Goal: Information Seeking & Learning: Learn about a topic

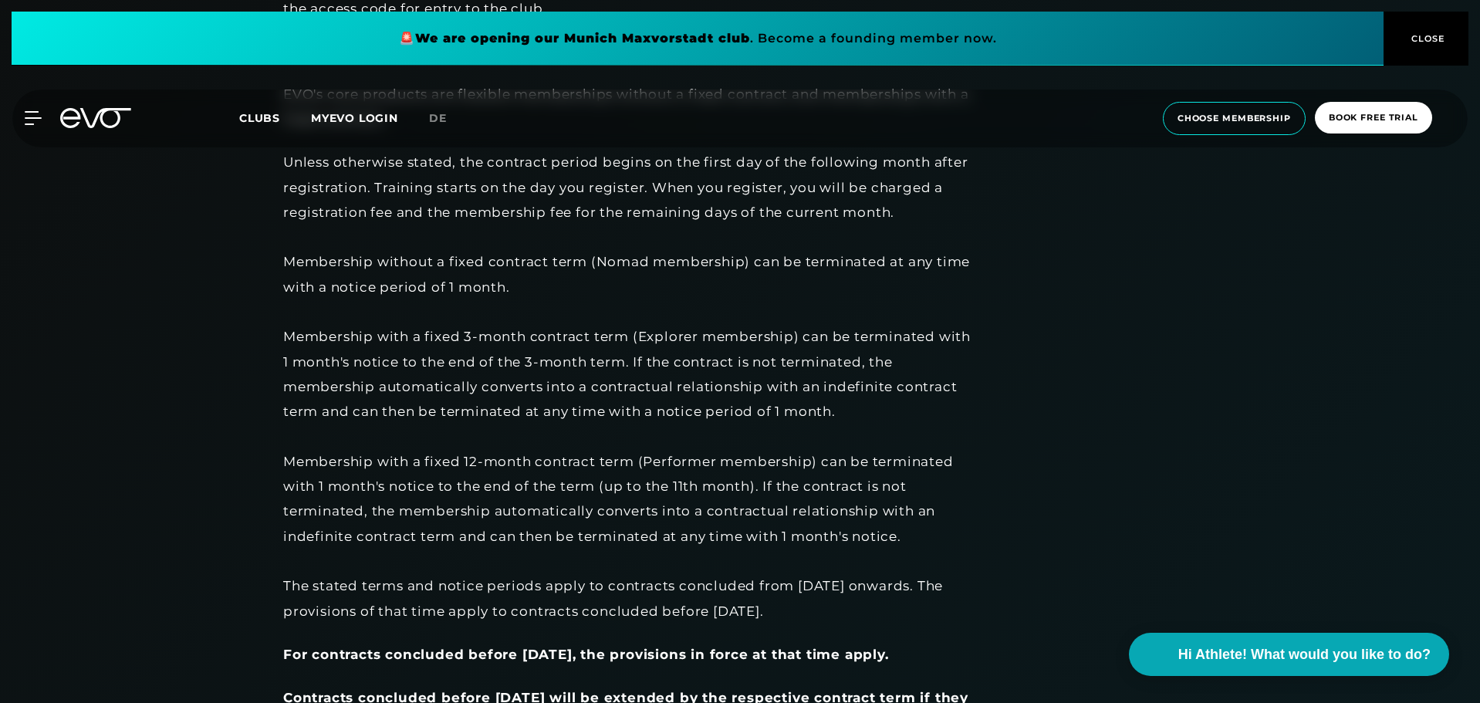
scroll to position [1180, 0]
click at [378, 330] on div "Unless otherwise stated, the contract period begins on the first day of the fol…" at bounding box center [630, 386] width 695 height 474
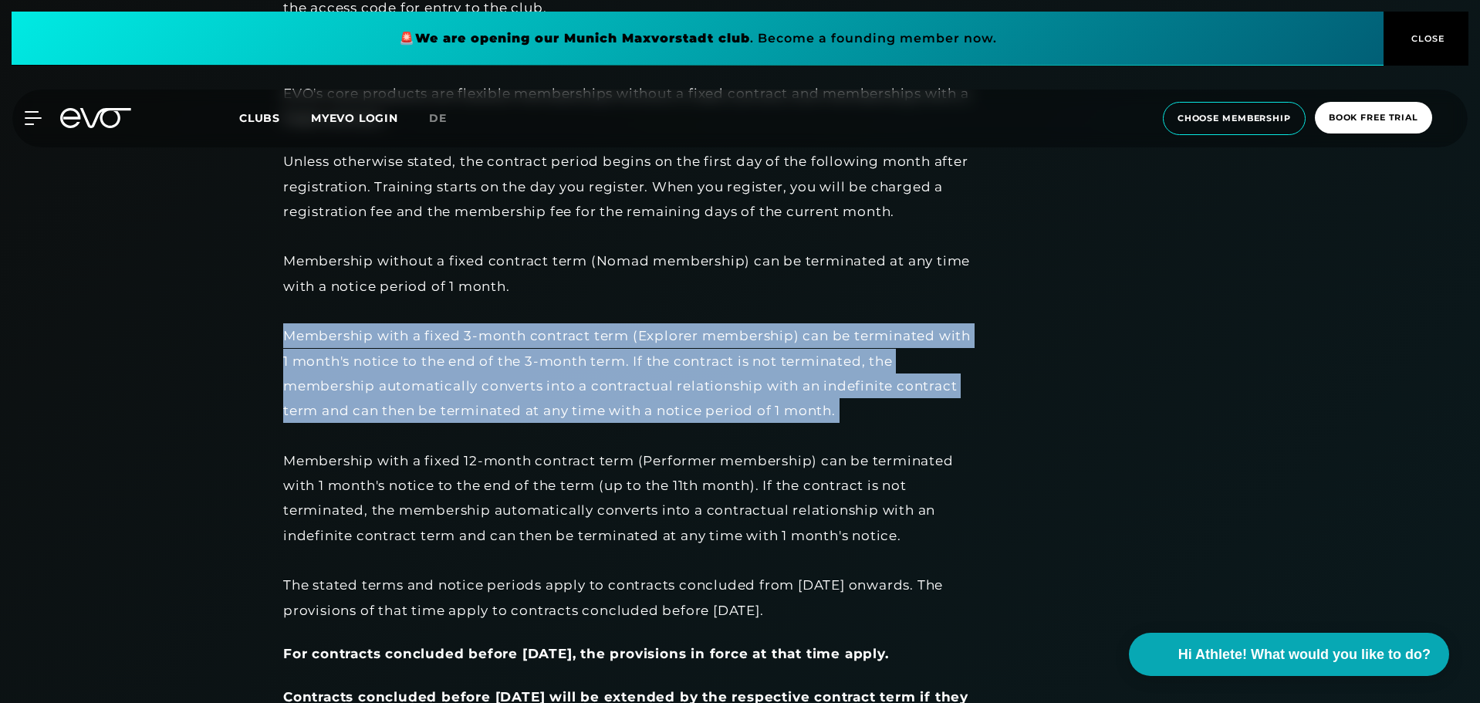
click at [378, 330] on div "Unless otherwise stated, the contract period begins on the first day of the fol…" at bounding box center [630, 386] width 695 height 474
click at [411, 364] on div "Unless otherwise stated, the contract period begins on the first day of the fol…" at bounding box center [630, 386] width 695 height 474
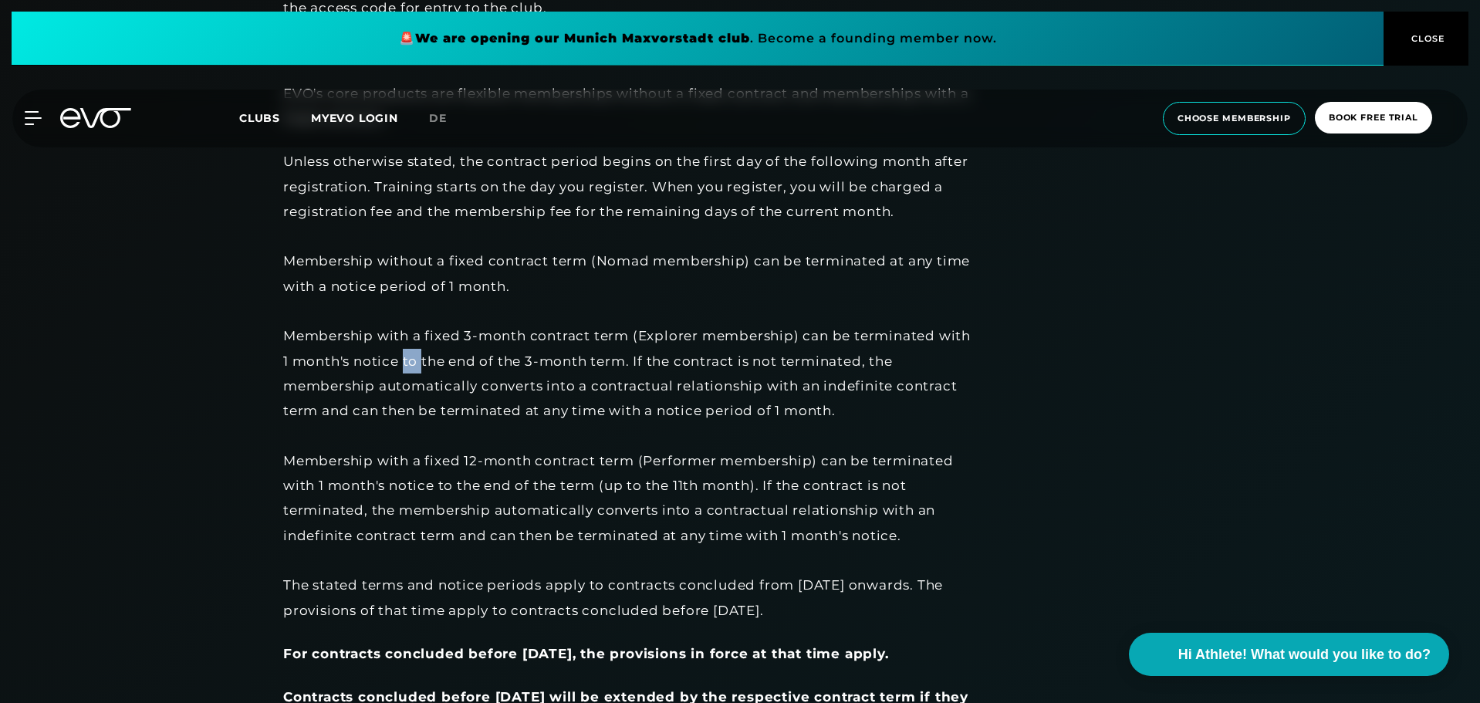
click at [411, 364] on div "Unless otherwise stated, the contract period begins on the first day of the fol…" at bounding box center [630, 386] width 695 height 474
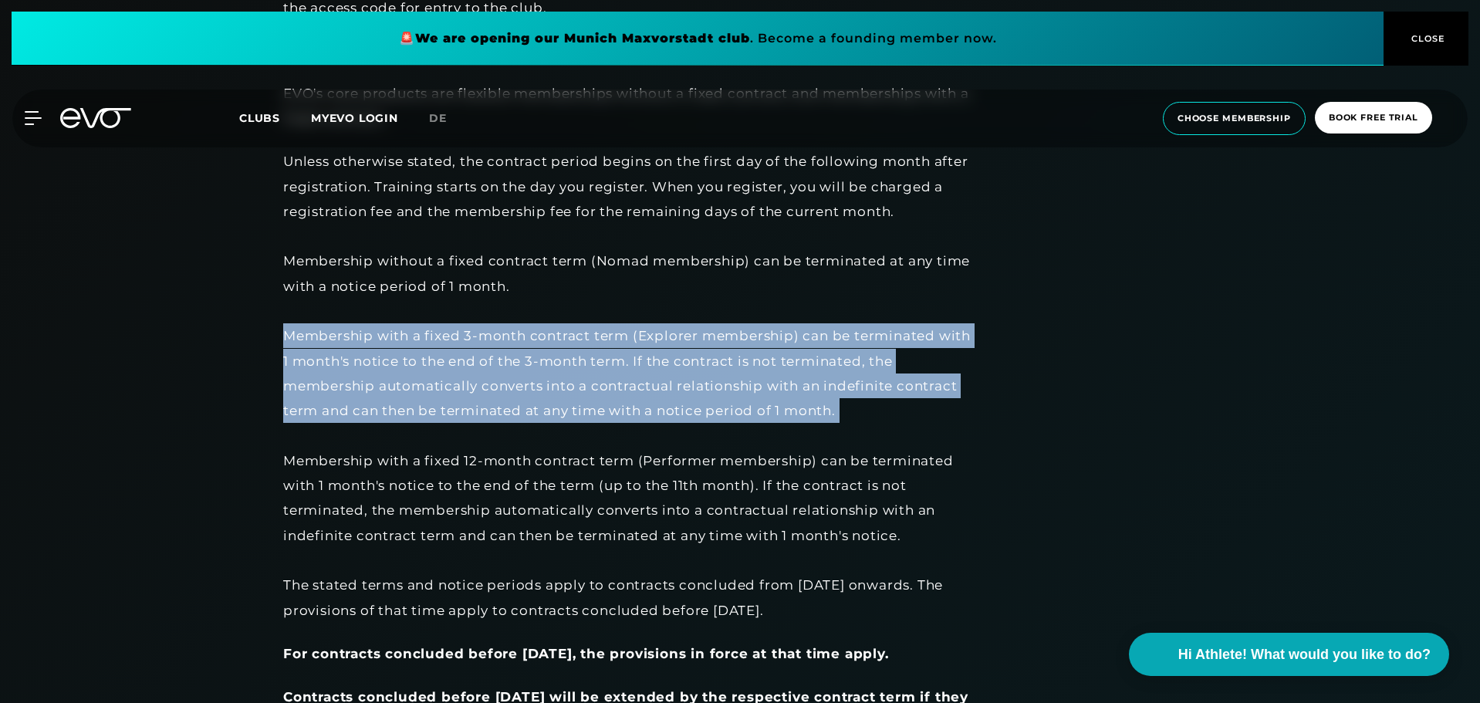
click at [411, 364] on div "Unless otherwise stated, the contract period begins on the first day of the fol…" at bounding box center [630, 386] width 695 height 474
click at [427, 333] on div "Unless otherwise stated, the contract period begins on the first day of the fol…" at bounding box center [630, 386] width 695 height 474
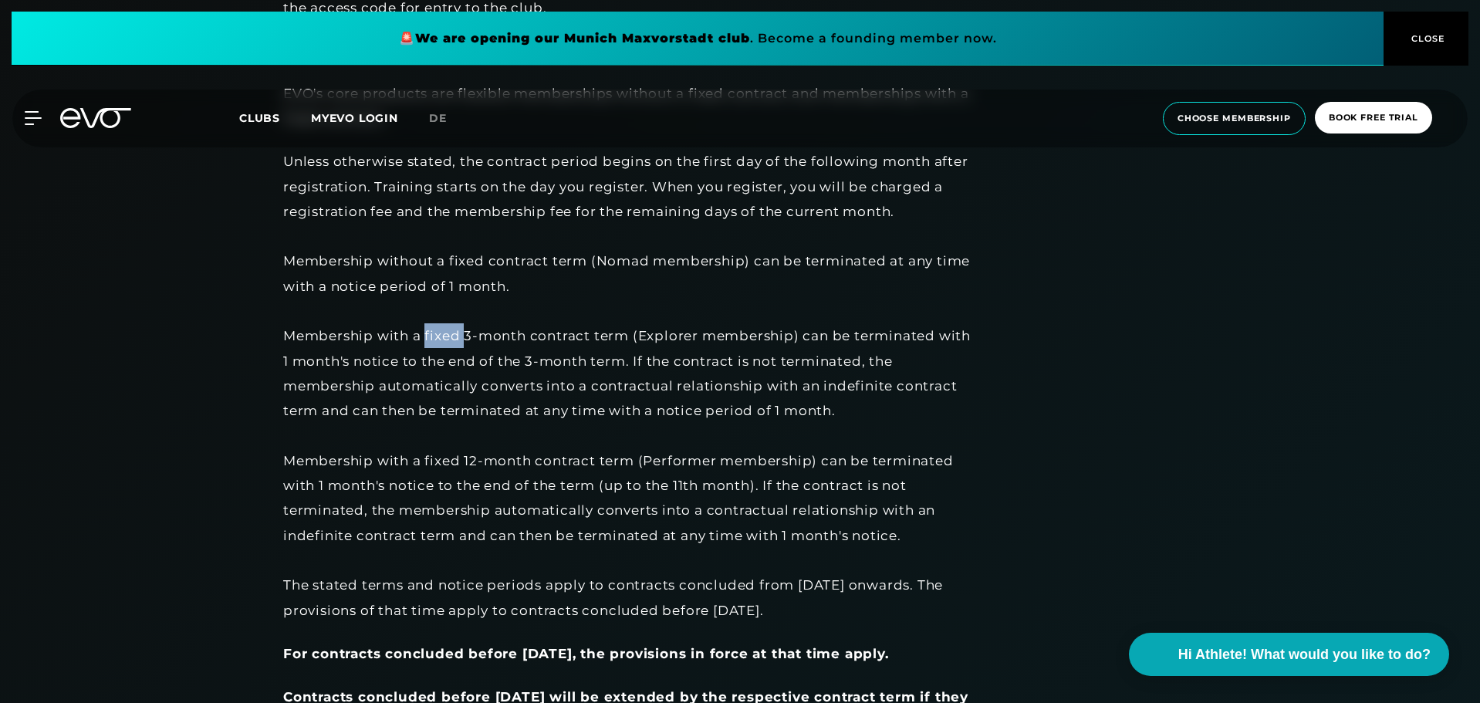
click at [427, 333] on div "Unless otherwise stated, the contract period begins on the first day of the fol…" at bounding box center [630, 386] width 695 height 474
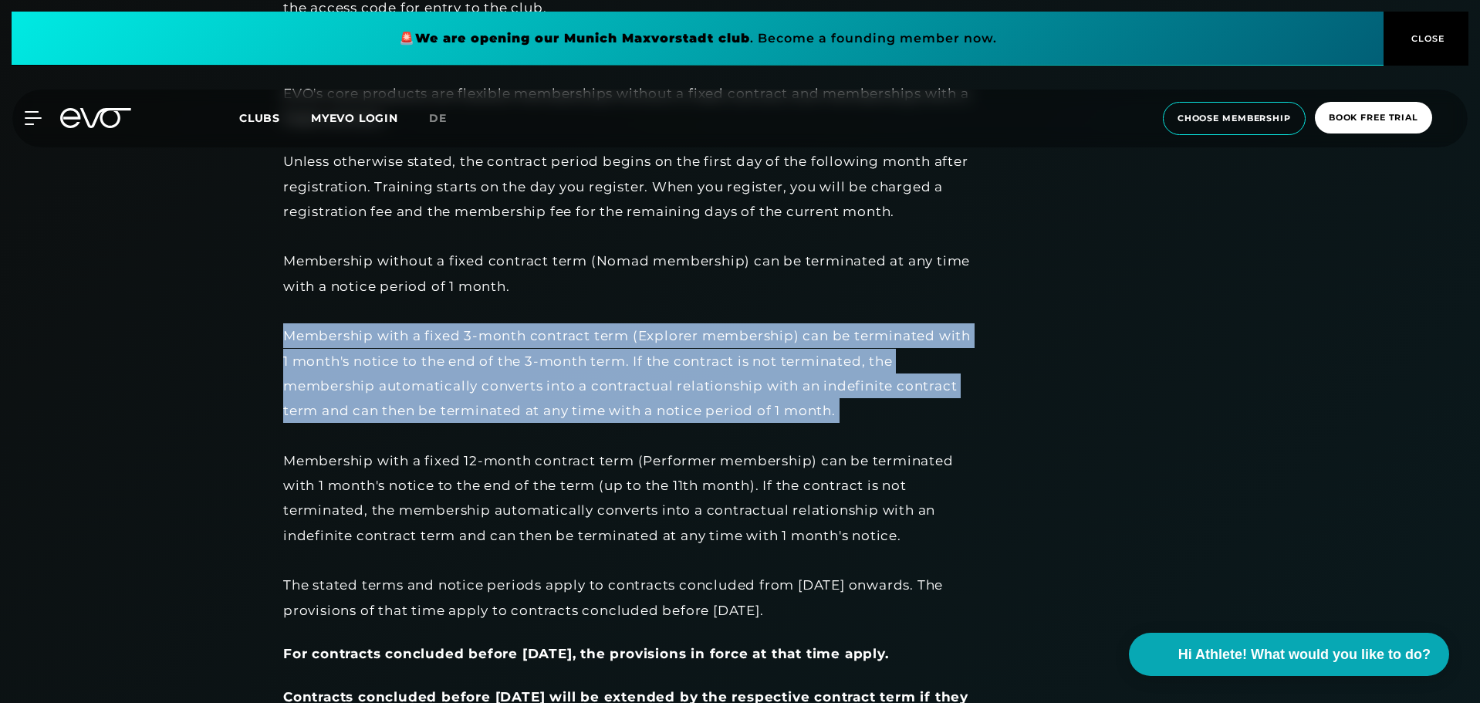
click at [427, 333] on div "Unless otherwise stated, the contract period begins on the first day of the fol…" at bounding box center [630, 386] width 695 height 474
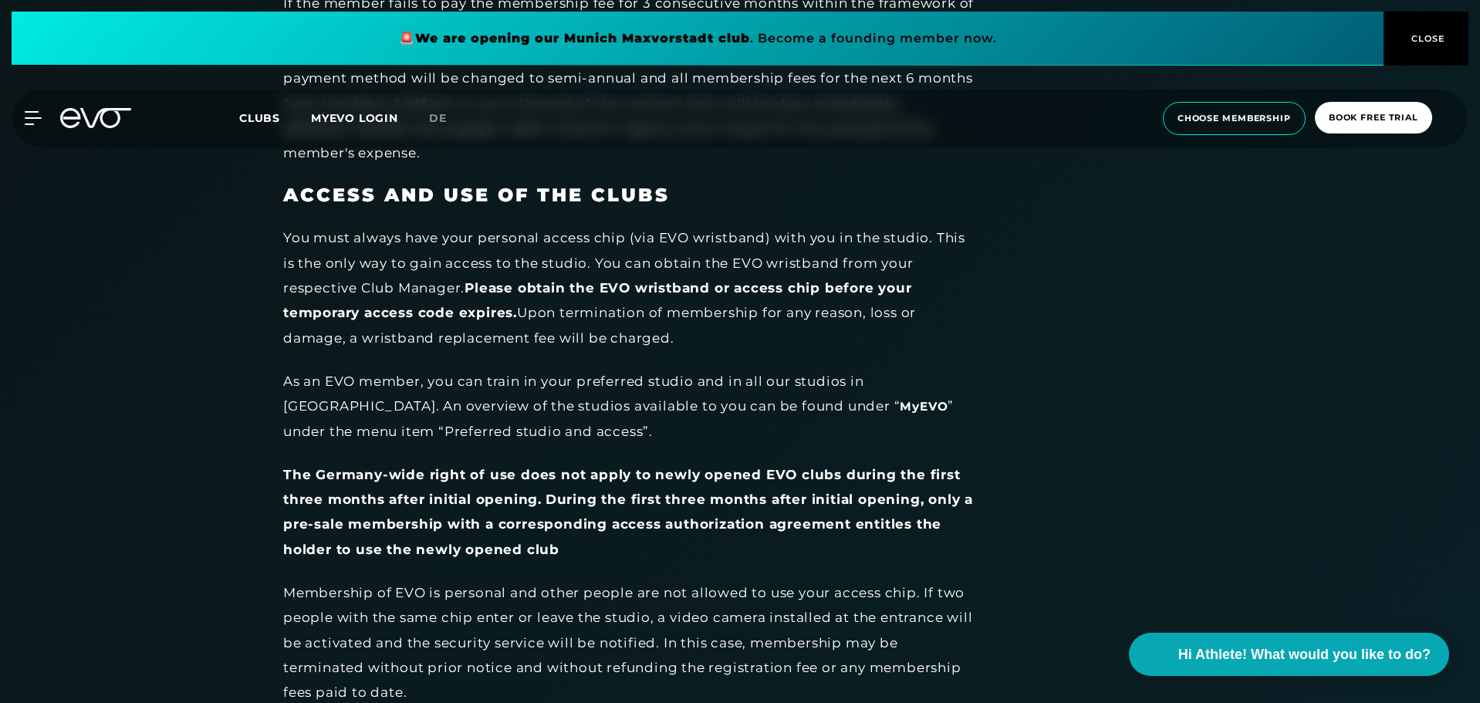
scroll to position [2782, 0]
click at [443, 234] on div "You must always have your personal access chip (via EVO wristband) with you in …" at bounding box center [630, 287] width 695 height 124
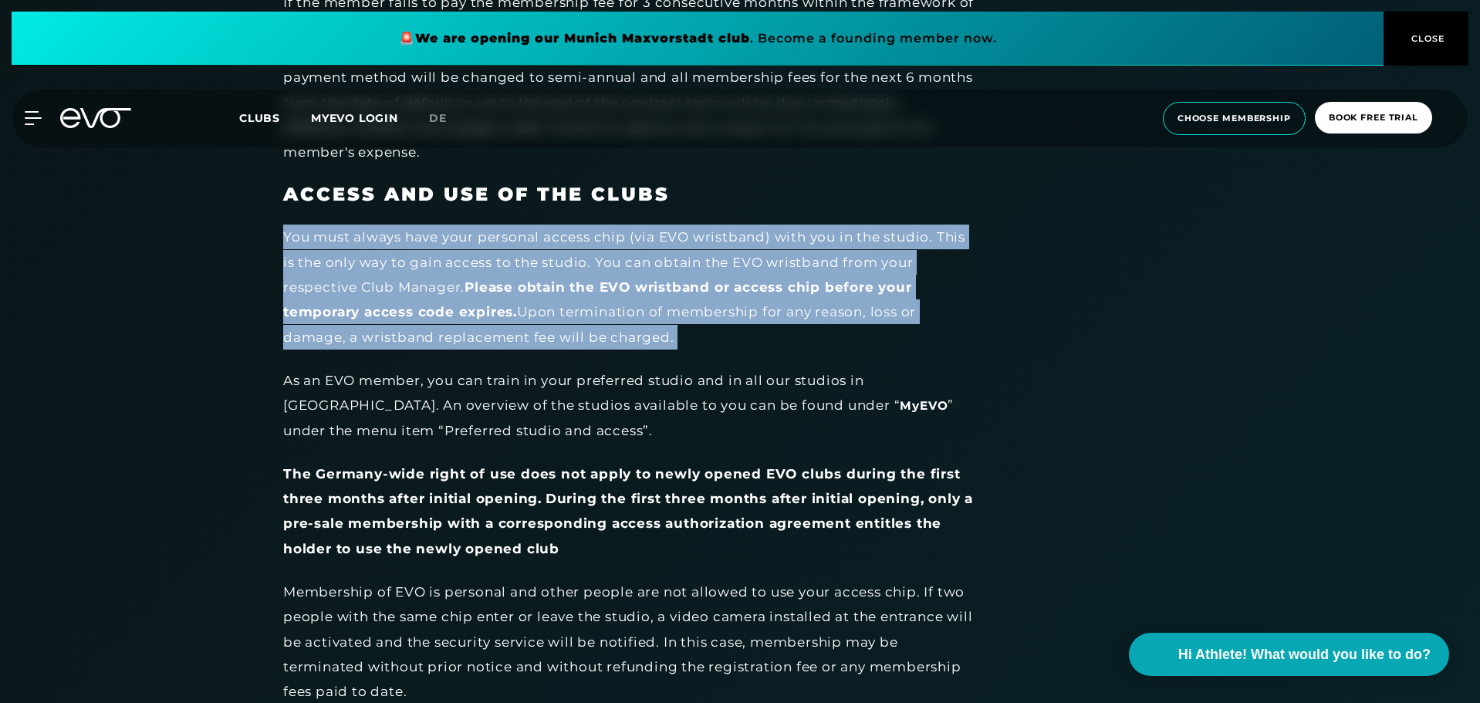
click at [443, 234] on div "You must always have your personal access chip (via EVO wristband) with you in …" at bounding box center [630, 287] width 695 height 124
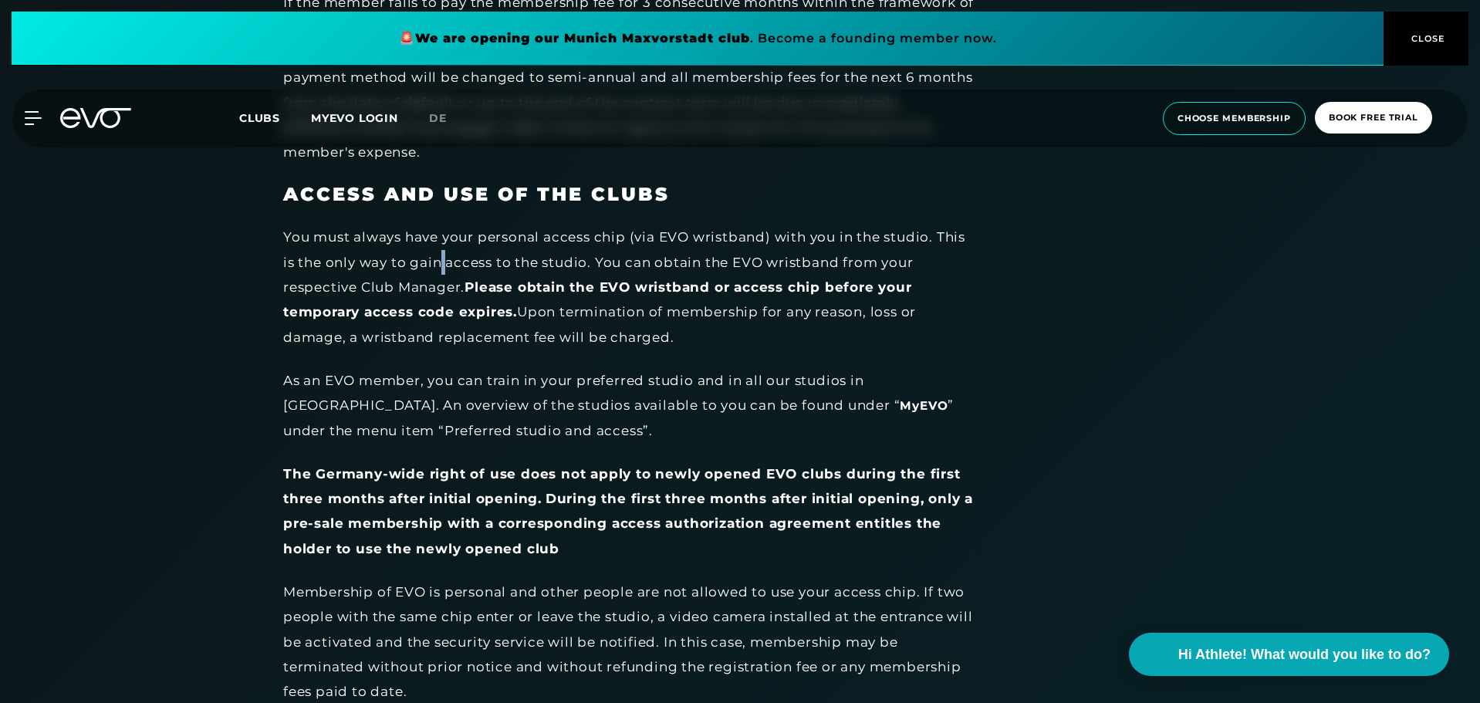
click at [443, 234] on div "You must always have your personal access chip (via EVO wristband) with you in …" at bounding box center [630, 287] width 695 height 124
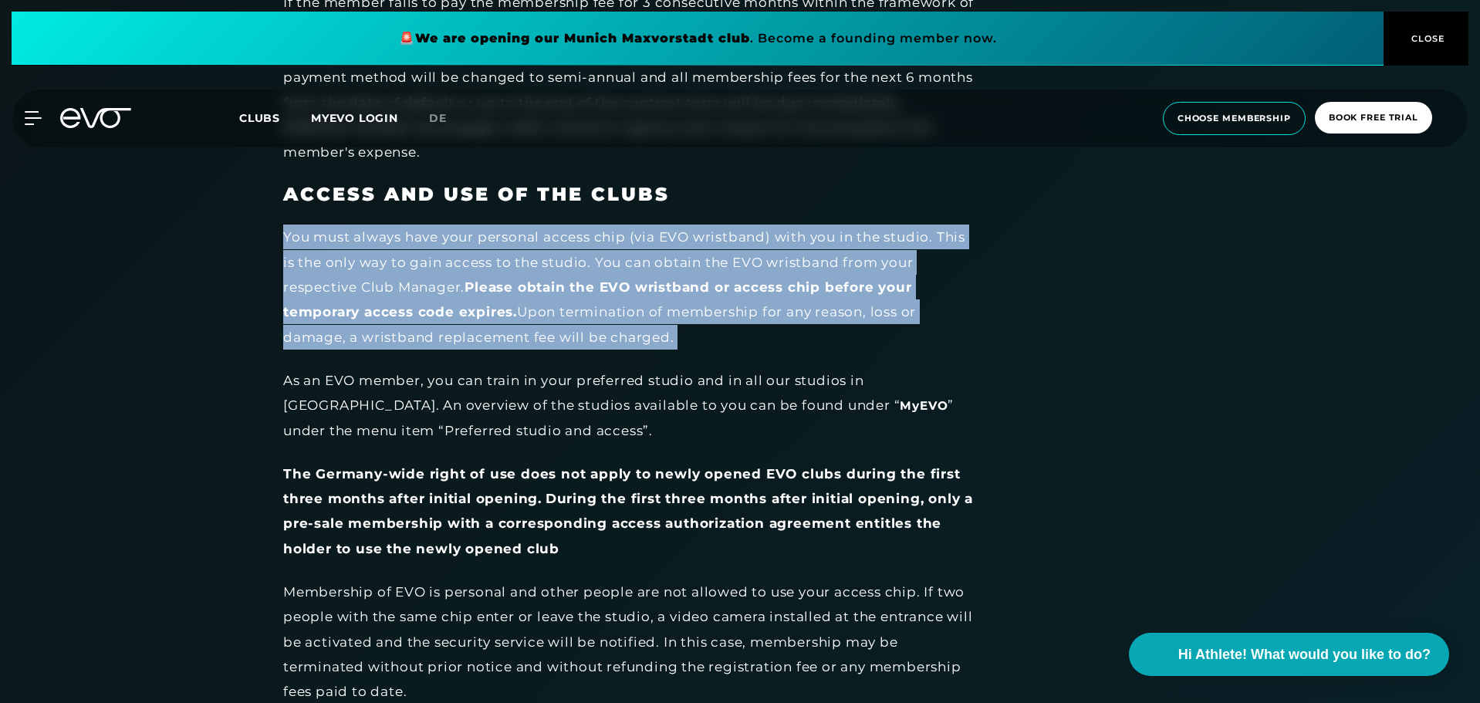
click at [443, 234] on div "You must always have your personal access chip (via EVO wristband) with you in …" at bounding box center [630, 287] width 695 height 124
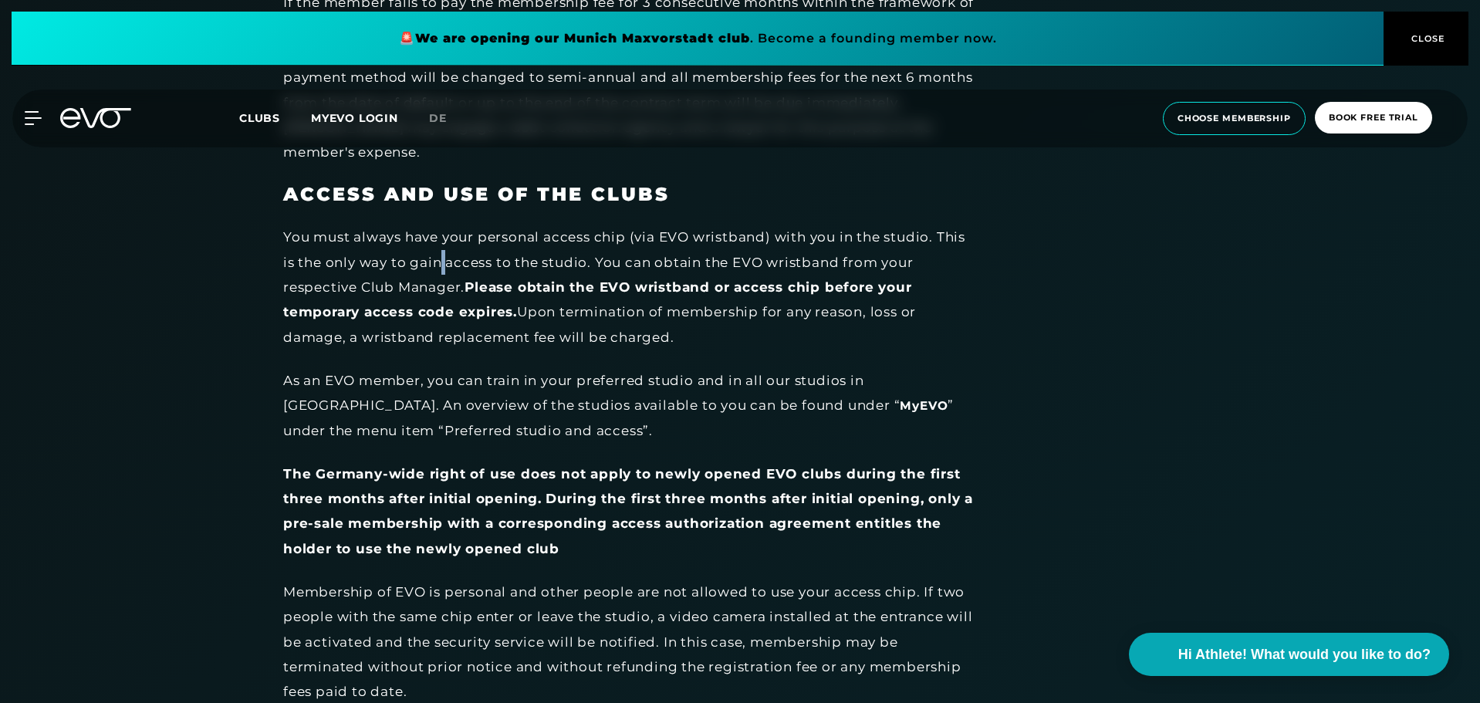
click at [443, 234] on div "You must always have your personal access chip (via EVO wristband) with you in …" at bounding box center [630, 287] width 695 height 124
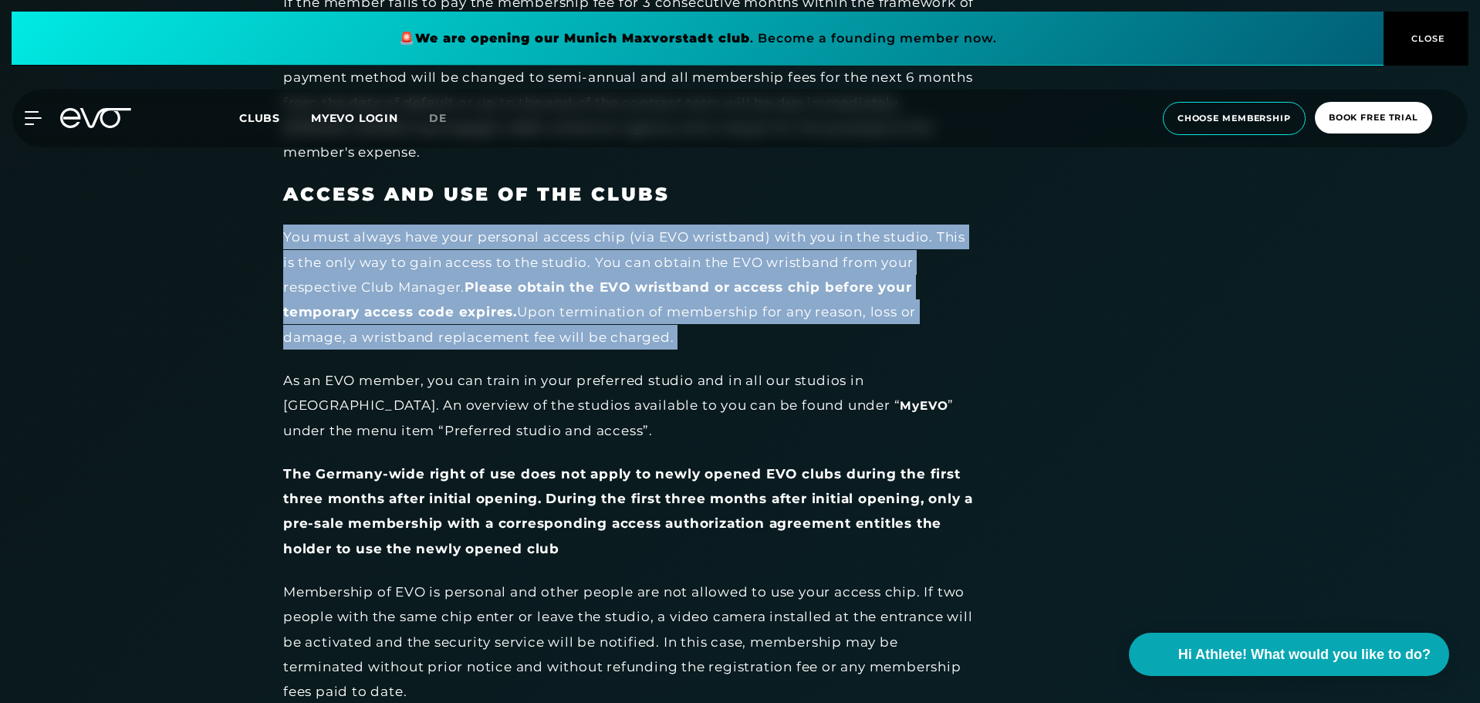
click at [443, 234] on div "You must always have your personal access chip (via EVO wristband) with you in …" at bounding box center [630, 287] width 695 height 124
click at [438, 236] on div "You must always have your personal access chip (via EVO wristband) with you in …" at bounding box center [630, 287] width 695 height 124
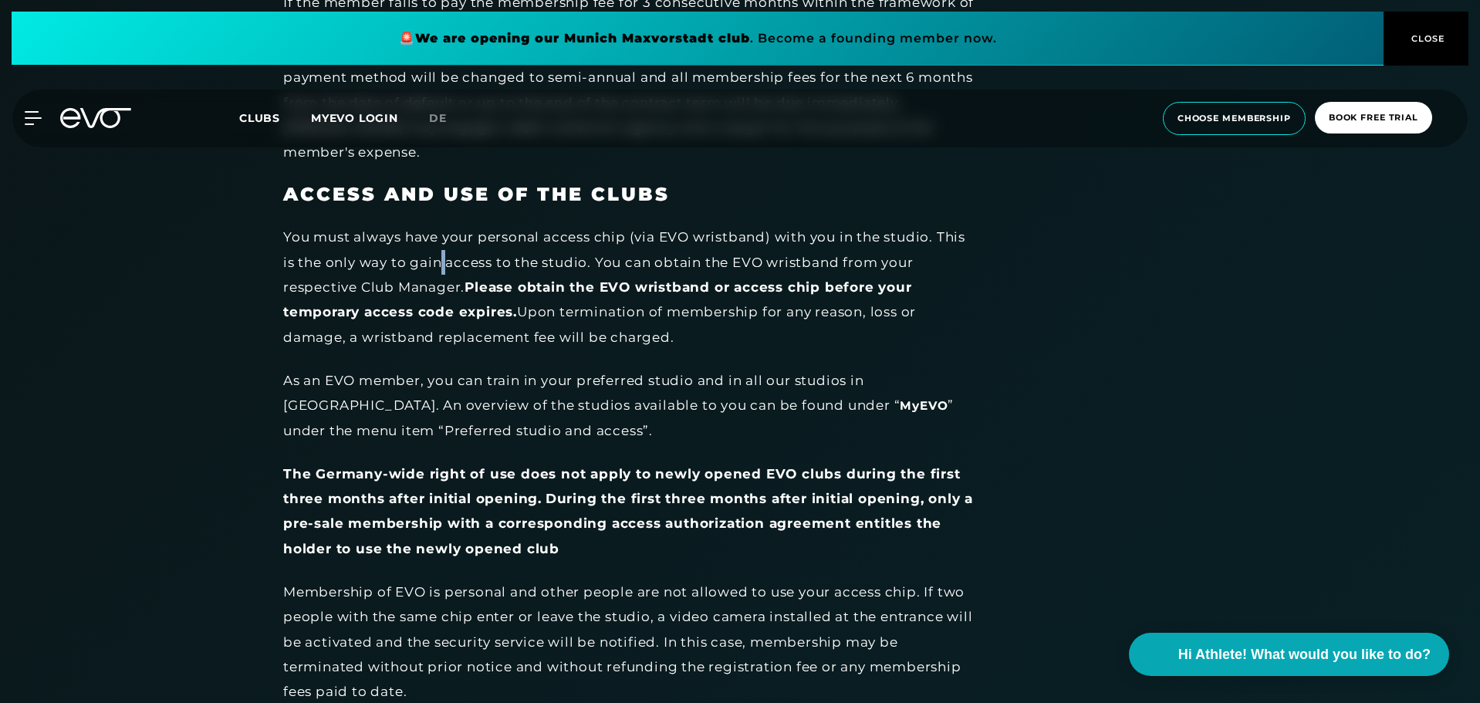
click at [438, 236] on div "You must always have your personal access chip (via EVO wristband) with you in …" at bounding box center [630, 287] width 695 height 124
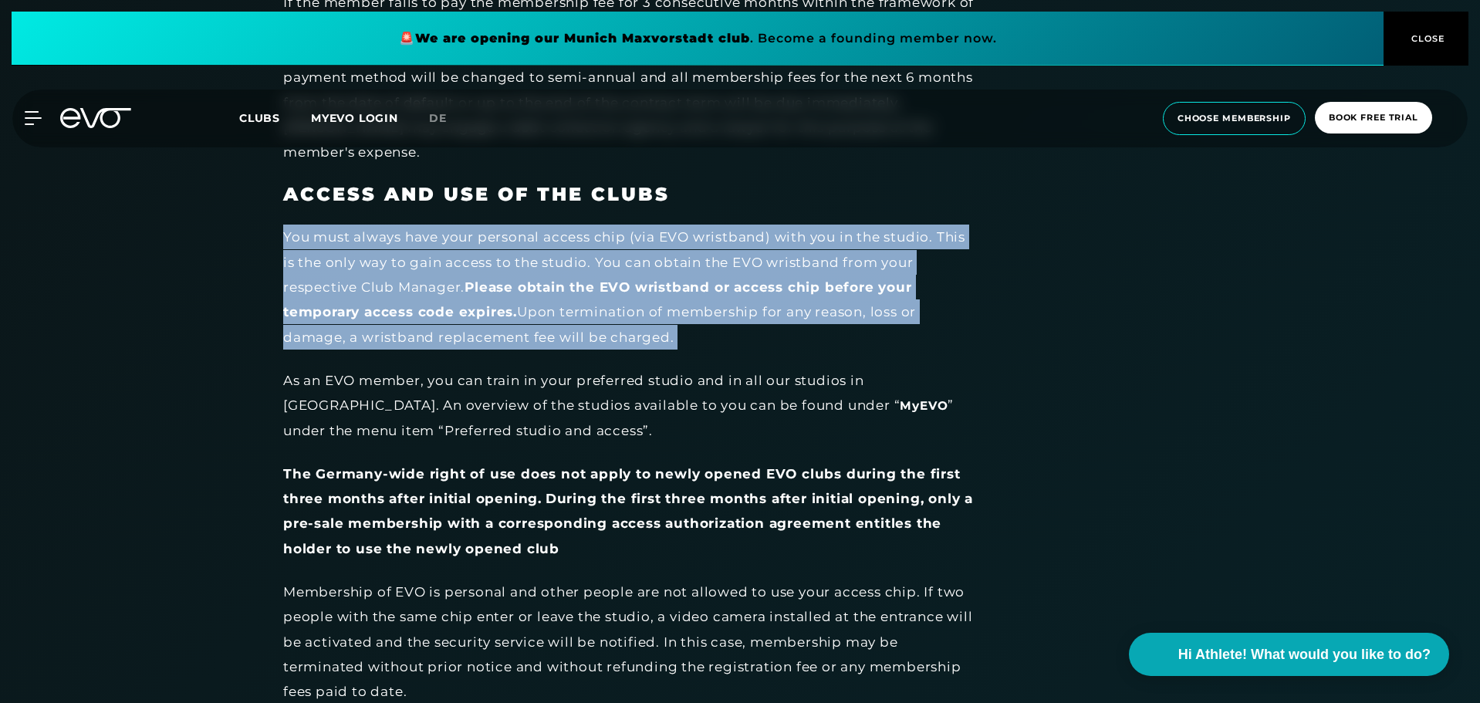
click at [438, 236] on div "You must always have your personal access chip (via EVO wristband) with you in …" at bounding box center [630, 287] width 695 height 124
click at [424, 257] on div "You must always have your personal access chip (via EVO wristband) with you in …" at bounding box center [630, 287] width 695 height 124
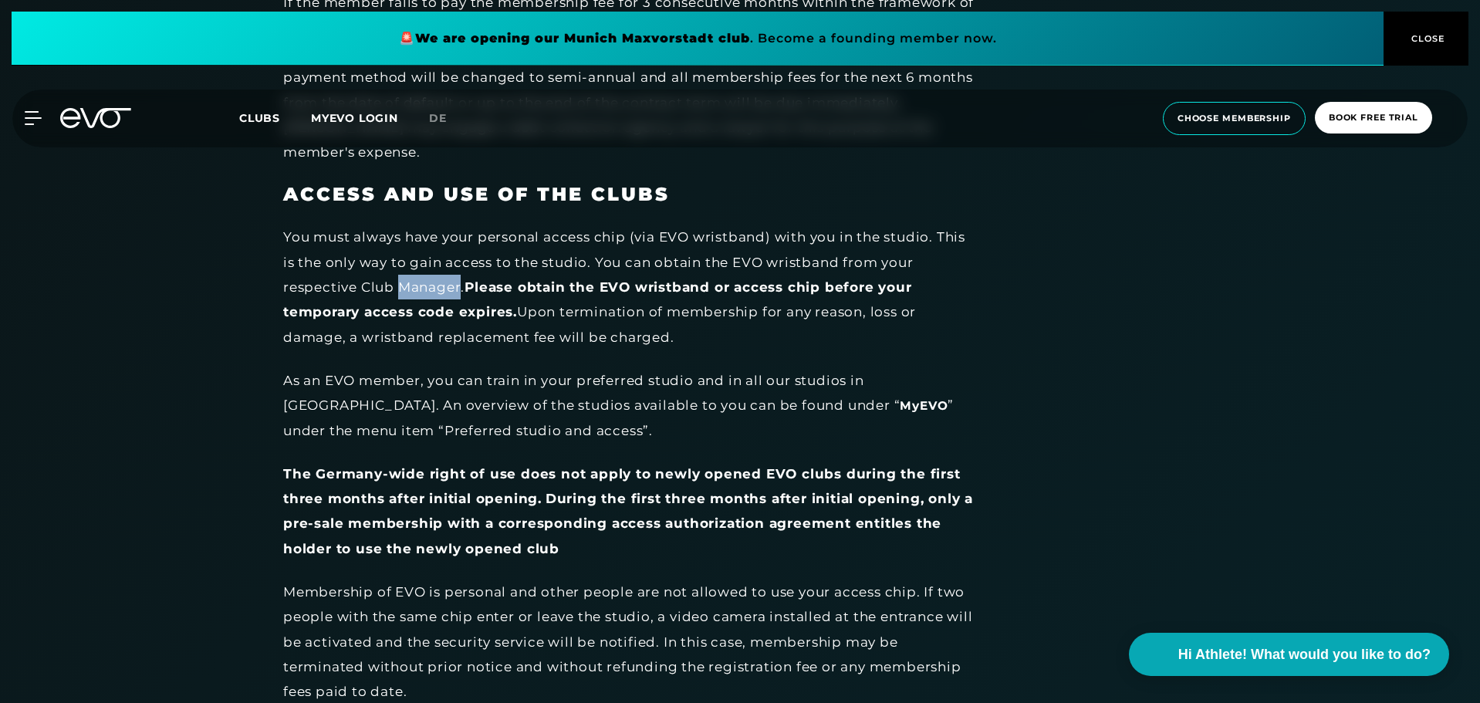
click at [424, 257] on div "You must always have your personal access chip (via EVO wristband) with you in …" at bounding box center [630, 287] width 695 height 124
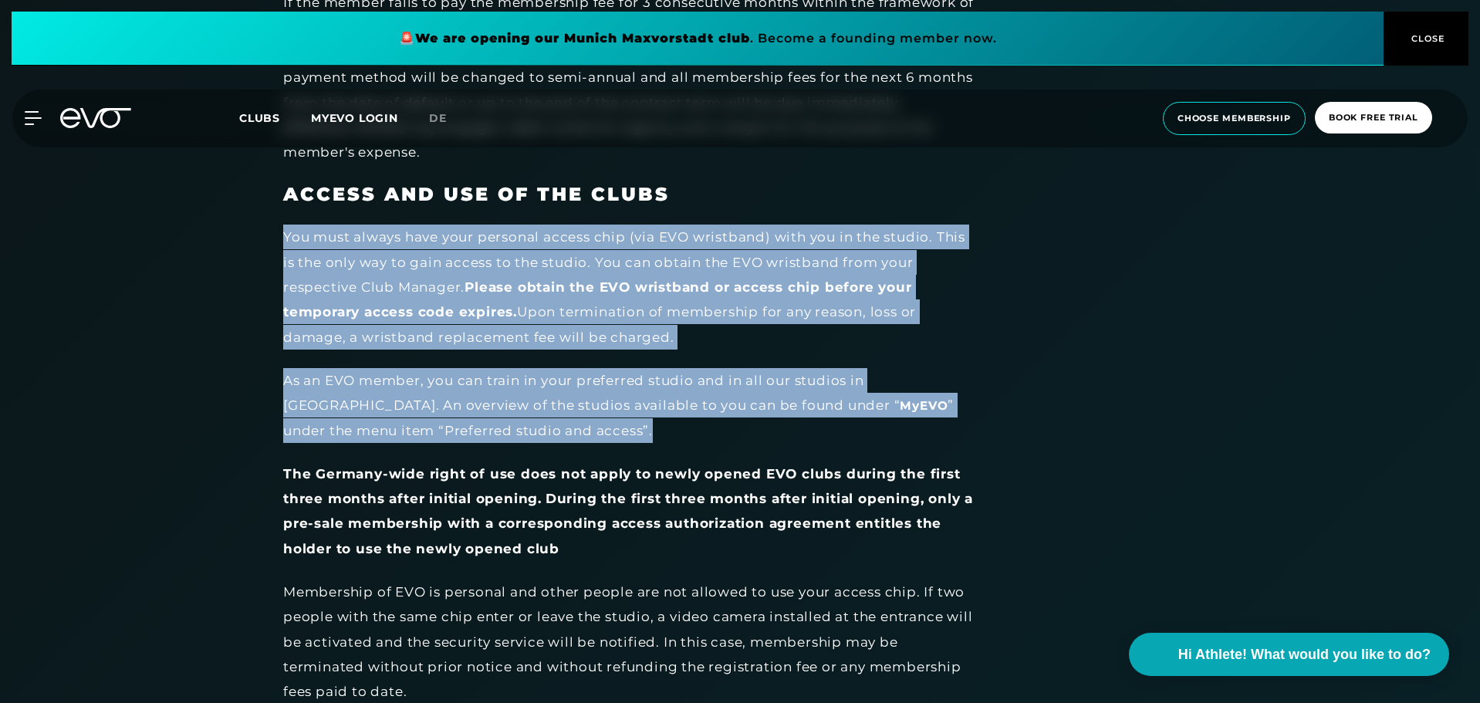
drag, startPoint x: 424, startPoint y: 257, endPoint x: 437, endPoint y: 425, distance: 168.0
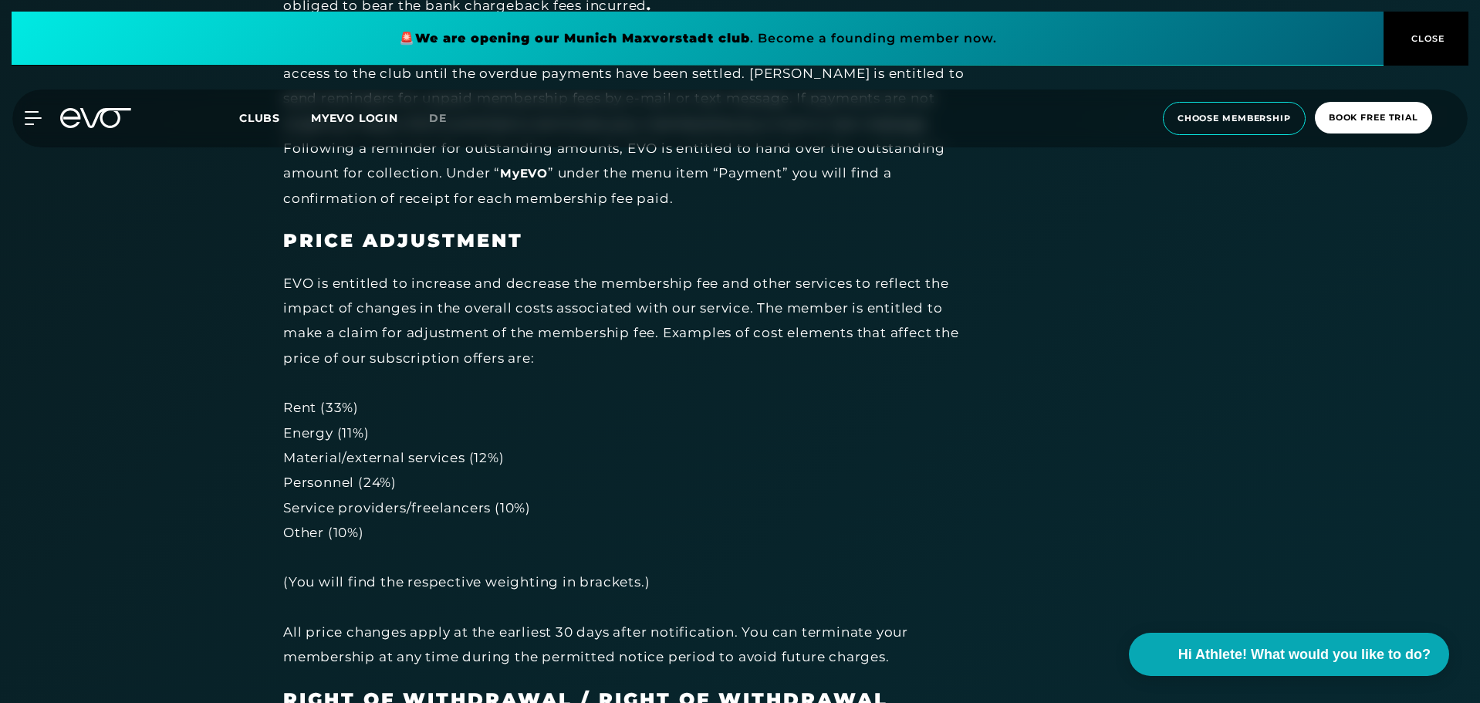
scroll to position [4612, 0]
click at [415, 269] on div "EVO is entitled to increase and decrease the membership fee and other services …" at bounding box center [630, 468] width 695 height 399
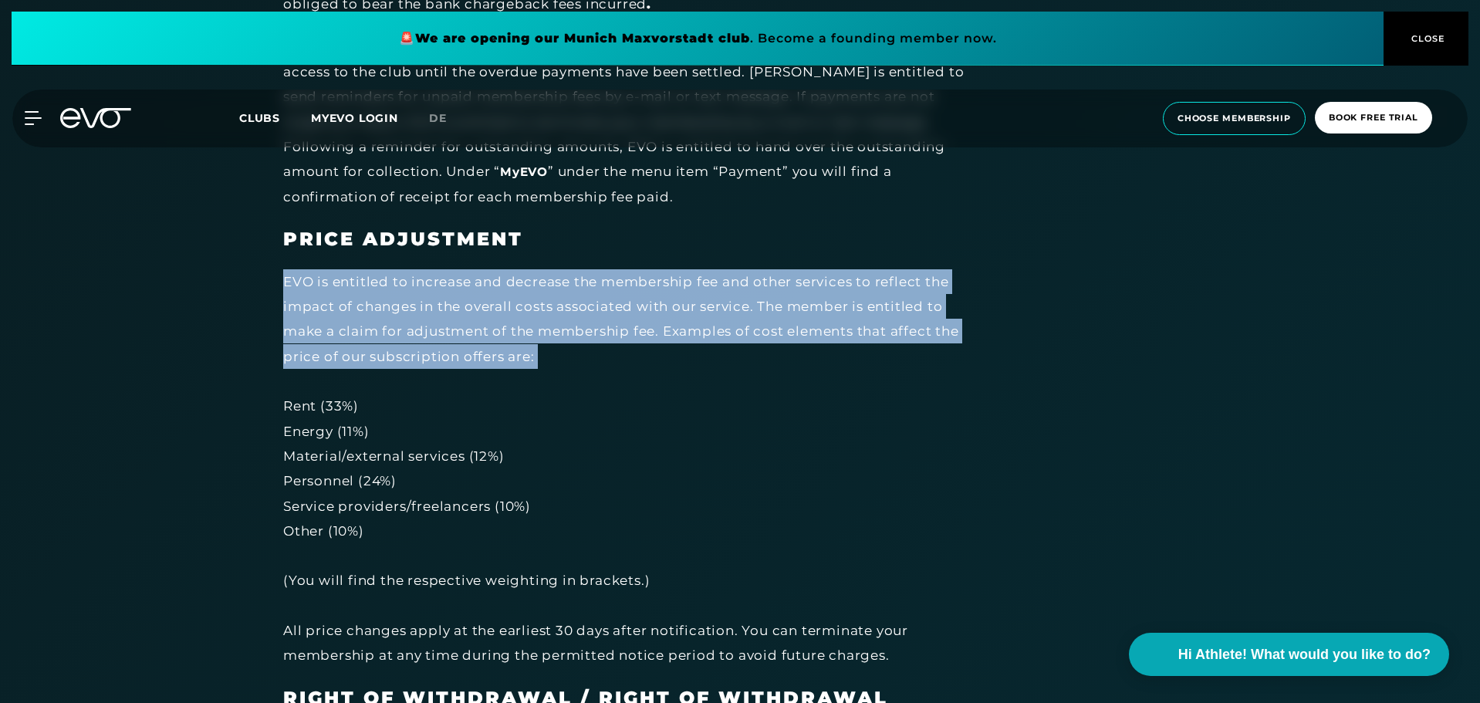
click at [415, 269] on div "EVO is entitled to increase and decrease the membership fee and other services …" at bounding box center [630, 468] width 695 height 399
click at [400, 276] on div "EVO is entitled to increase and decrease the membership fee and other services …" at bounding box center [630, 468] width 695 height 399
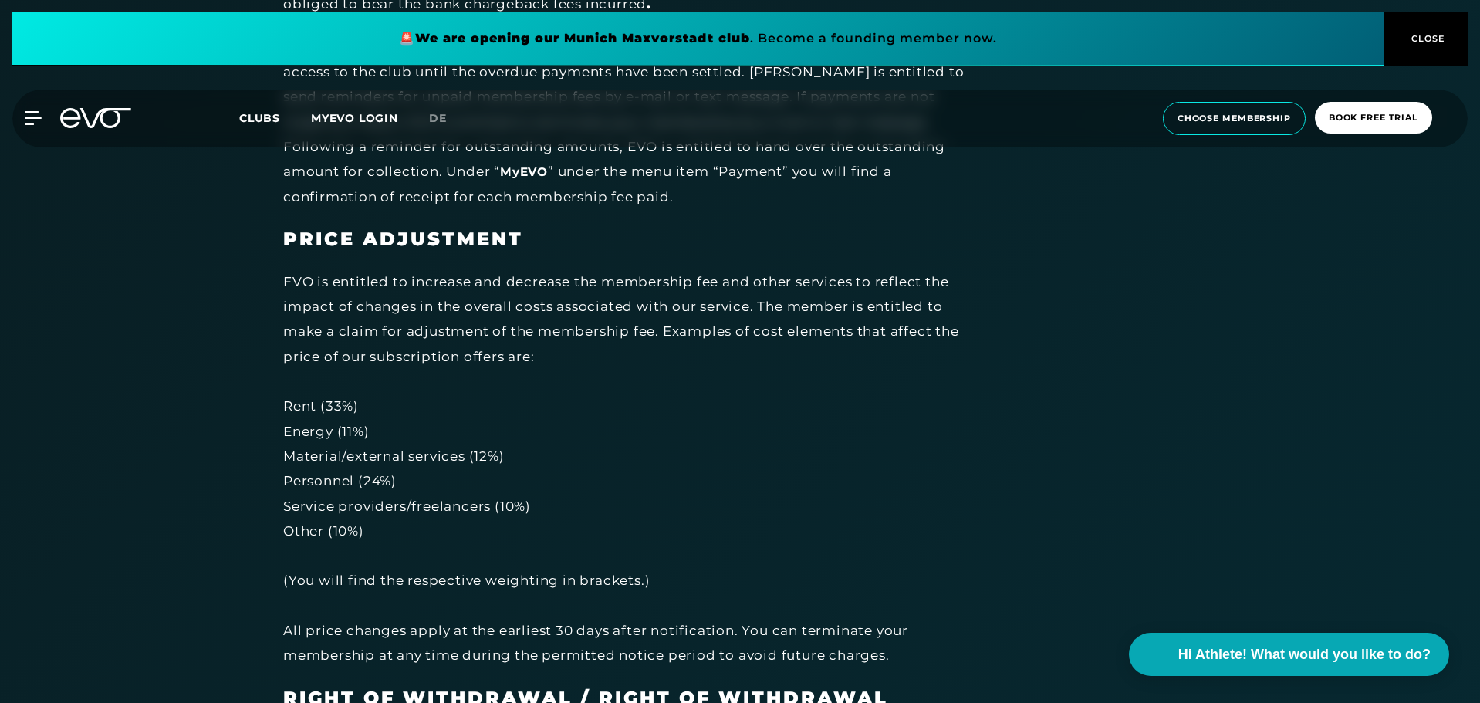
click at [378, 298] on div "EVO is entitled to increase and decrease the membership fee and other services …" at bounding box center [630, 468] width 695 height 399
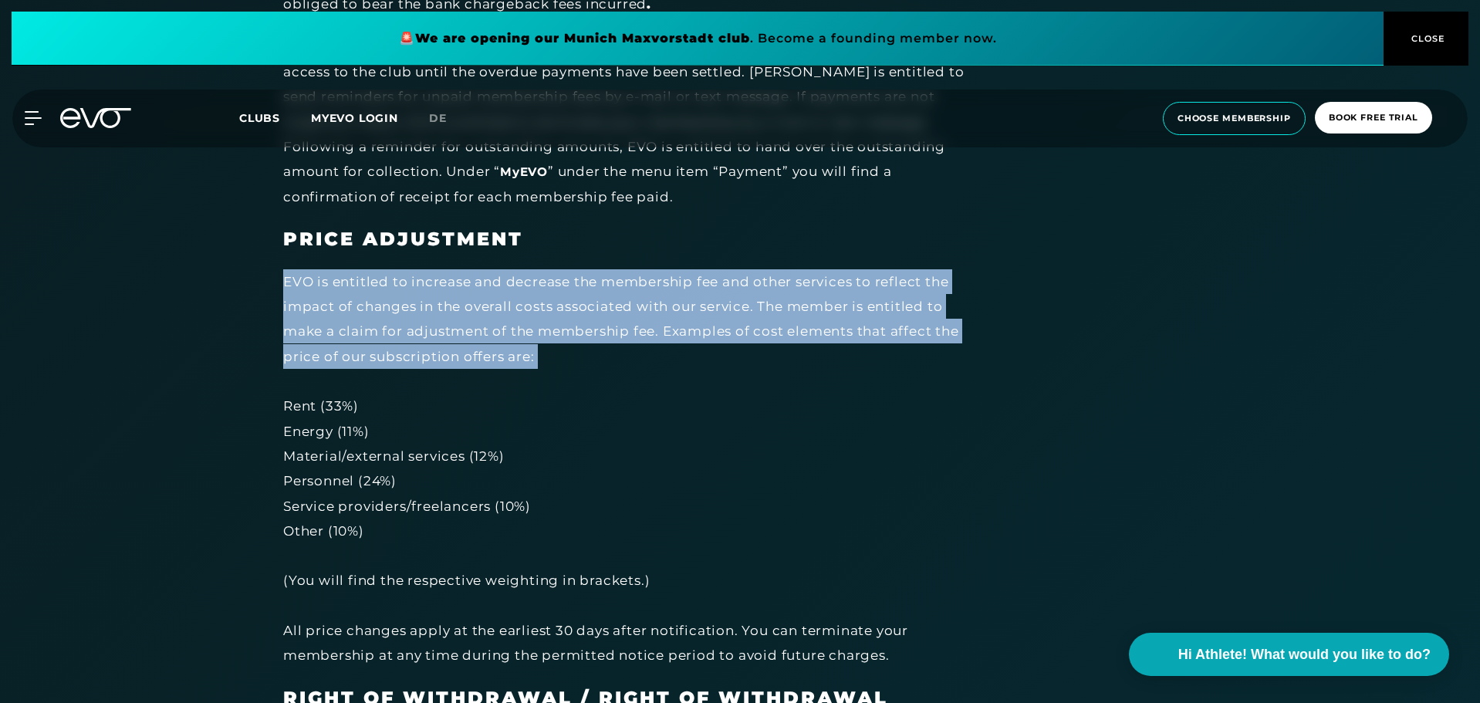
click at [378, 298] on div "EVO is entitled to increase and decrease the membership fee and other services …" at bounding box center [630, 468] width 695 height 399
click at [401, 290] on div "EVO is entitled to increase and decrease the membership fee and other services …" at bounding box center [630, 468] width 695 height 399
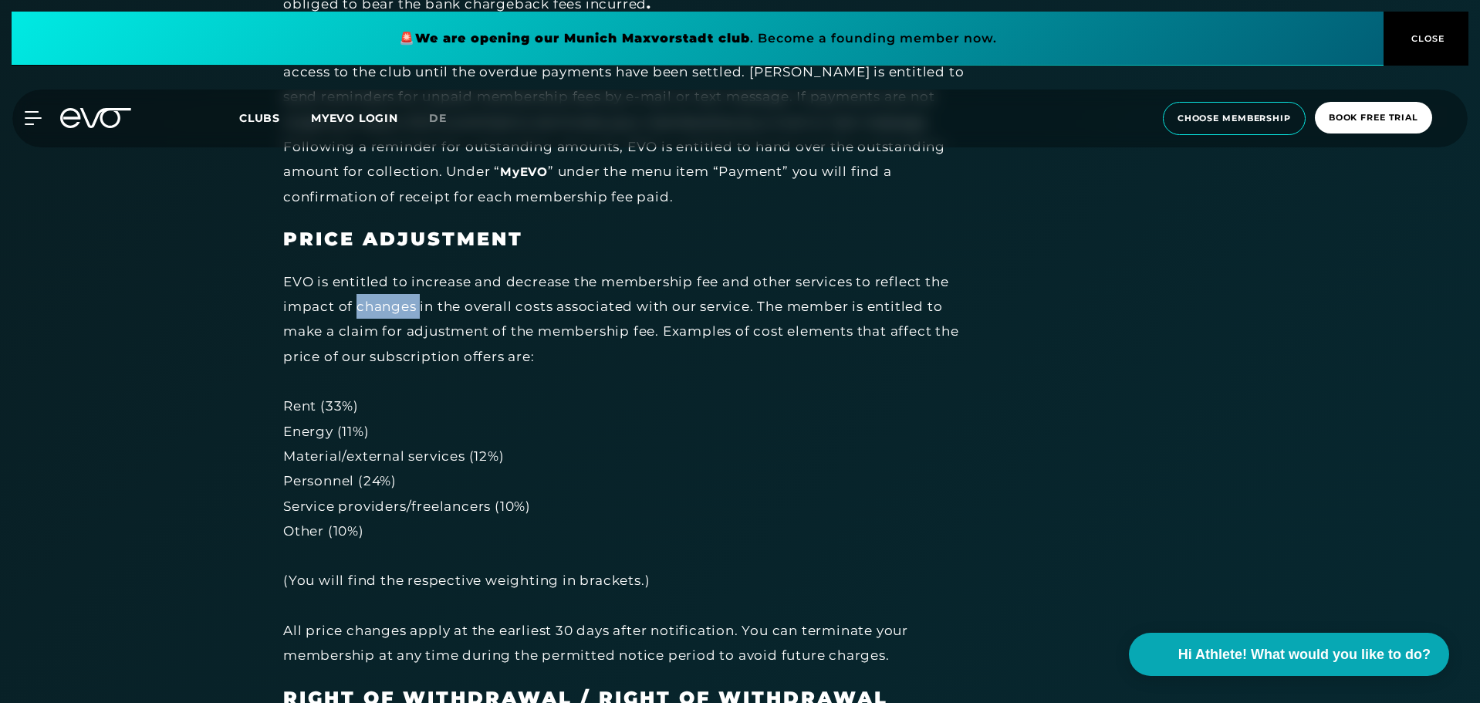
click at [401, 290] on div "EVO is entitled to increase and decrease the membership fee and other services …" at bounding box center [630, 468] width 695 height 399
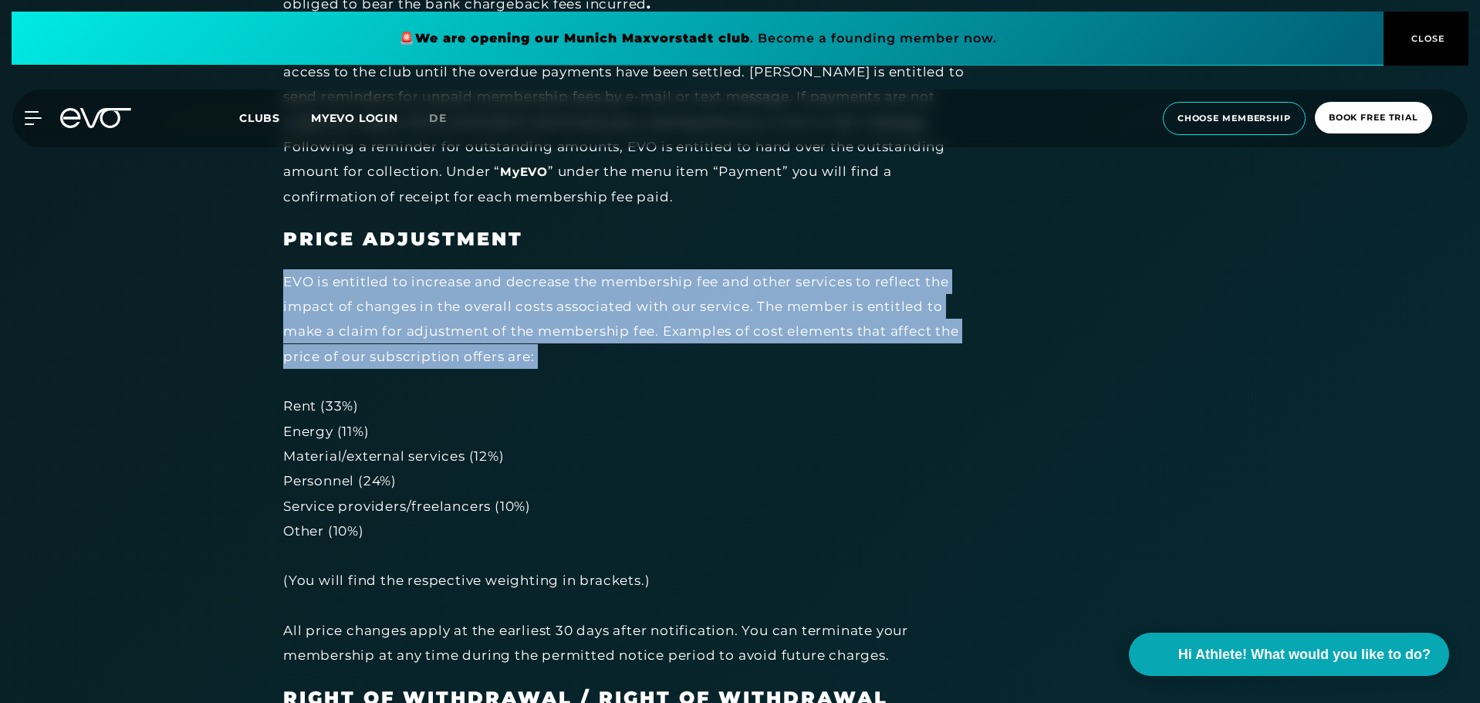
click at [401, 290] on div "EVO is entitled to increase and decrease the membership fee and other services …" at bounding box center [630, 468] width 695 height 399
click at [420, 296] on div "EVO is entitled to increase and decrease the membership fee and other services …" at bounding box center [630, 468] width 695 height 399
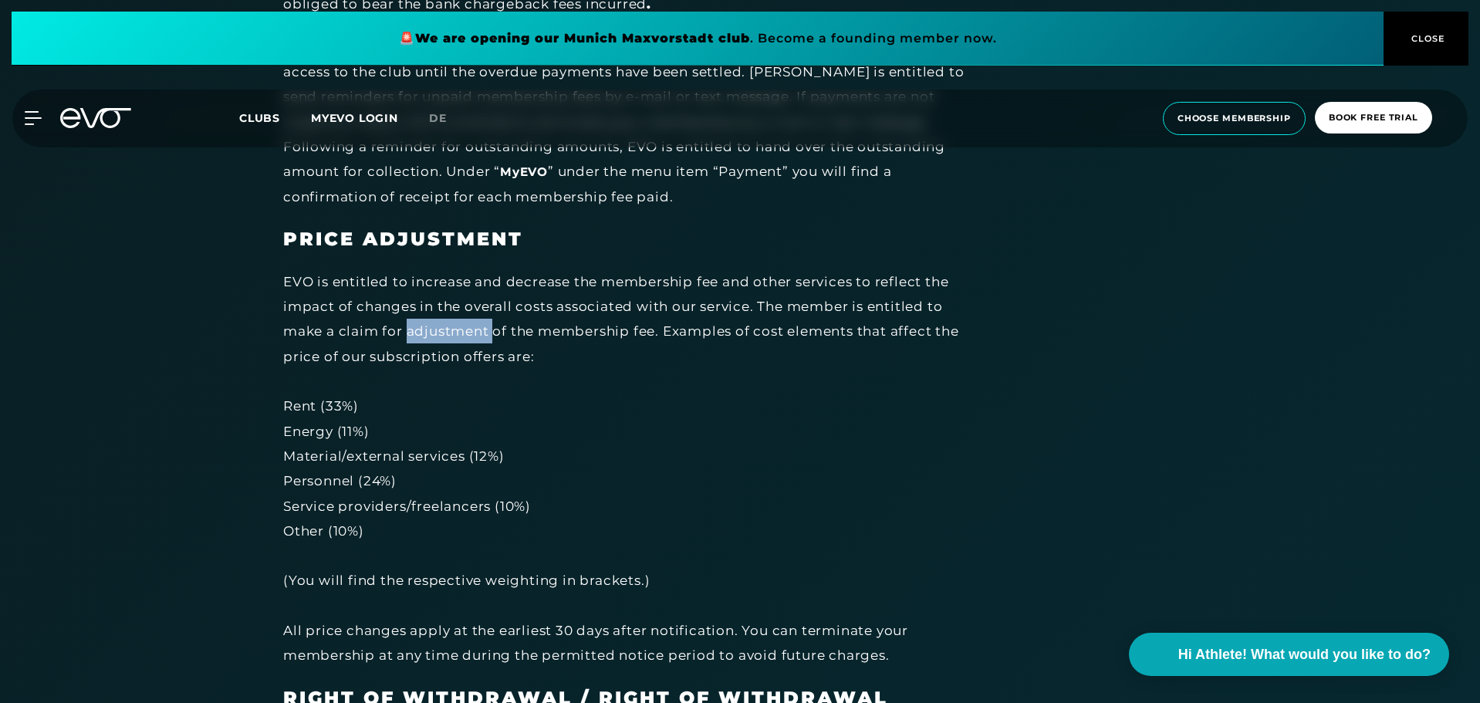
click at [420, 296] on div "EVO is entitled to increase and decrease the membership fee and other services …" at bounding box center [630, 468] width 695 height 399
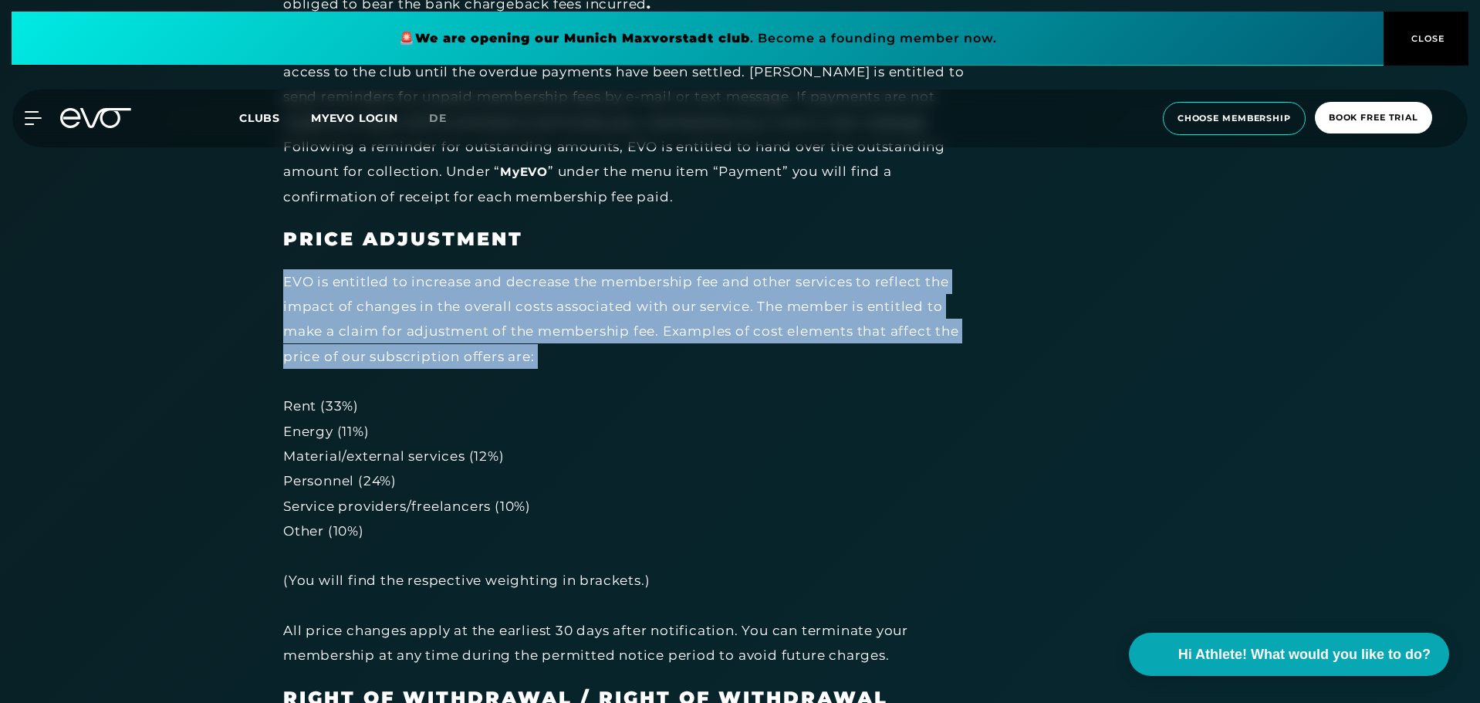
click at [420, 296] on div "EVO is entitled to increase and decrease the membership fee and other services …" at bounding box center [630, 468] width 695 height 399
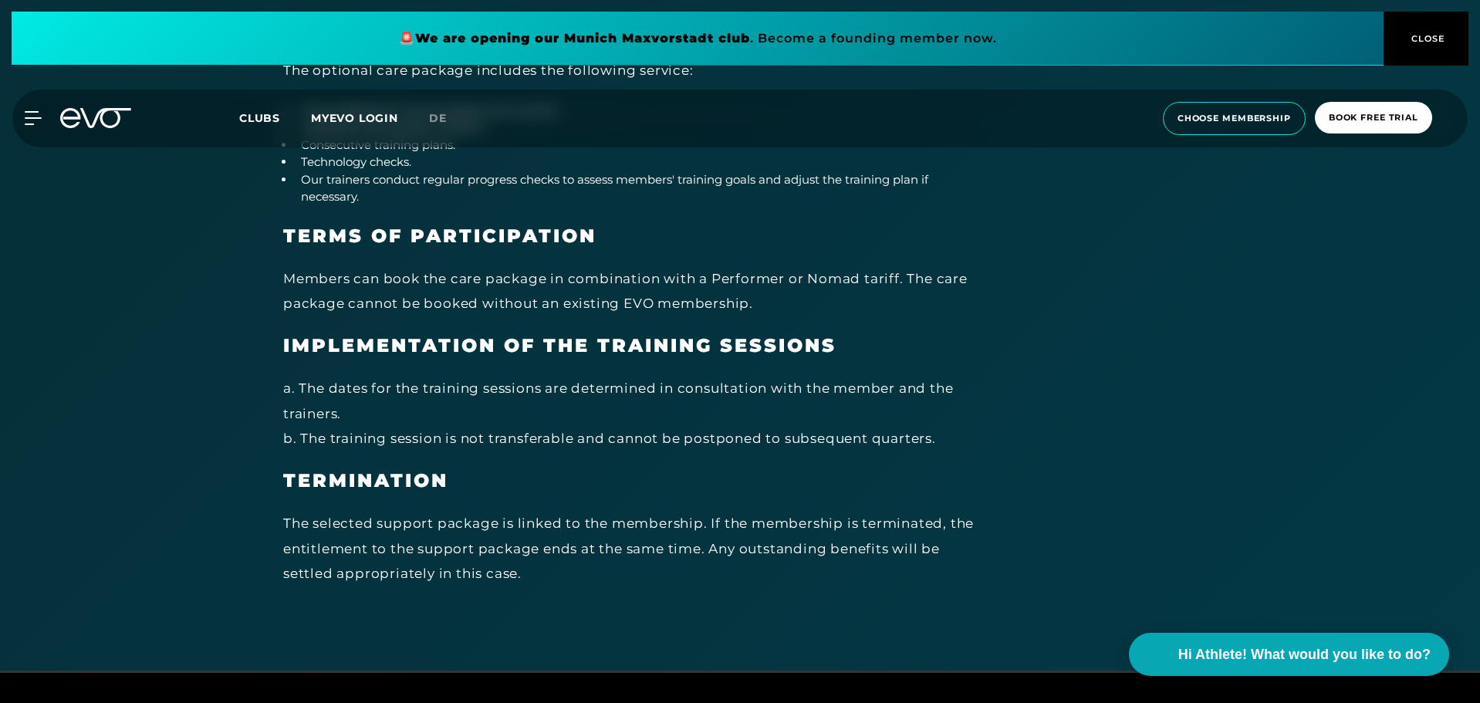
scroll to position [8467, 0]
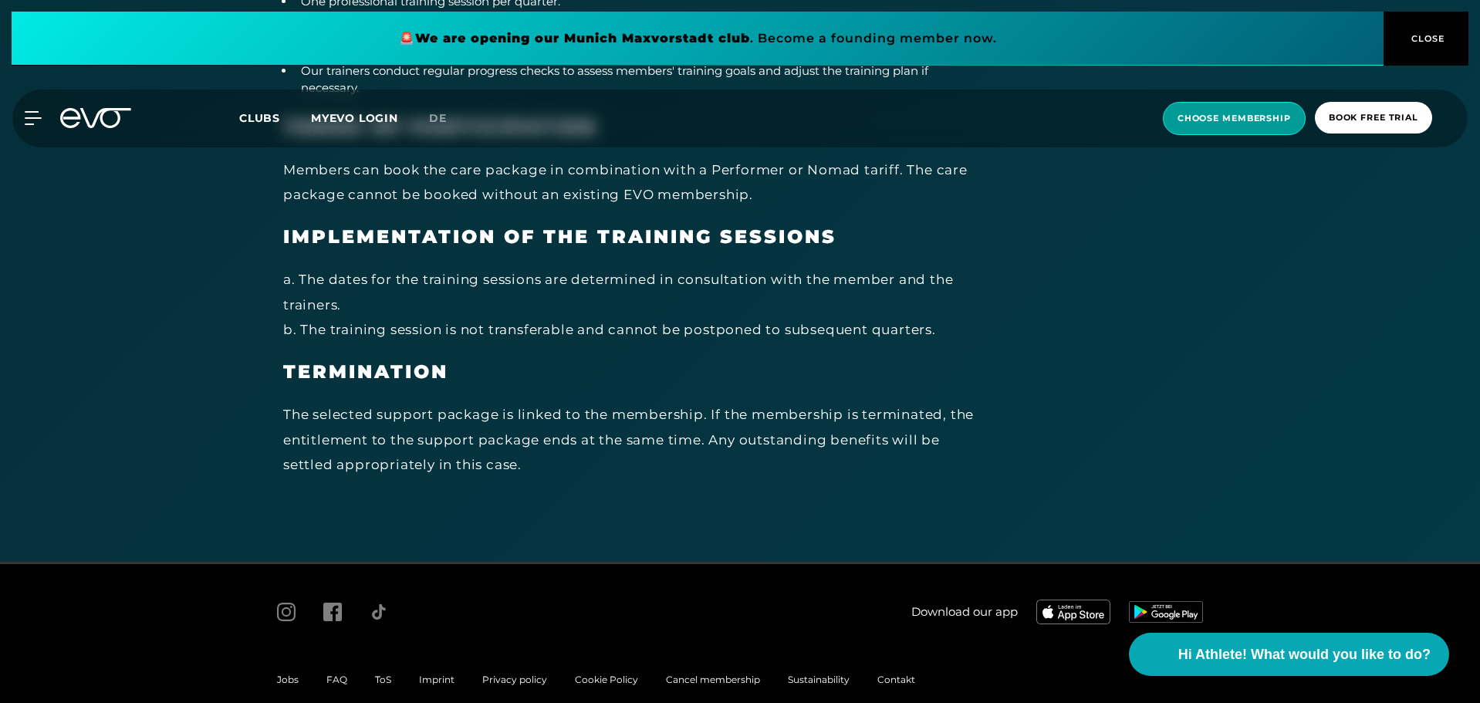
click at [1237, 114] on span "choose membership" at bounding box center [1234, 118] width 113 height 13
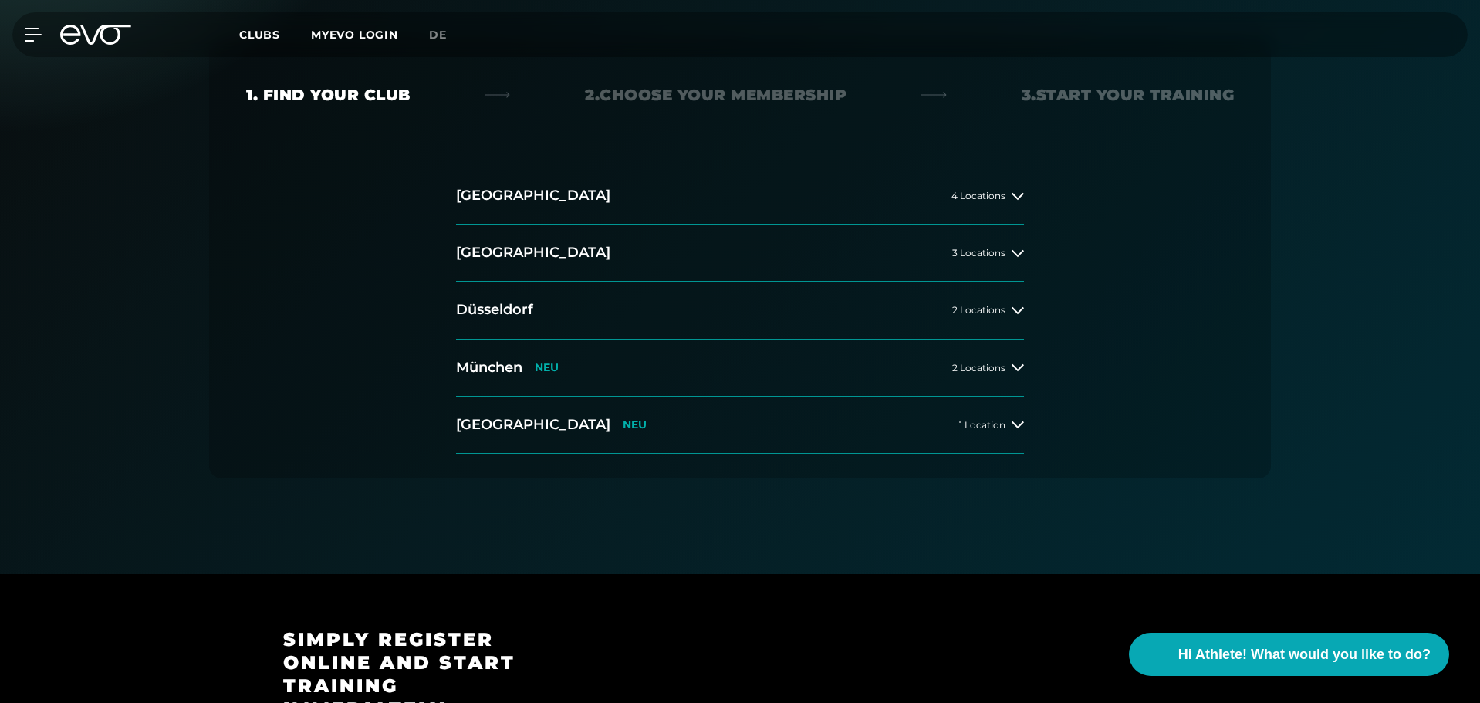
scroll to position [307, 0]
click at [535, 238] on button "[GEOGRAPHIC_DATA] 3 Locations" at bounding box center [740, 252] width 568 height 57
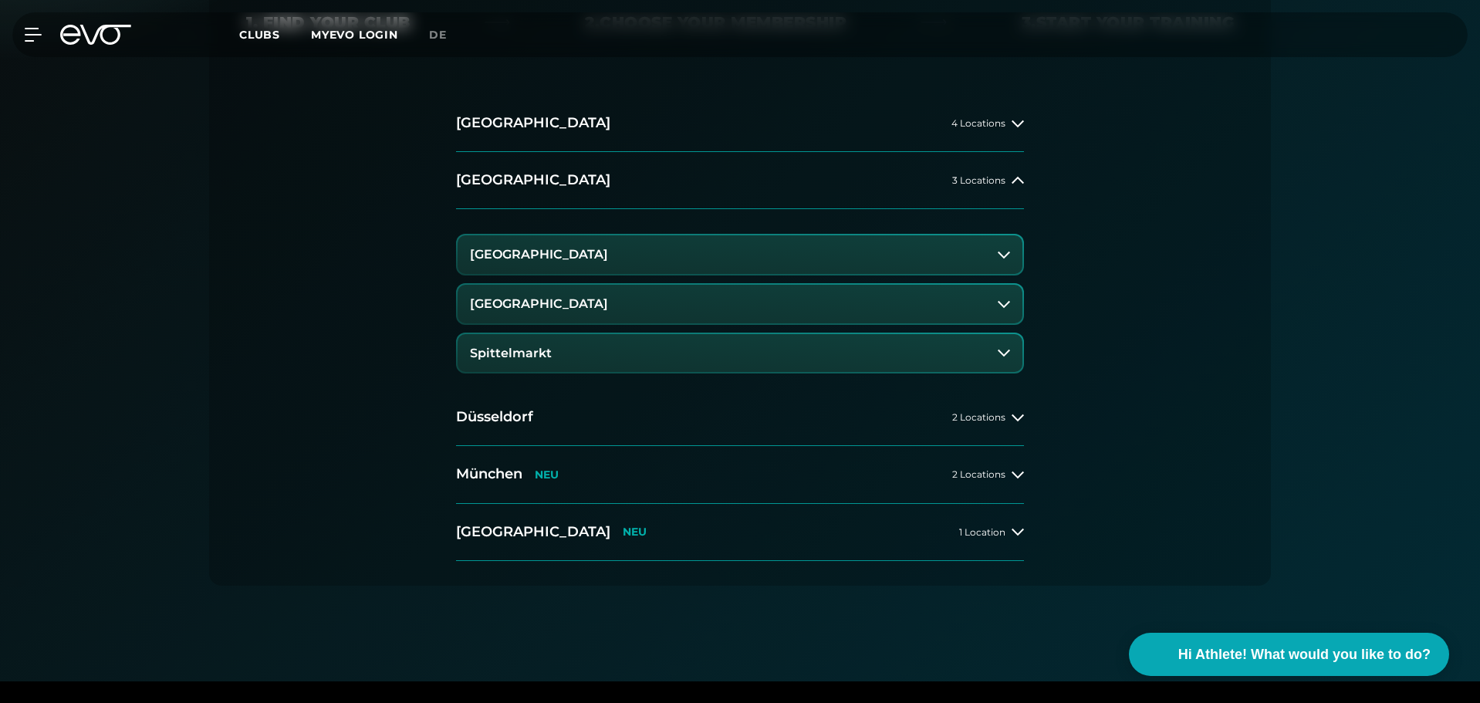
scroll to position [381, 0]
click at [624, 475] on button "[GEOGRAPHIC_DATA] NEU 2 Locations" at bounding box center [740, 473] width 568 height 57
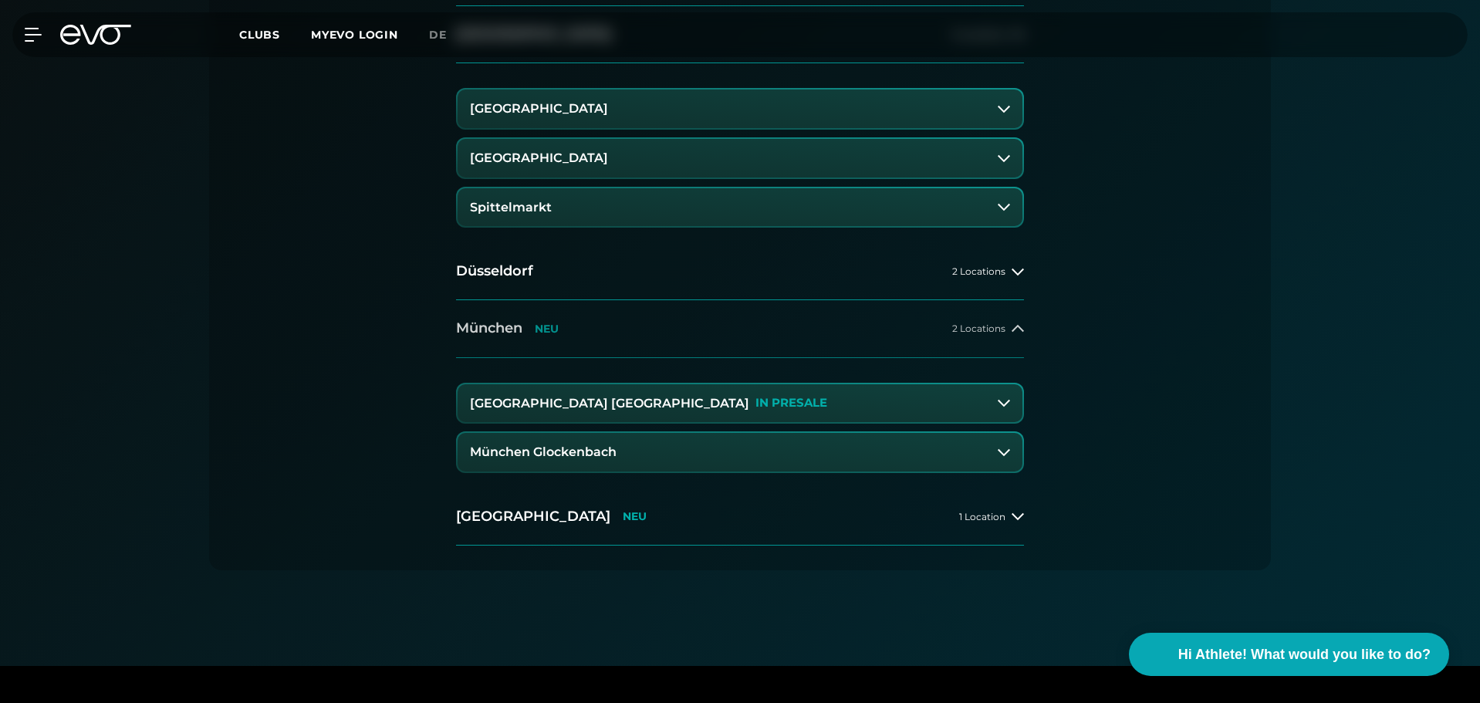
scroll to position [529, 0]
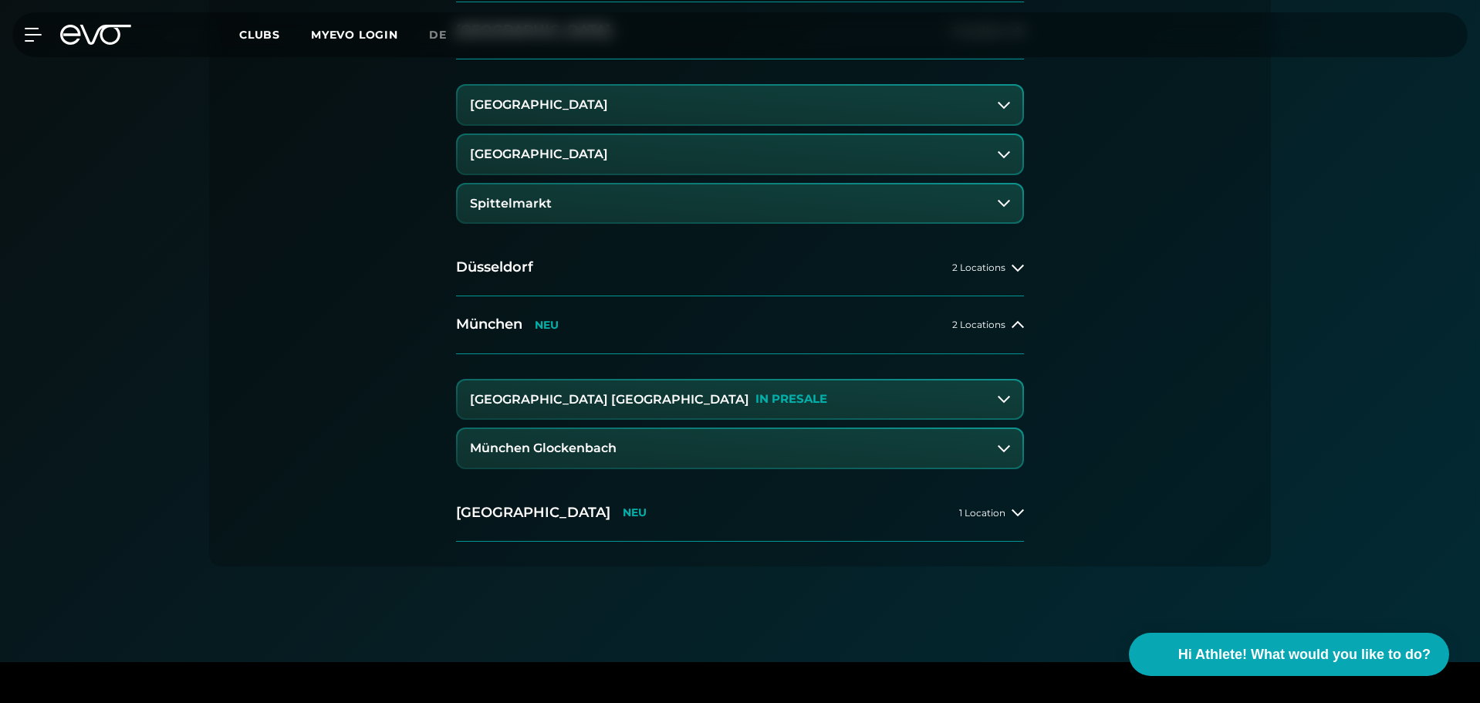
click at [576, 401] on h3 "[GEOGRAPHIC_DATA] [GEOGRAPHIC_DATA]" at bounding box center [609, 400] width 279 height 14
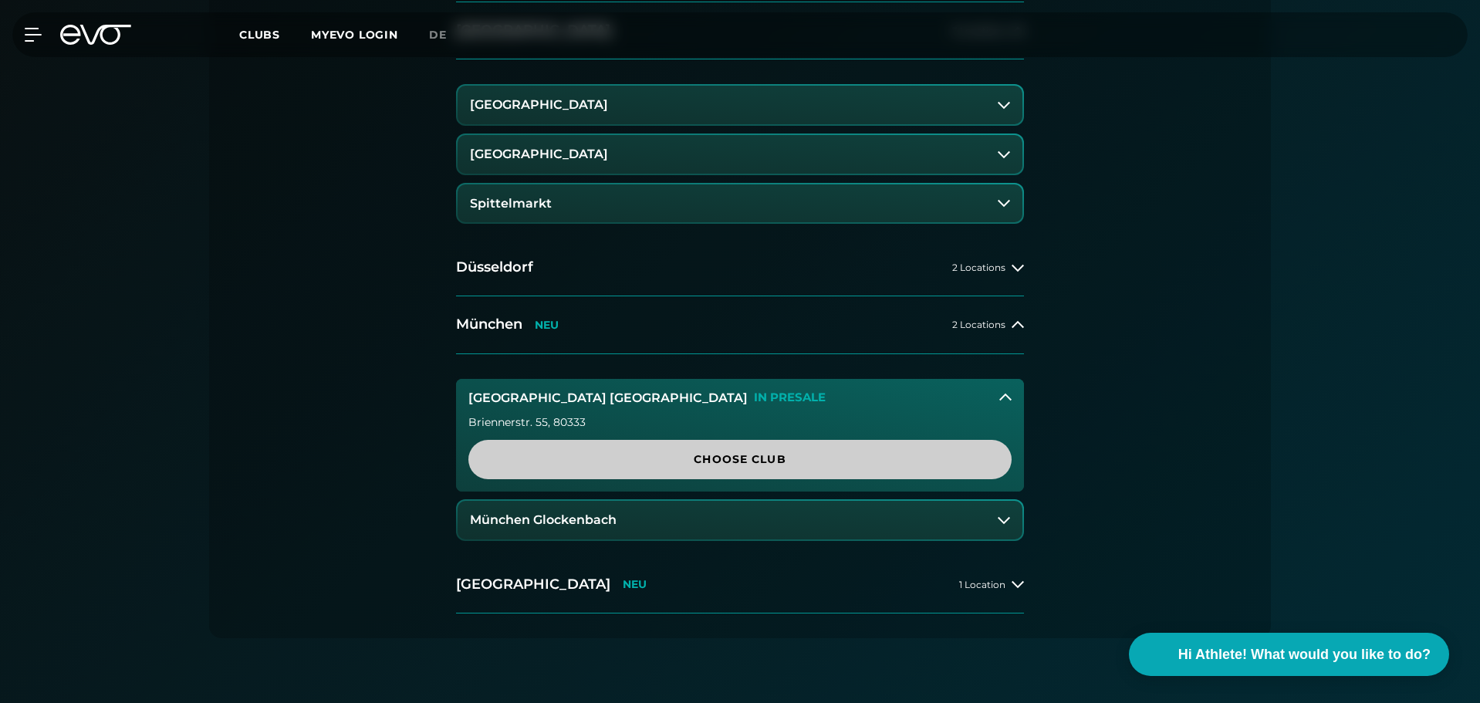
click at [638, 450] on span "Choose Club" at bounding box center [740, 459] width 543 height 39
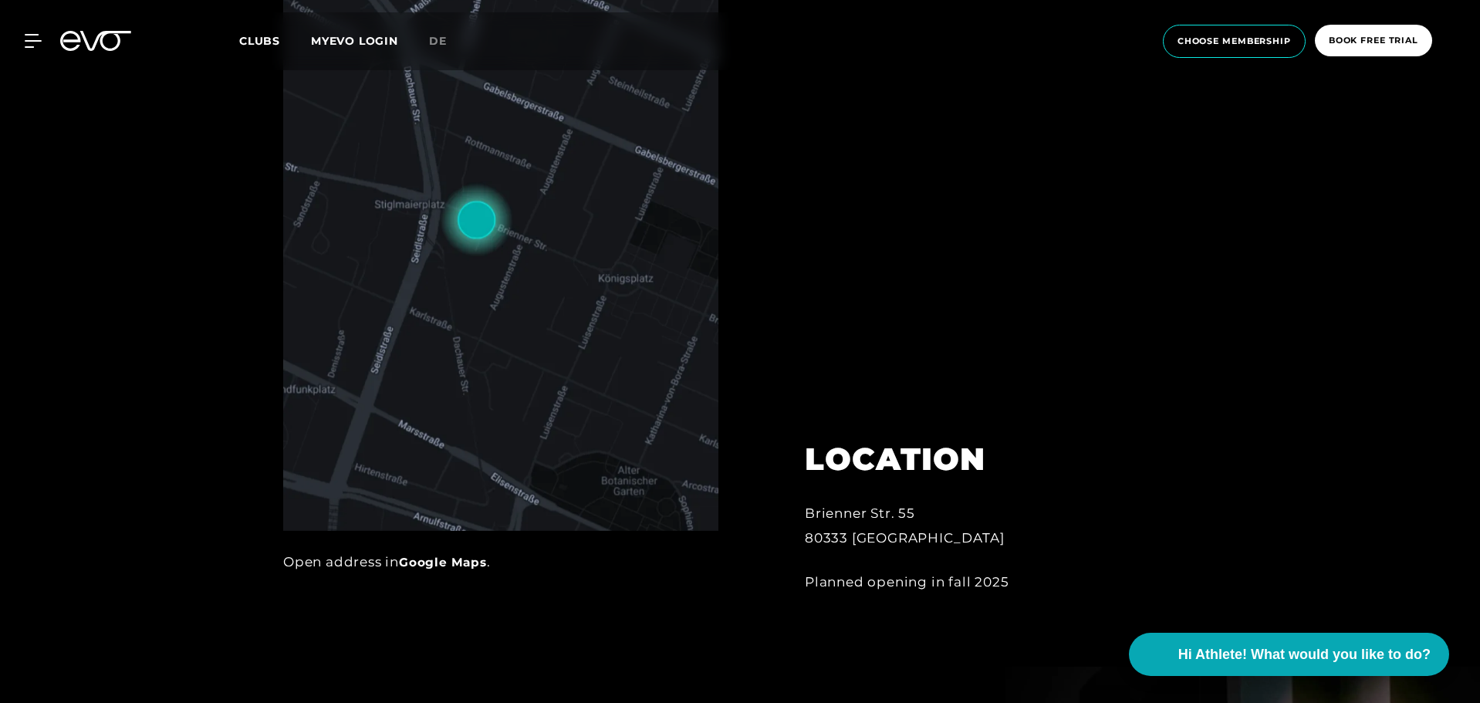
scroll to position [849, 0]
click at [582, 302] on img at bounding box center [500, 219] width 435 height 622
click at [475, 214] on img at bounding box center [500, 219] width 435 height 622
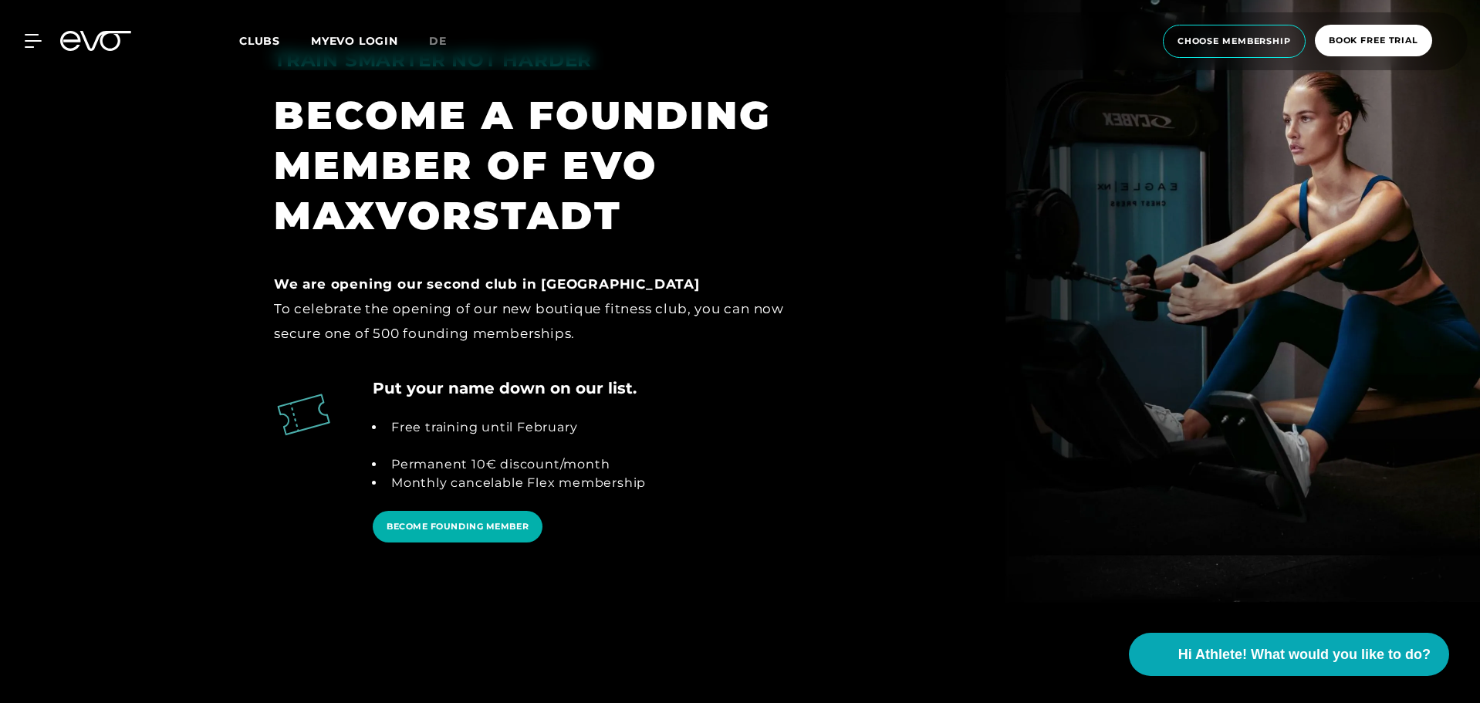
scroll to position [1601, 0]
click at [412, 313] on div "To celebrate the opening of our new boutique fitness club, you can now secure o…" at bounding box center [539, 321] width 531 height 50
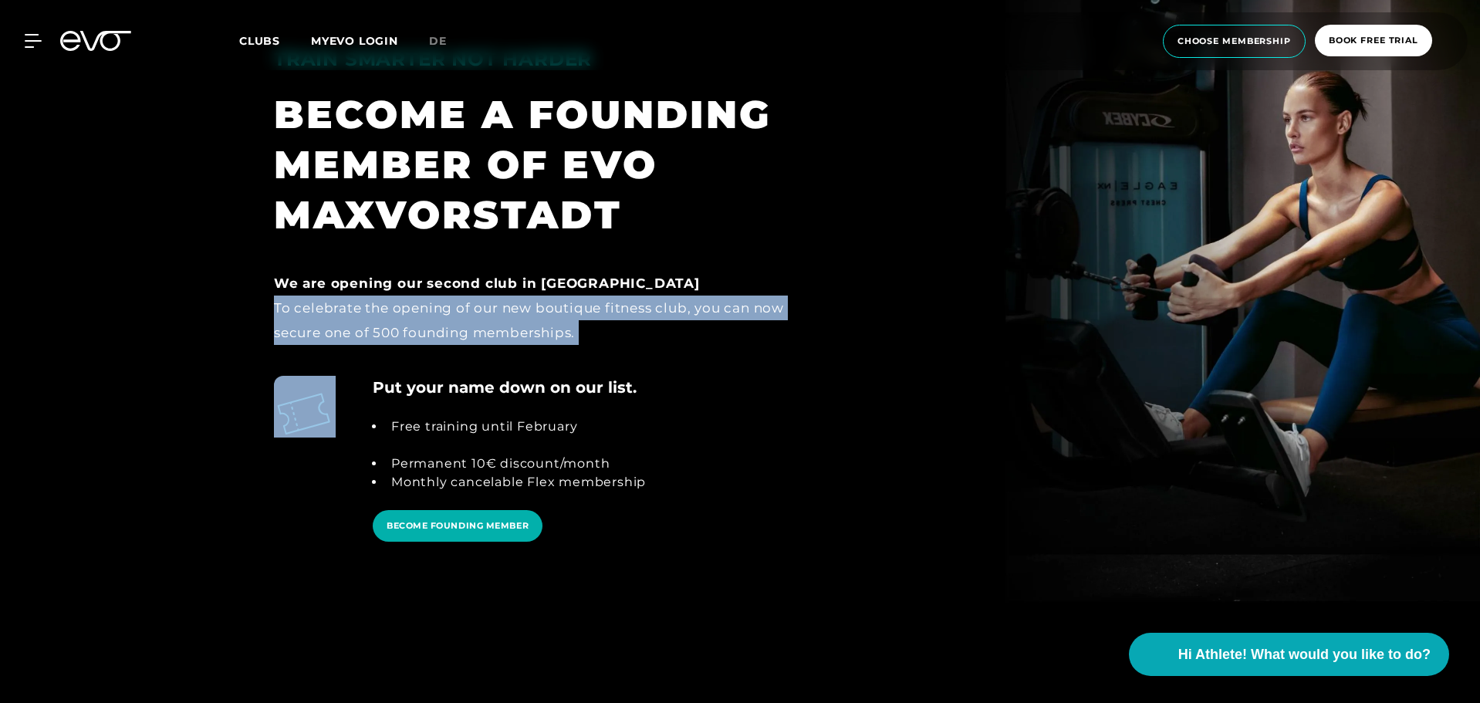
click at [412, 313] on div "To celebrate the opening of our new boutique fitness club, you can now secure o…" at bounding box center [539, 321] width 531 height 50
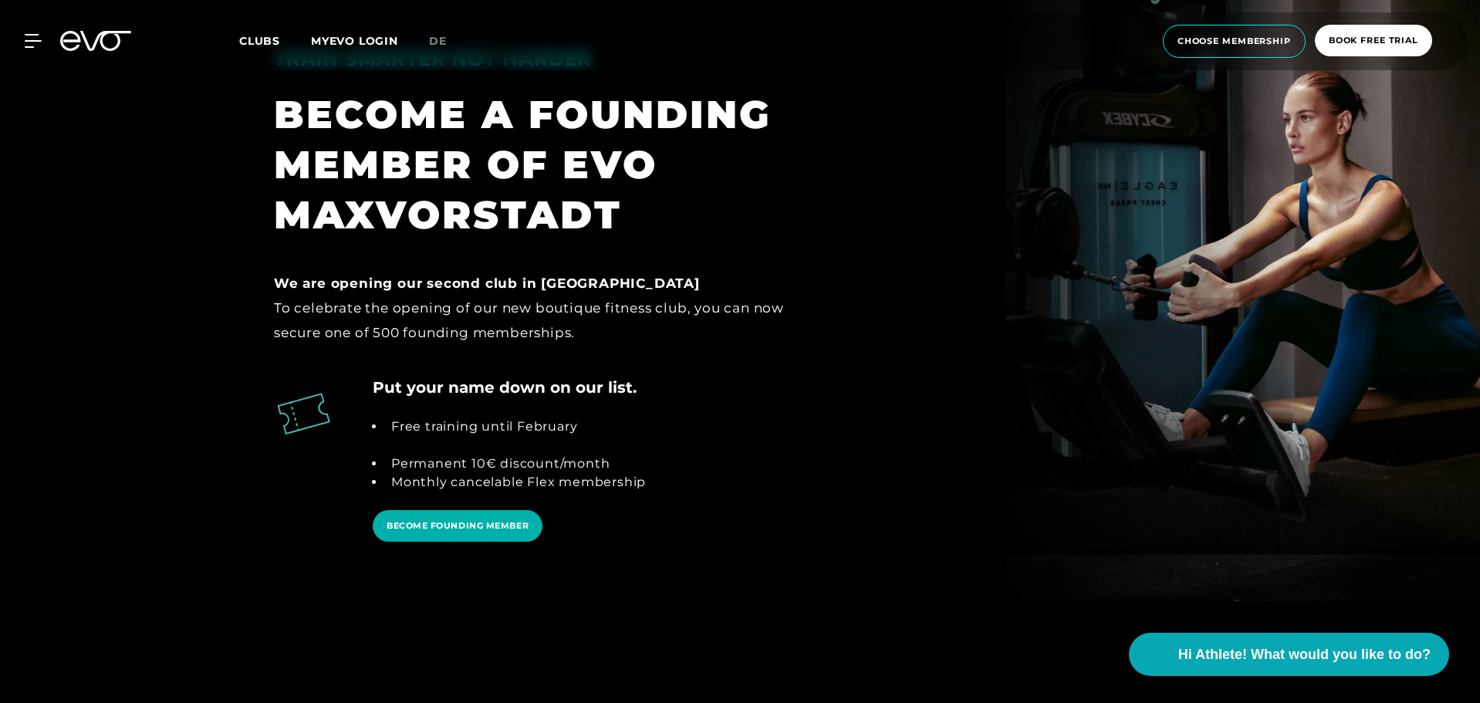
click at [387, 310] on div "To celebrate the opening of our new boutique fitness club, you can now secure o…" at bounding box center [539, 321] width 531 height 50
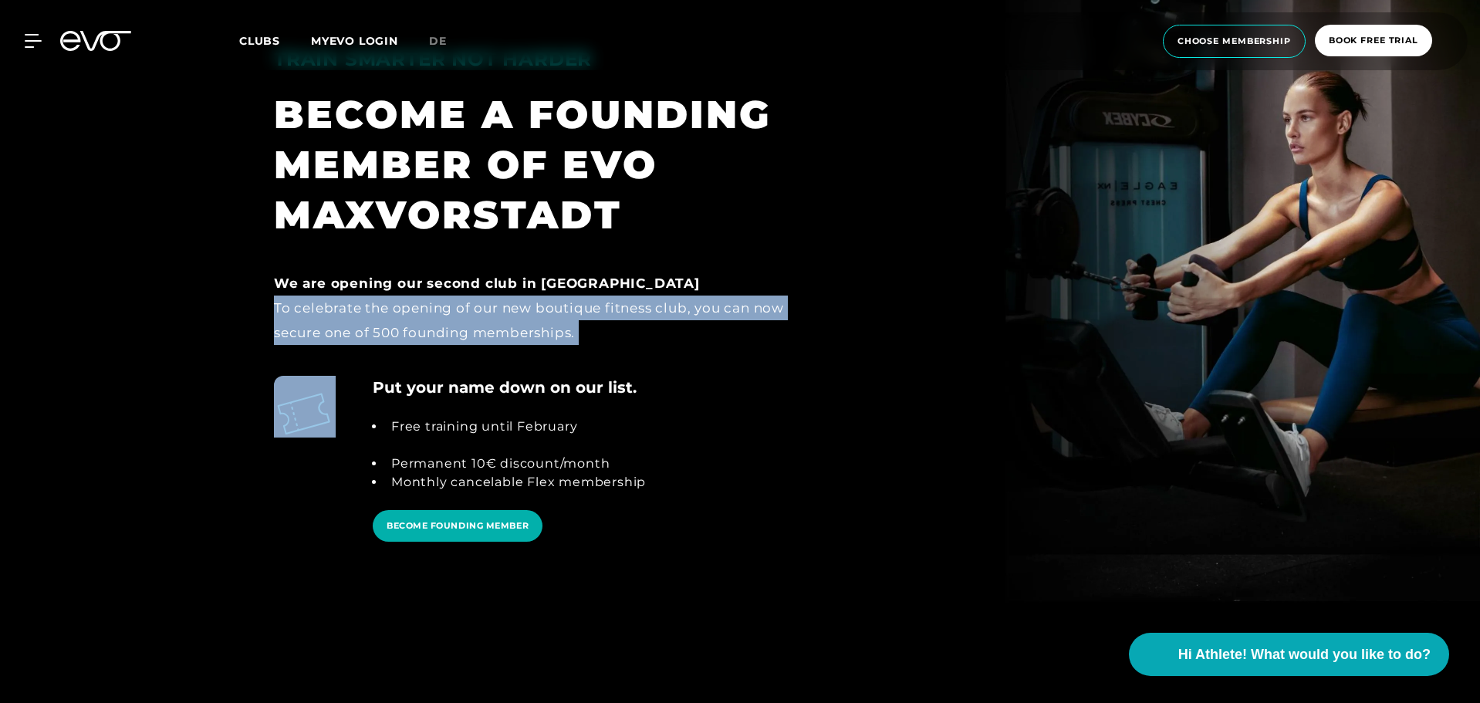
click at [387, 310] on div "To celebrate the opening of our new boutique fitness club, you can now secure o…" at bounding box center [539, 321] width 531 height 50
click at [364, 308] on div "To celebrate the opening of our new boutique fitness club, you can now secure o…" at bounding box center [539, 321] width 531 height 50
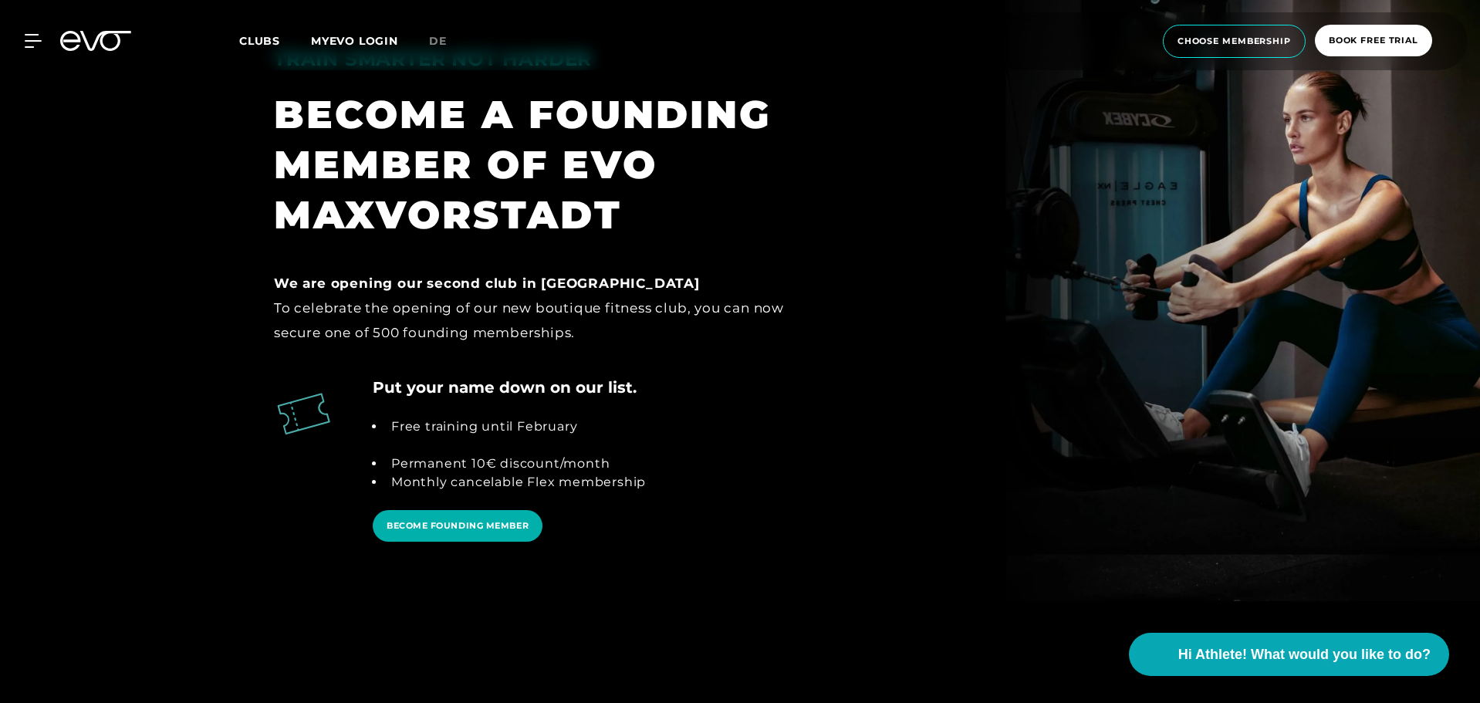
click at [364, 308] on div "To celebrate the opening of our new boutique fitness club, you can now secure o…" at bounding box center [539, 321] width 531 height 50
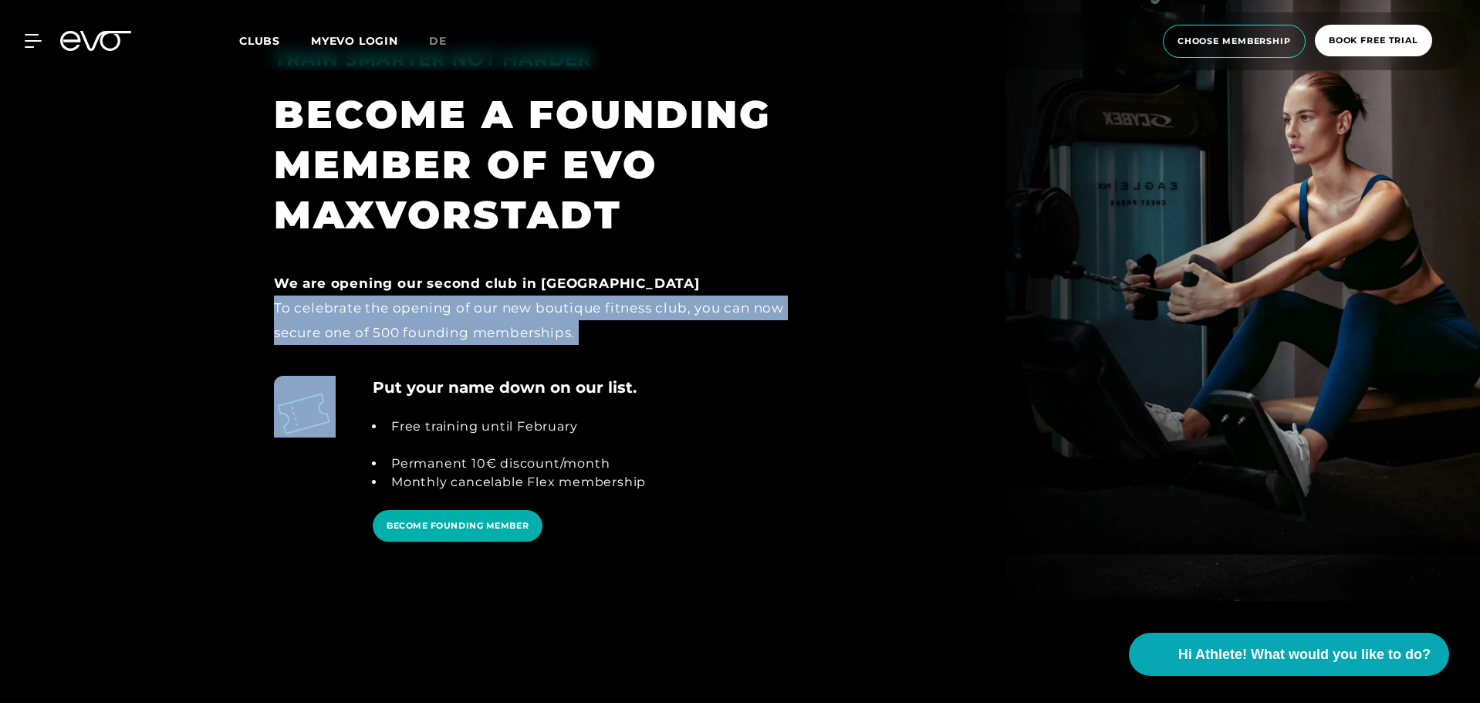
click at [364, 308] on div "To celebrate the opening of our new boutique fitness club, you can now secure o…" at bounding box center [539, 321] width 531 height 50
click at [360, 323] on div "To celebrate the opening of our new boutique fitness club, you can now secure o…" at bounding box center [539, 321] width 531 height 50
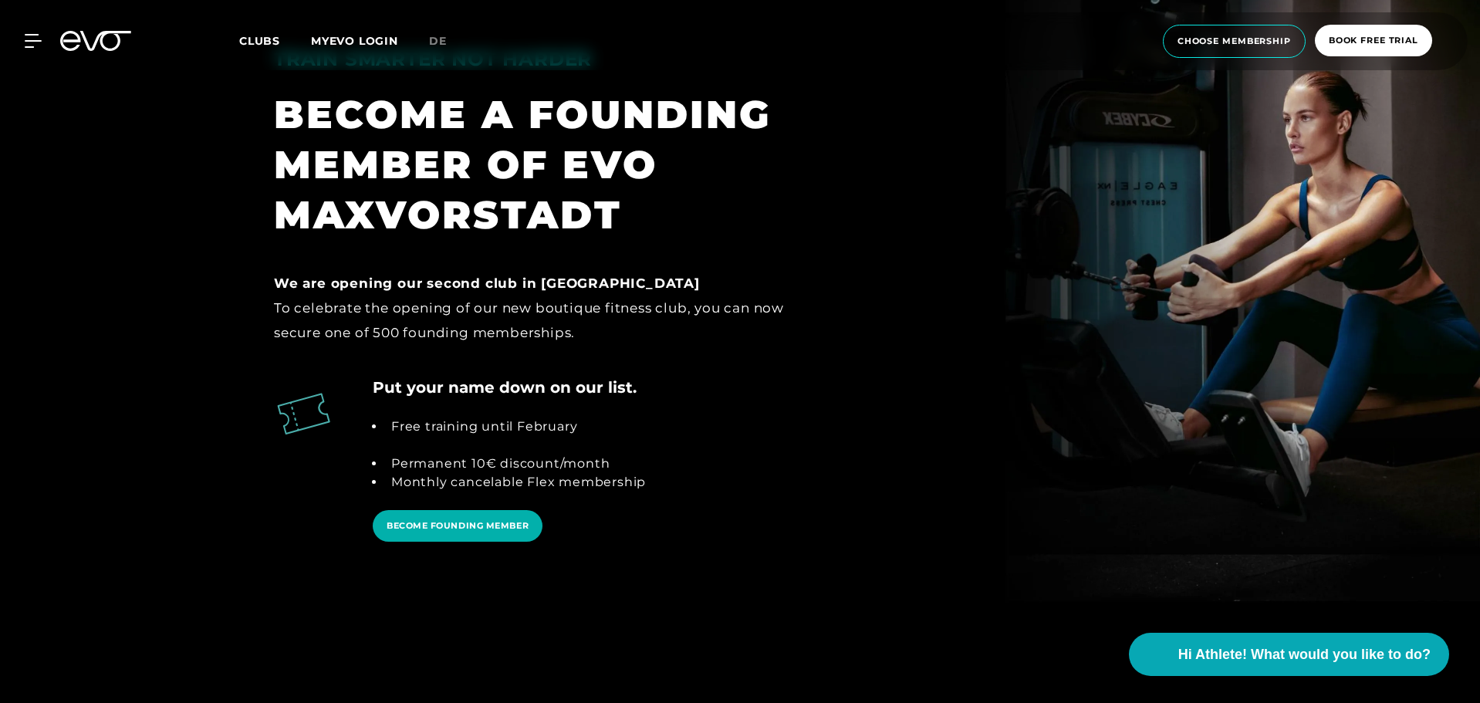
click at [335, 300] on div "To celebrate the opening of our new boutique fitness club, you can now secure o…" at bounding box center [539, 321] width 531 height 50
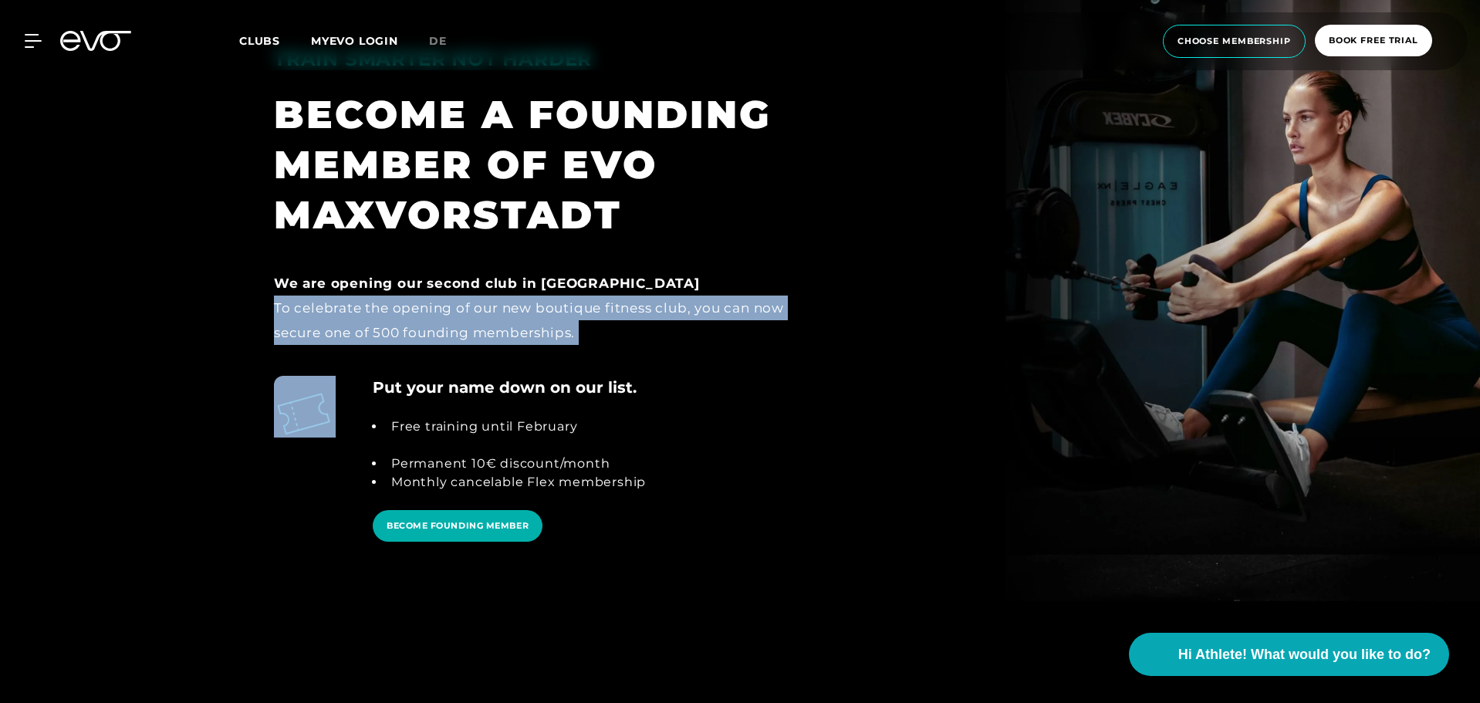
click at [335, 300] on div "To celebrate the opening of our new boutique fitness club, you can now secure o…" at bounding box center [539, 321] width 531 height 50
click at [354, 313] on div "To celebrate the opening of our new boutique fitness club, you can now secure o…" at bounding box center [539, 321] width 531 height 50
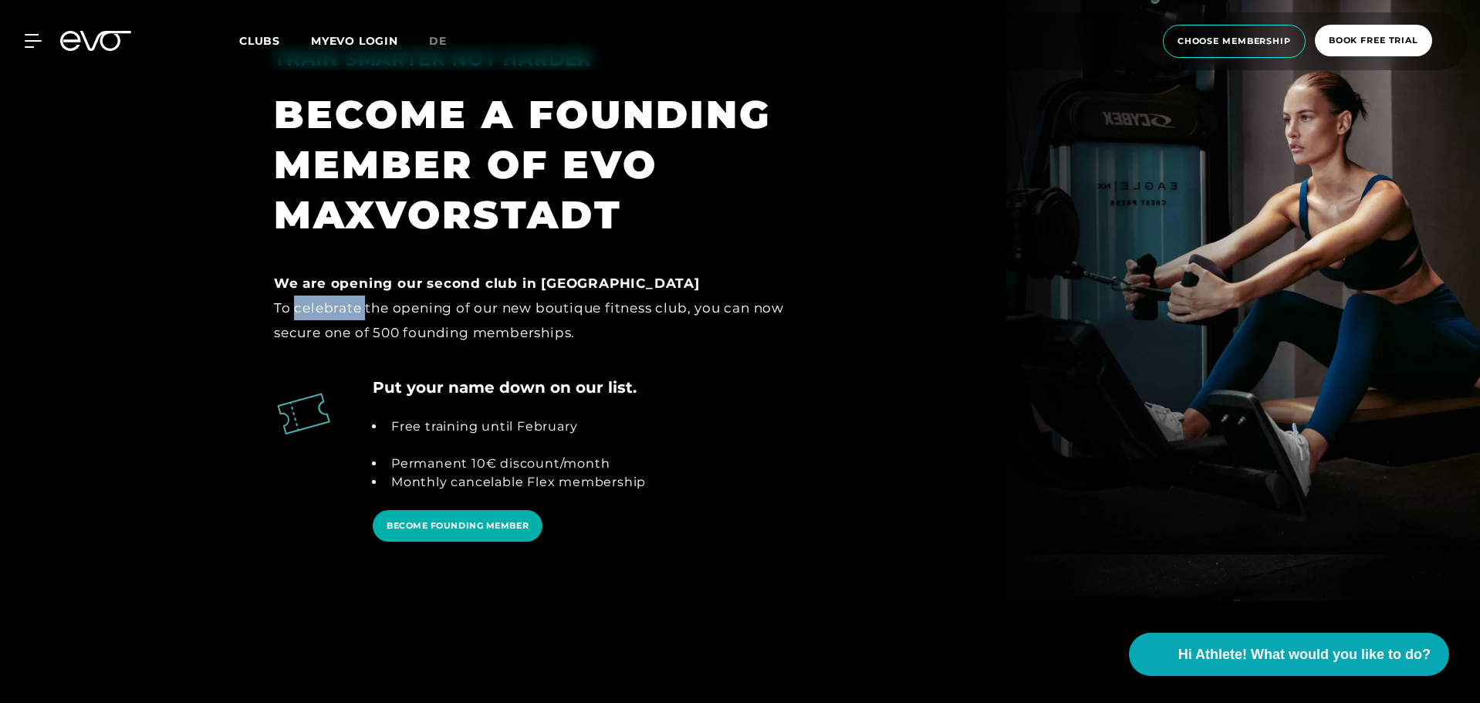
click at [354, 313] on div "To celebrate the opening of our new boutique fitness club, you can now secure o…" at bounding box center [539, 321] width 531 height 50
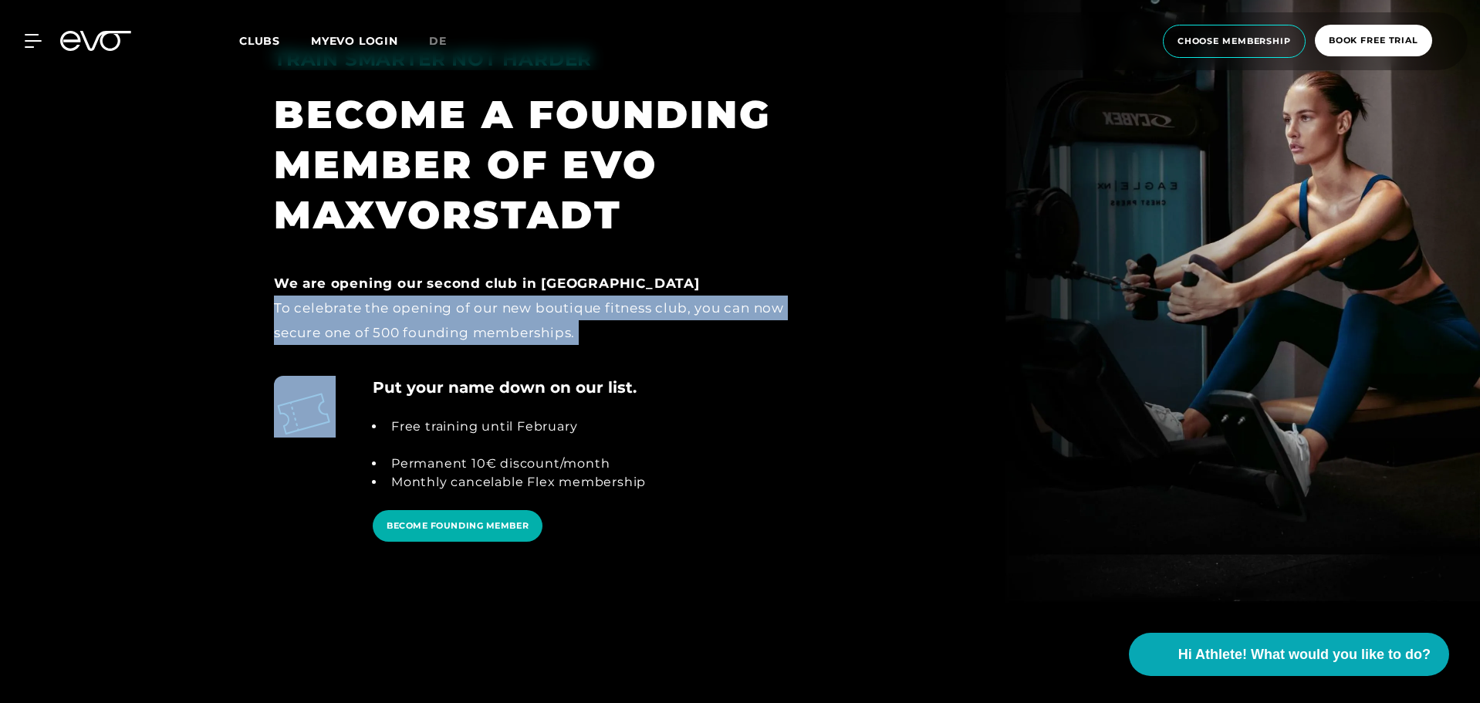
click at [354, 313] on div "To celebrate the opening of our new boutique fitness club, you can now secure o…" at bounding box center [539, 321] width 531 height 50
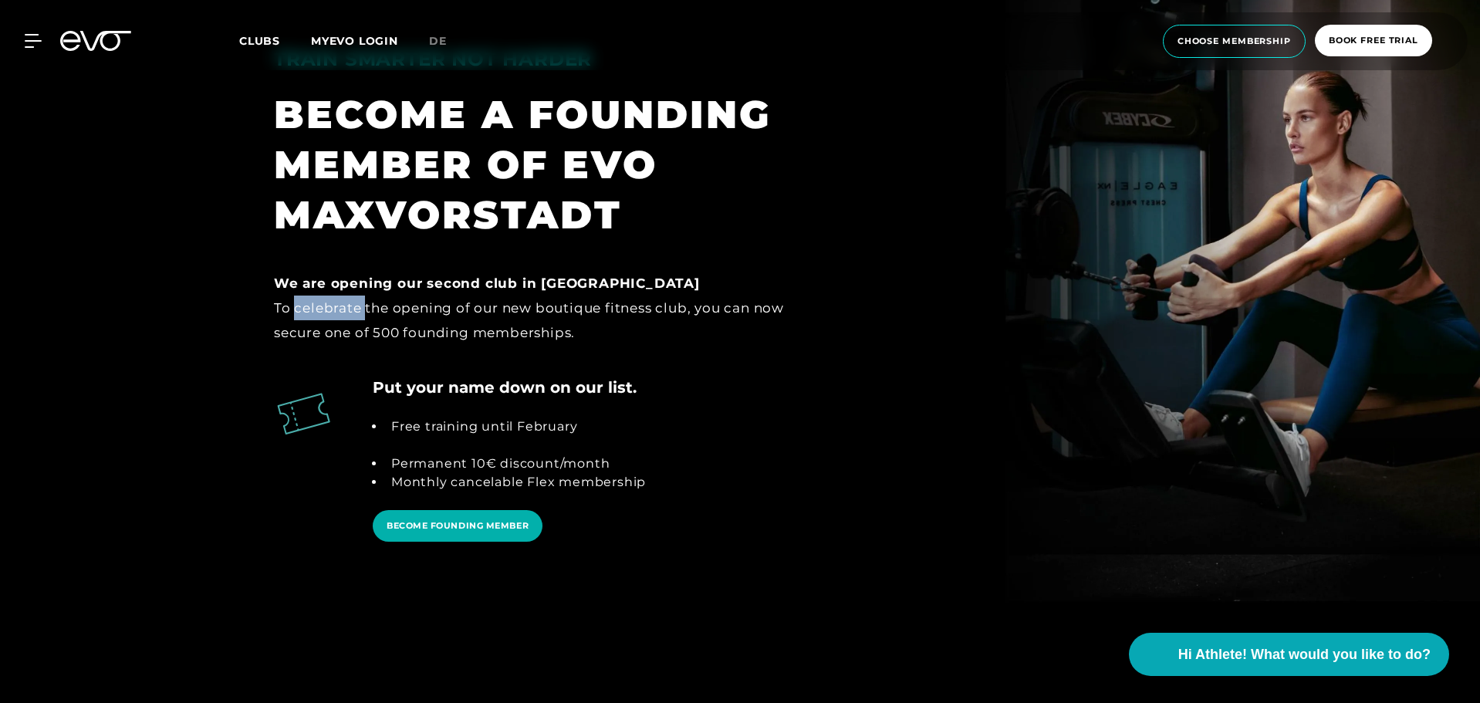
click at [354, 313] on div "To celebrate the opening of our new boutique fitness club, you can now secure o…" at bounding box center [539, 321] width 531 height 50
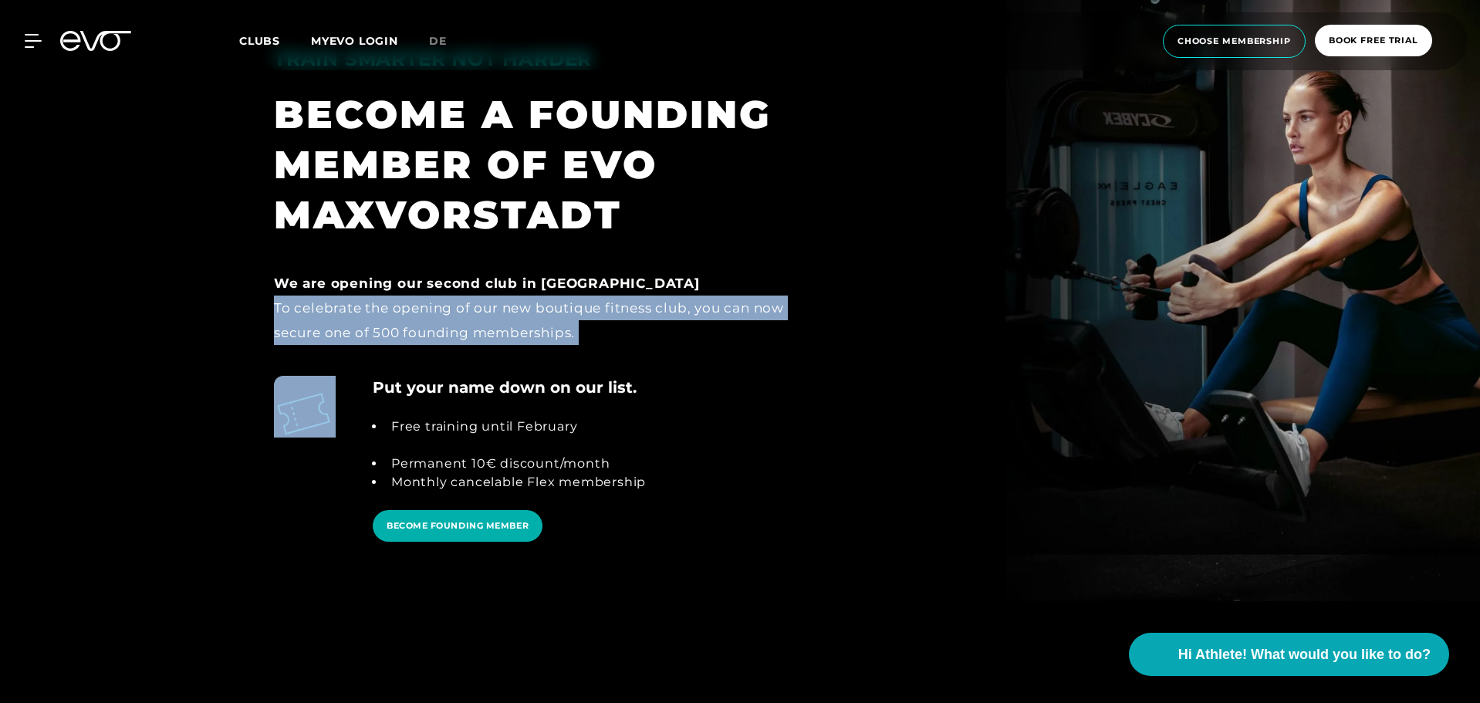
click at [354, 313] on div "To celebrate the opening of our new boutique fitness club, you can now secure o…" at bounding box center [539, 321] width 531 height 50
click at [373, 326] on div "To celebrate the opening of our new boutique fitness club, you can now secure o…" at bounding box center [539, 321] width 531 height 50
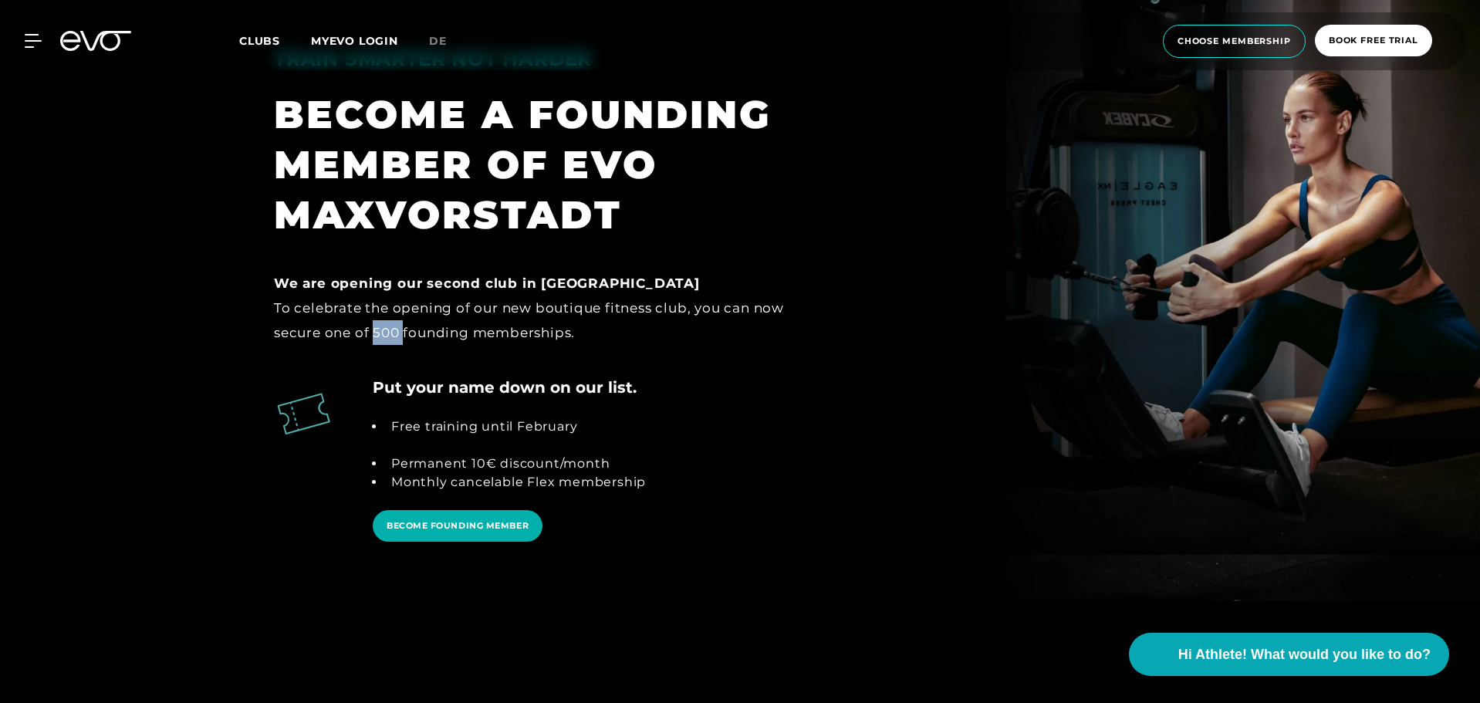
click at [373, 326] on div "To celebrate the opening of our new boutique fitness club, you can now secure o…" at bounding box center [539, 321] width 531 height 50
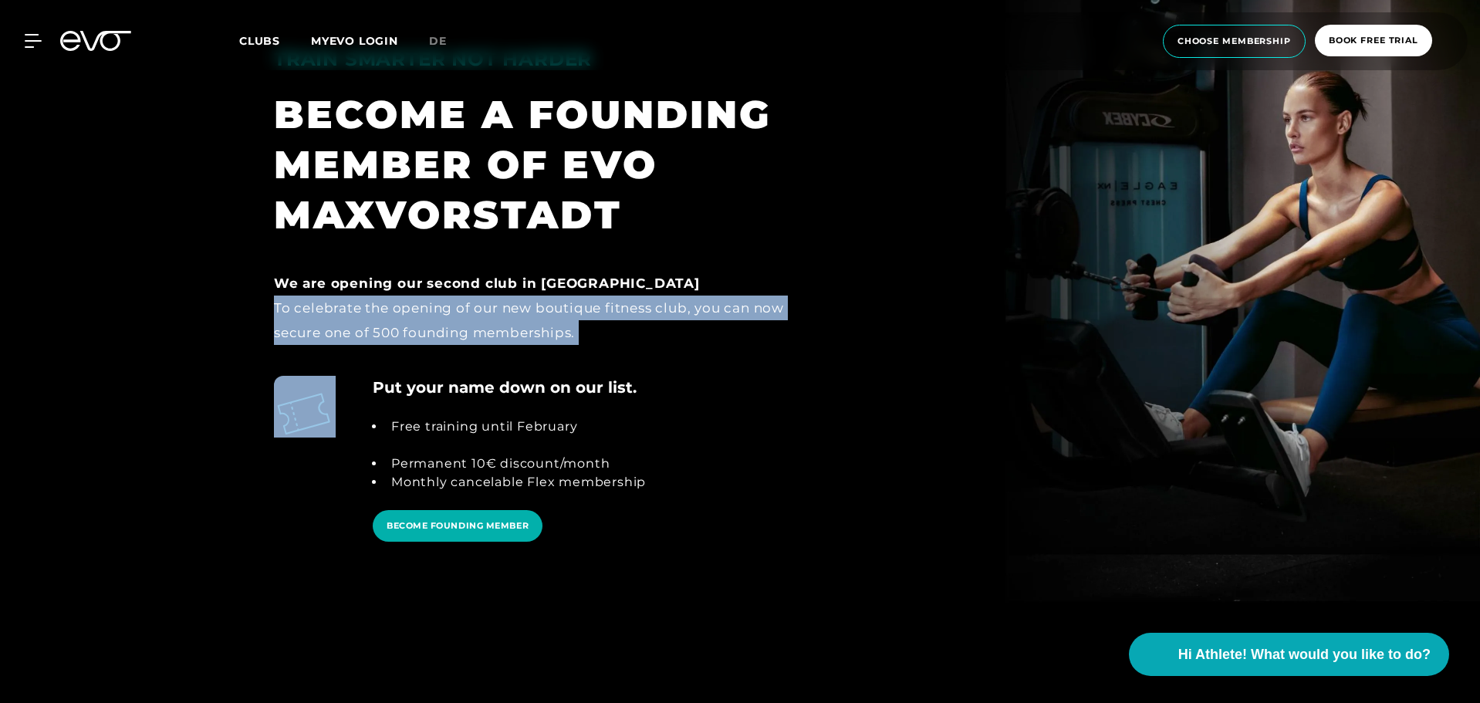
click at [373, 326] on div "To celebrate the opening of our new boutique fitness club, you can now secure o…" at bounding box center [539, 321] width 531 height 50
click at [415, 313] on div "To celebrate the opening of our new boutique fitness club, you can now secure o…" at bounding box center [539, 321] width 531 height 50
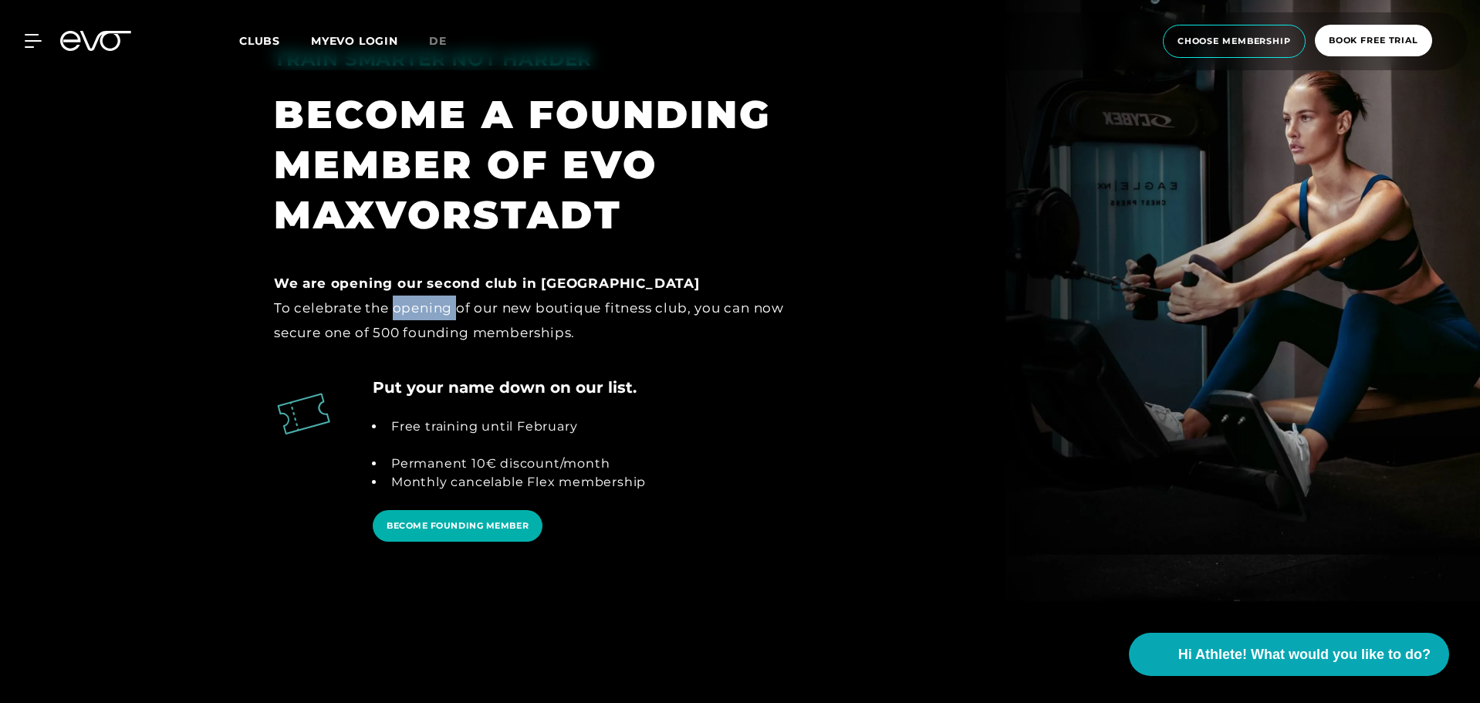
click at [415, 313] on div "To celebrate the opening of our new boutique fitness club, you can now secure o…" at bounding box center [539, 321] width 531 height 50
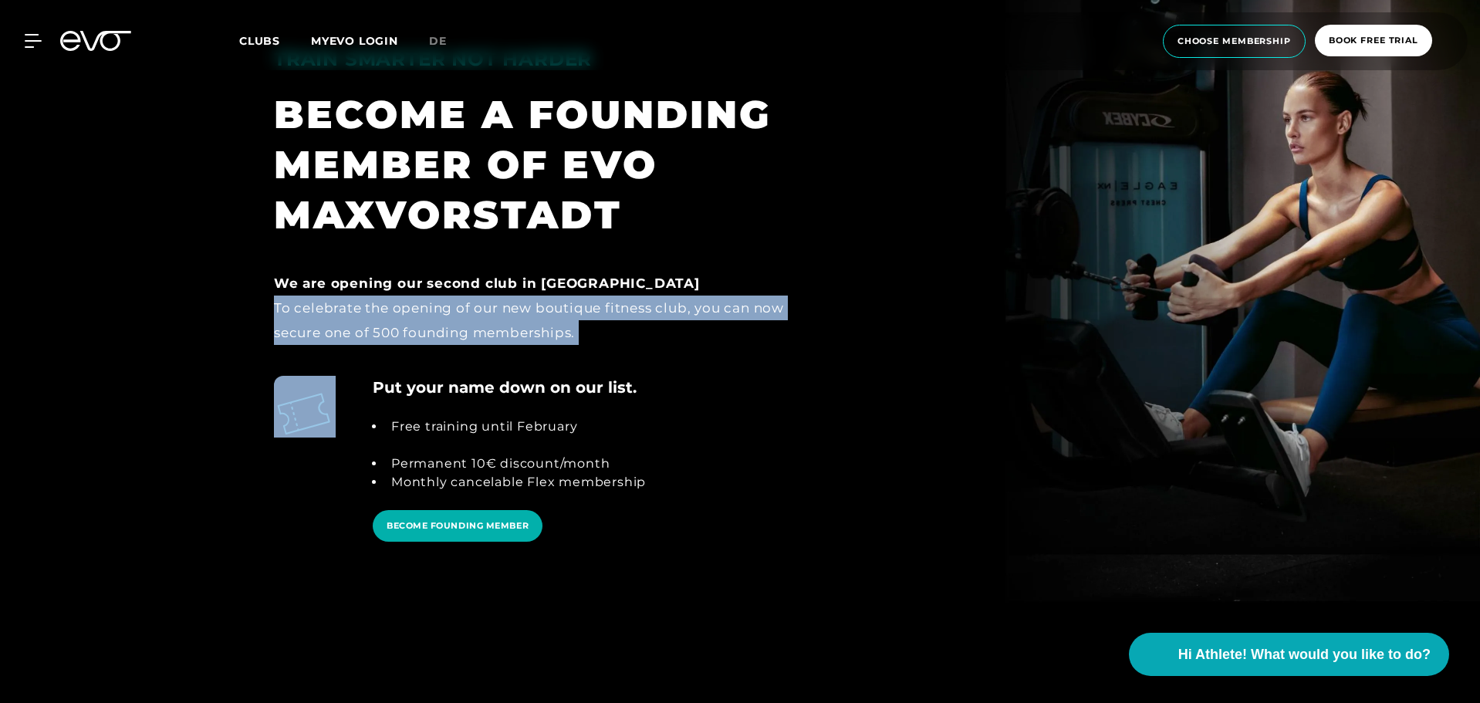
click at [415, 313] on div "To celebrate the opening of our new boutique fitness club, you can now secure o…" at bounding box center [539, 321] width 531 height 50
click at [374, 310] on div "To celebrate the opening of our new boutique fitness club, you can now secure o…" at bounding box center [539, 321] width 531 height 50
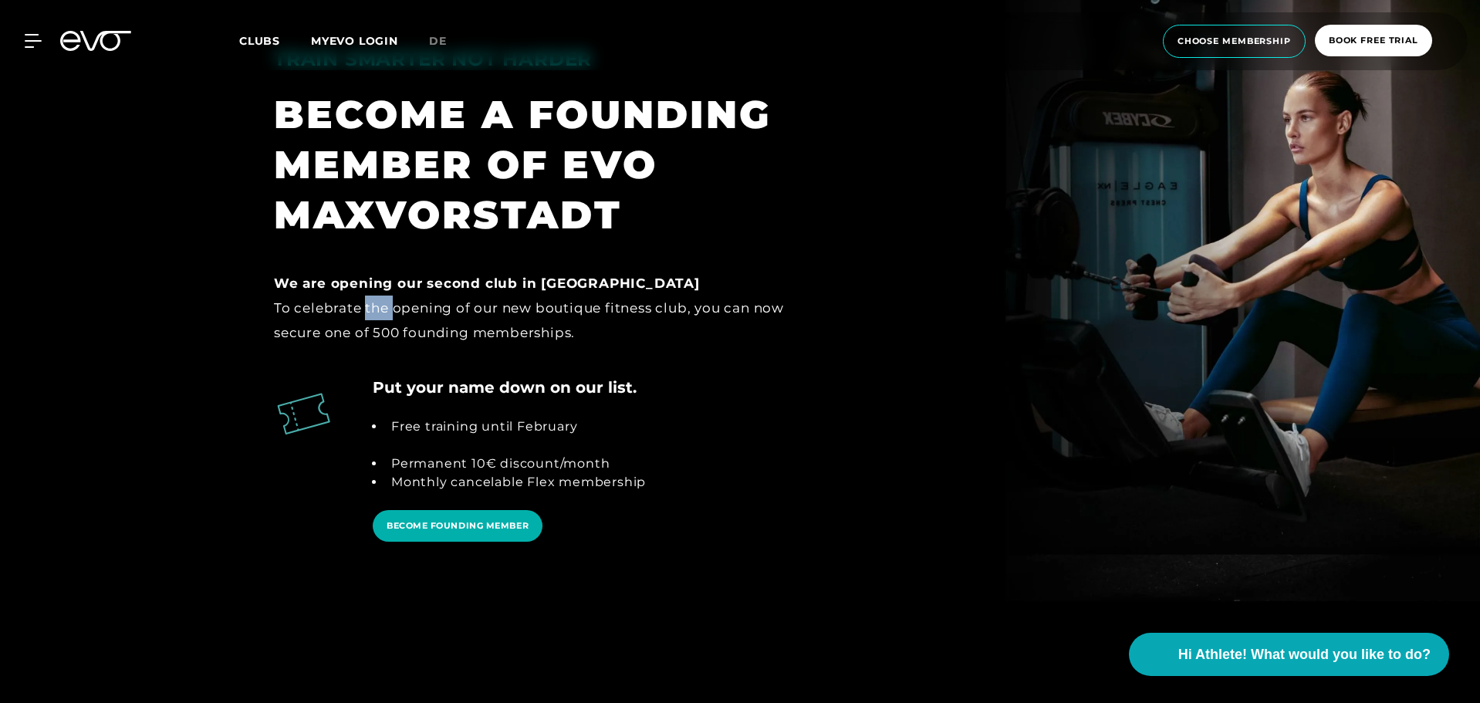
click at [374, 310] on div "To celebrate the opening of our new boutique fitness club, you can now secure o…" at bounding box center [539, 321] width 531 height 50
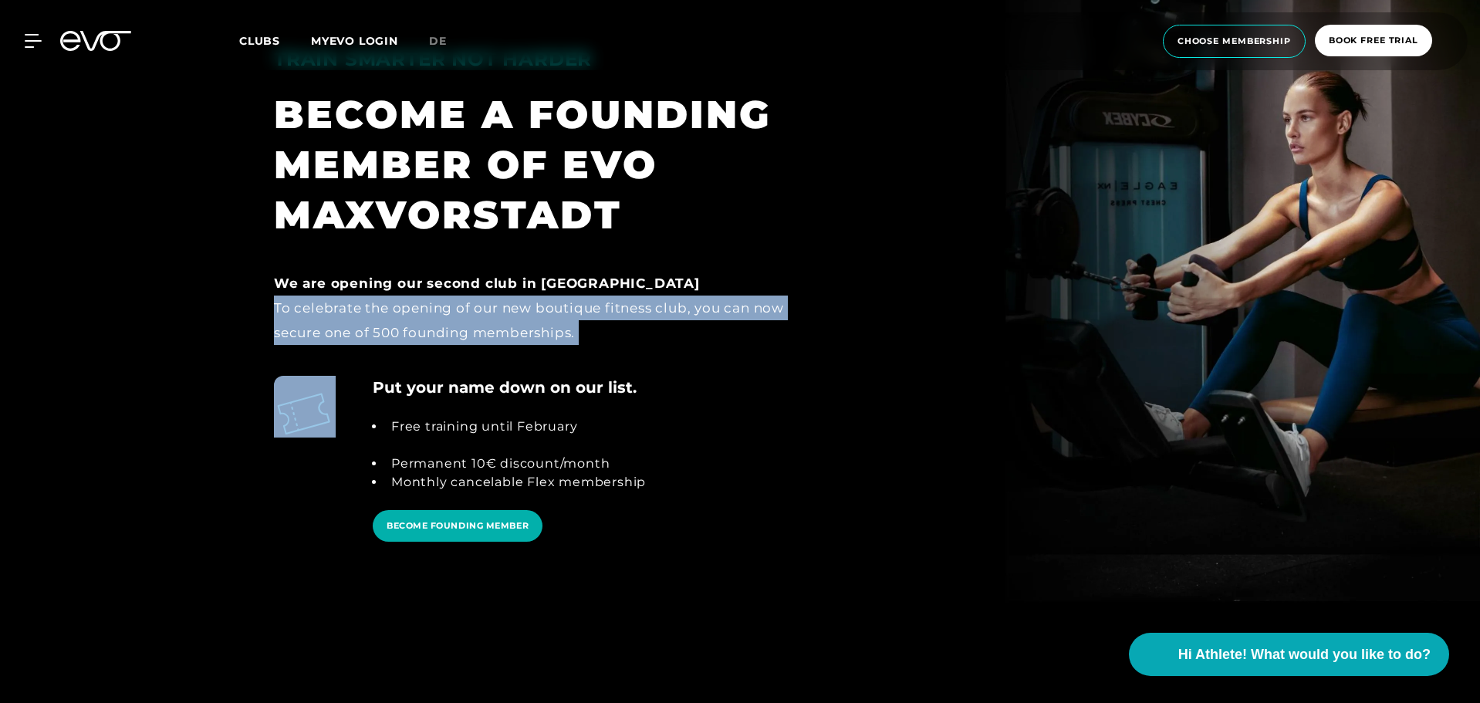
click at [374, 310] on div "To celebrate the opening of our new boutique fitness club, you can now secure o…" at bounding box center [539, 321] width 531 height 50
click at [350, 309] on div "To celebrate the opening of our new boutique fitness club, you can now secure o…" at bounding box center [539, 321] width 531 height 50
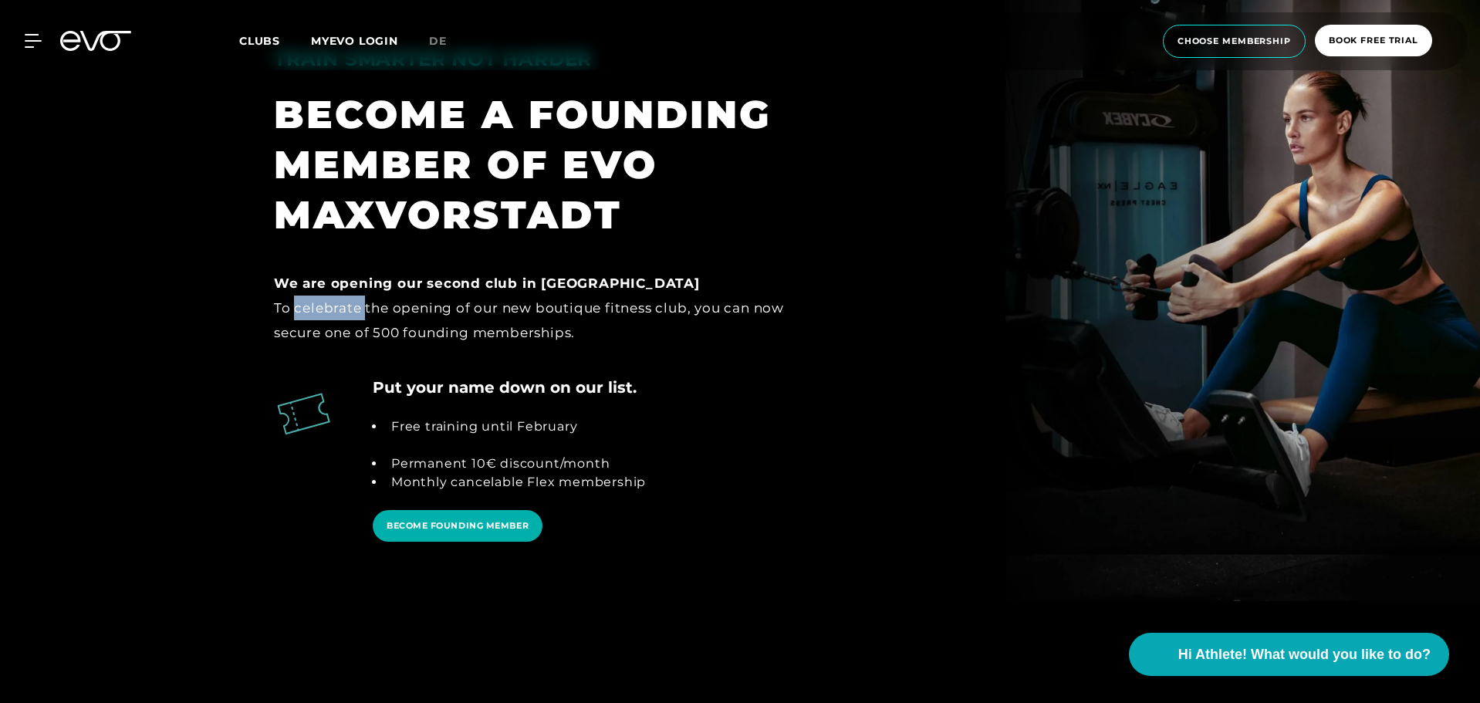
click at [350, 309] on div "To celebrate the opening of our new boutique fitness club, you can now secure o…" at bounding box center [539, 321] width 531 height 50
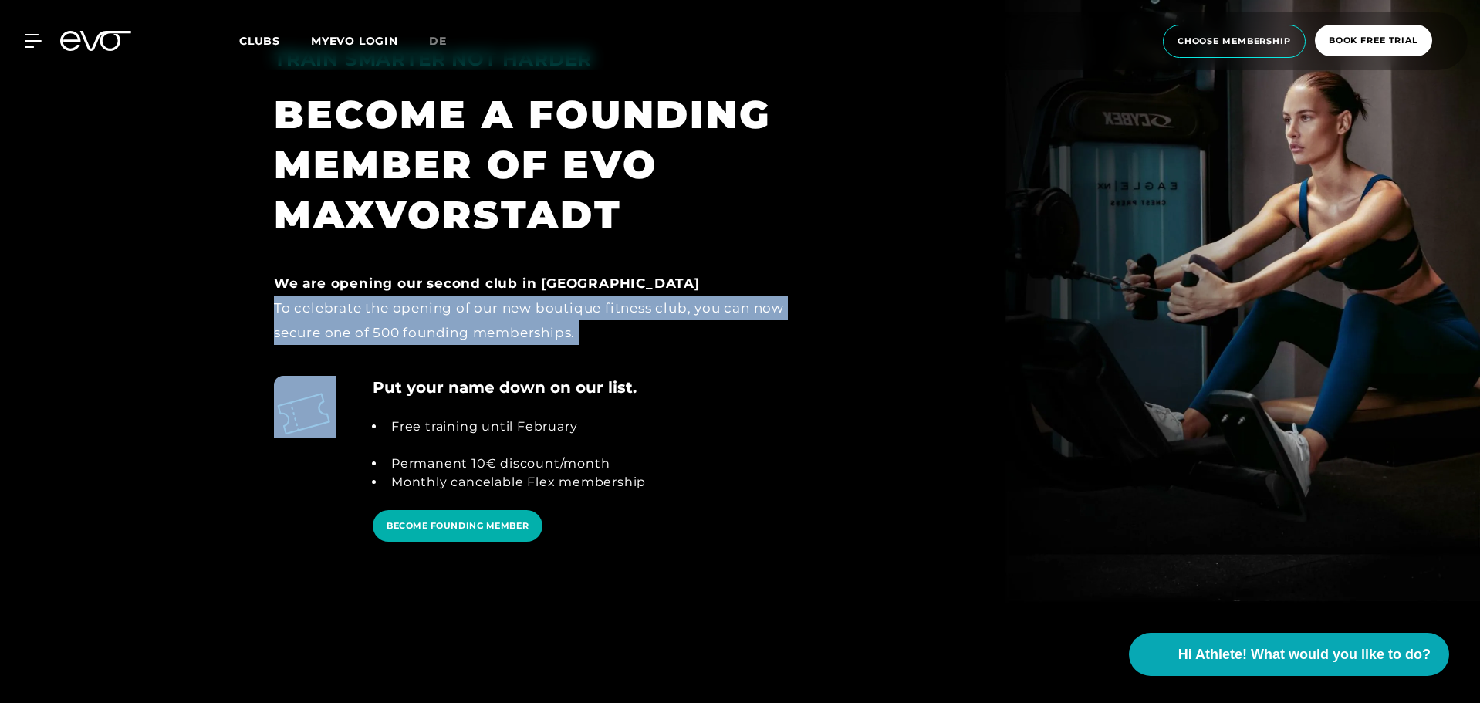
click at [350, 309] on div "To celebrate the opening of our new boutique fitness club, you can now secure o…" at bounding box center [539, 321] width 531 height 50
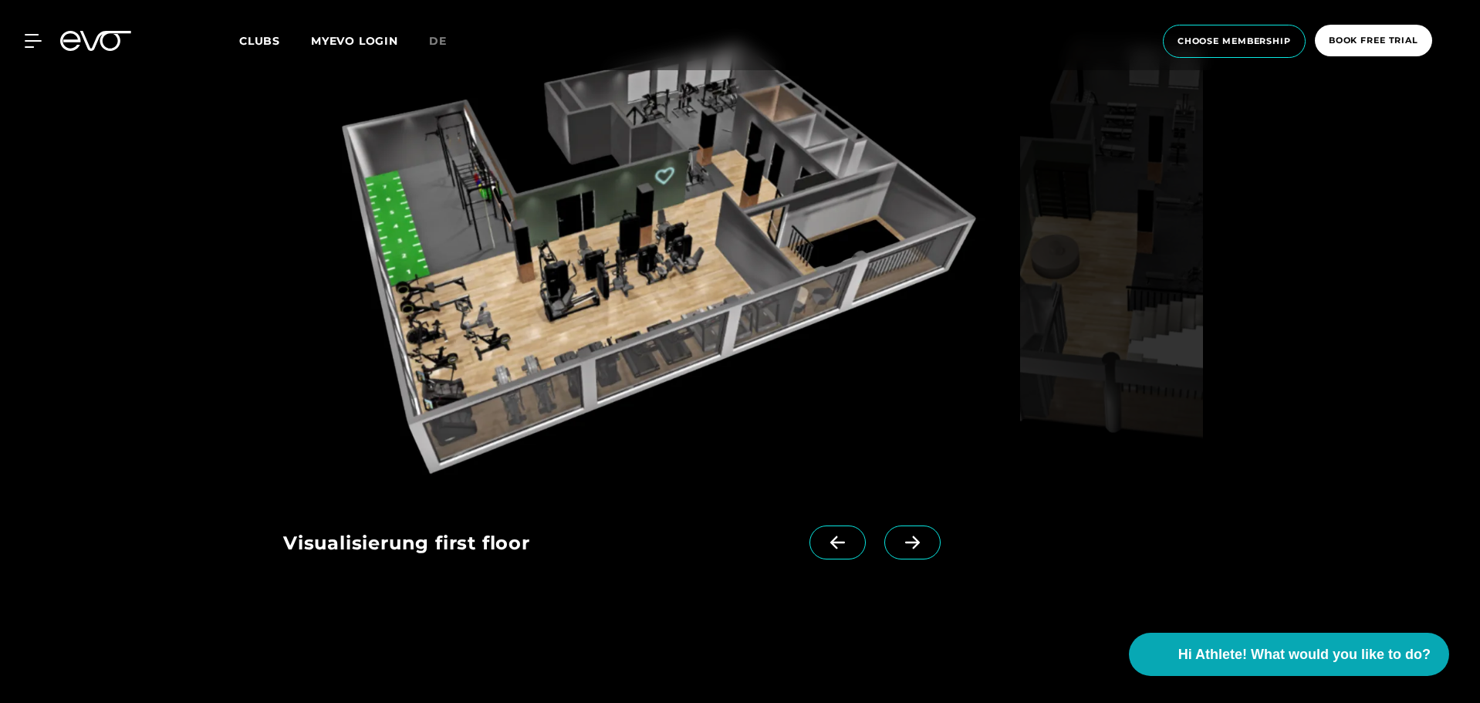
scroll to position [2354, 0]
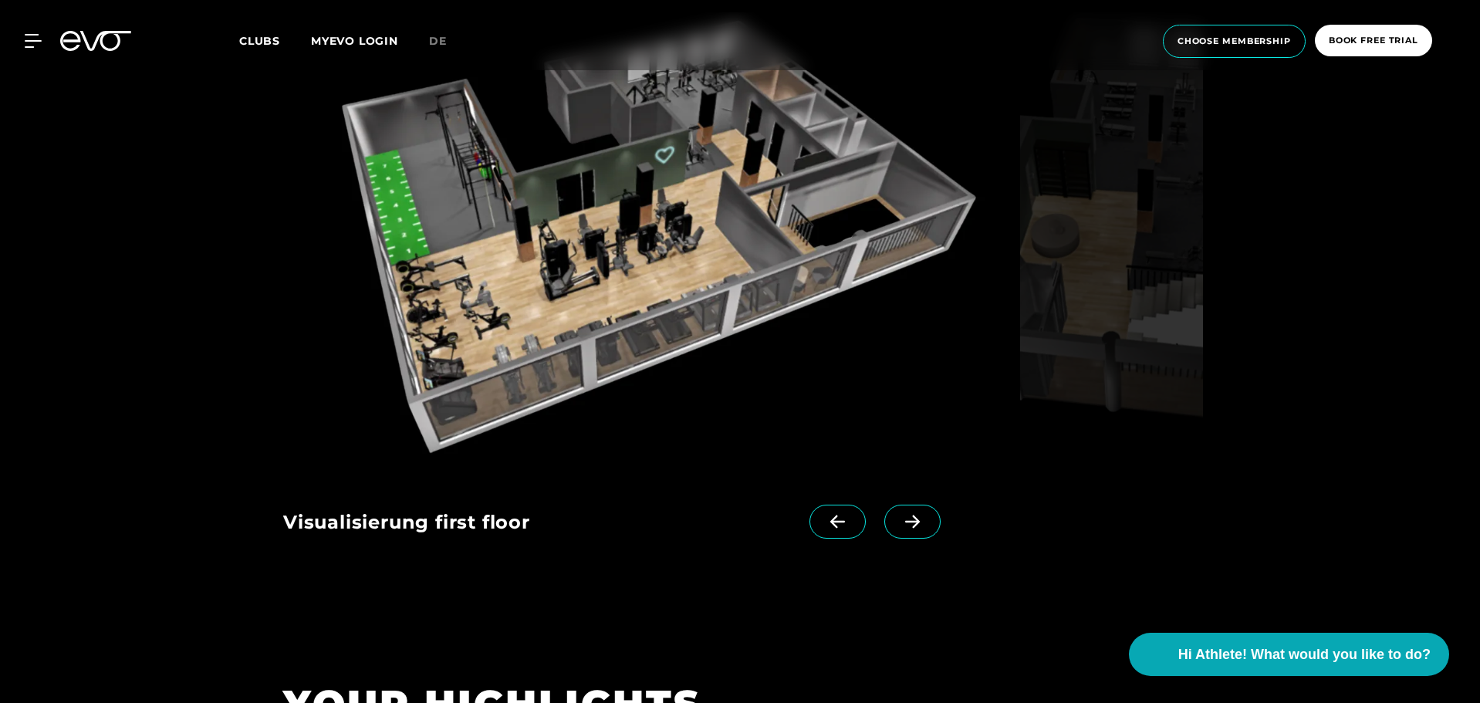
click at [899, 519] on icon at bounding box center [912, 522] width 27 height 14
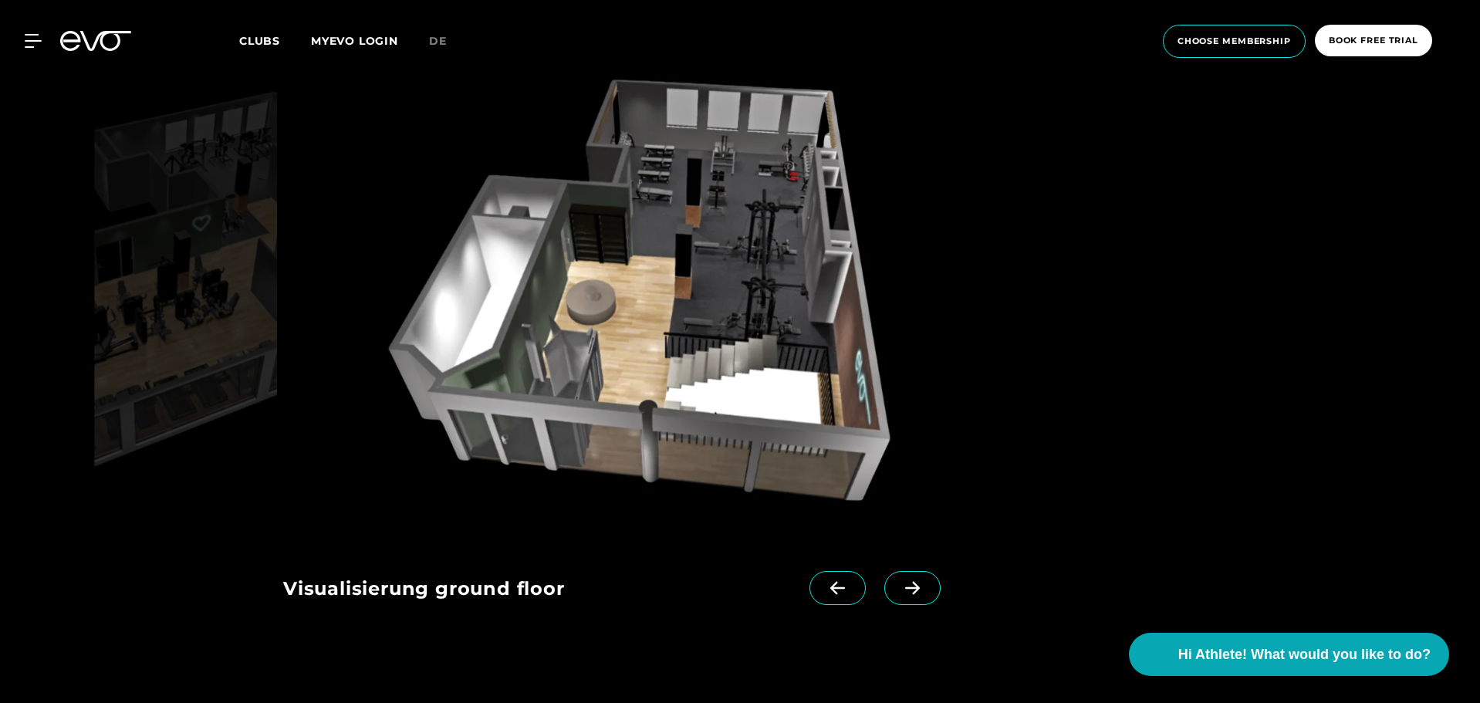
scroll to position [2287, 0]
click at [902, 591] on icon at bounding box center [912, 589] width 27 height 14
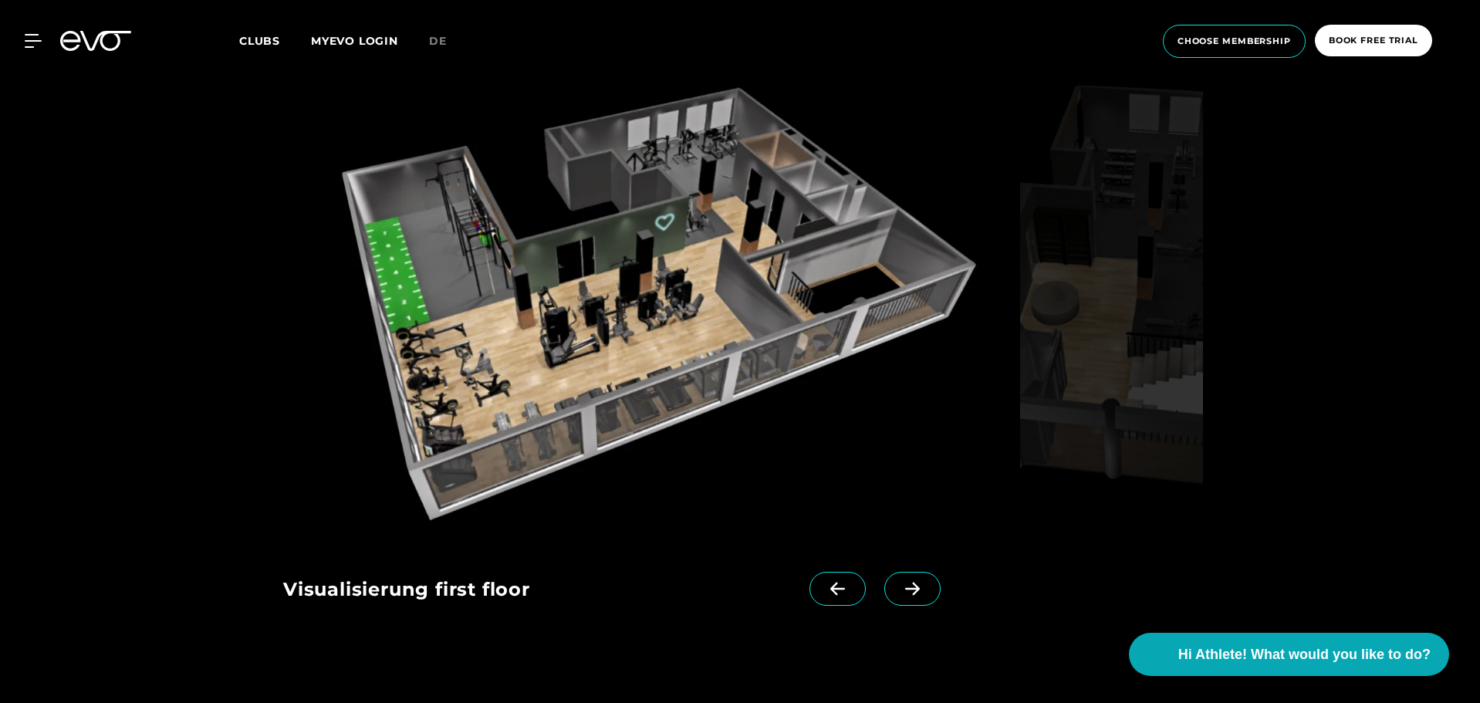
click at [739, 265] on img at bounding box center [648, 296] width 731 height 475
click at [912, 601] on span at bounding box center [913, 589] width 56 height 34
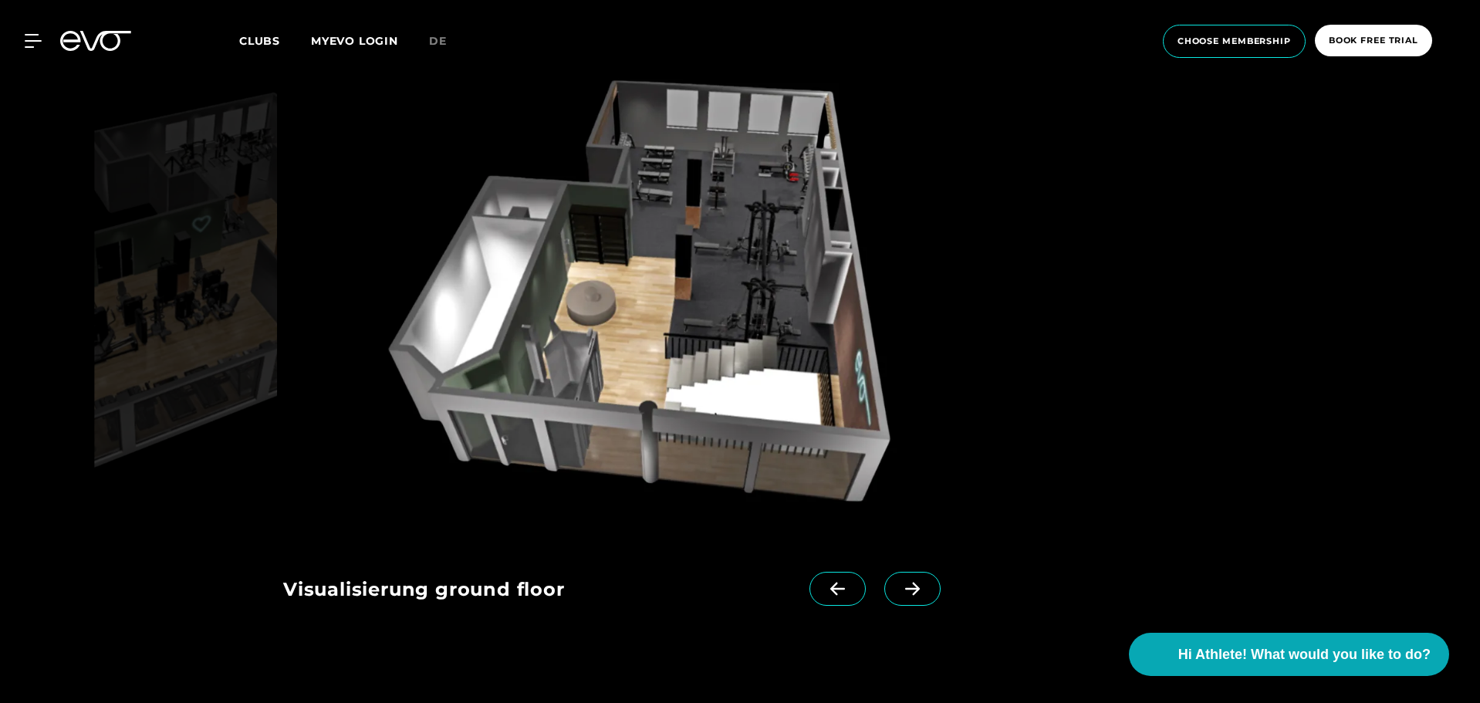
click at [912, 601] on span at bounding box center [913, 589] width 56 height 34
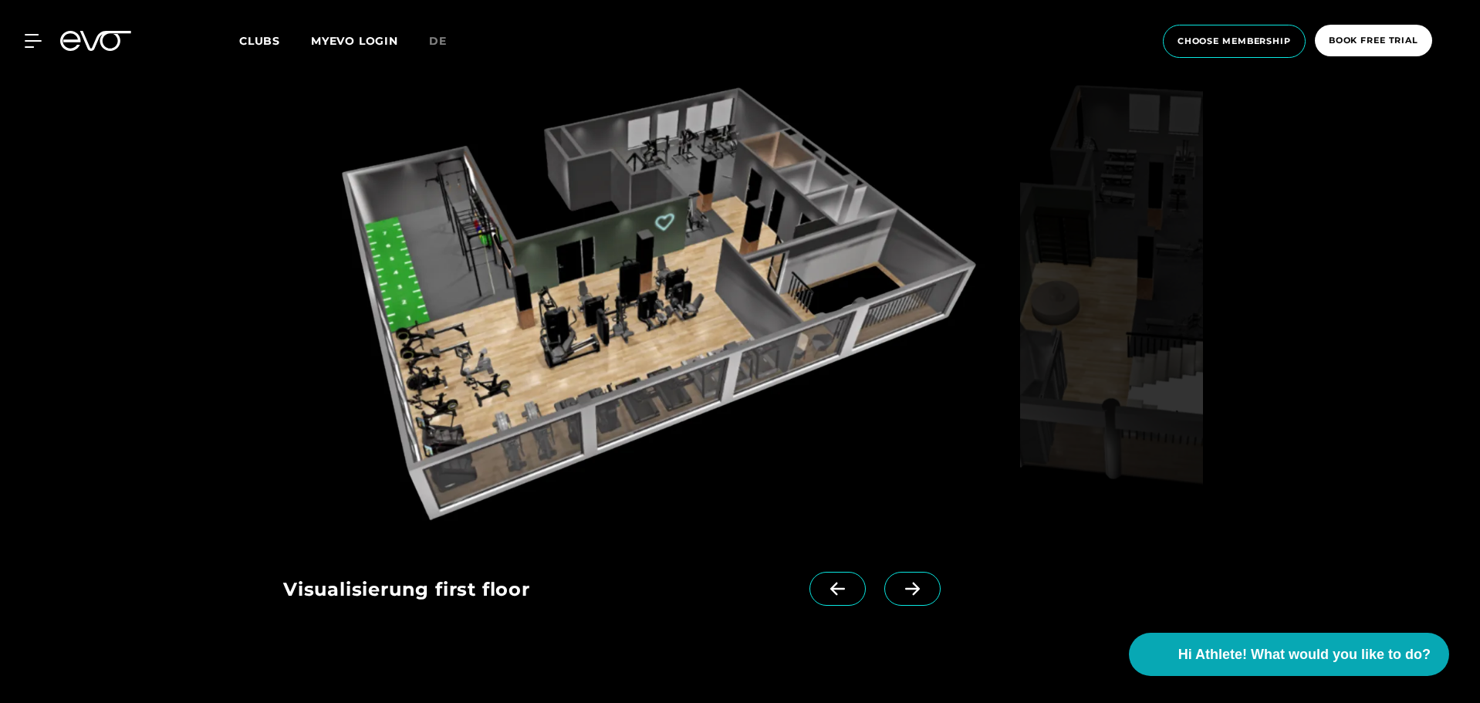
click at [912, 601] on span at bounding box center [913, 589] width 56 height 34
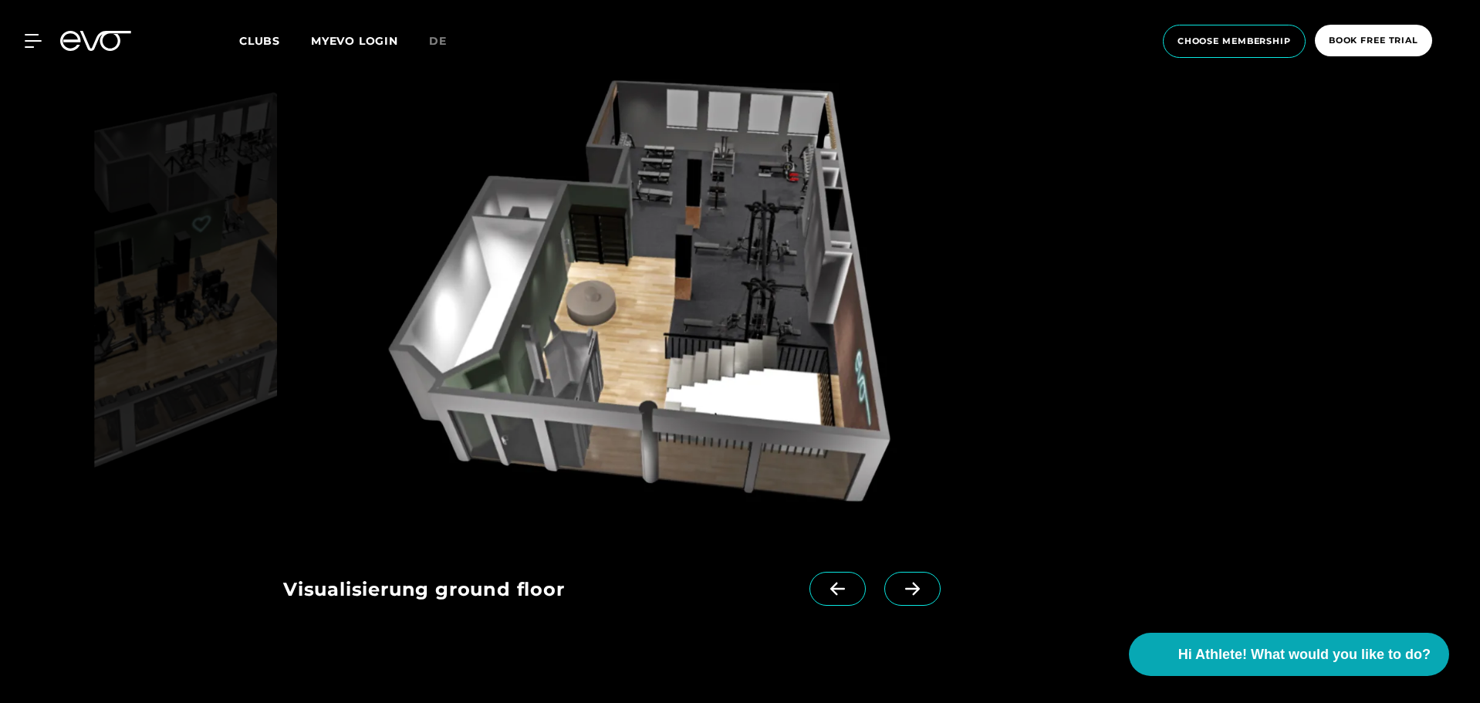
click at [1114, 371] on div at bounding box center [740, 296] width 914 height 475
click at [319, 297] on img at bounding box center [648, 296] width 731 height 475
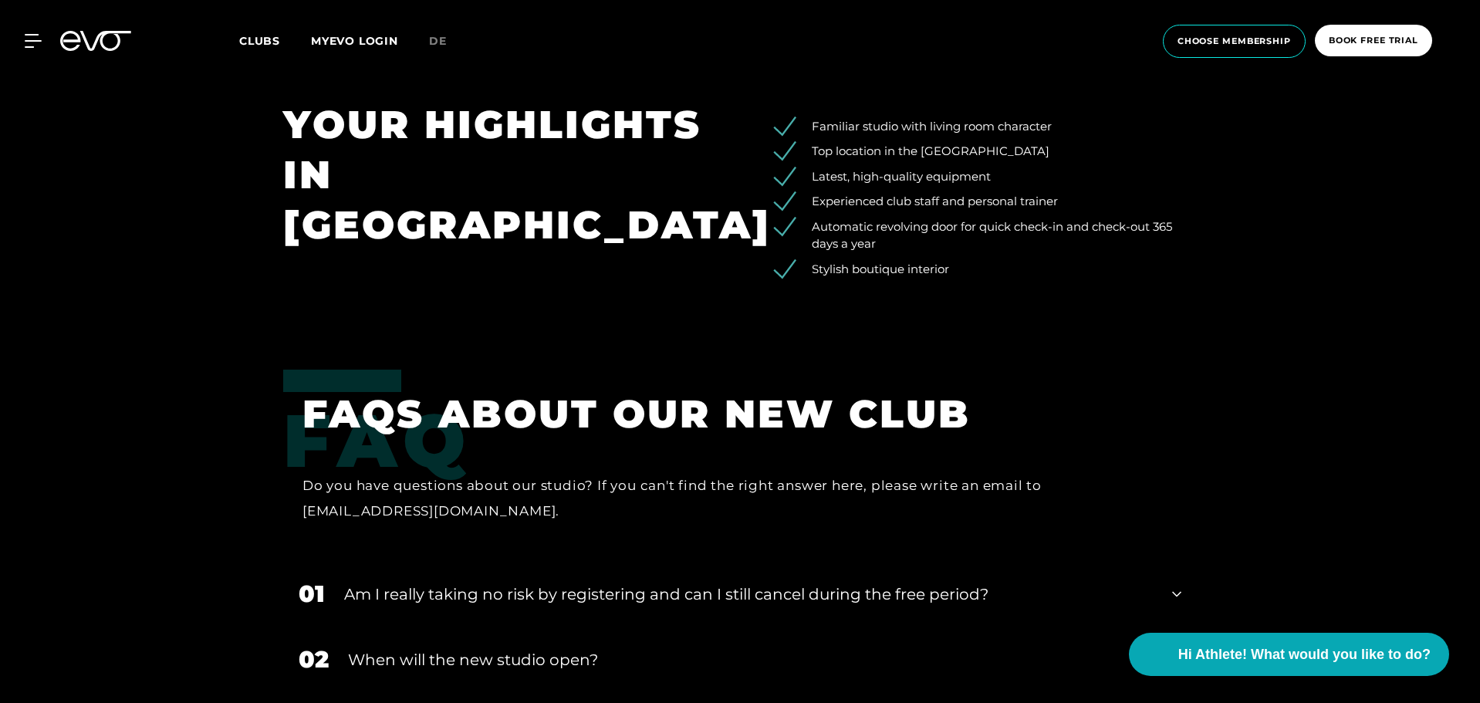
scroll to position [2932, 0]
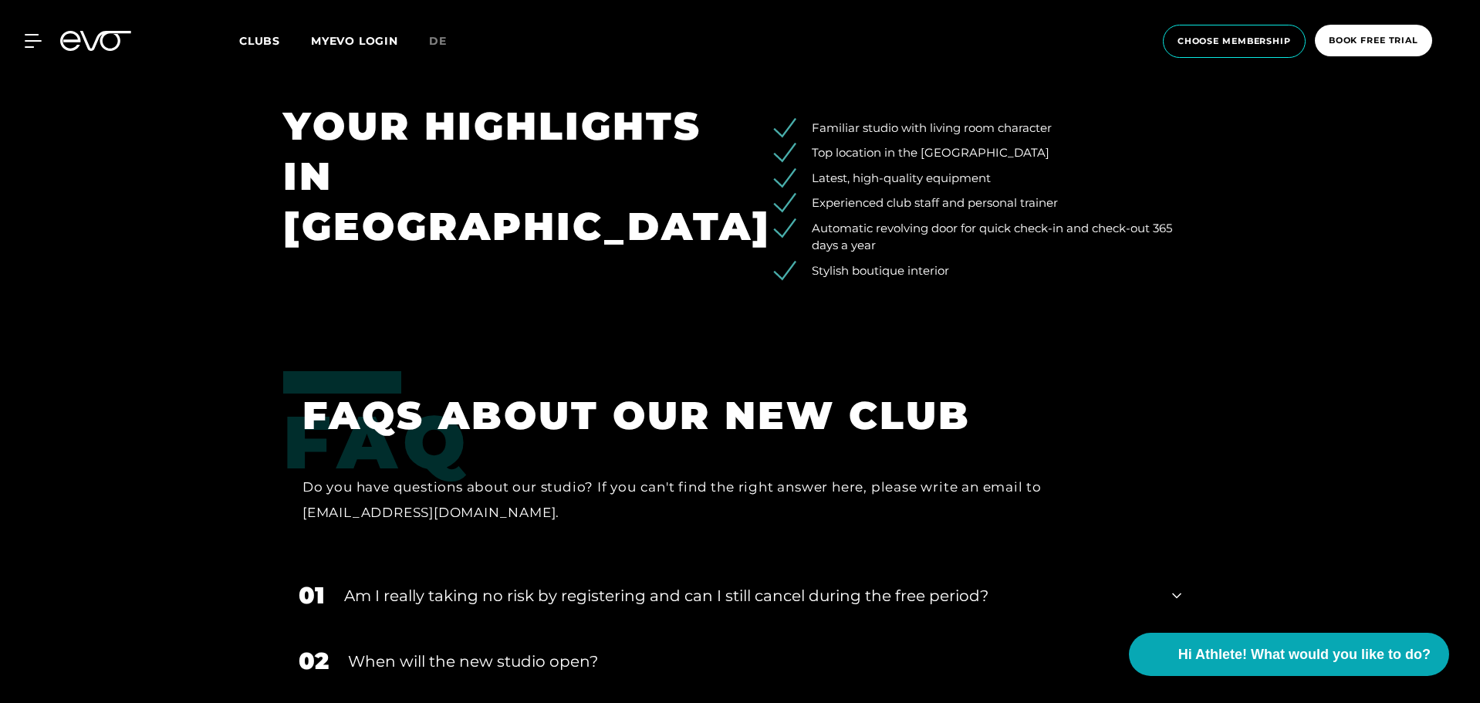
click at [939, 132] on li "Familiar studio with living room character" at bounding box center [991, 129] width 412 height 18
click at [916, 149] on li "Top location in the [GEOGRAPHIC_DATA]" at bounding box center [991, 153] width 412 height 18
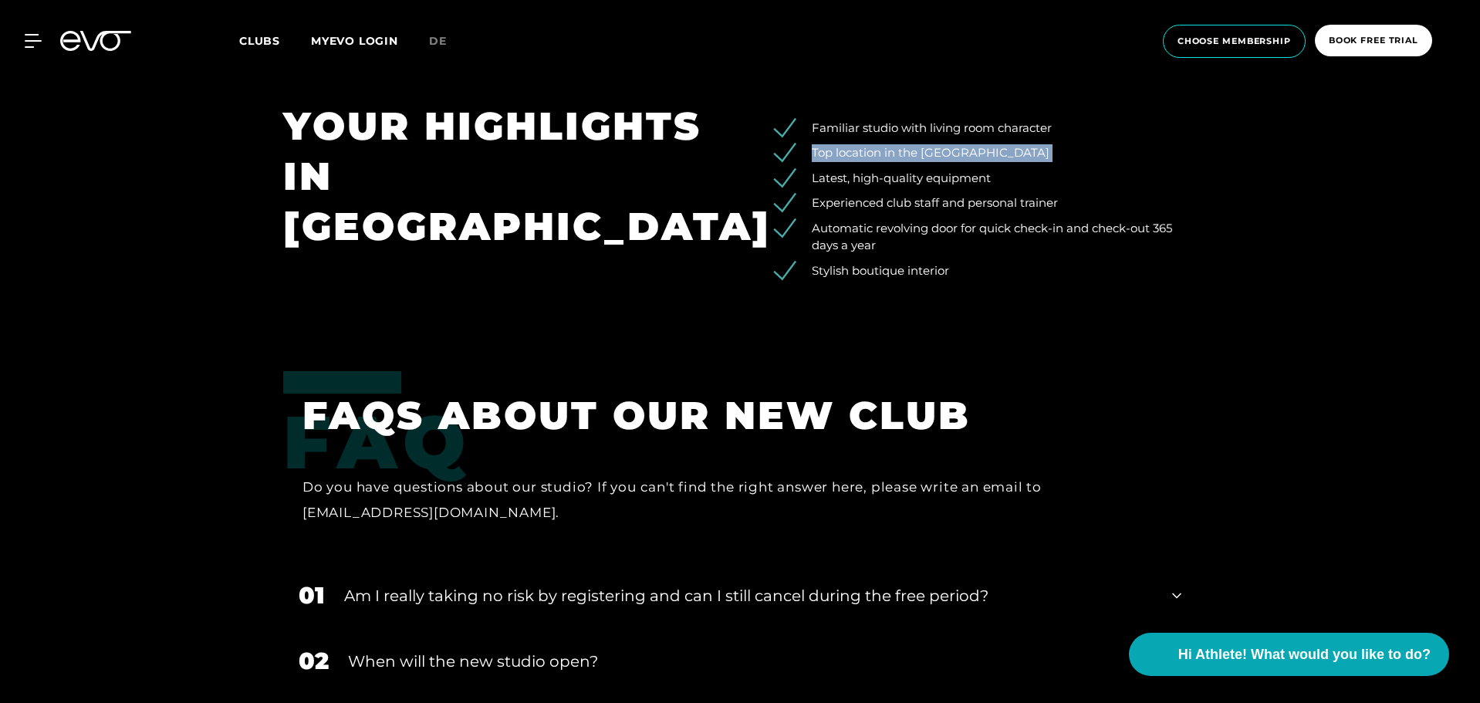
click at [916, 149] on li "Top location in the [GEOGRAPHIC_DATA]" at bounding box center [991, 153] width 412 height 18
click at [899, 204] on li "Experienced club staff and personal trainer" at bounding box center [991, 204] width 412 height 18
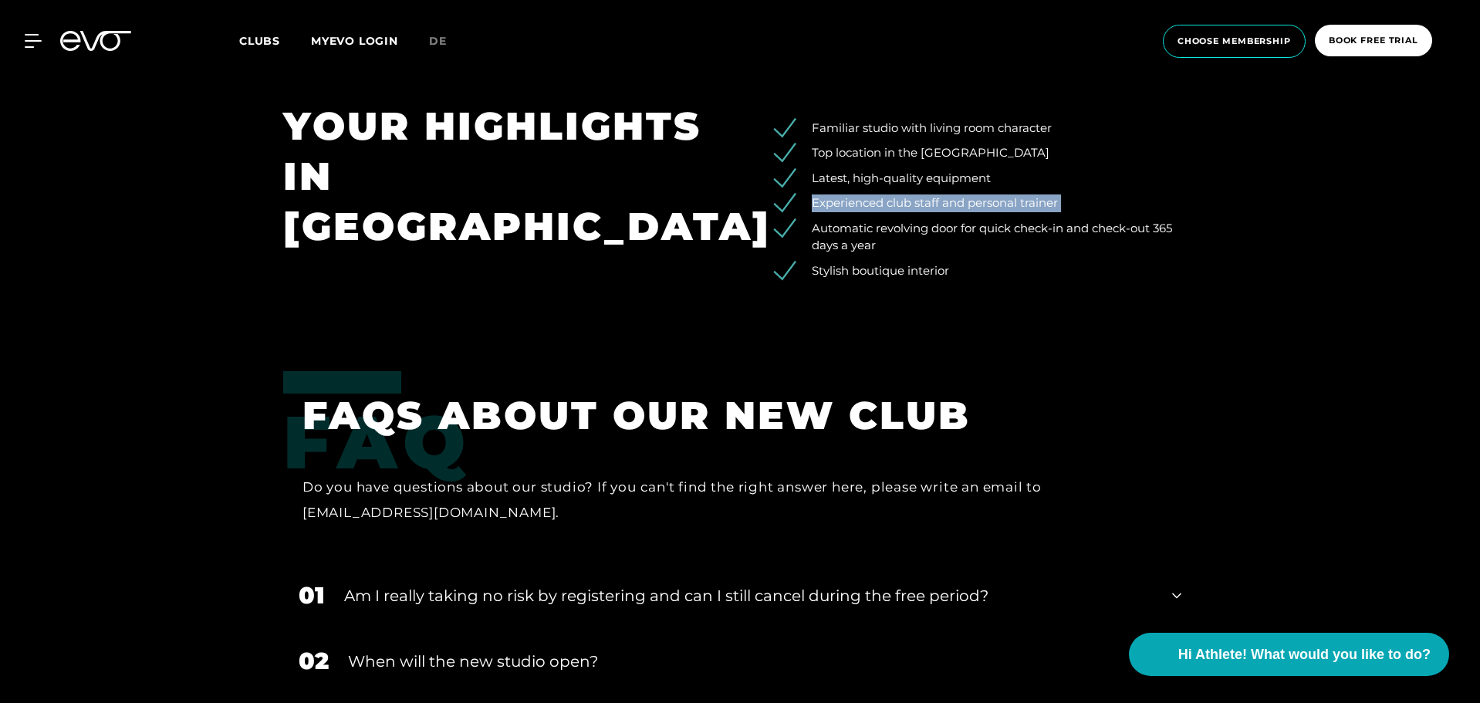
click at [899, 204] on li "Experienced club staff and personal trainer" at bounding box center [991, 204] width 412 height 18
click at [888, 222] on li "Automatic revolving door for quick check-in and check-out 365 days a year" at bounding box center [991, 237] width 412 height 35
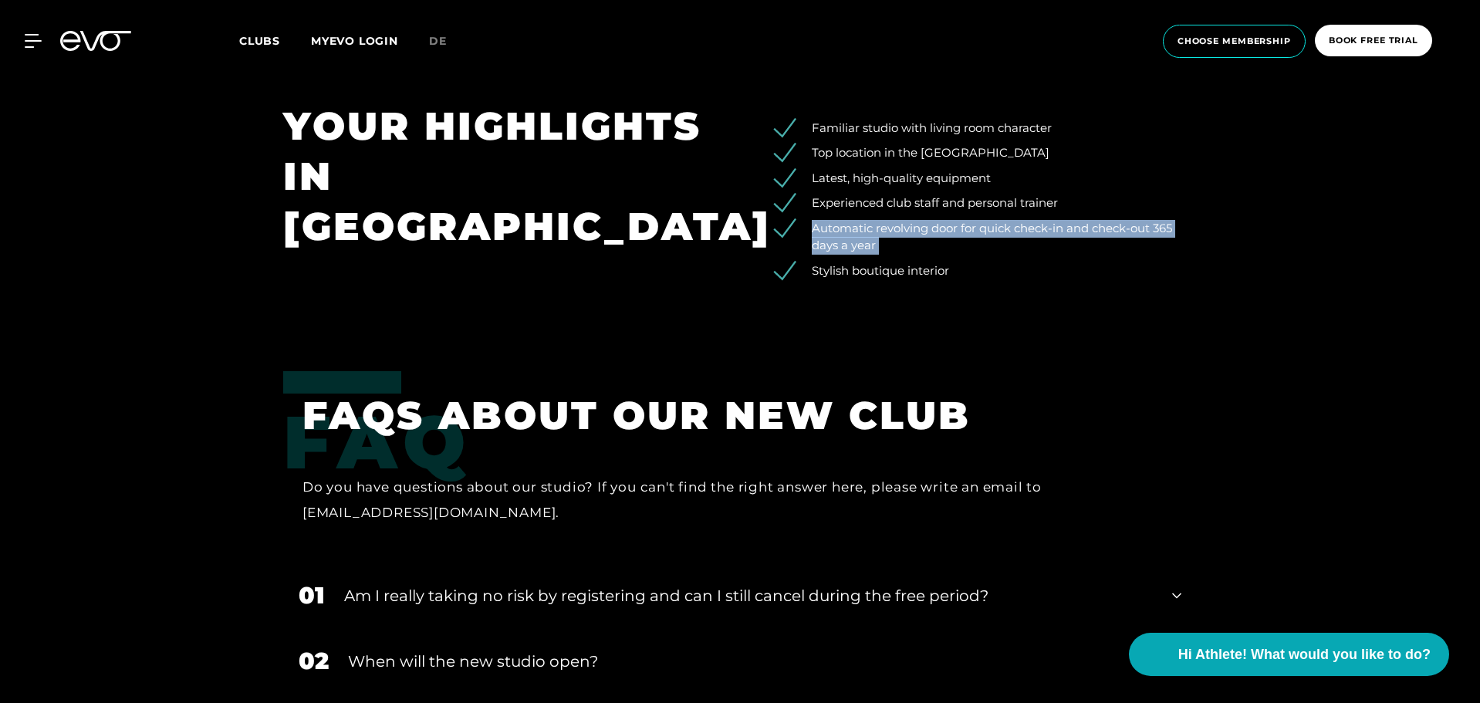
click at [888, 222] on li "Automatic revolving door for quick check-in and check-out 365 days a year" at bounding box center [991, 237] width 412 height 35
click at [864, 235] on li "Automatic revolving door for quick check-in and check-out 365 days a year" at bounding box center [991, 237] width 412 height 35
click at [851, 271] on li "Stylish boutique interior" at bounding box center [991, 271] width 412 height 18
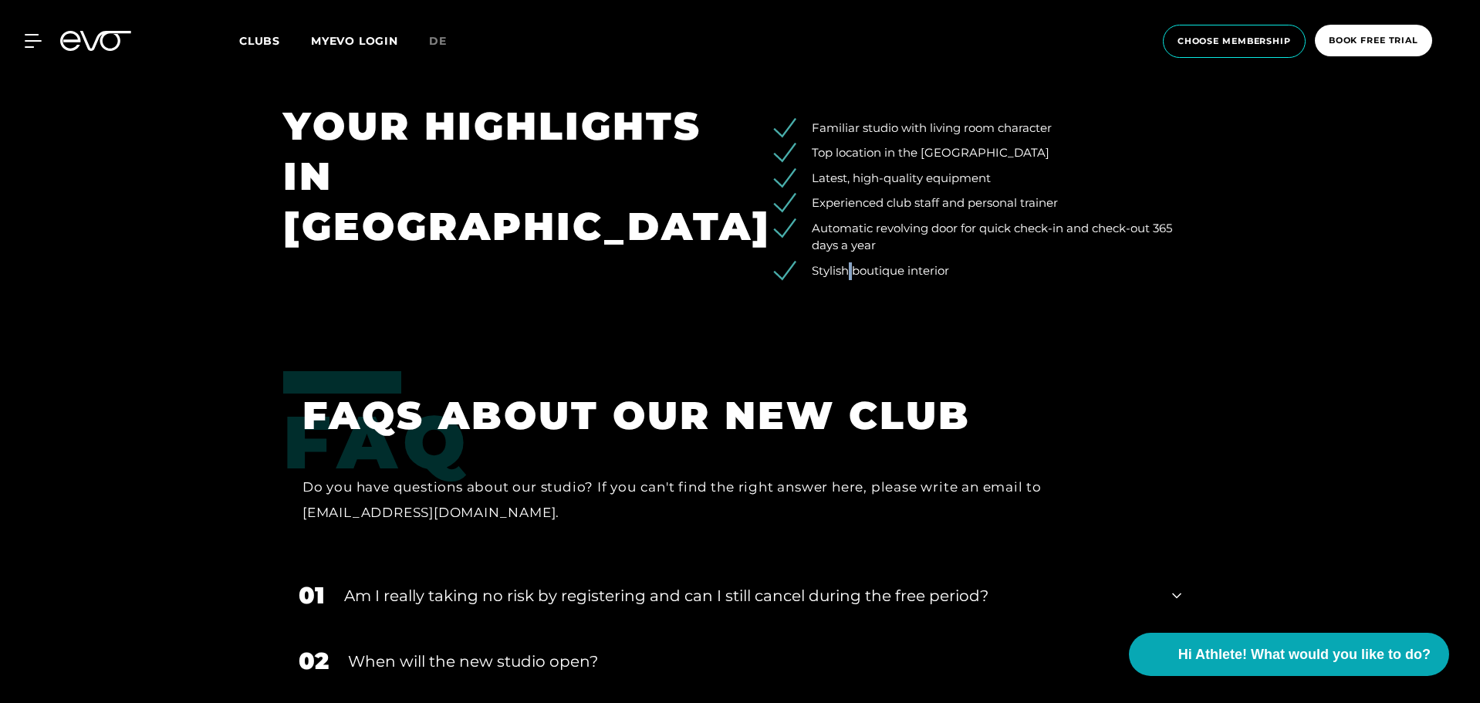
click at [851, 271] on li "Stylish boutique interior" at bounding box center [991, 271] width 412 height 18
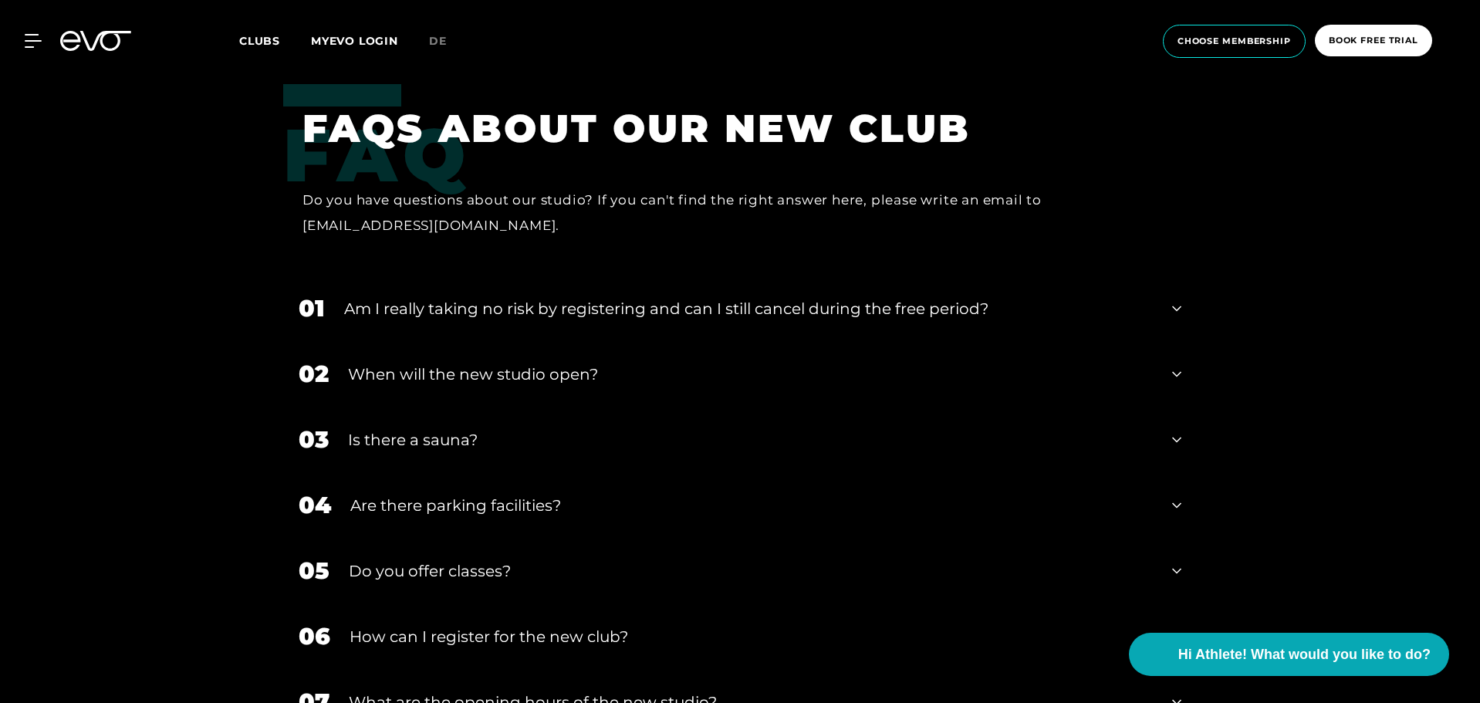
scroll to position [3233, 0]
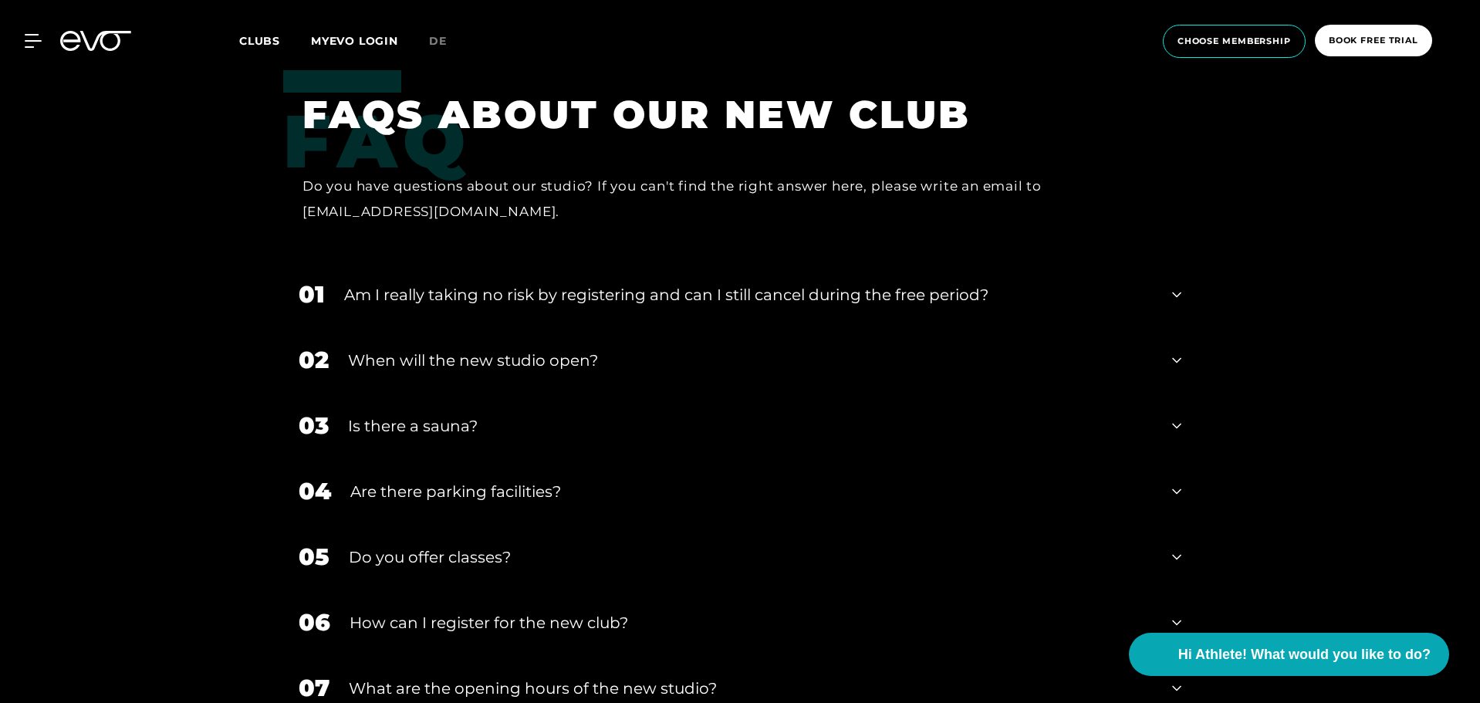
click at [669, 302] on div "Am I really taking no risk by registering and can I still cancel during the fre…" at bounding box center [748, 294] width 809 height 23
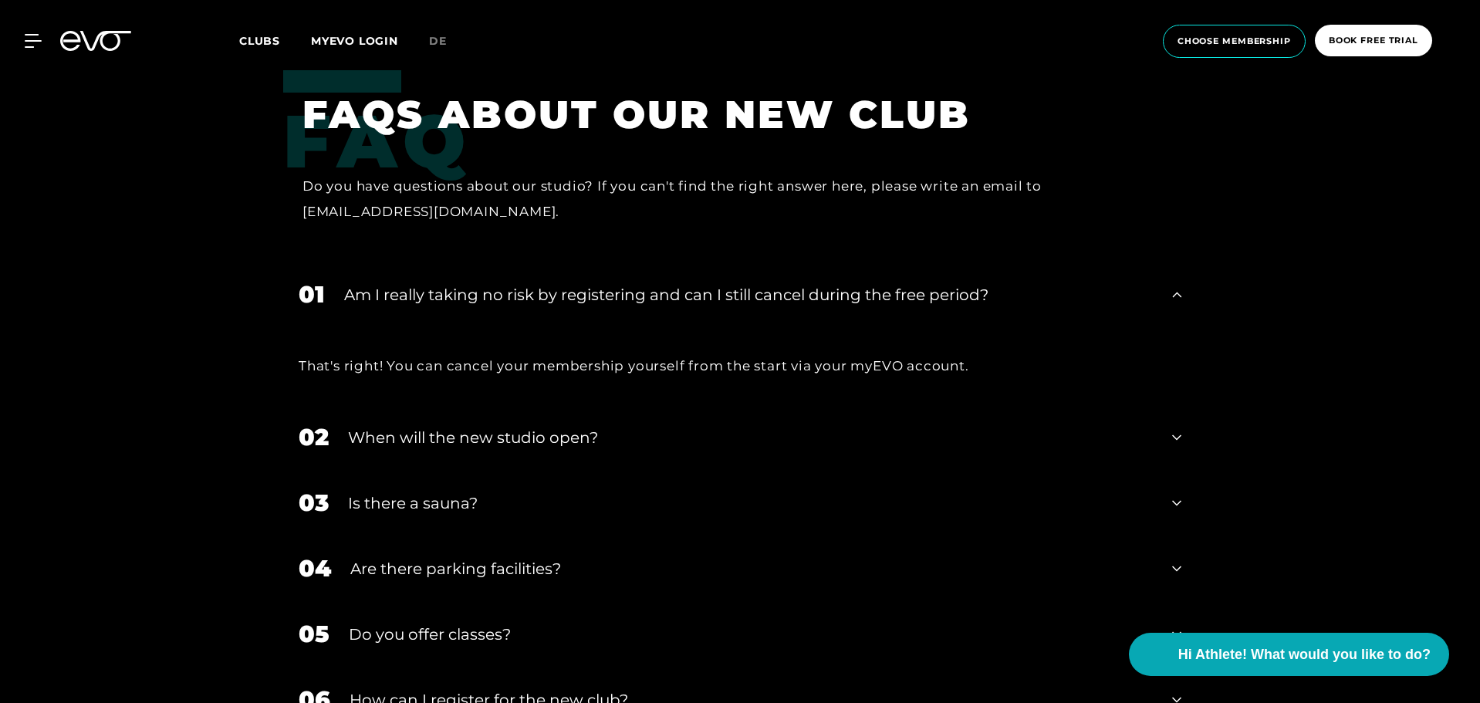
click at [546, 367] on div "That's right! You can cancel your membership yourself from the start via your m…" at bounding box center [740, 366] width 883 height 25
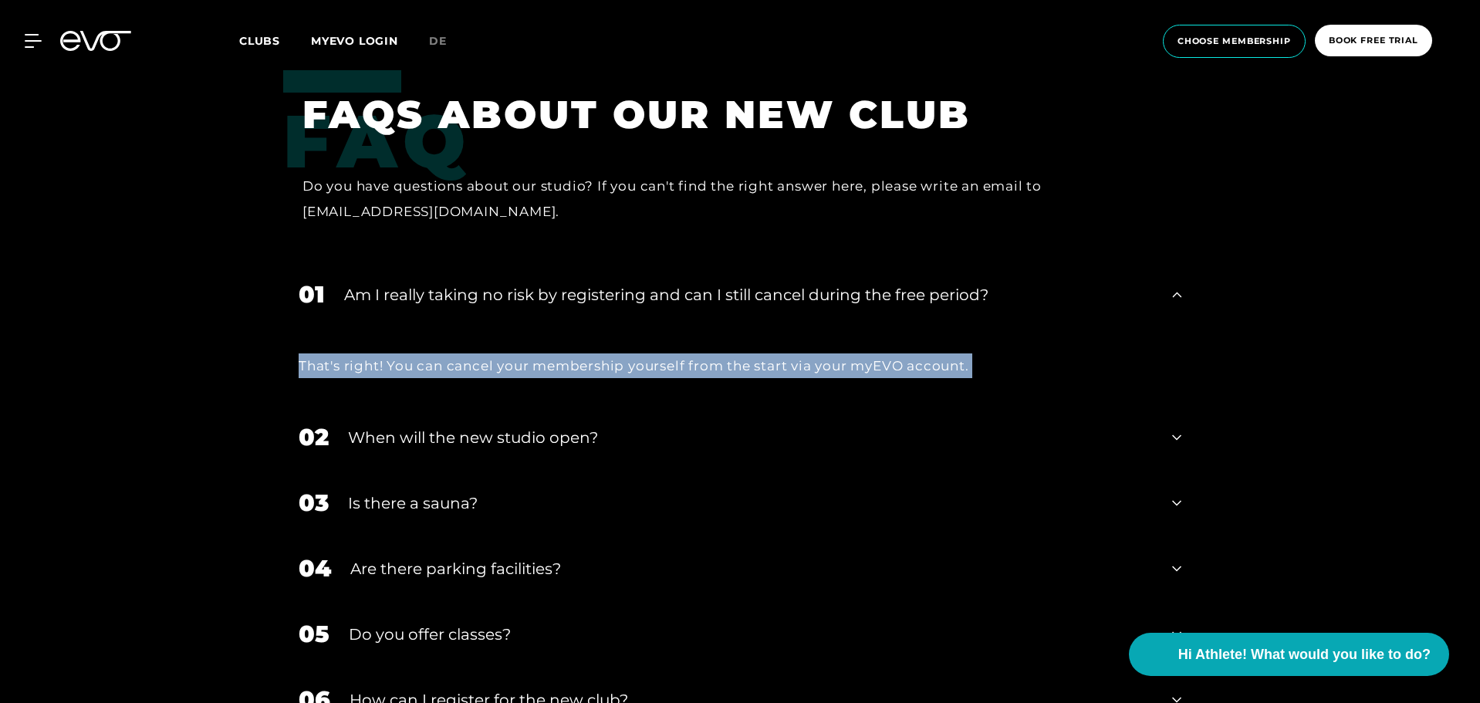
click at [546, 367] on div "That's right! You can cancel your membership yourself from the start via your m…" at bounding box center [740, 366] width 883 height 25
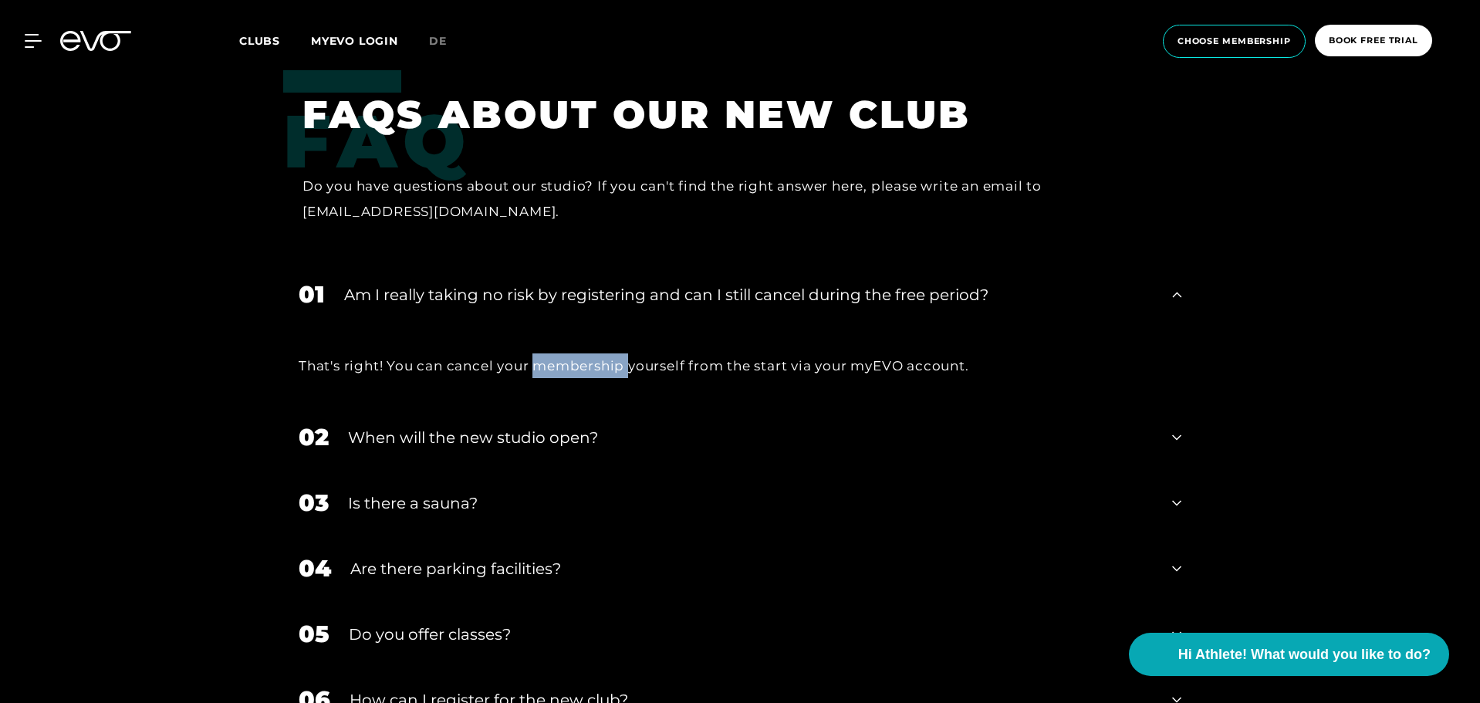
click at [546, 367] on div "That's right! You can cancel your membership yourself from the start via your m…" at bounding box center [740, 366] width 883 height 25
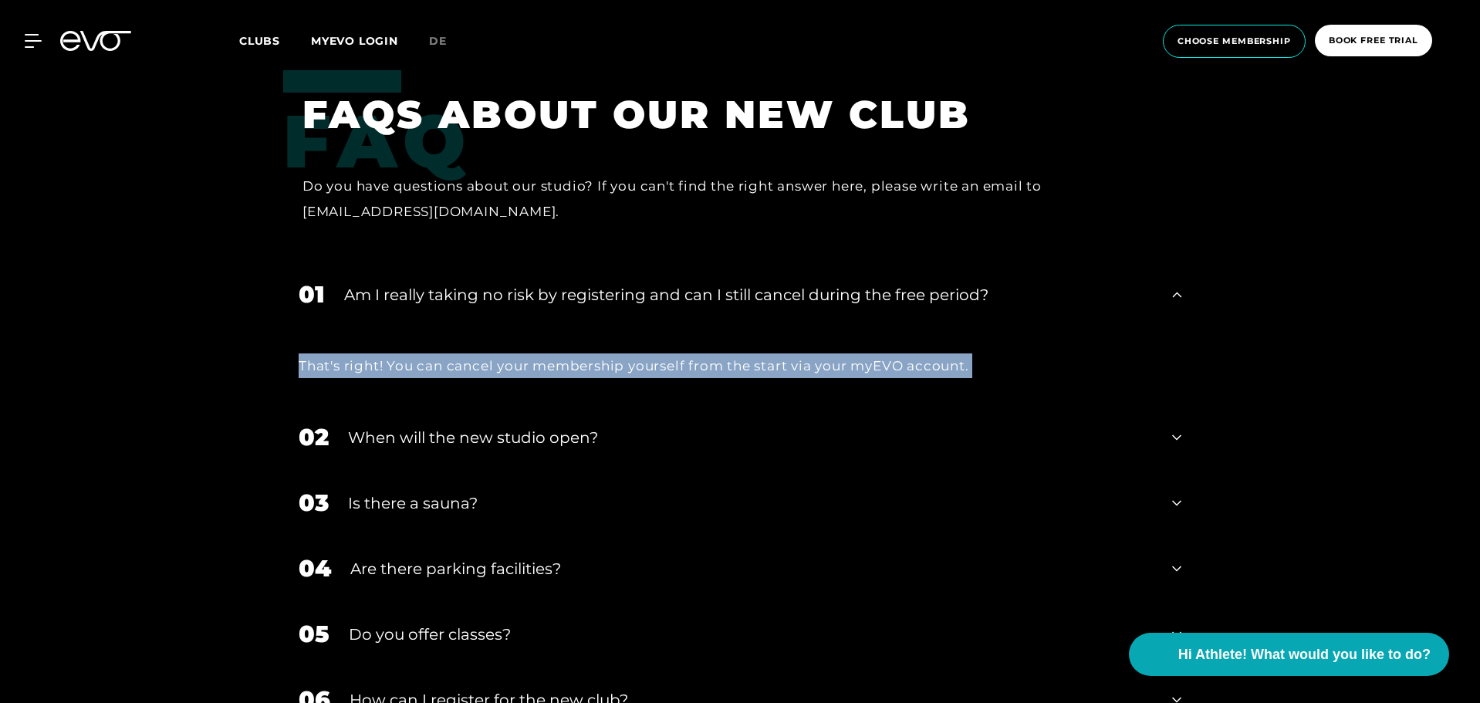
click at [546, 367] on div "That's right! You can cancel your membership yourself from the start via your m…" at bounding box center [740, 366] width 883 height 25
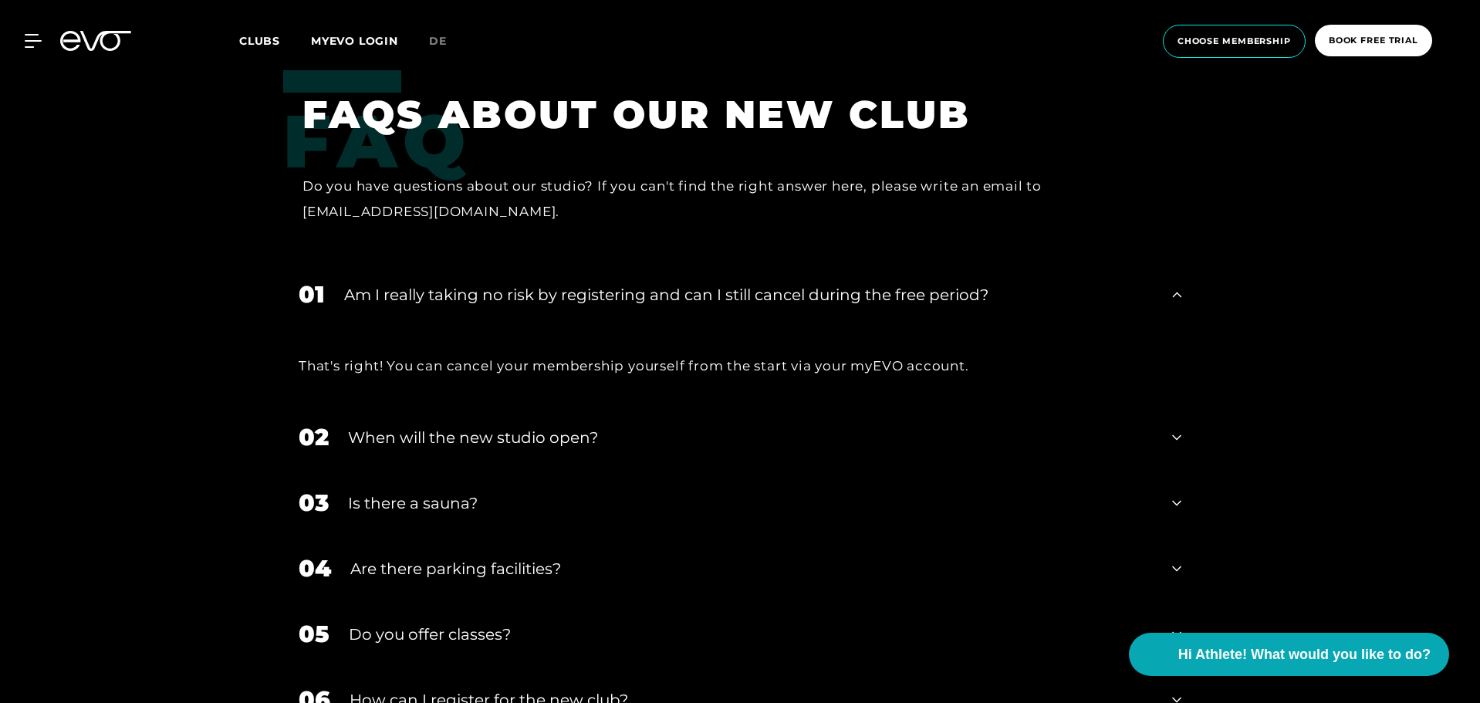
click at [540, 433] on div "When will the new studio open?" at bounding box center [750, 437] width 805 height 23
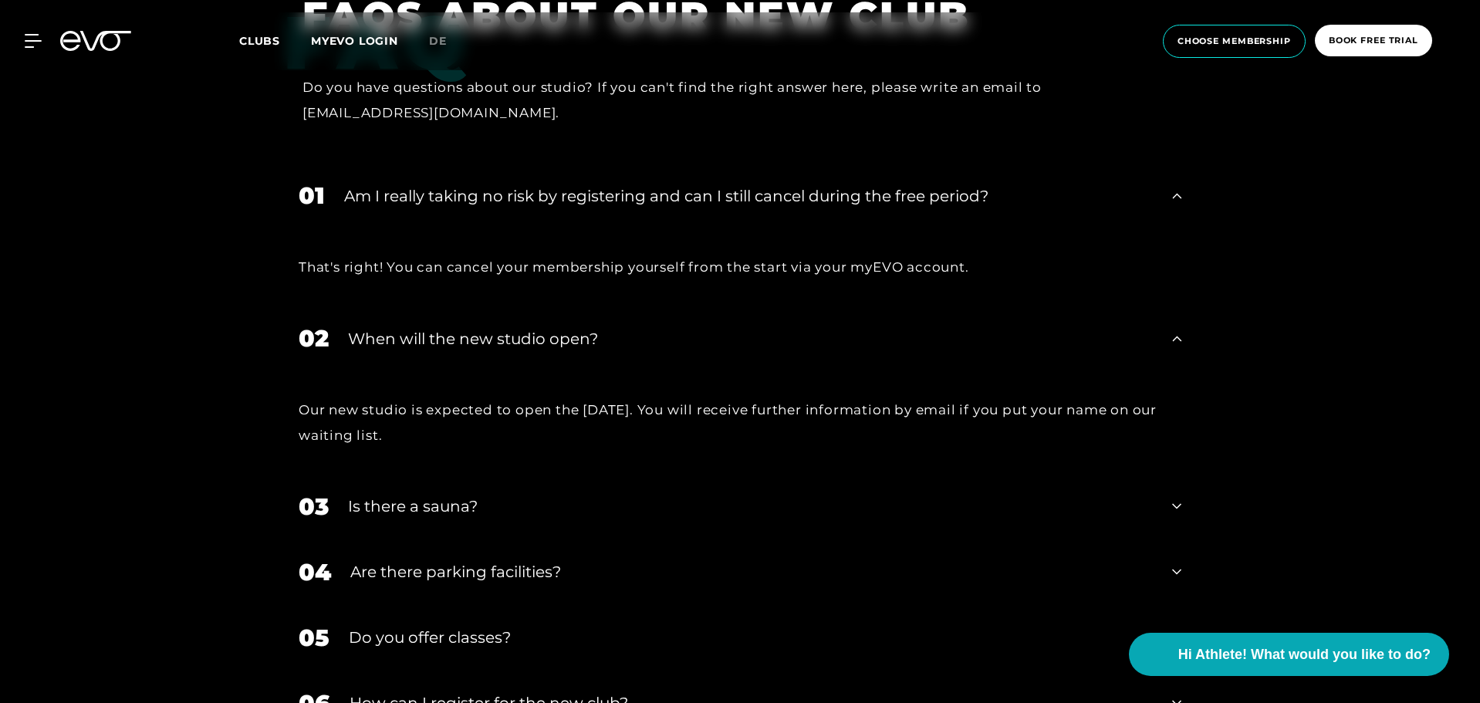
scroll to position [3333, 0]
click at [445, 414] on div "Our new studio is expected to open the [DATE]. You will receive further informa…" at bounding box center [740, 422] width 883 height 50
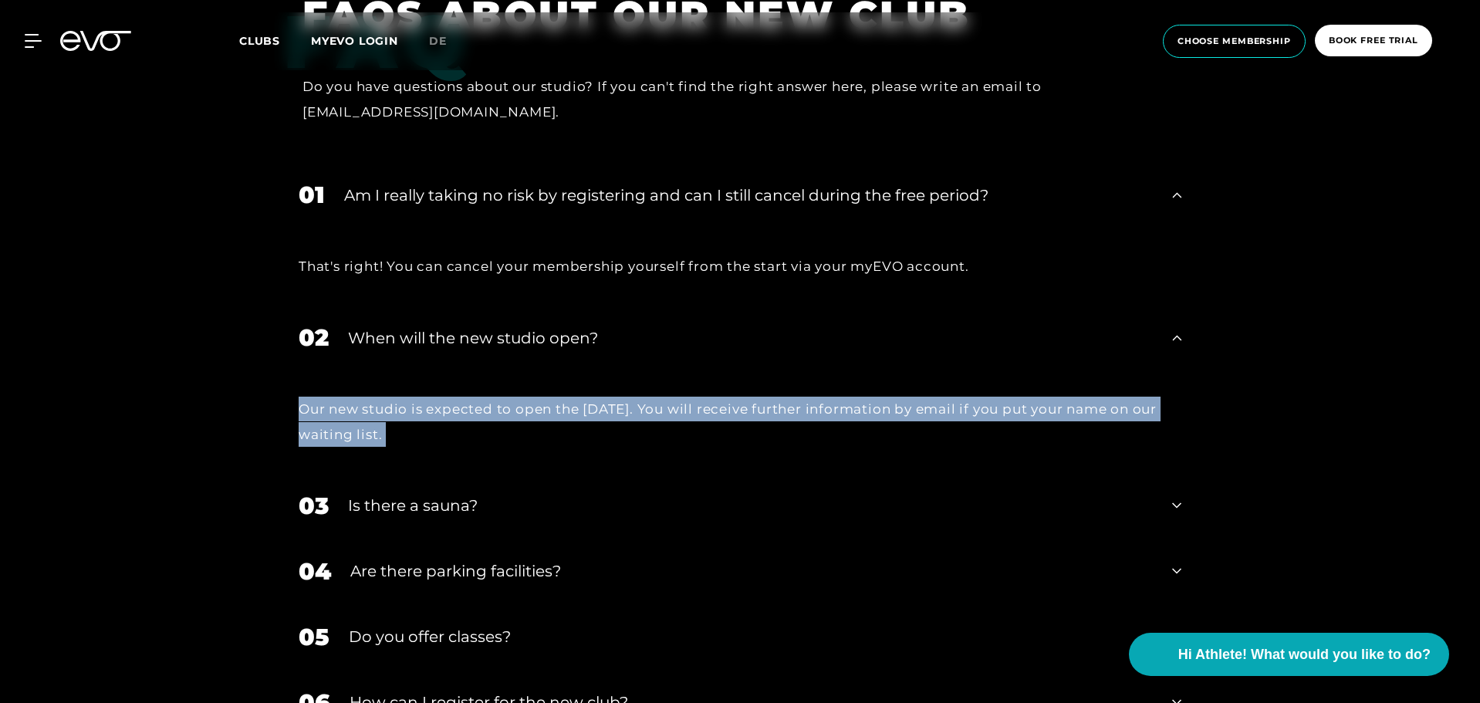
click at [445, 414] on div "Our new studio is expected to open the [DATE]. You will receive further informa…" at bounding box center [740, 422] width 883 height 50
click at [417, 412] on div "Our new studio is expected to open the [DATE]. You will receive further informa…" at bounding box center [740, 422] width 883 height 50
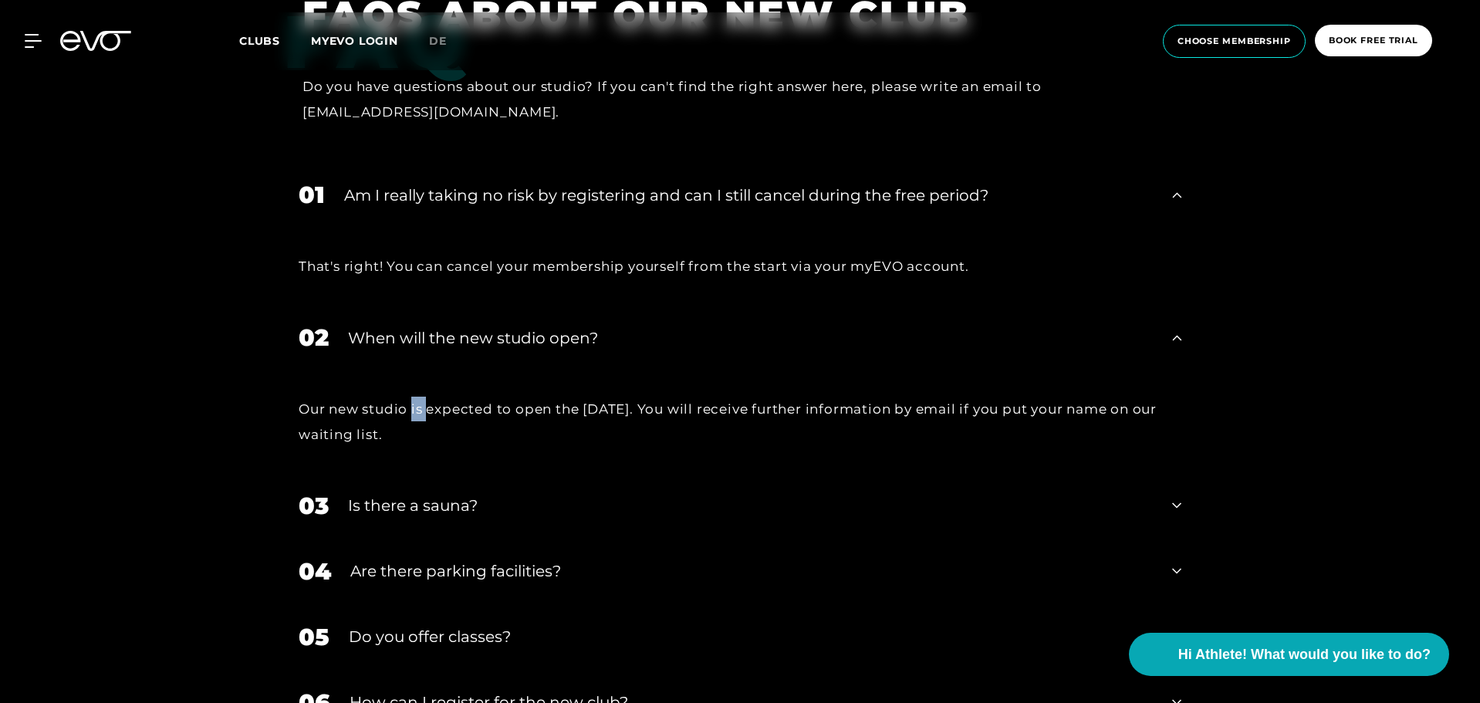
click at [417, 412] on div "Our new studio is expected to open the [DATE]. You will receive further informa…" at bounding box center [740, 422] width 883 height 50
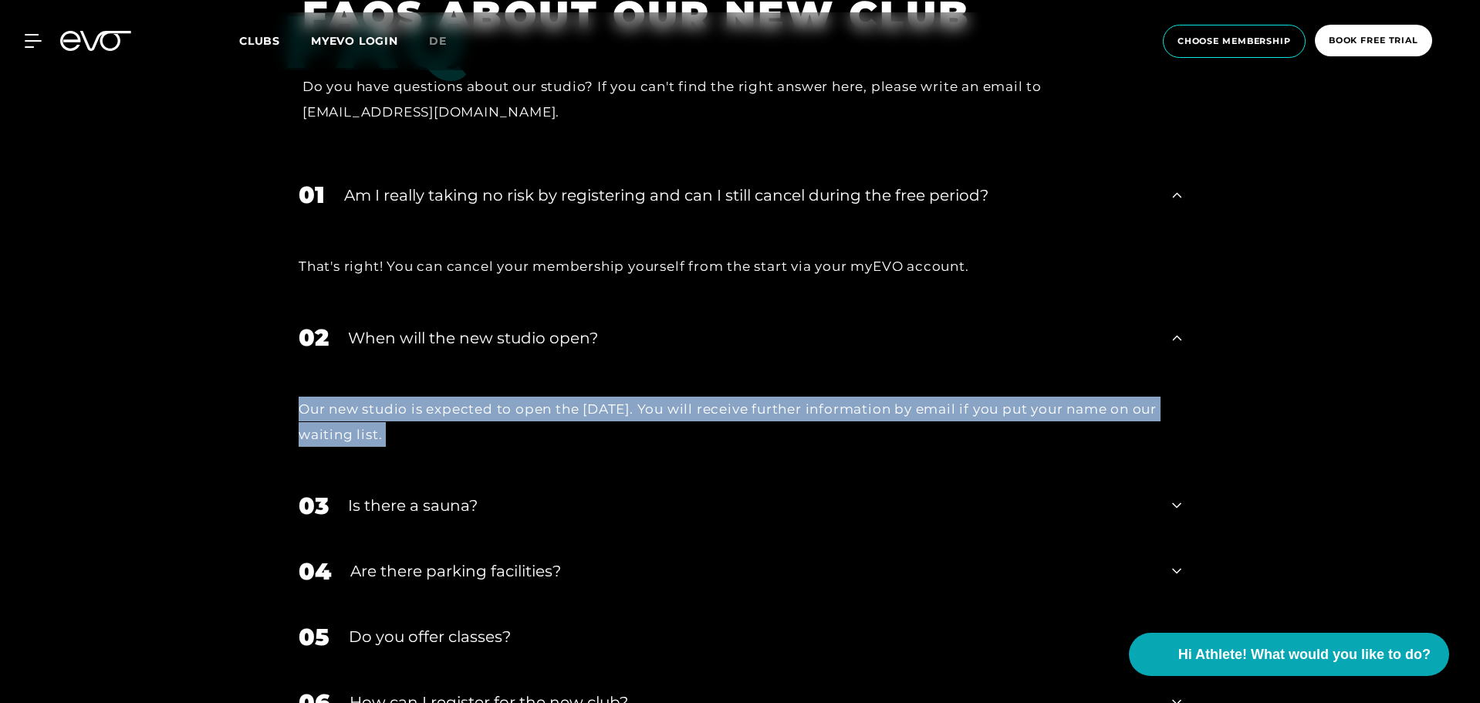
click at [417, 412] on div "Our new studio is expected to open the [DATE]. You will receive further informa…" at bounding box center [740, 422] width 883 height 50
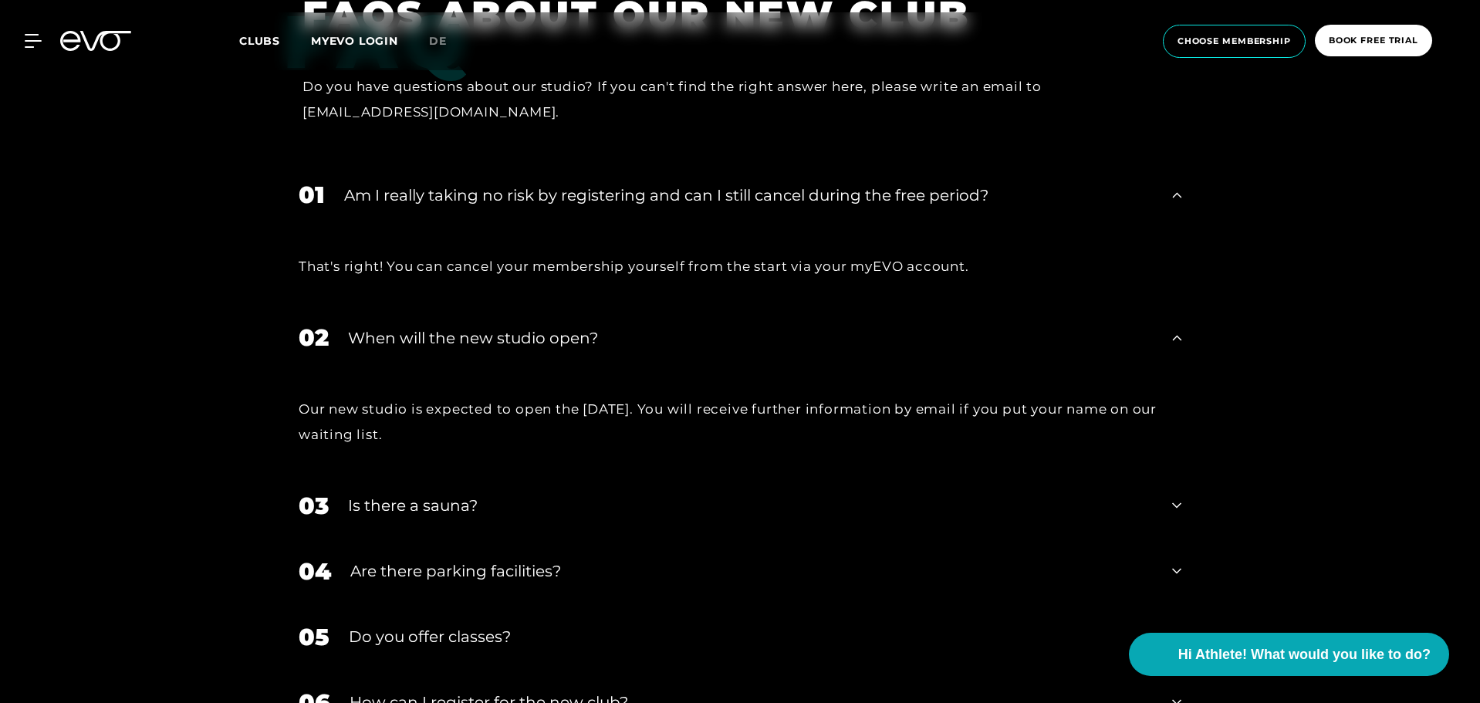
click at [398, 509] on div "Is there a sauna?" at bounding box center [750, 505] width 805 height 23
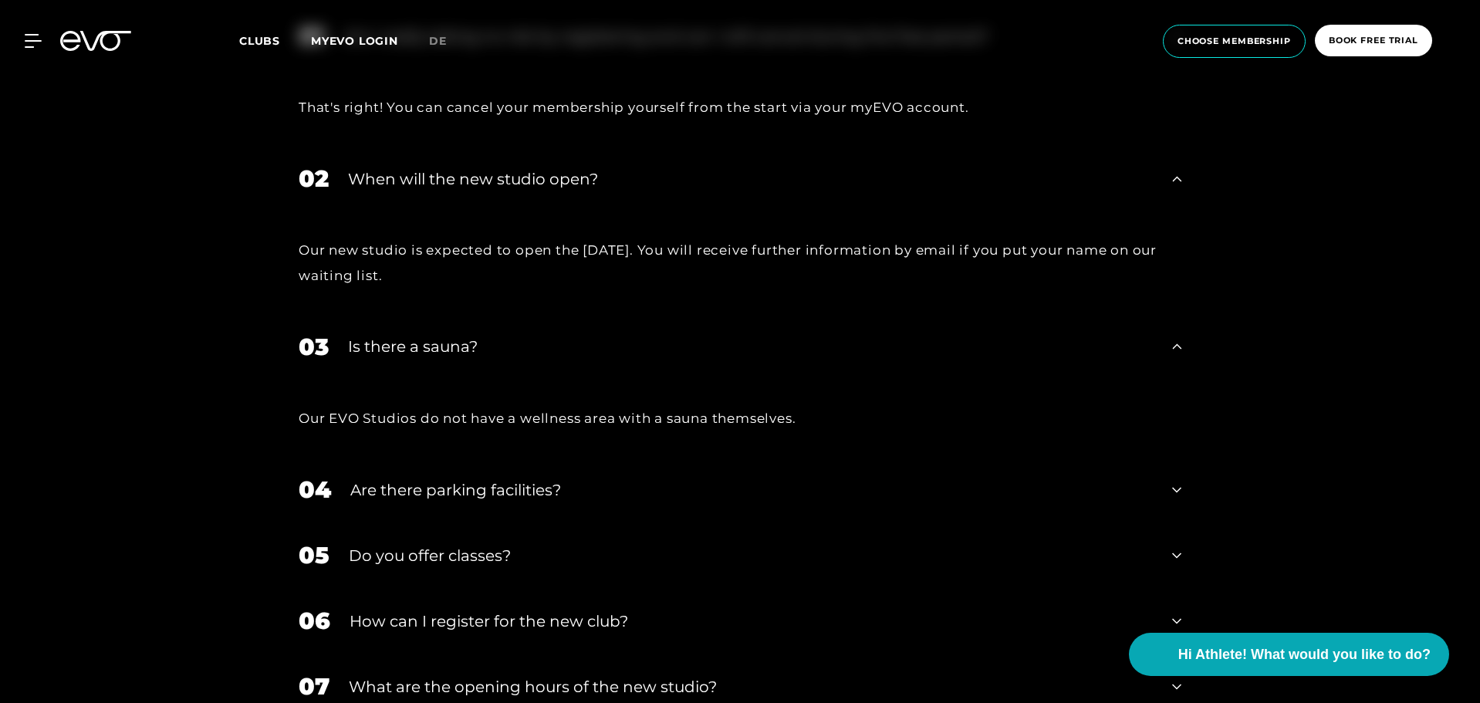
scroll to position [3493, 0]
click at [405, 418] on div "Our EVO Studios do not have a wellness area with a sauna themselves." at bounding box center [740, 417] width 883 height 25
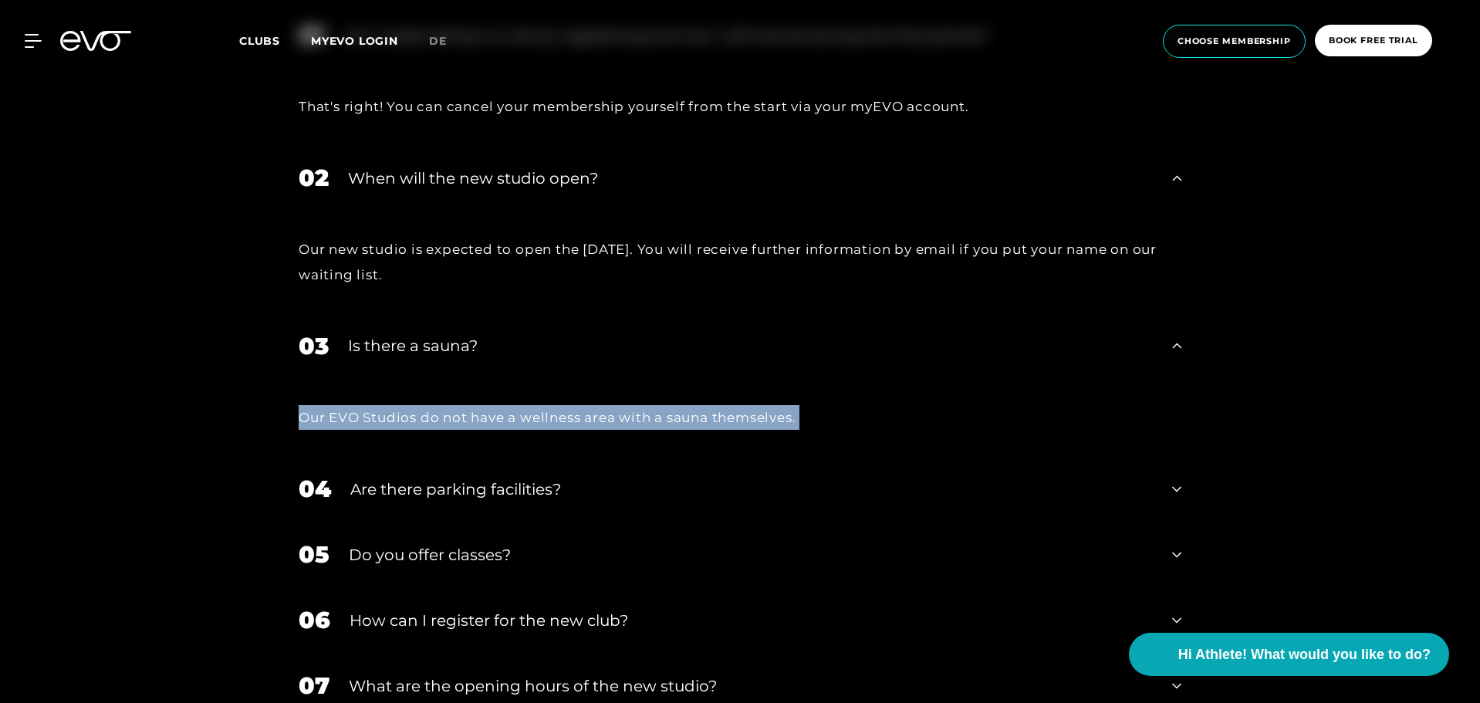
click at [405, 418] on div "Our EVO Studios do not have a wellness area with a sauna themselves." at bounding box center [740, 417] width 883 height 25
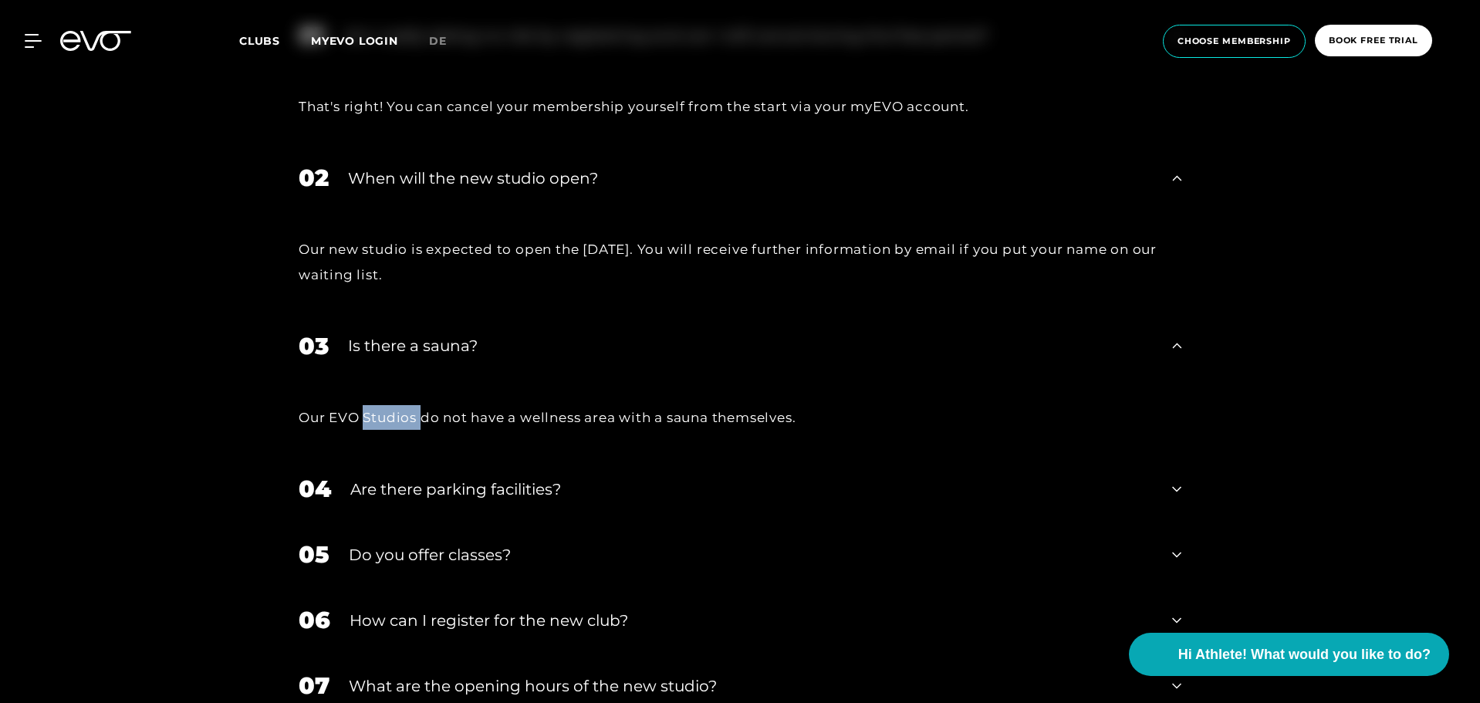
click at [405, 418] on div "Our EVO Studios do not have a wellness area with a sauna themselves." at bounding box center [740, 417] width 883 height 25
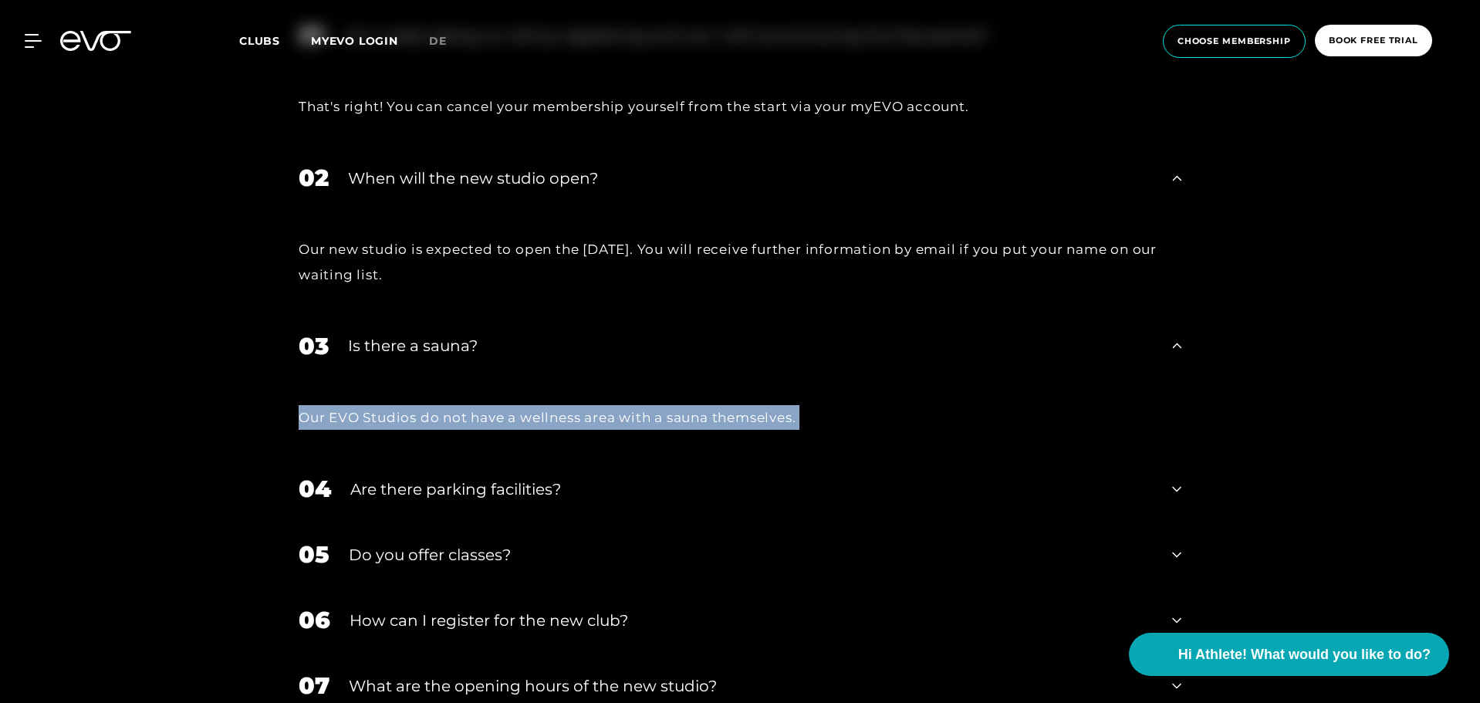
click at [405, 418] on div "Our EVO Studios do not have a wellness area with a sauna themselves." at bounding box center [740, 417] width 883 height 25
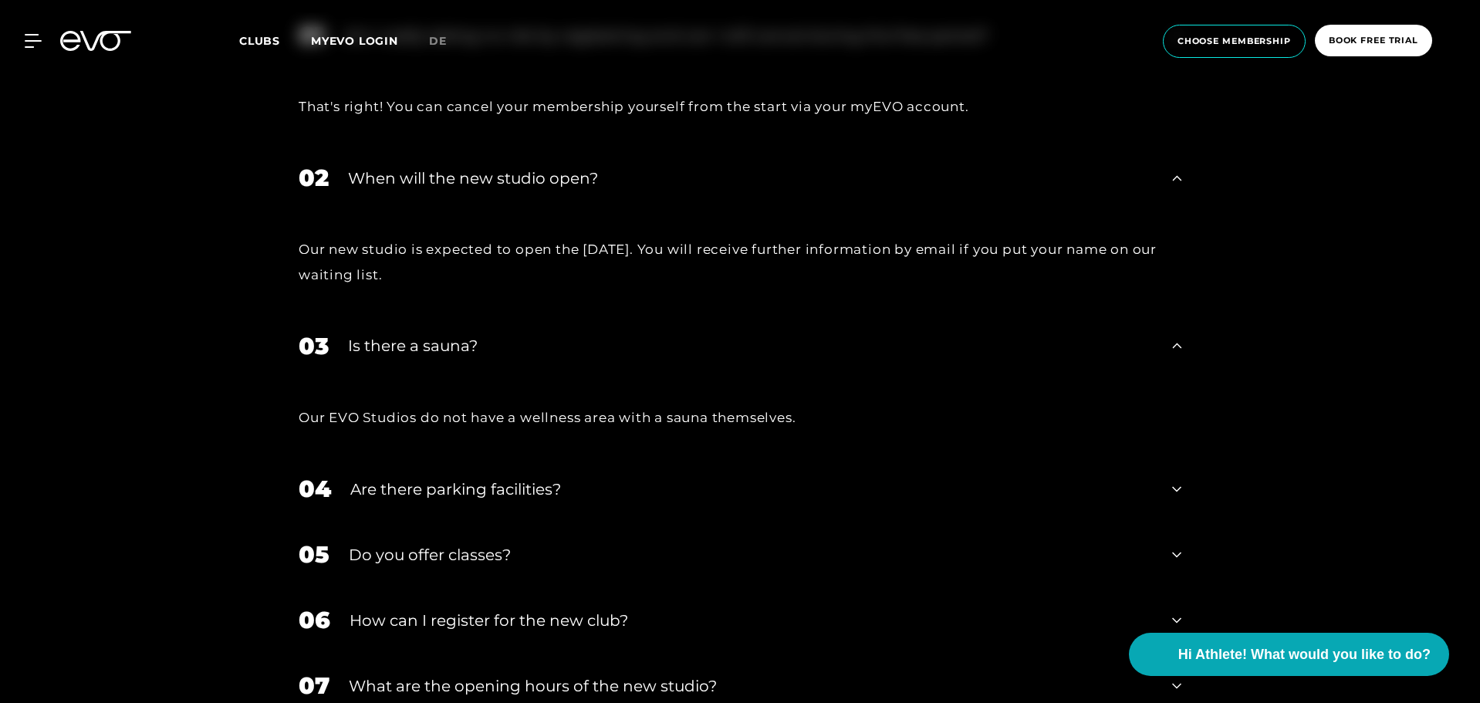
click at [478, 492] on div "Are there parking facilities?" at bounding box center [751, 489] width 803 height 23
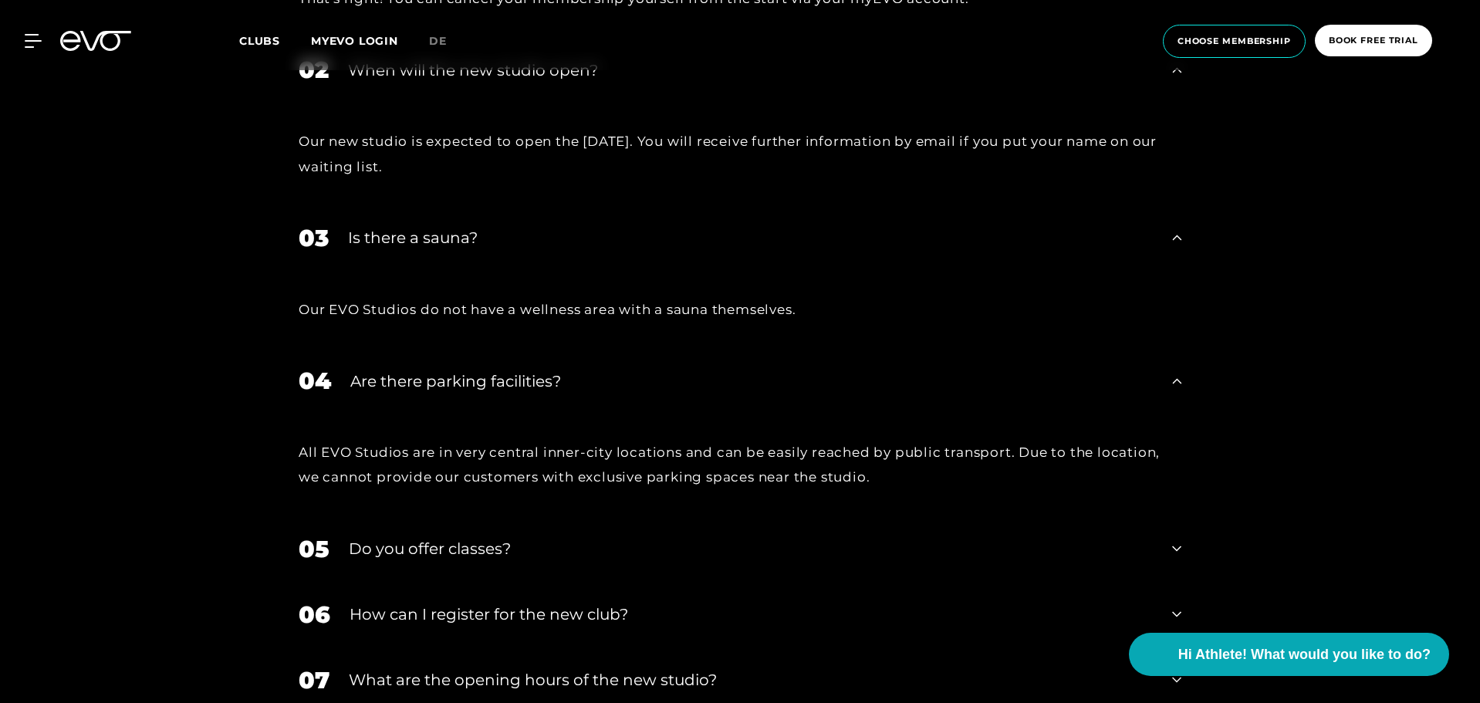
scroll to position [3606, 0]
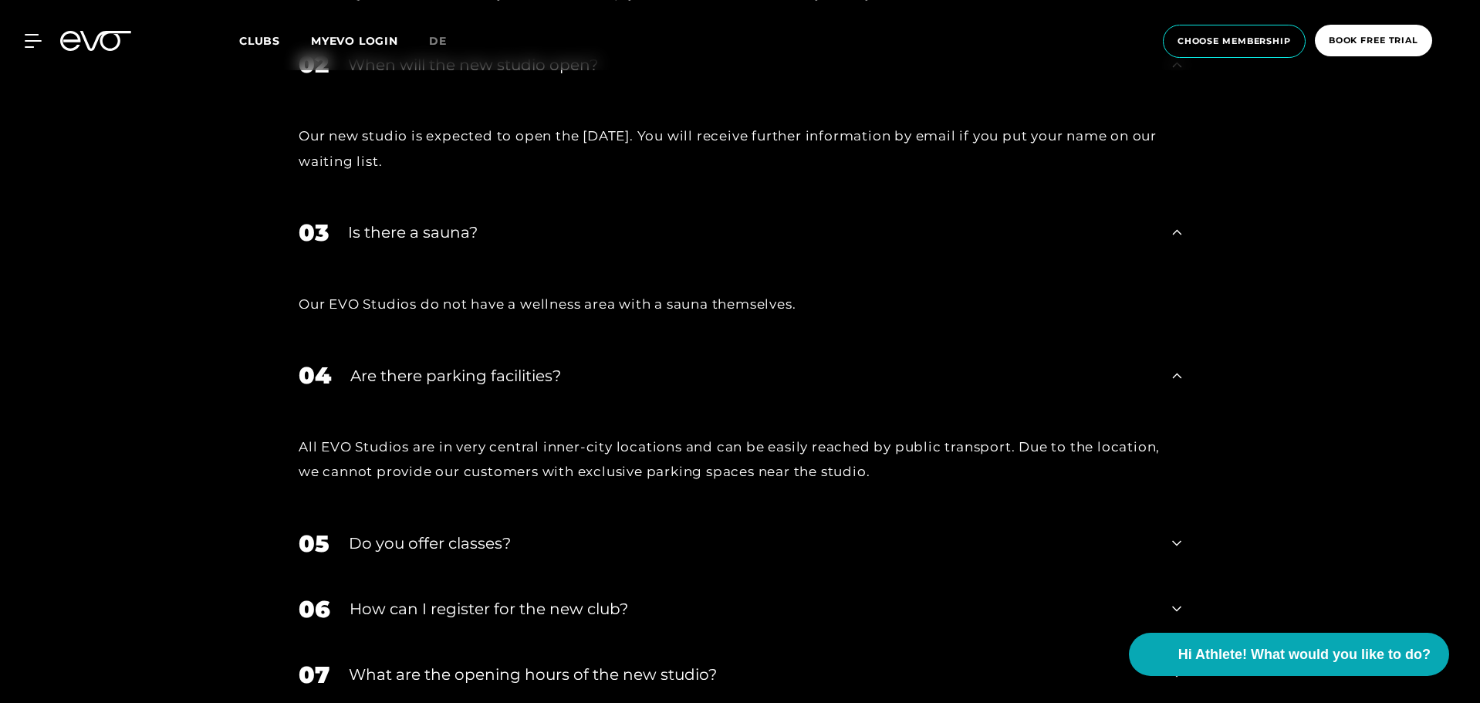
click at [457, 544] on div "Do you offer classes?" at bounding box center [751, 543] width 804 height 23
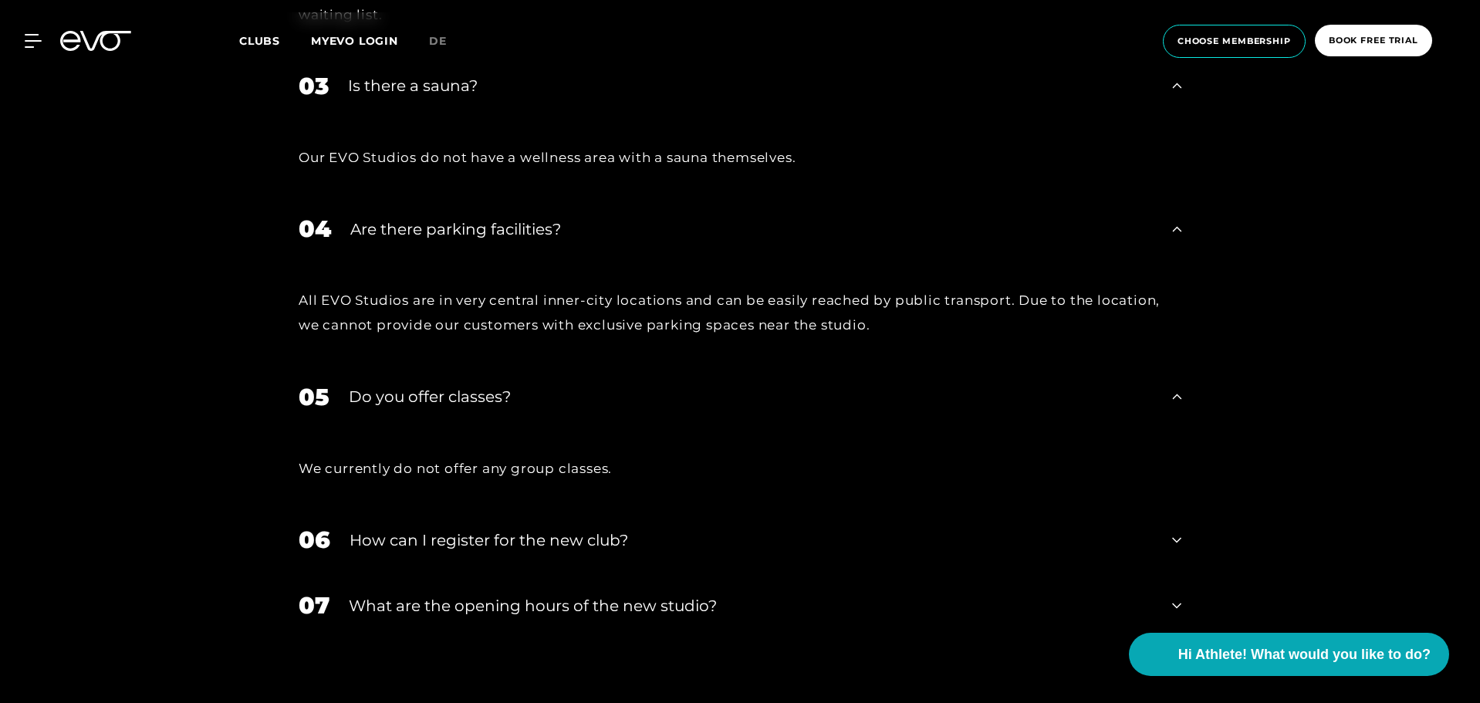
scroll to position [3777, 0]
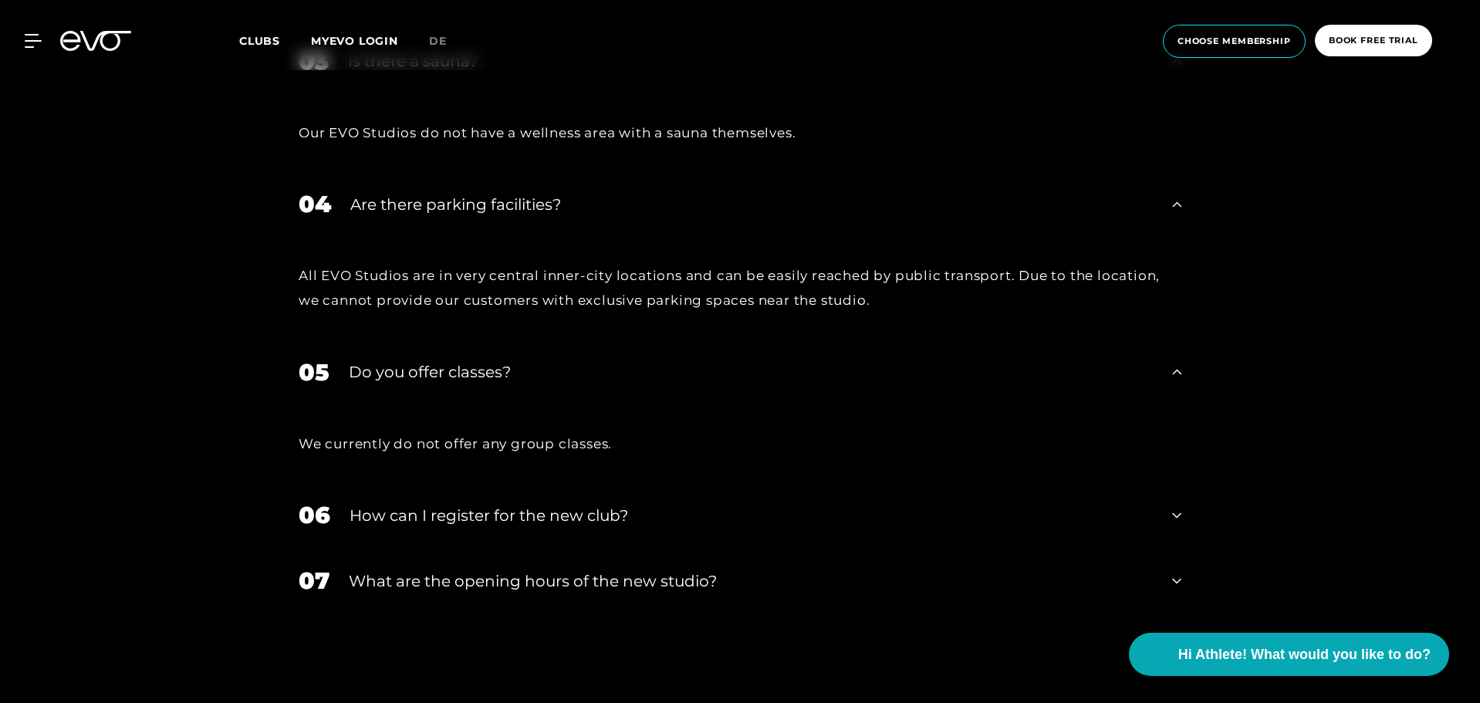
click at [500, 524] on div "How can I register for the new club?" at bounding box center [752, 515] width 804 height 23
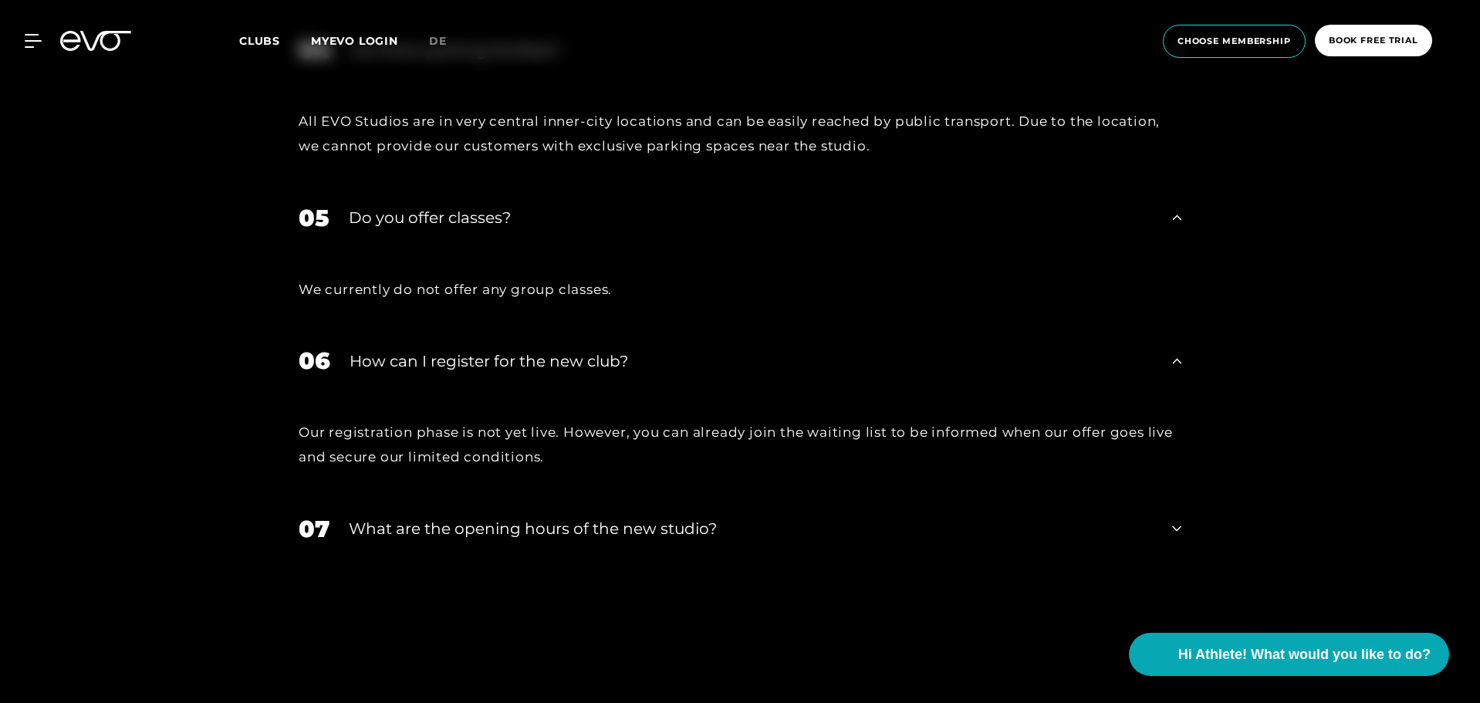
scroll to position [3935, 0]
click at [500, 524] on div "What are the opening hours of the new studio?" at bounding box center [751, 525] width 804 height 23
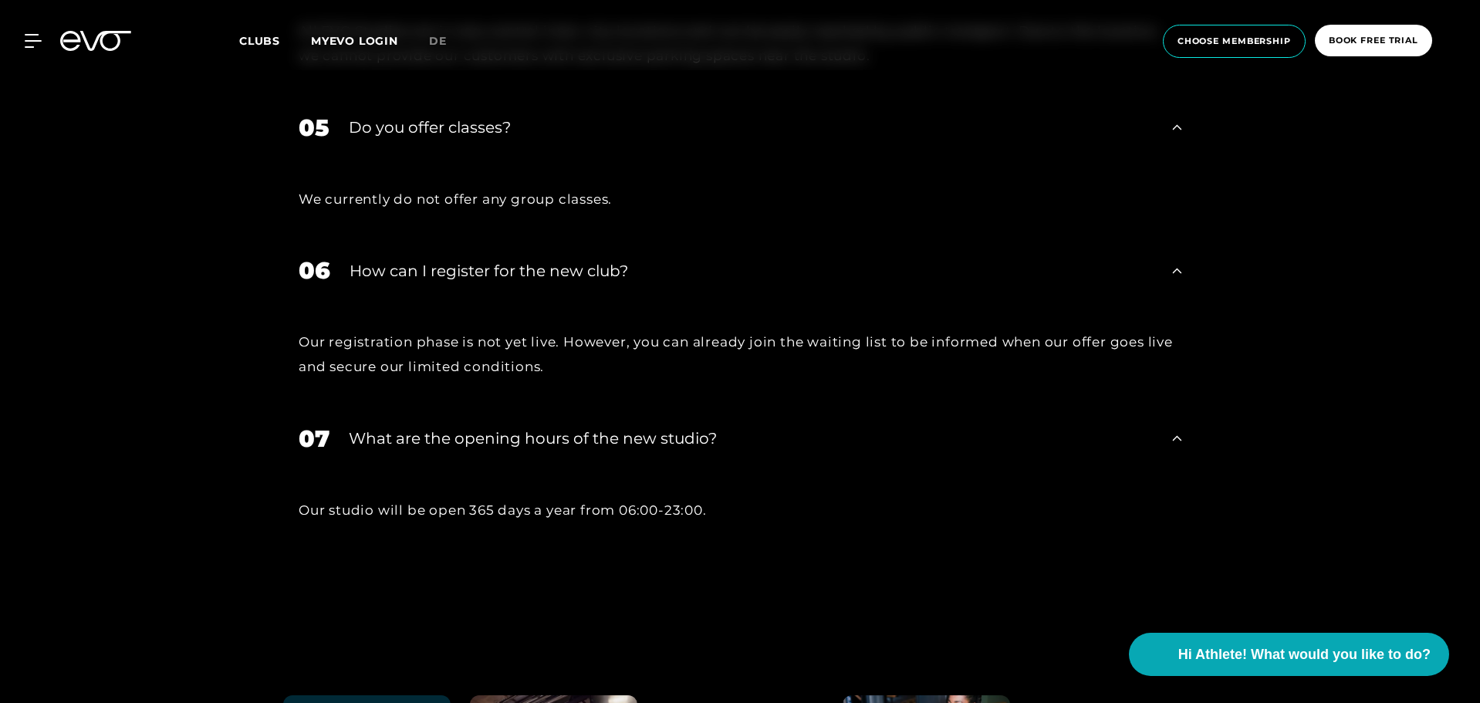
scroll to position [4023, 0]
click at [452, 514] on div "Our studio will be open 365 days a year from 06:00-23:00." at bounding box center [740, 509] width 883 height 25
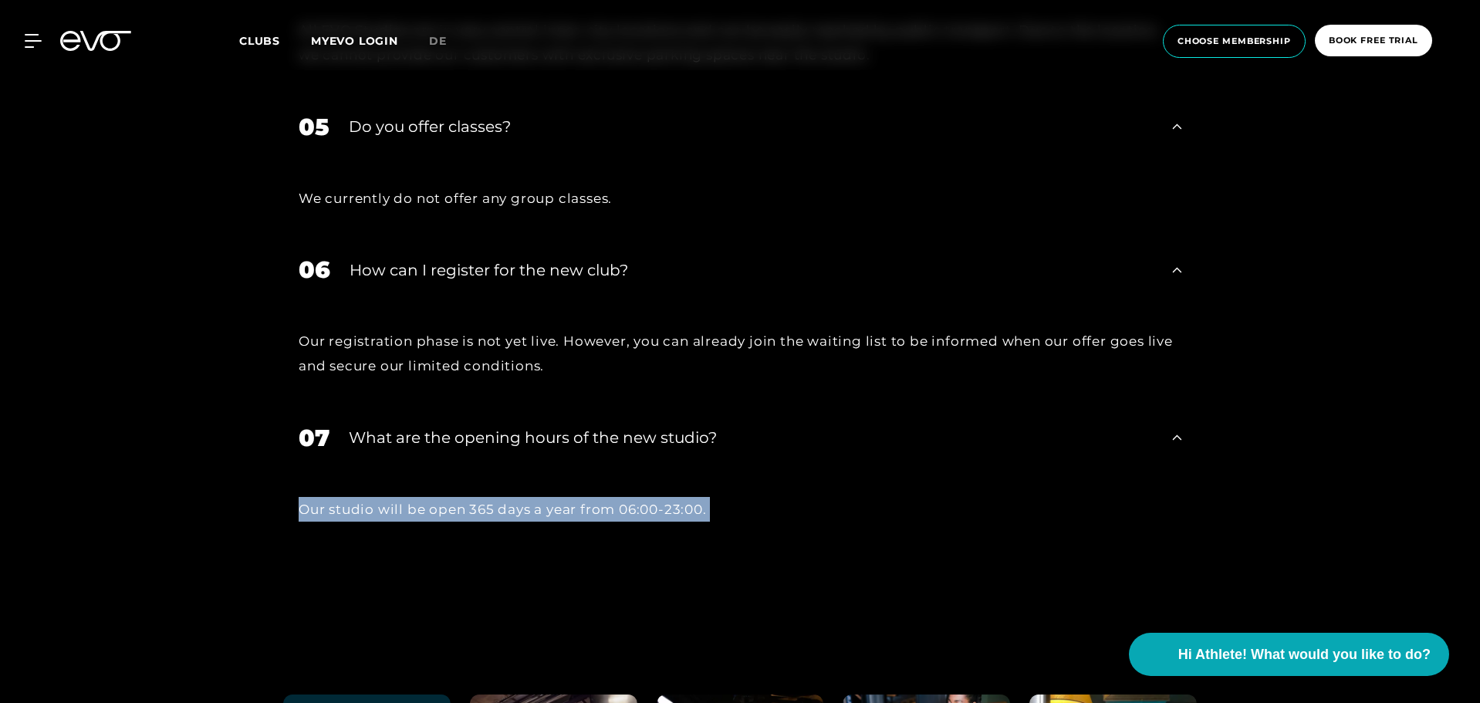
click at [452, 514] on div "Our studio will be open 365 days a year from 06:00-23:00." at bounding box center [740, 509] width 883 height 25
click at [423, 513] on div "Our studio will be open 365 days a year from 06:00-23:00." at bounding box center [740, 509] width 883 height 25
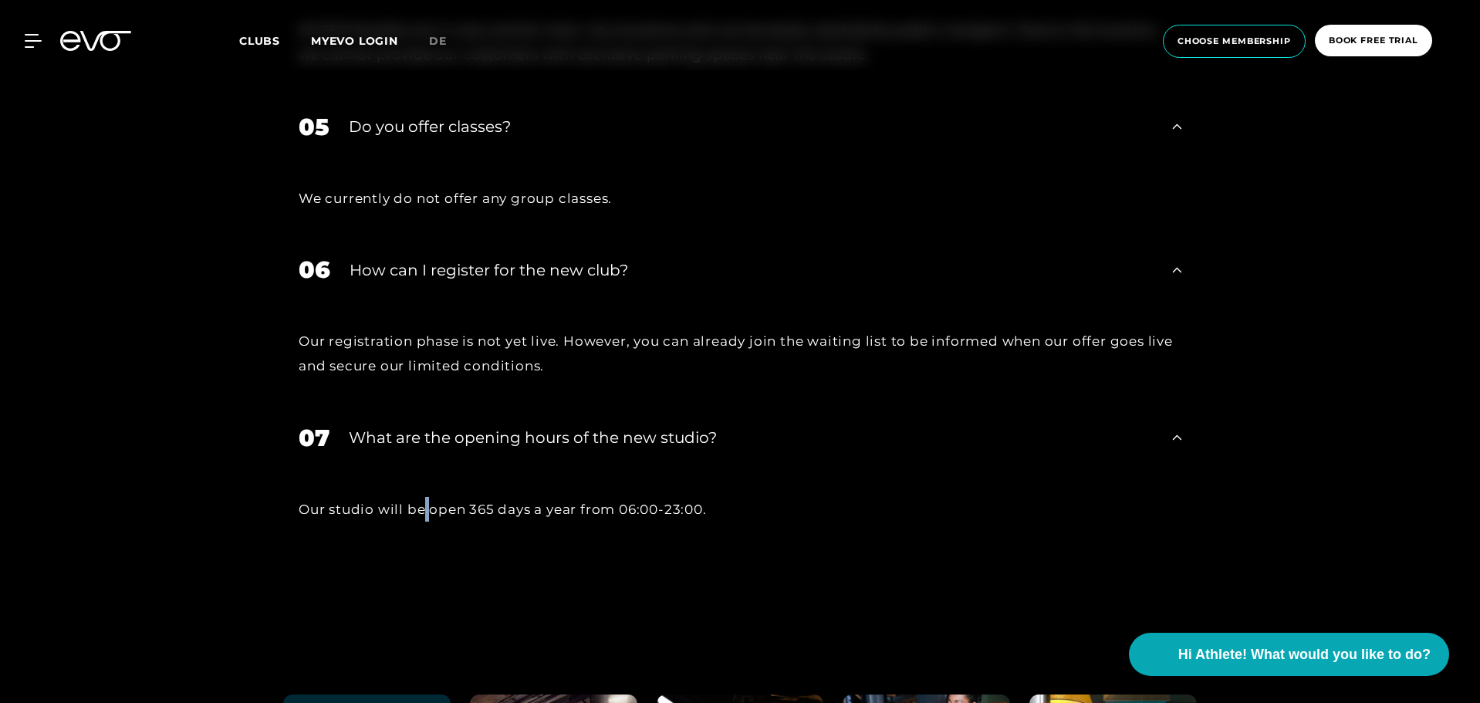
click at [423, 513] on div "Our studio will be open 365 days a year from 06:00-23:00." at bounding box center [740, 509] width 883 height 25
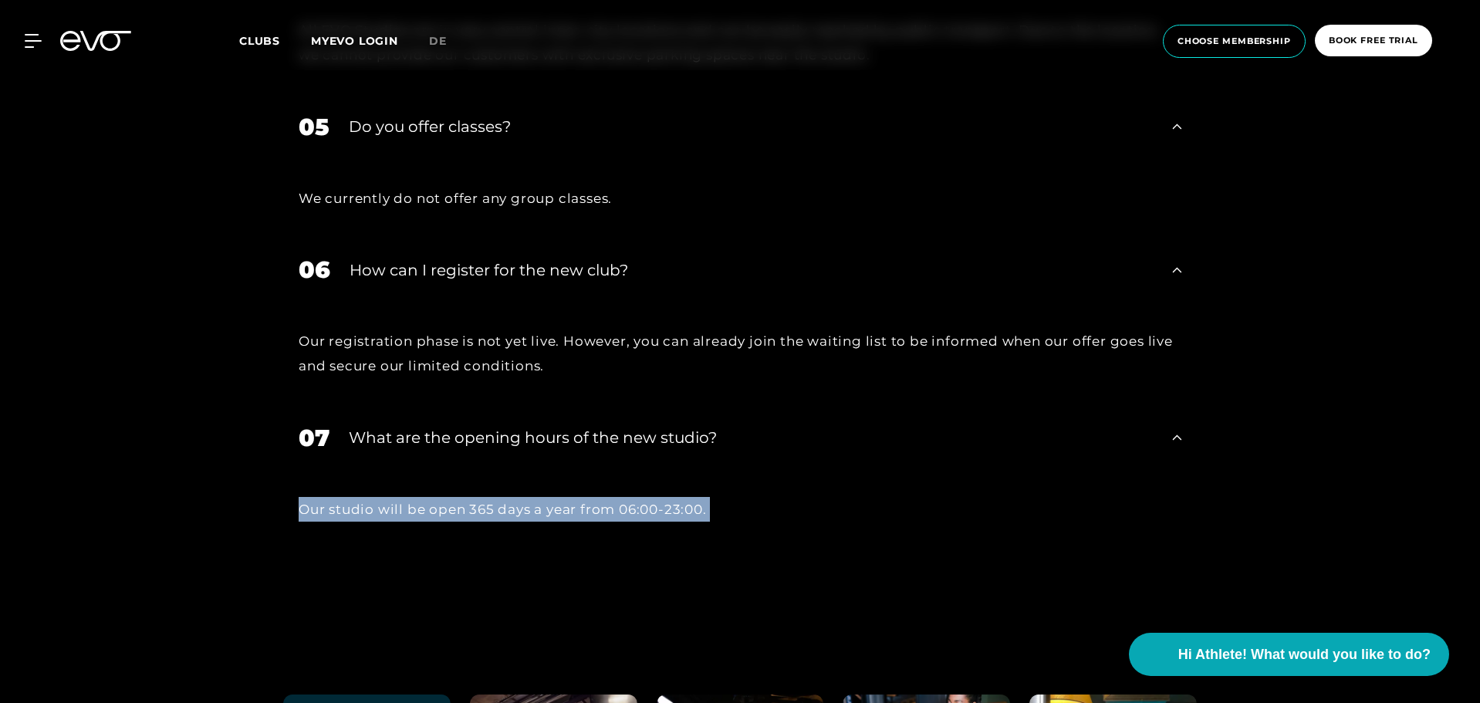
click at [423, 513] on div "Our studio will be open 365 days a year from 06:00-23:00." at bounding box center [740, 509] width 883 height 25
click at [367, 41] on link "MYEVO LOGIN" at bounding box center [354, 41] width 87 height 14
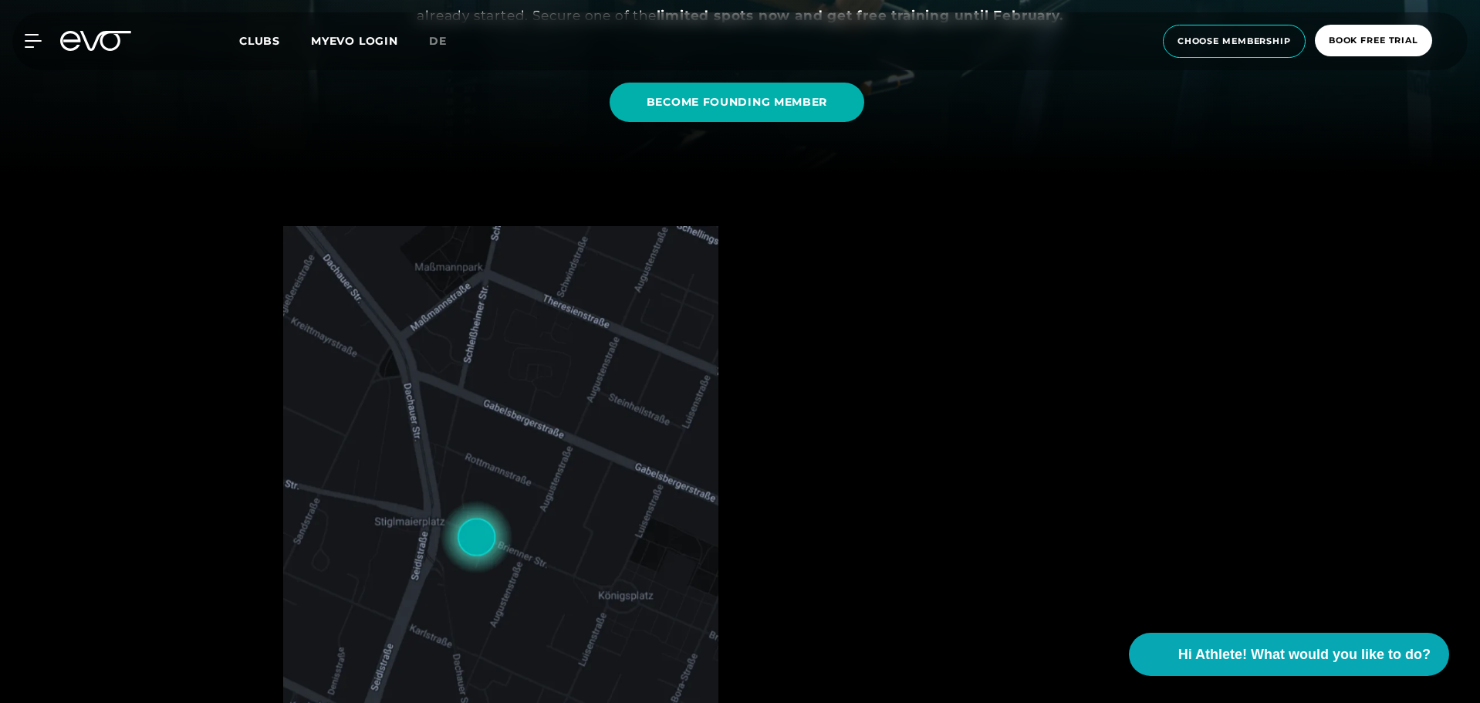
scroll to position [0, 0]
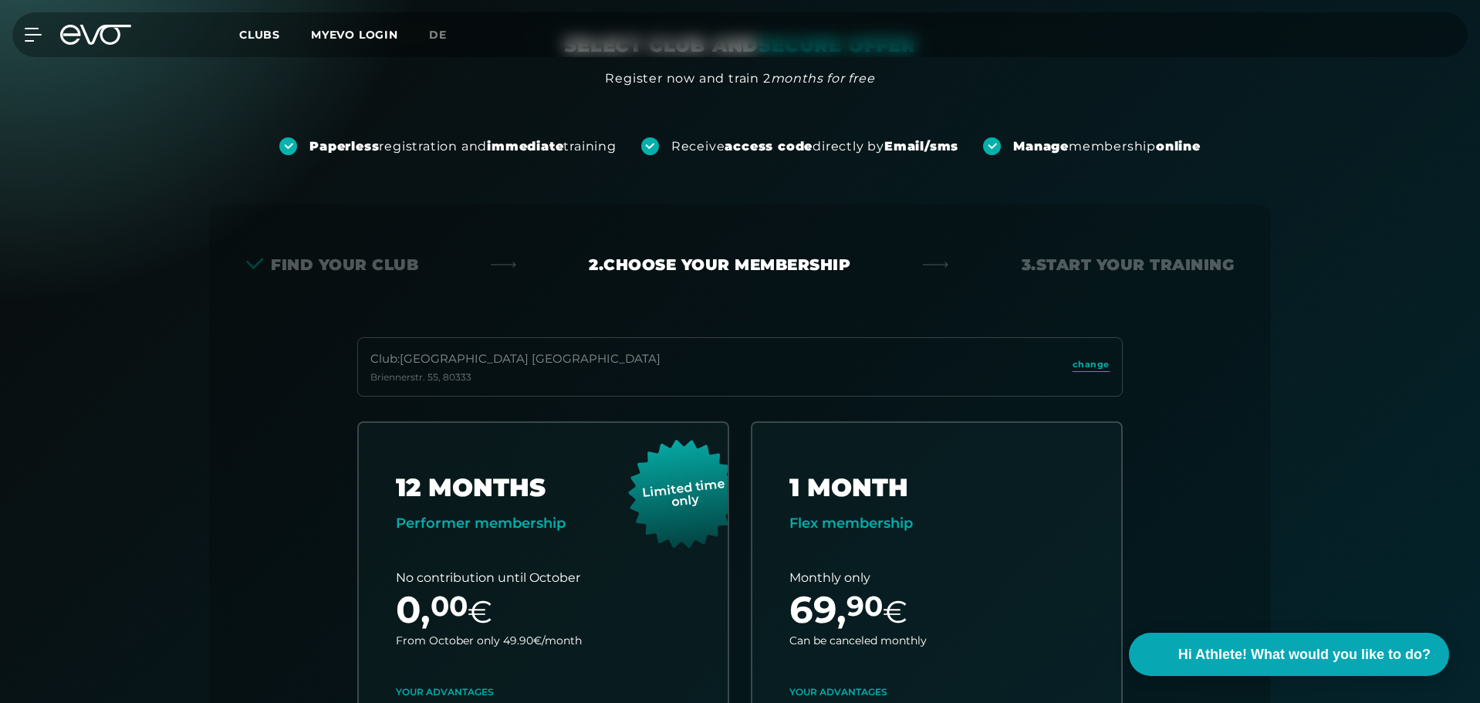
scroll to position [136, 0]
click at [645, 381] on div "Club : [GEOGRAPHIC_DATA] Maxvorstadt [STREET_ADDRESS]" at bounding box center [740, 367] width 766 height 59
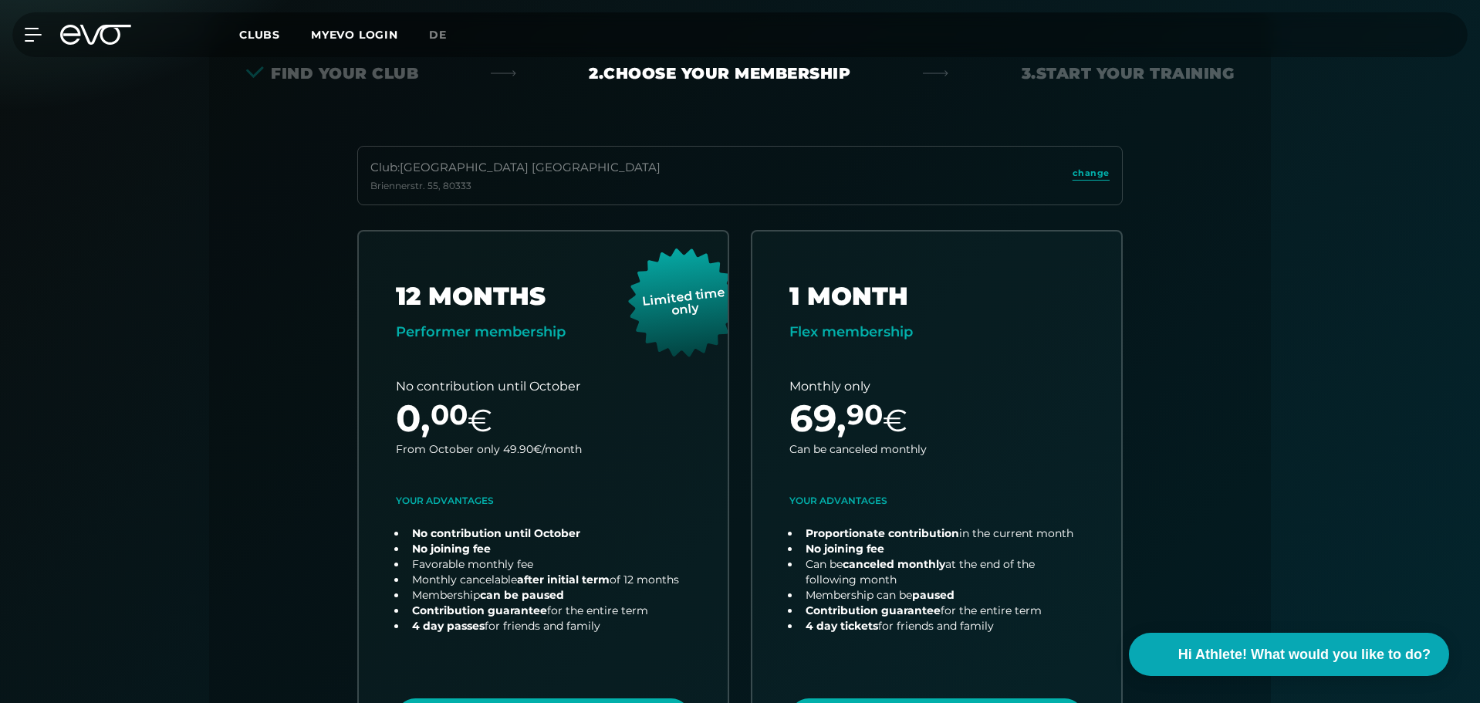
scroll to position [326, 0]
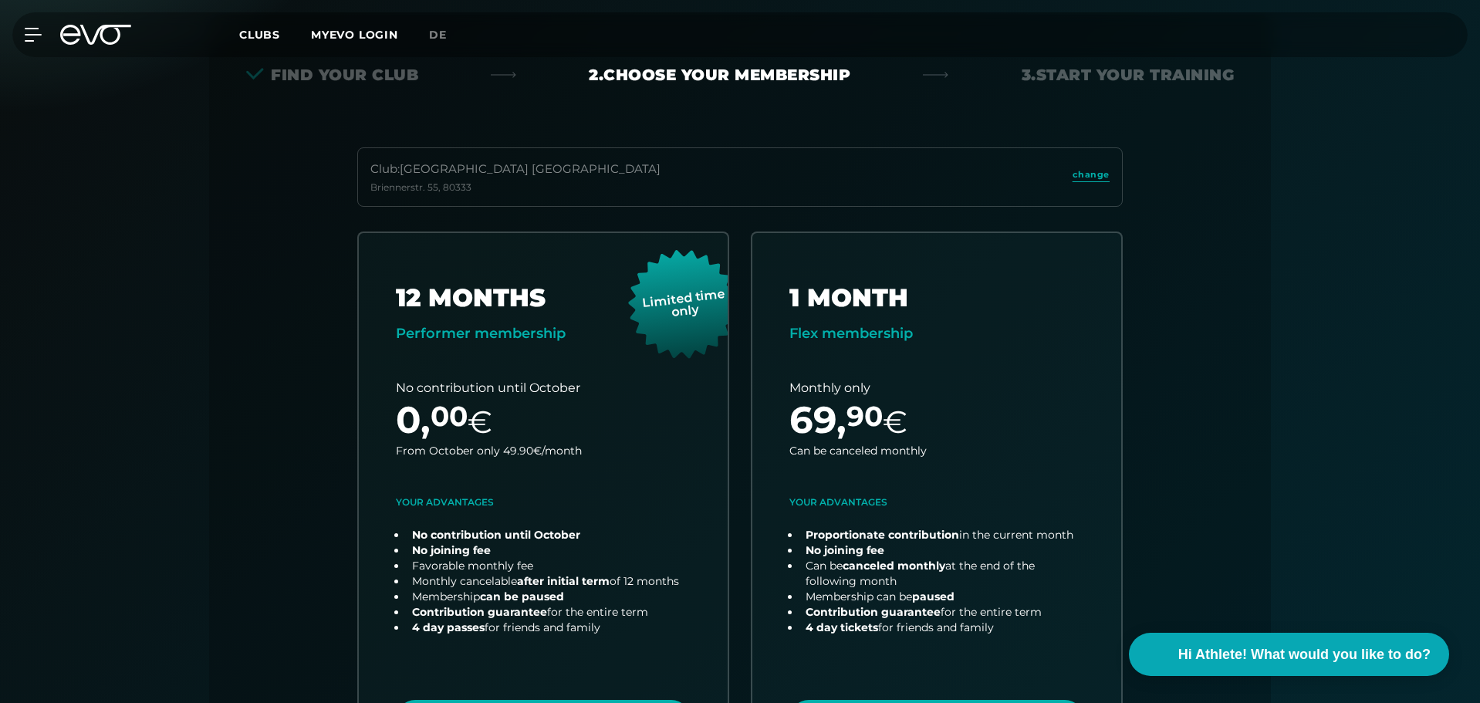
click at [553, 183] on div "Club : [GEOGRAPHIC_DATA] Maxvorstadt [STREET_ADDRESS]" at bounding box center [740, 176] width 766 height 59
click at [1102, 181] on link "change" at bounding box center [1091, 177] width 37 height 18
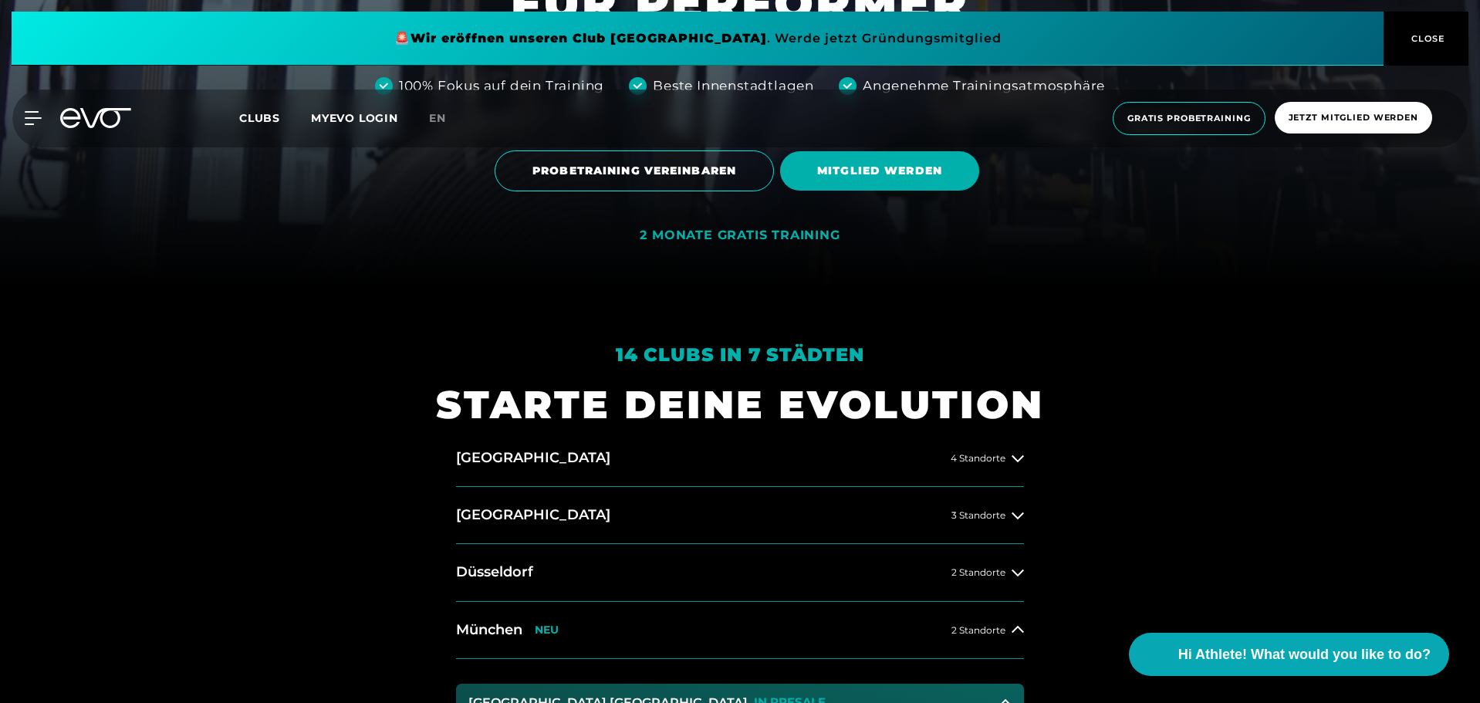
scroll to position [479, 0]
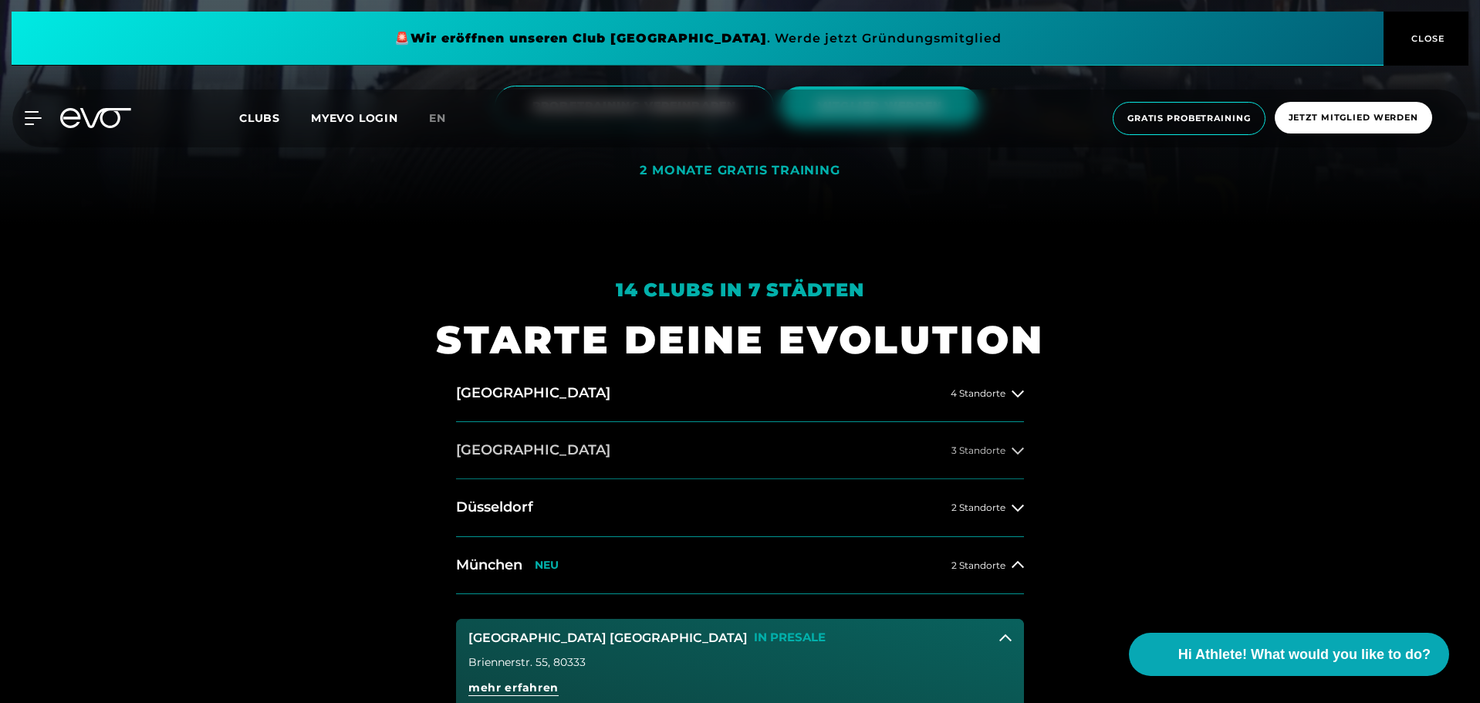
click at [477, 440] on button "[GEOGRAPHIC_DATA] 3 Standorte" at bounding box center [740, 450] width 568 height 57
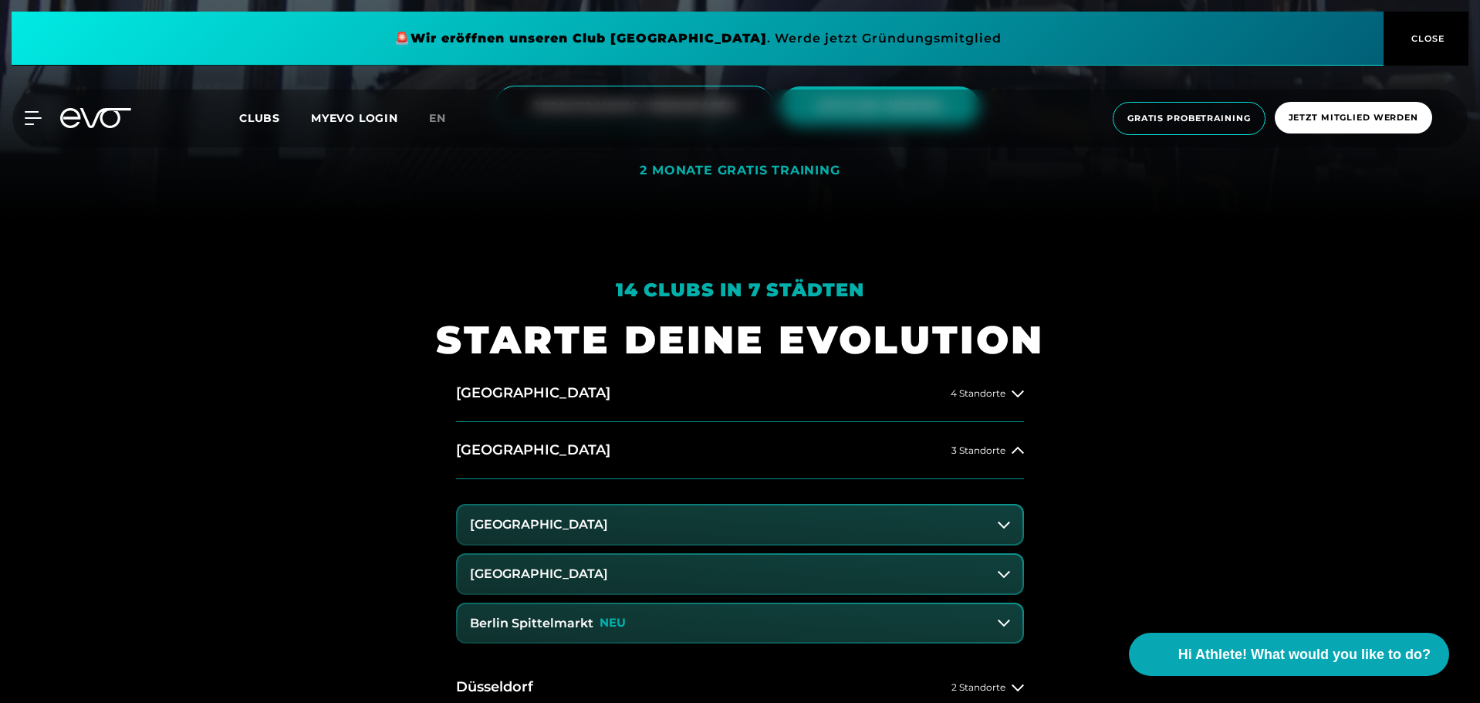
click at [652, 522] on button "[GEOGRAPHIC_DATA]" at bounding box center [740, 525] width 565 height 39
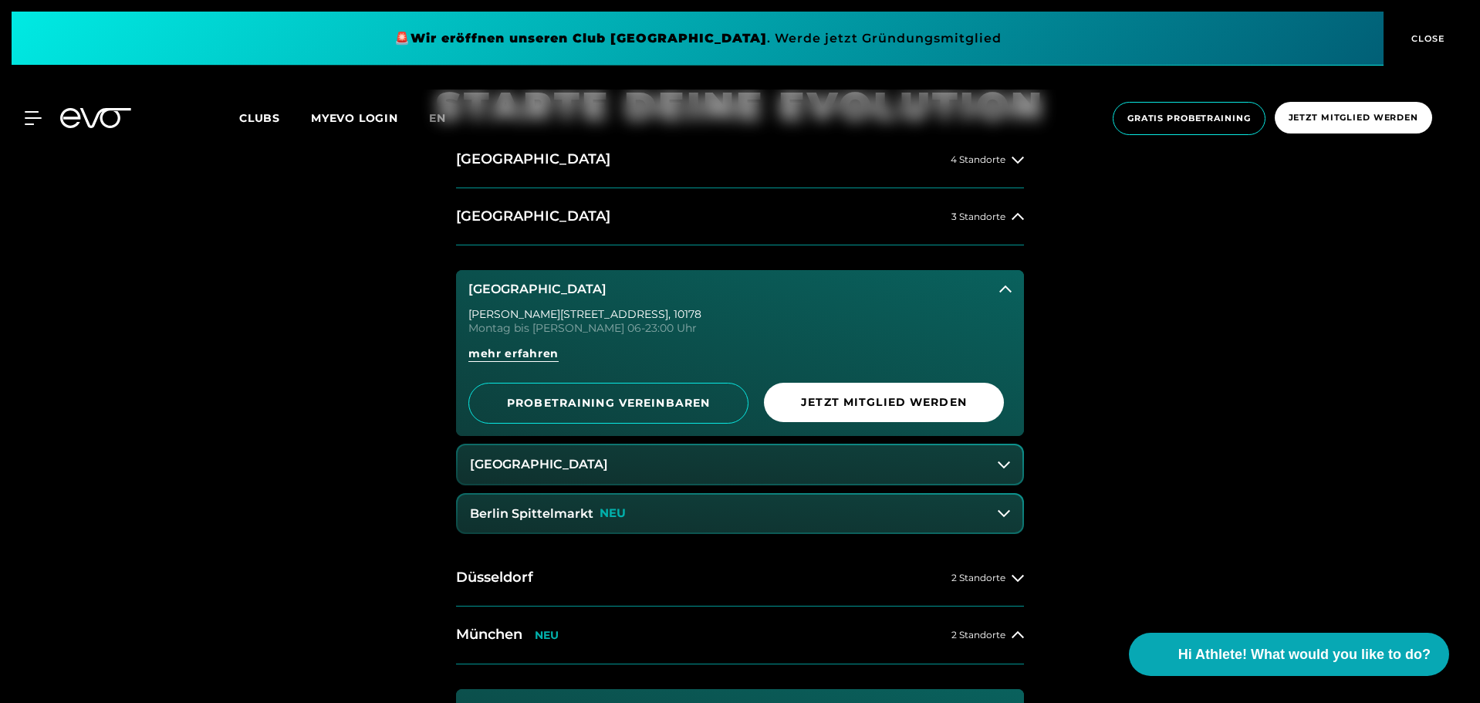
scroll to position [714, 0]
click at [692, 464] on button "[GEOGRAPHIC_DATA]" at bounding box center [740, 464] width 565 height 39
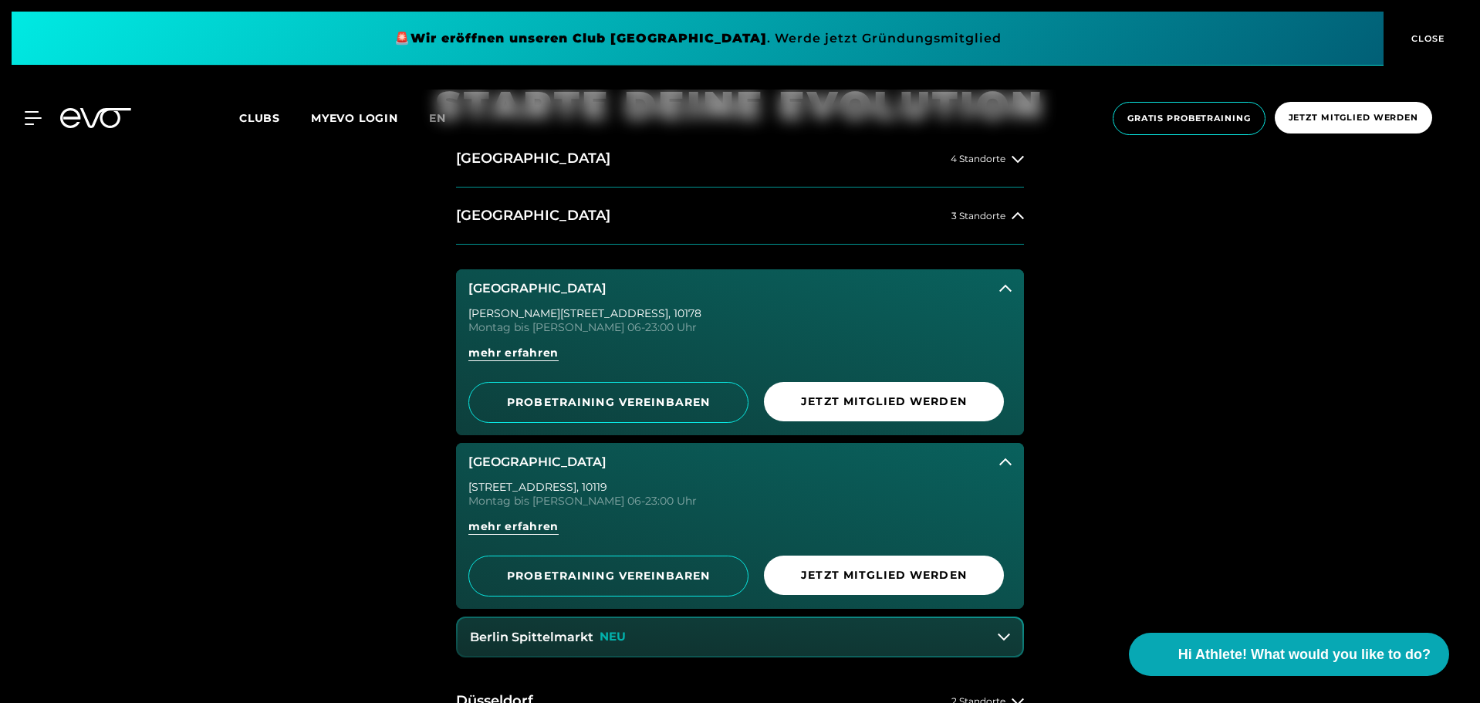
click at [667, 638] on button "Berlin Spittelmarkt NEU" at bounding box center [740, 637] width 565 height 39
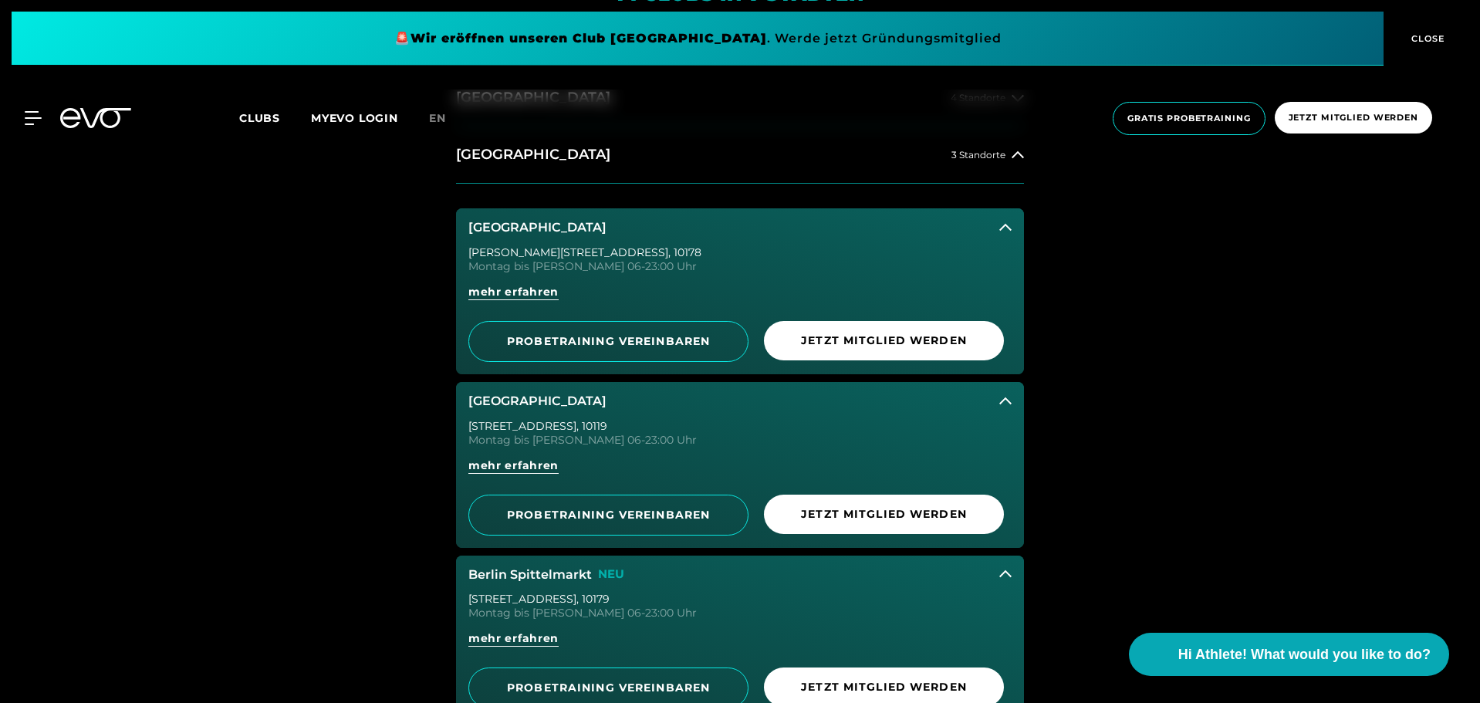
scroll to position [771, 0]
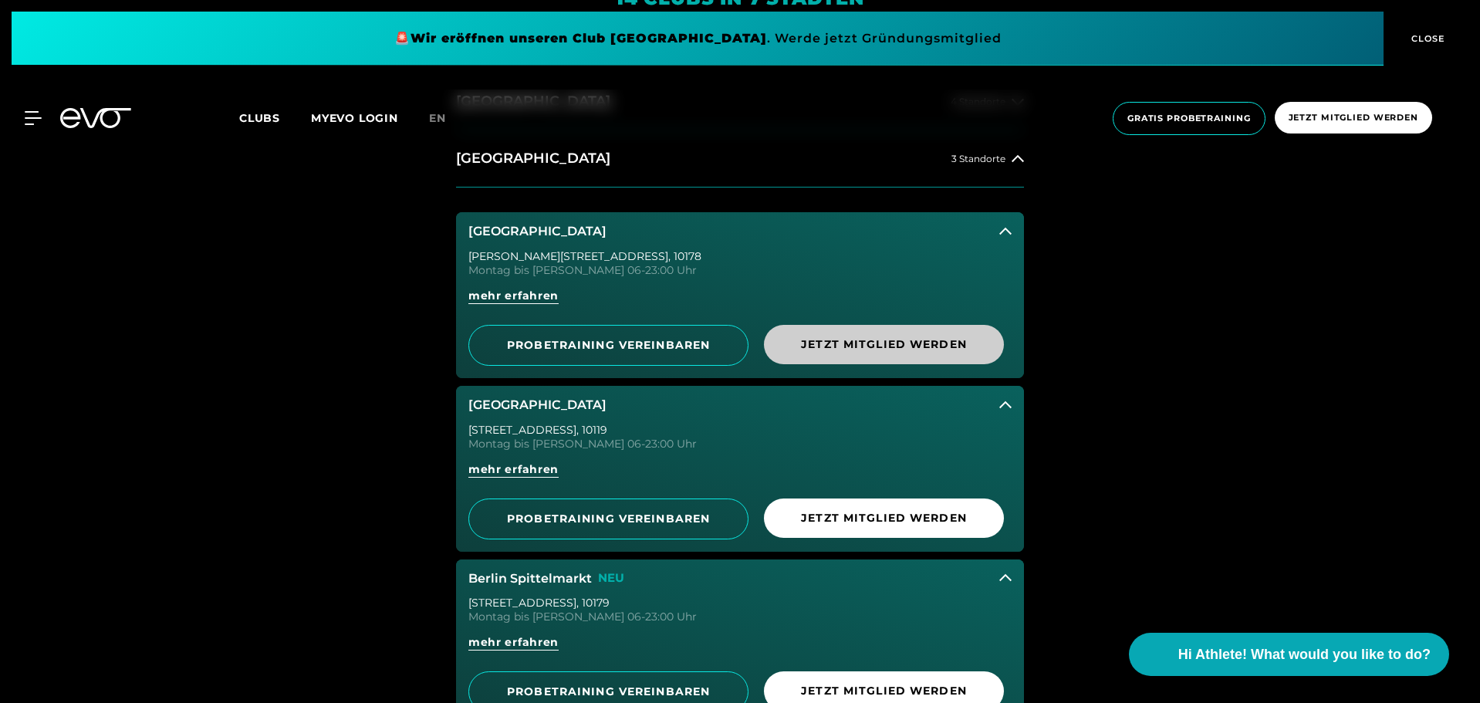
click at [885, 352] on span "Jetzt Mitglied werden" at bounding box center [884, 345] width 166 height 16
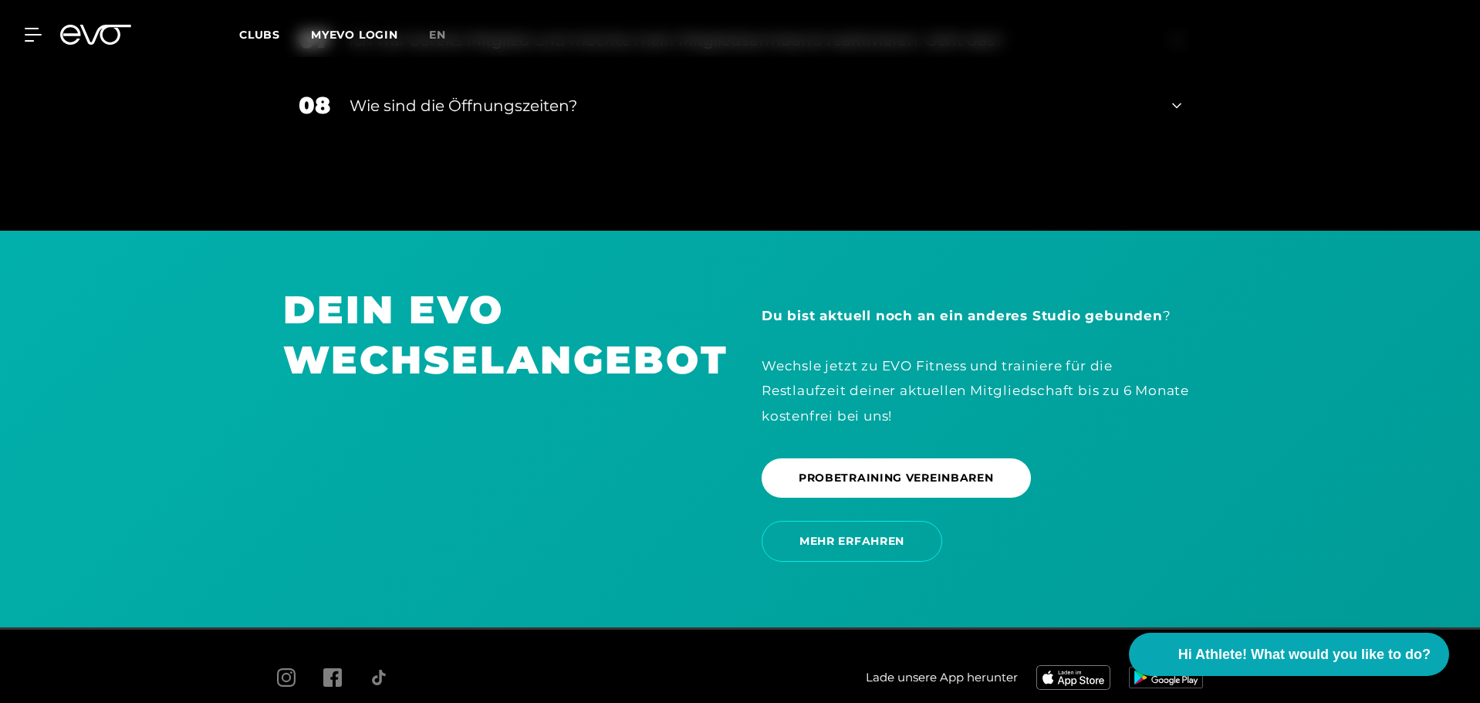
scroll to position [3300, 0]
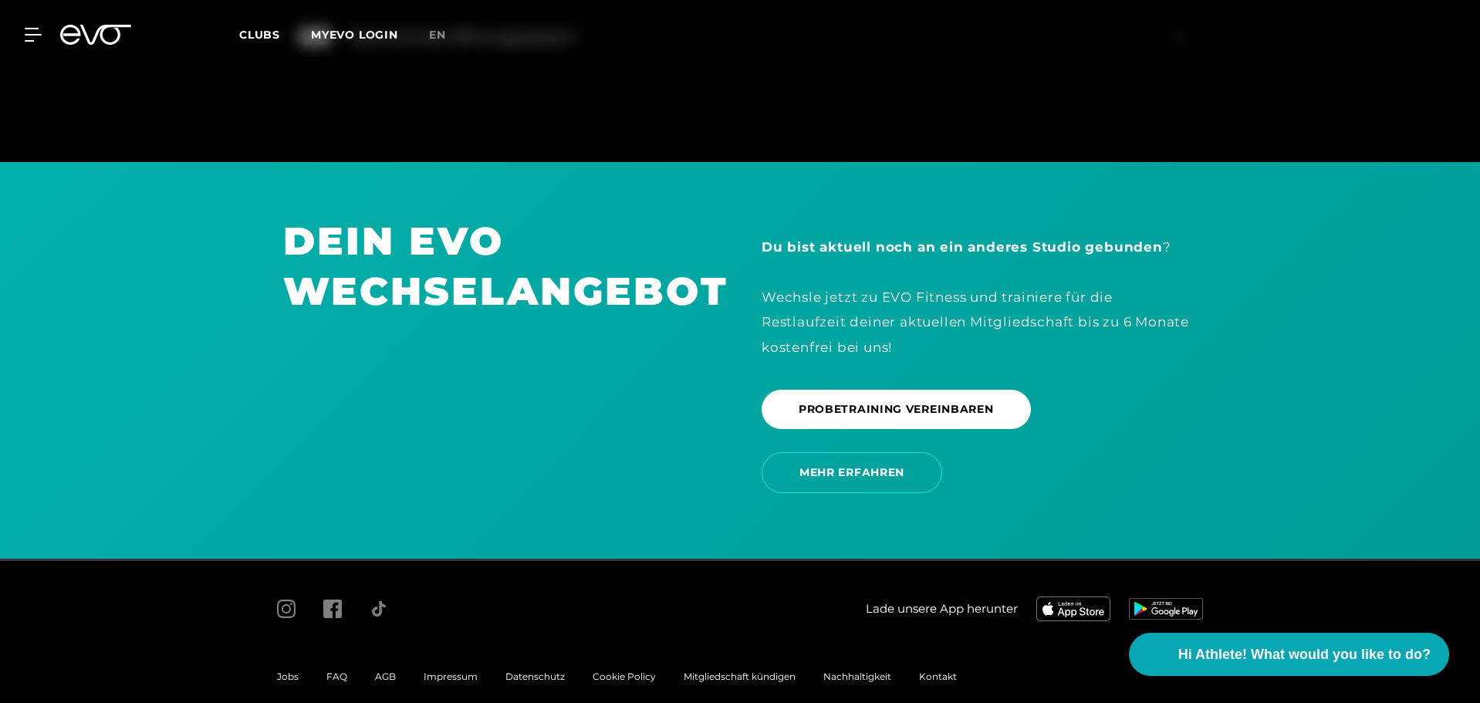
click at [891, 296] on div "Du bist aktuell noch an ein anderes Studio gebunden ? Wechsle jetzt zu EVO Fitn…" at bounding box center [979, 297] width 435 height 124
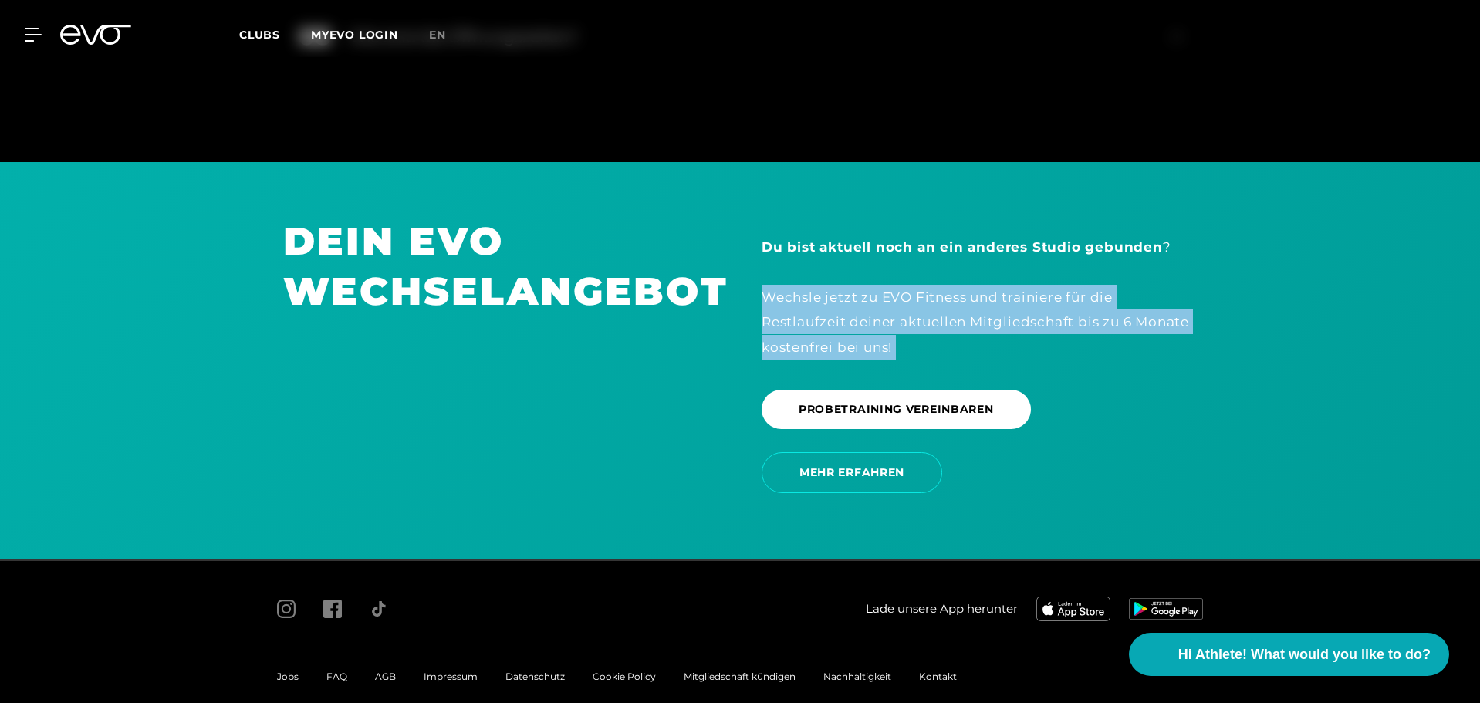
click at [891, 296] on div "Du bist aktuell noch an ein anderes Studio gebunden ? Wechsle jetzt zu EVO Fitn…" at bounding box center [979, 297] width 435 height 124
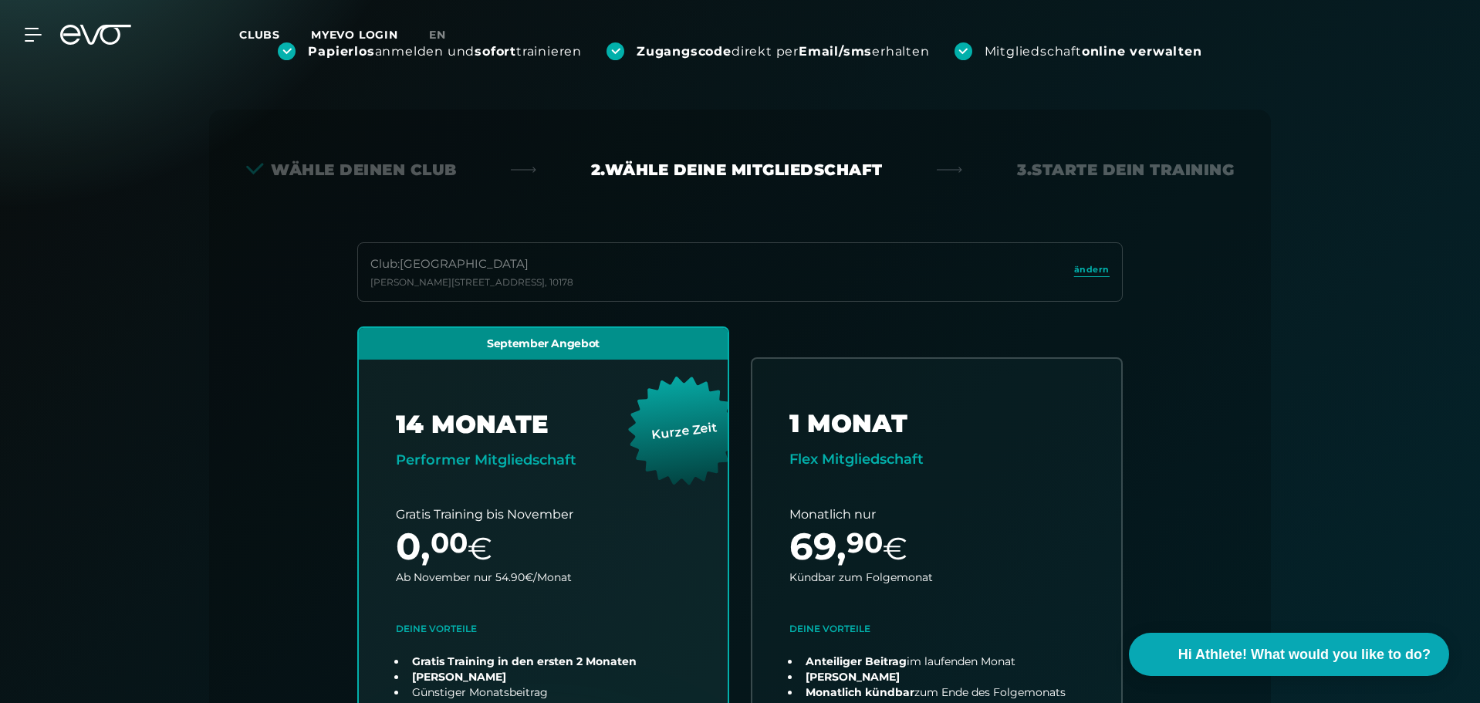
scroll to position [0, 0]
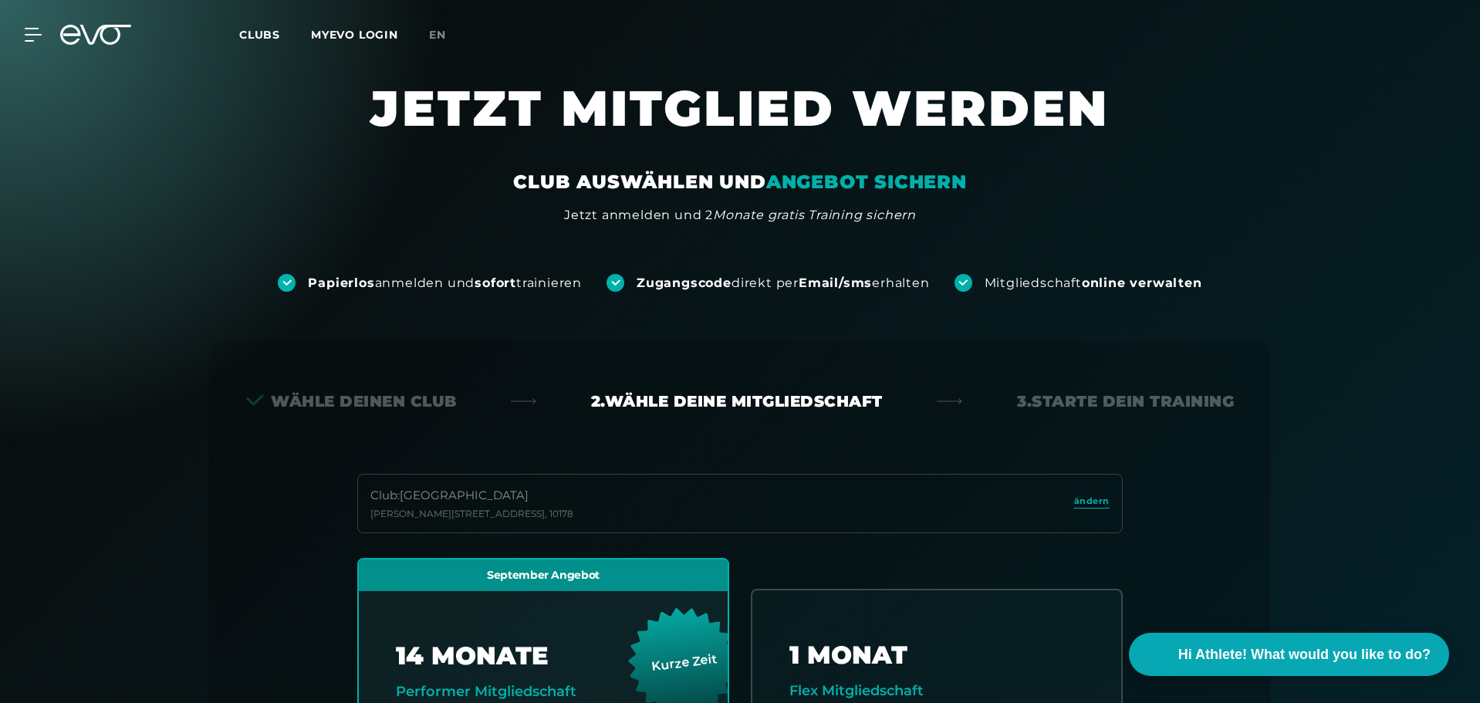
click at [238, 37] on div "MyEVO Login Über EVO Mitgliedschaften Probetraining TAGESPASS EVO Studios [GEOG…" at bounding box center [740, 34] width 1474 height 45
click at [249, 36] on span "Clubs" at bounding box center [259, 35] width 41 height 14
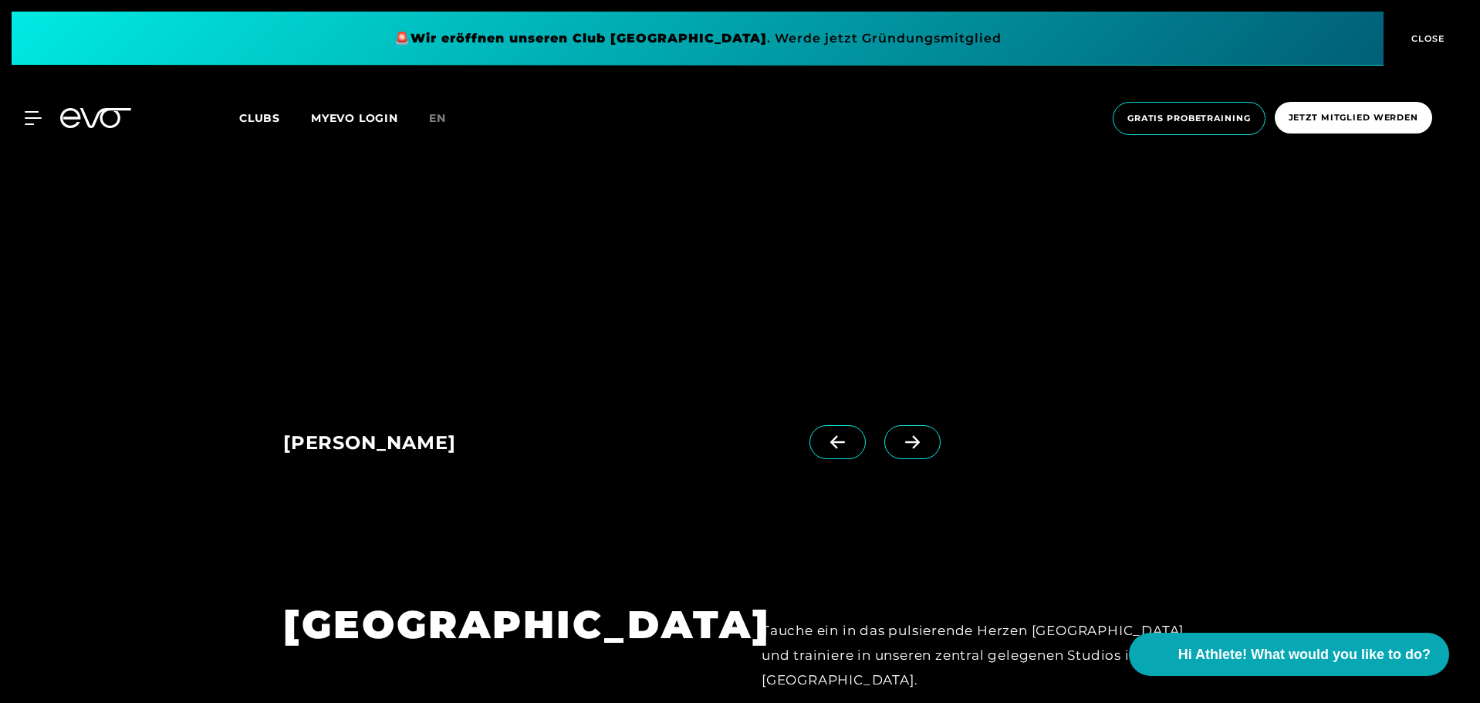
scroll to position [1074, 0]
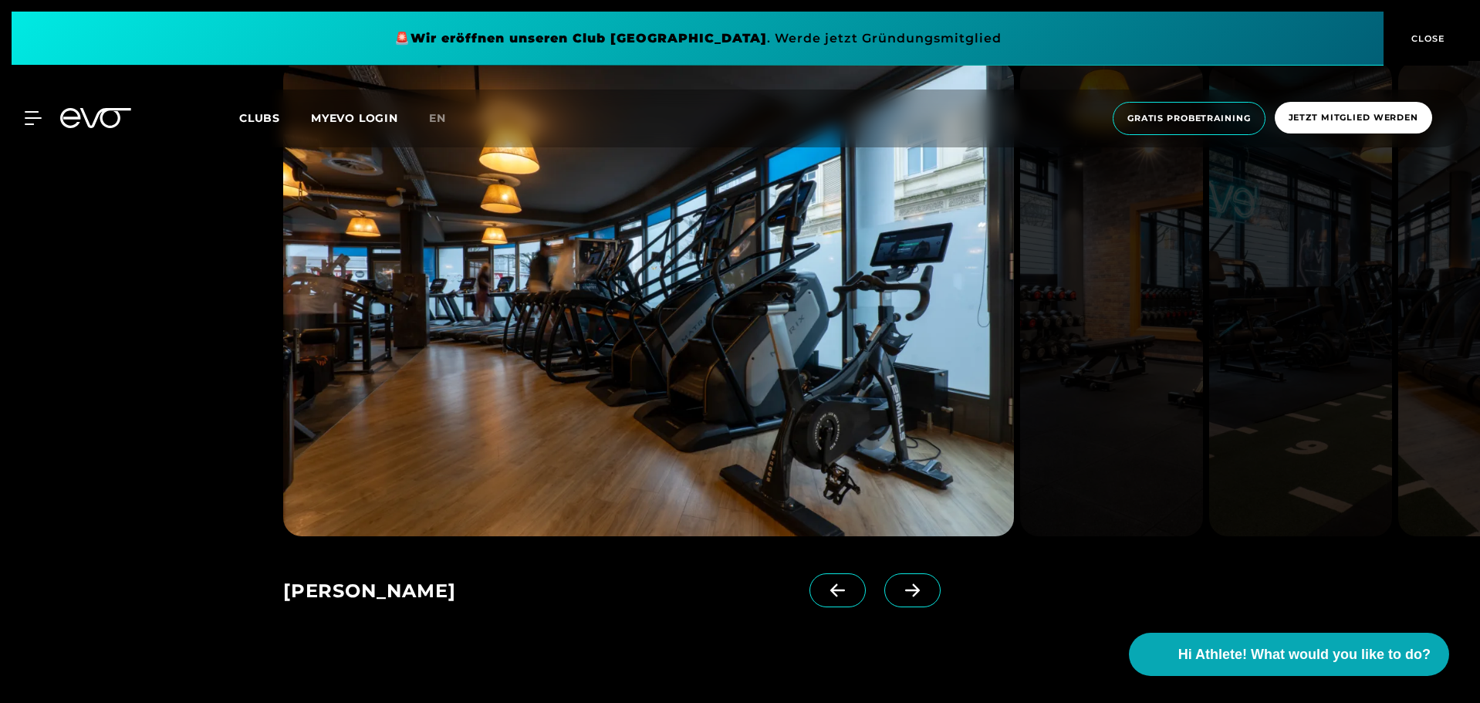
click at [917, 589] on link at bounding box center [916, 604] width 63 height 62
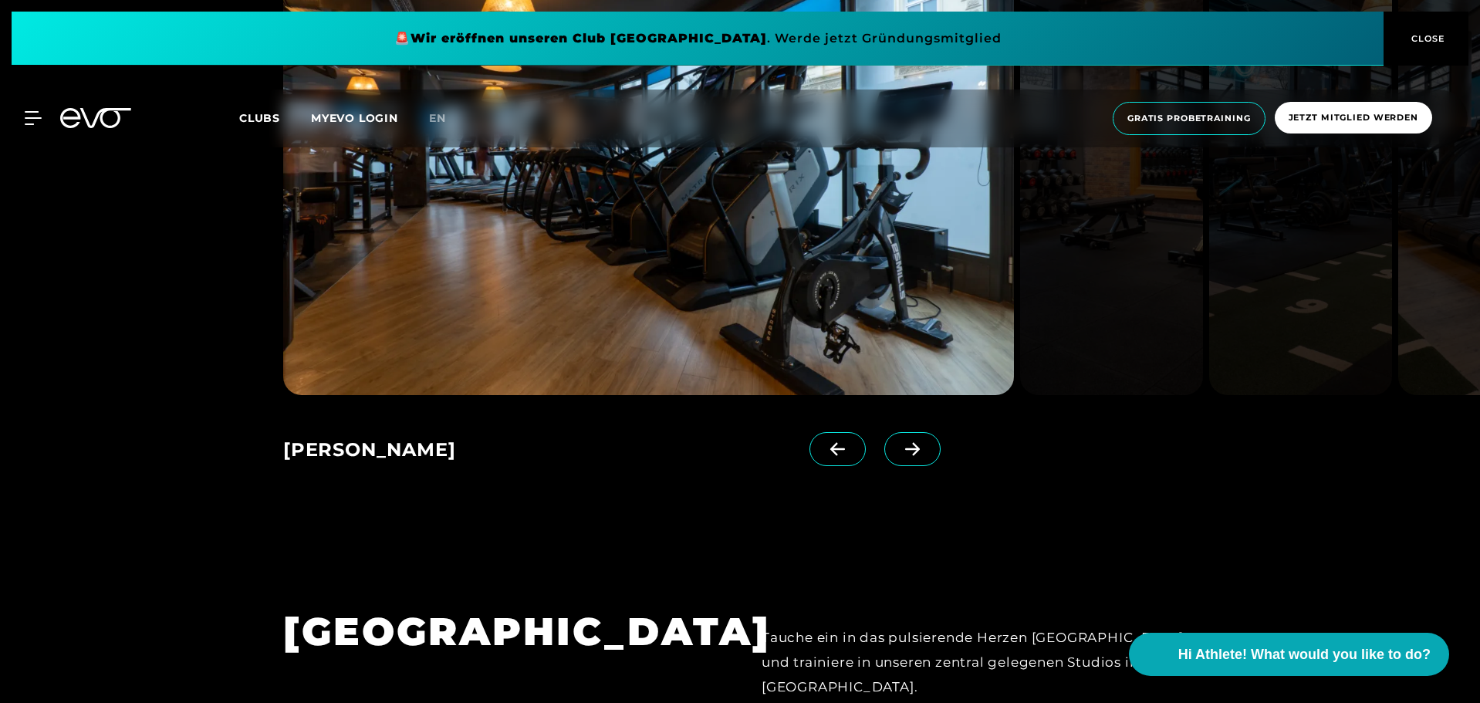
scroll to position [1216, 0]
click at [899, 442] on icon at bounding box center [912, 449] width 27 height 14
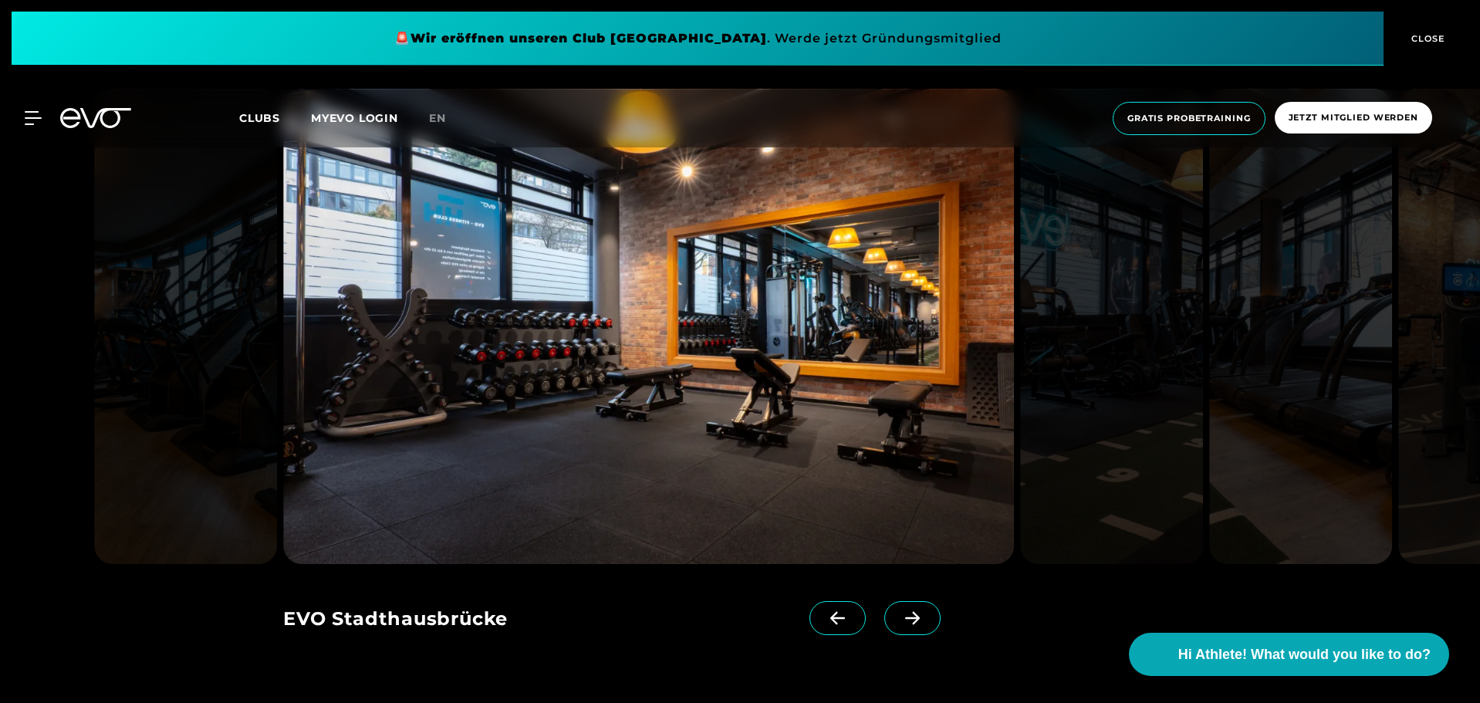
scroll to position [1030, 0]
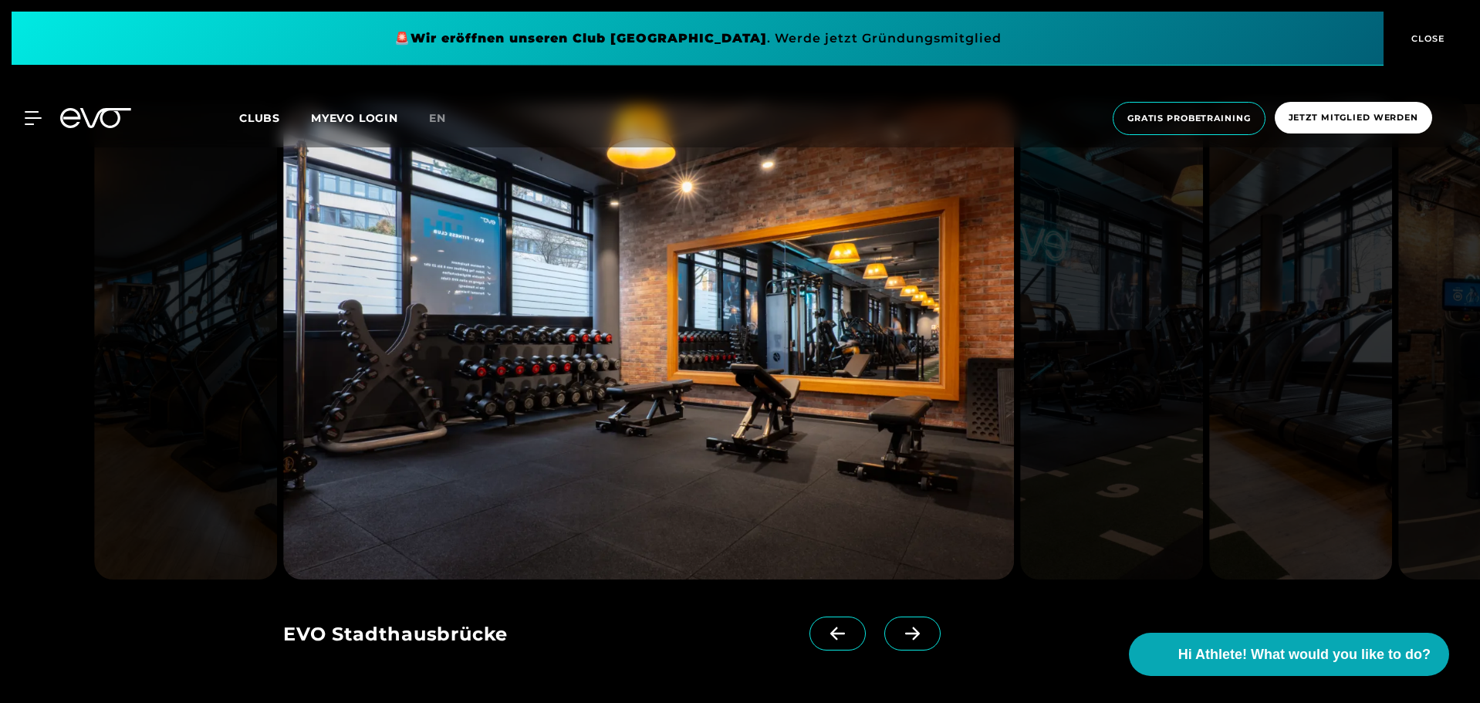
click at [899, 639] on icon at bounding box center [912, 634] width 27 height 14
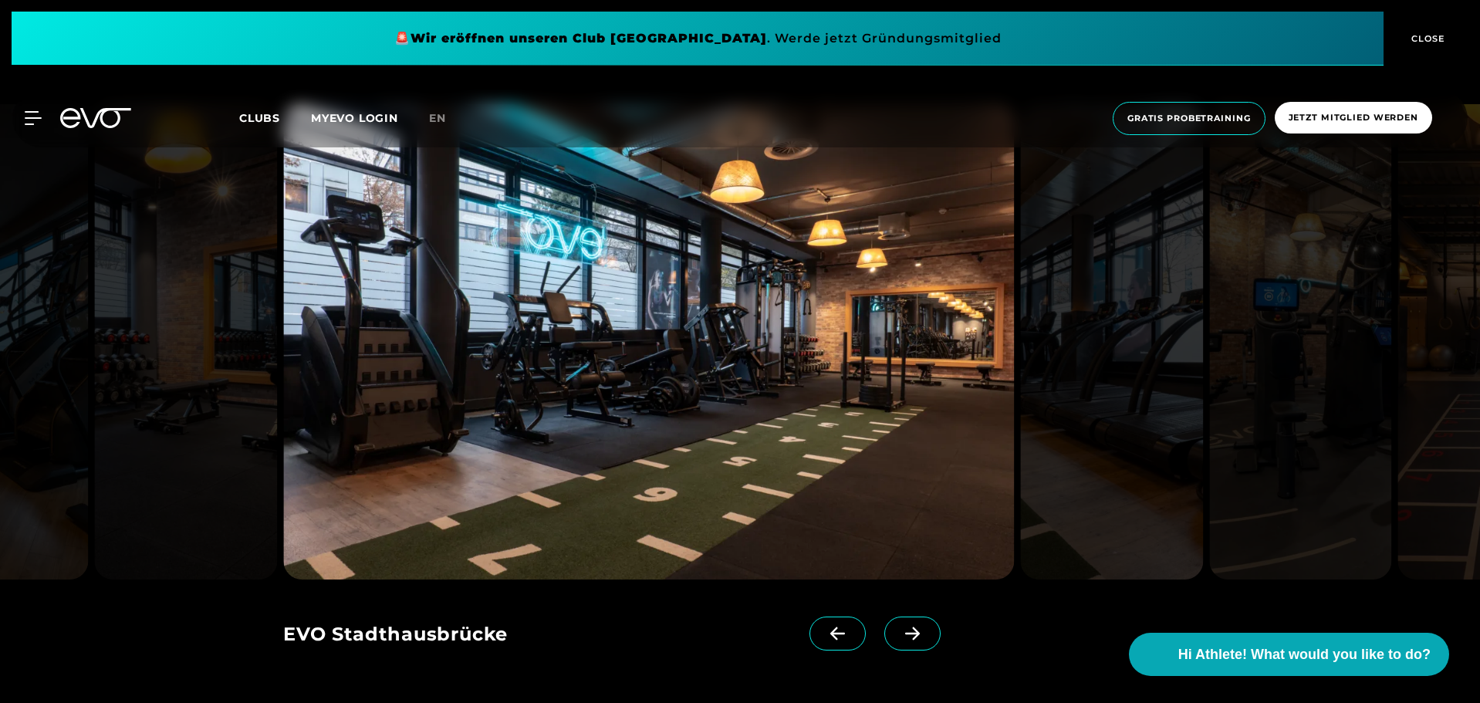
click at [899, 639] on icon at bounding box center [912, 634] width 27 height 14
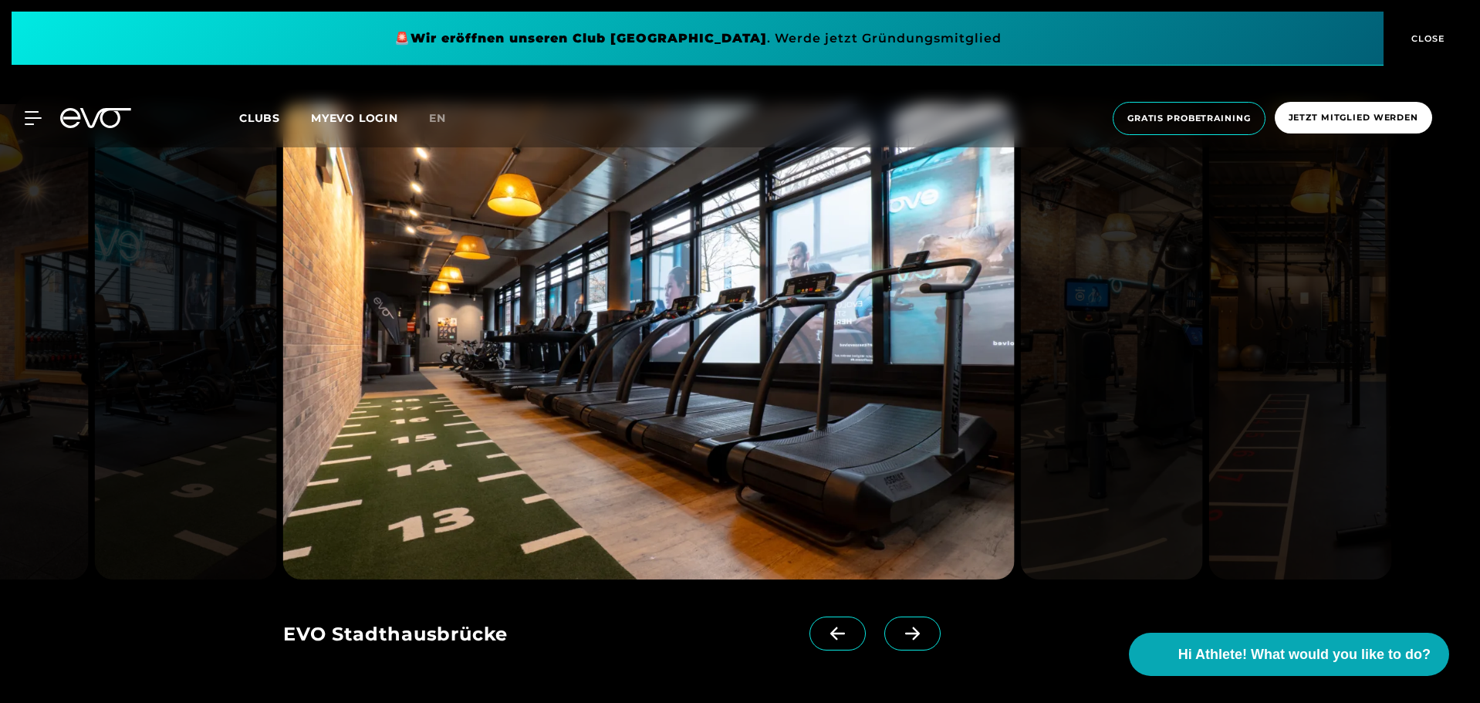
click at [899, 639] on icon at bounding box center [912, 634] width 27 height 14
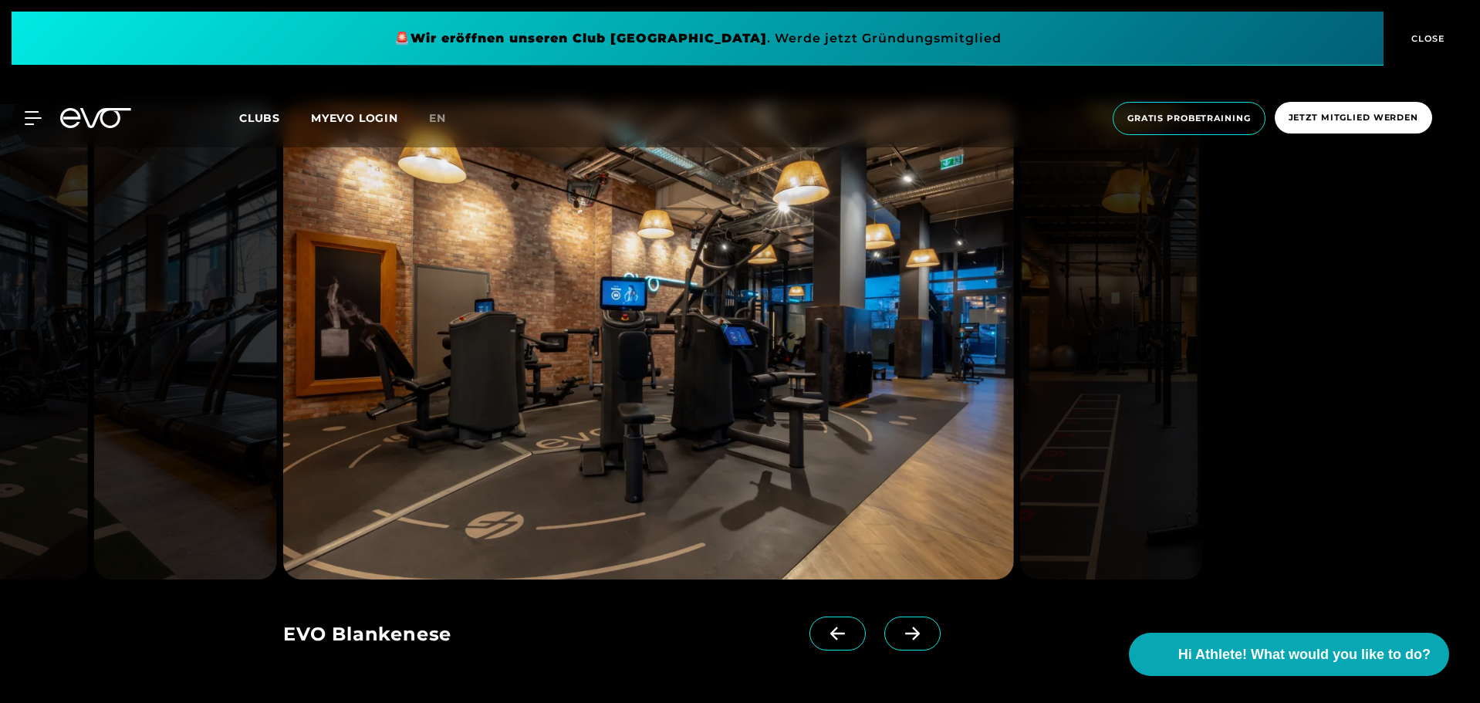
click at [899, 639] on icon at bounding box center [912, 634] width 27 height 14
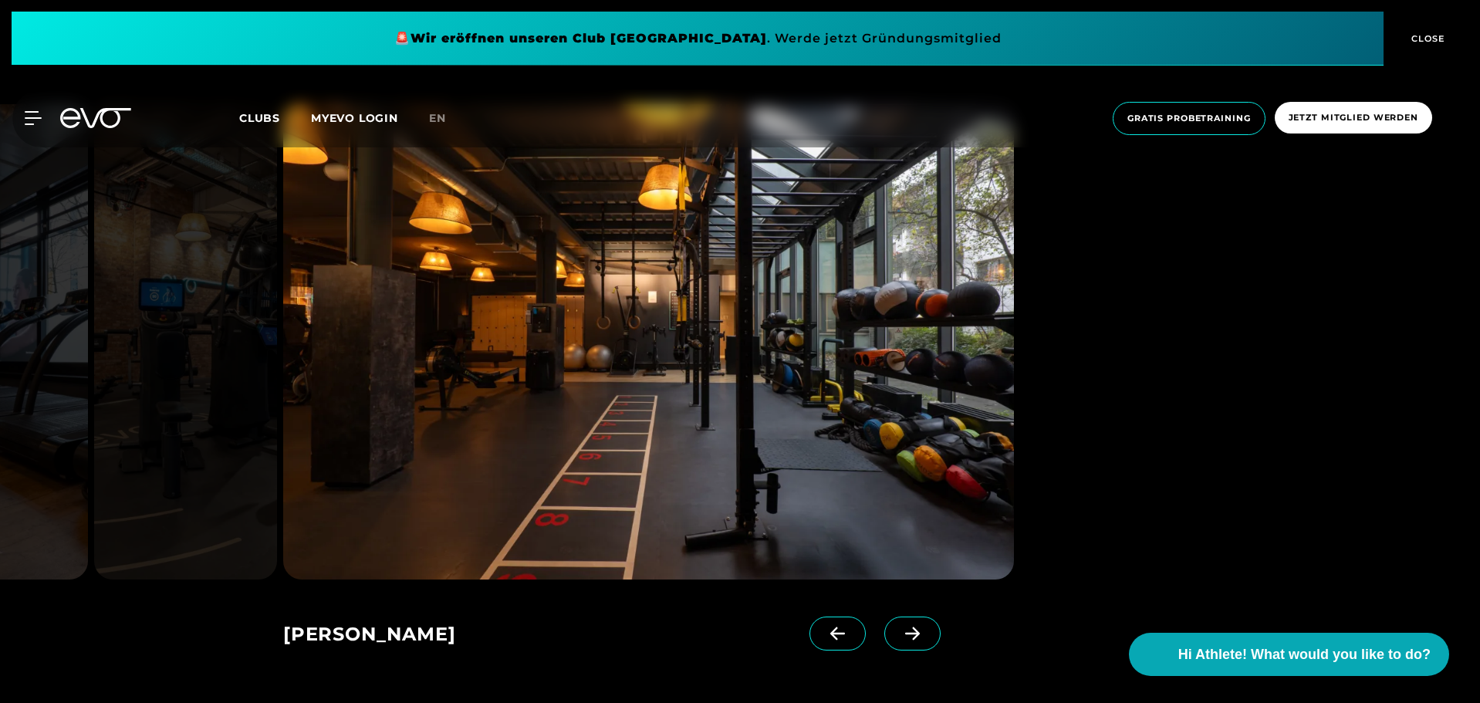
click at [899, 639] on icon at bounding box center [912, 634] width 27 height 14
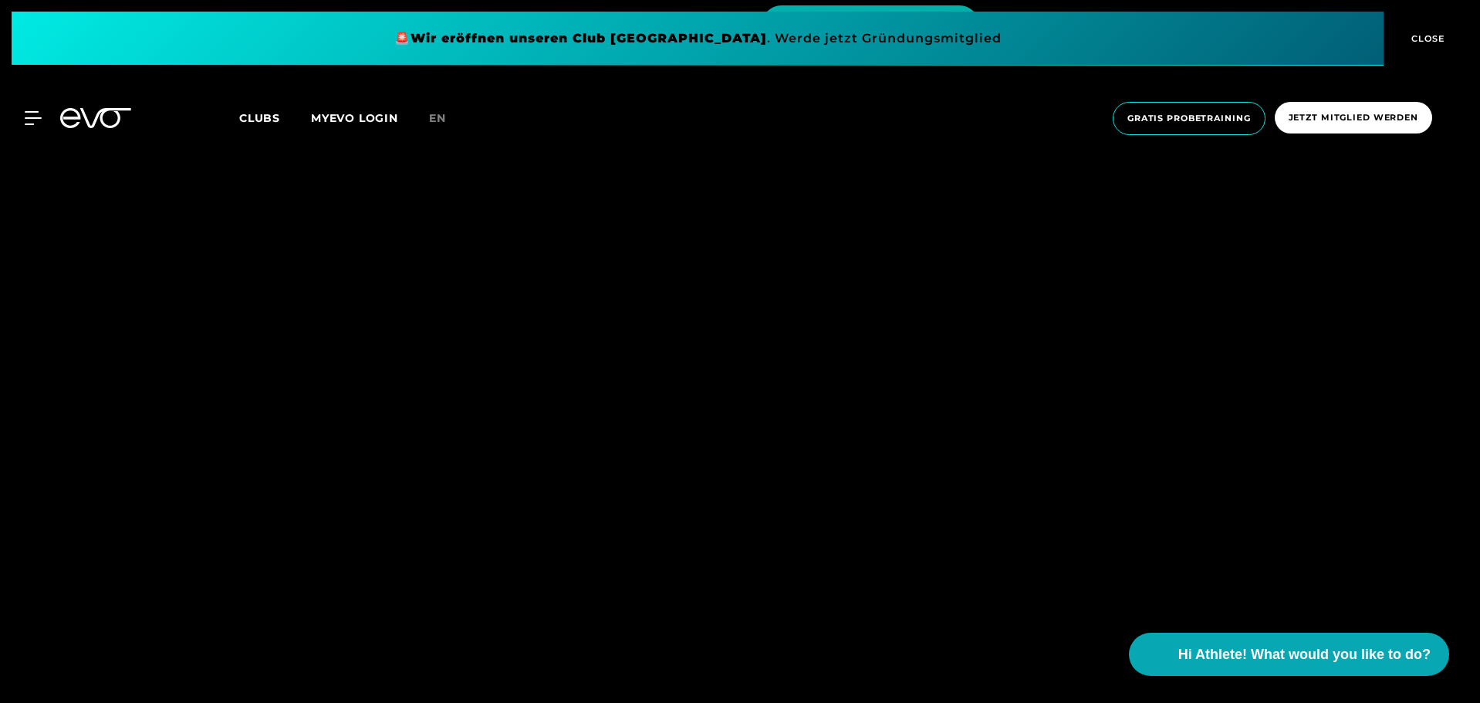
scroll to position [2065, 0]
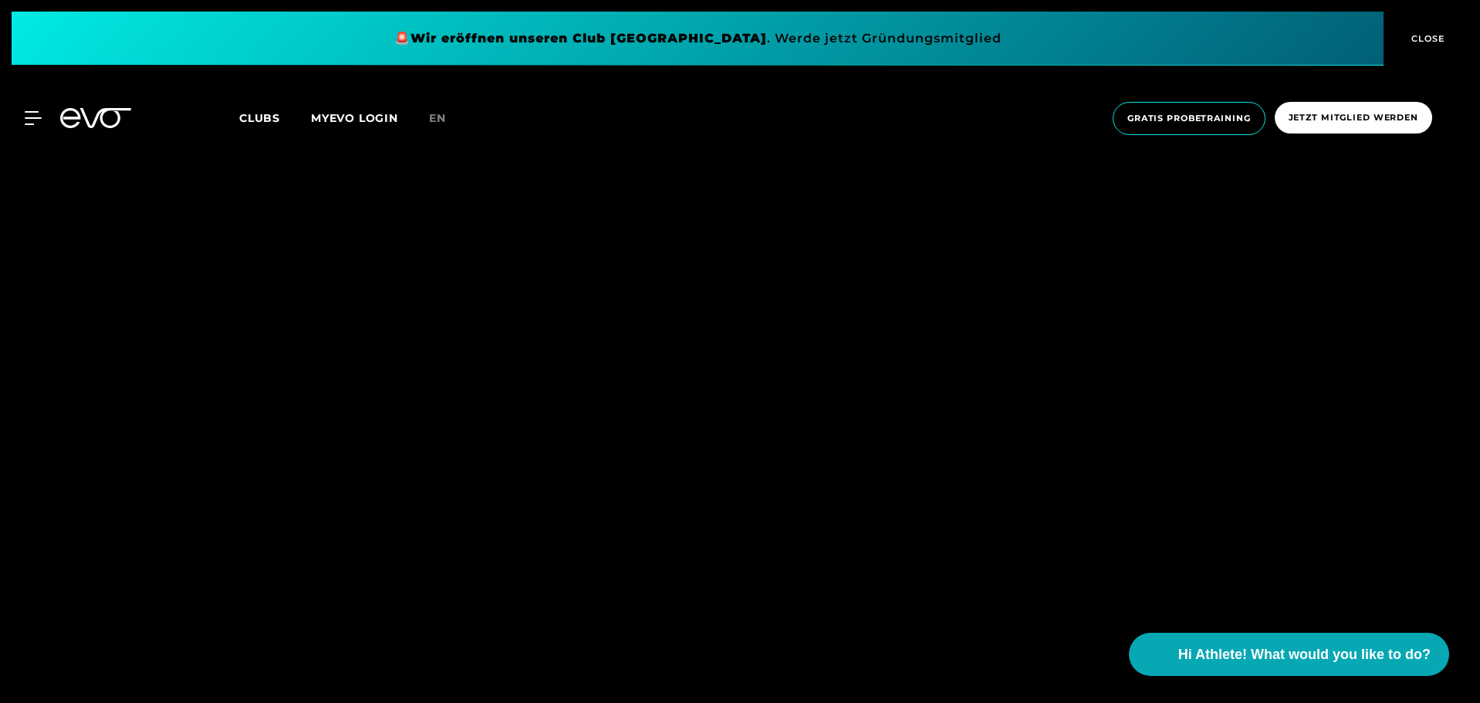
scroll to position [3023, 0]
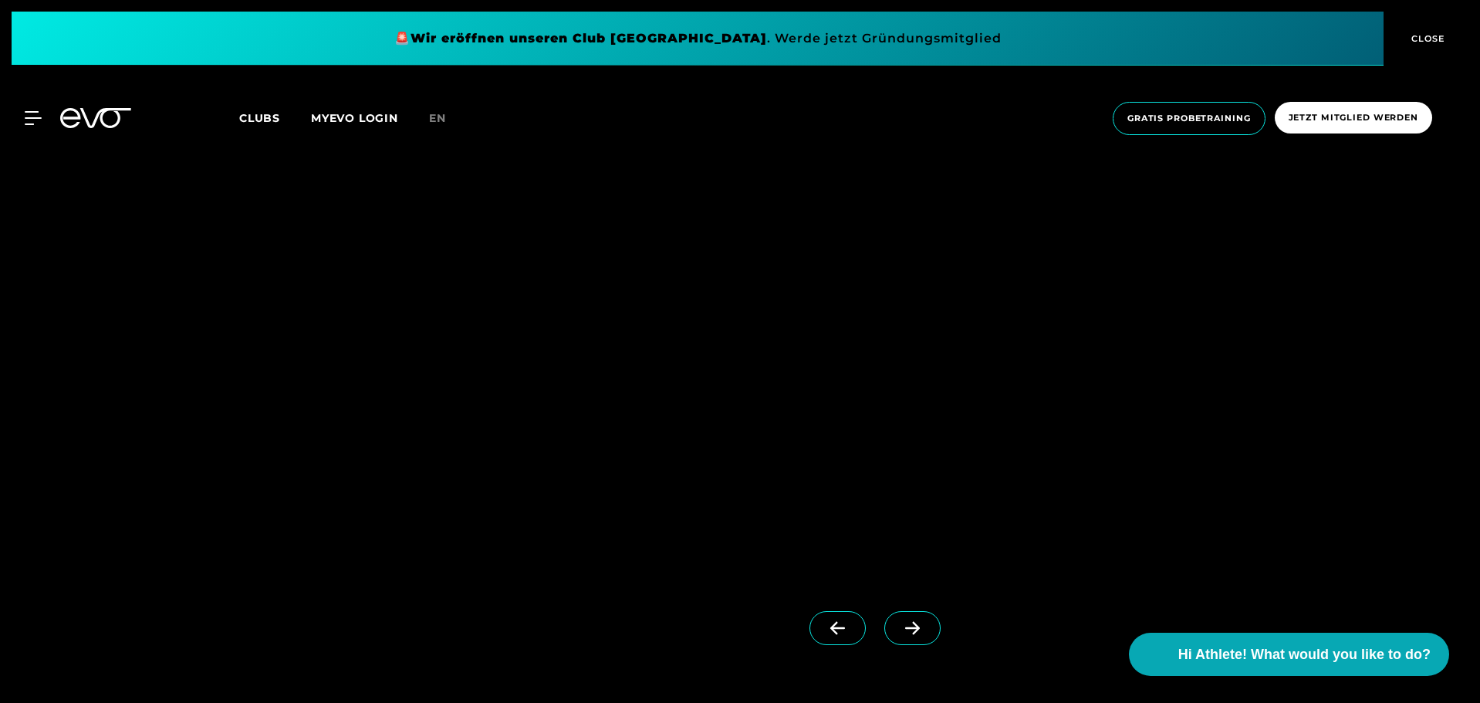
scroll to position [4142, 0]
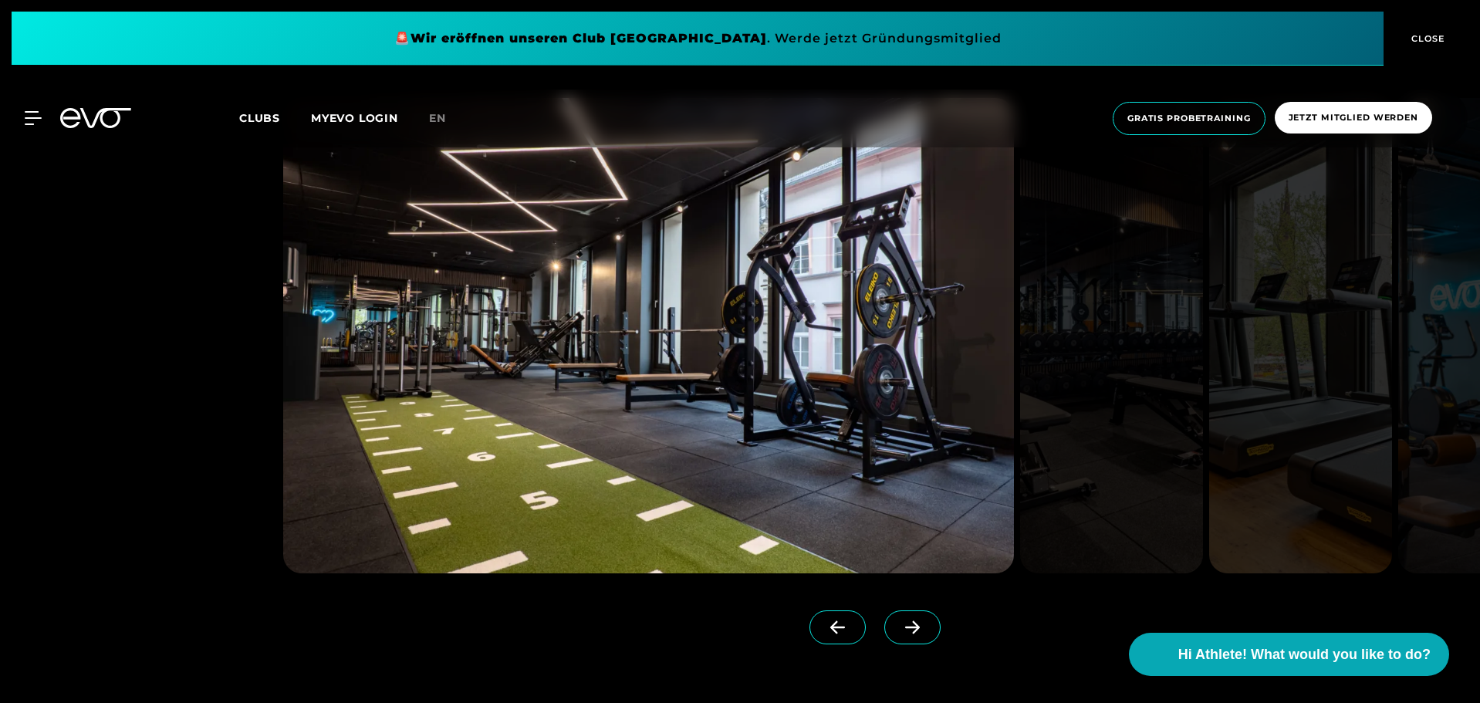
click at [885, 611] on link at bounding box center [916, 642] width 63 height 62
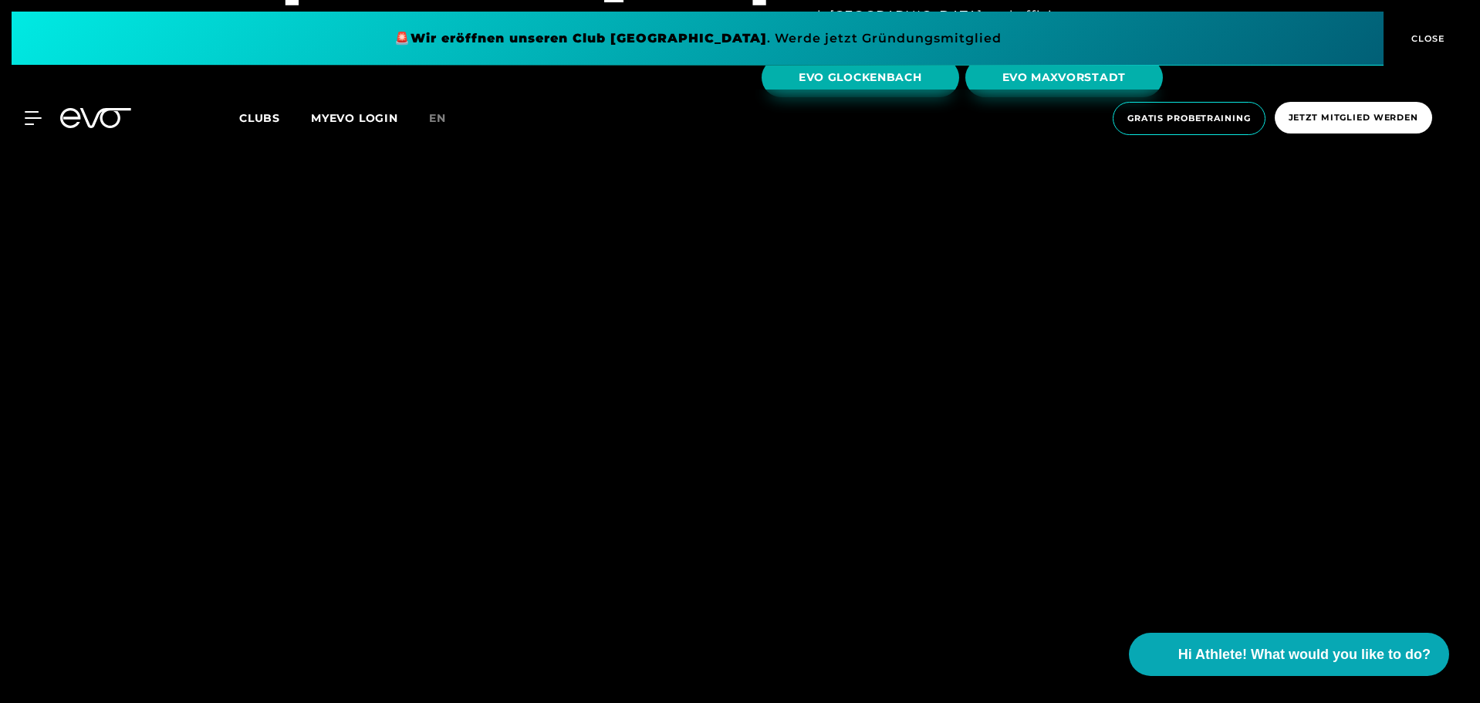
scroll to position [4963, 0]
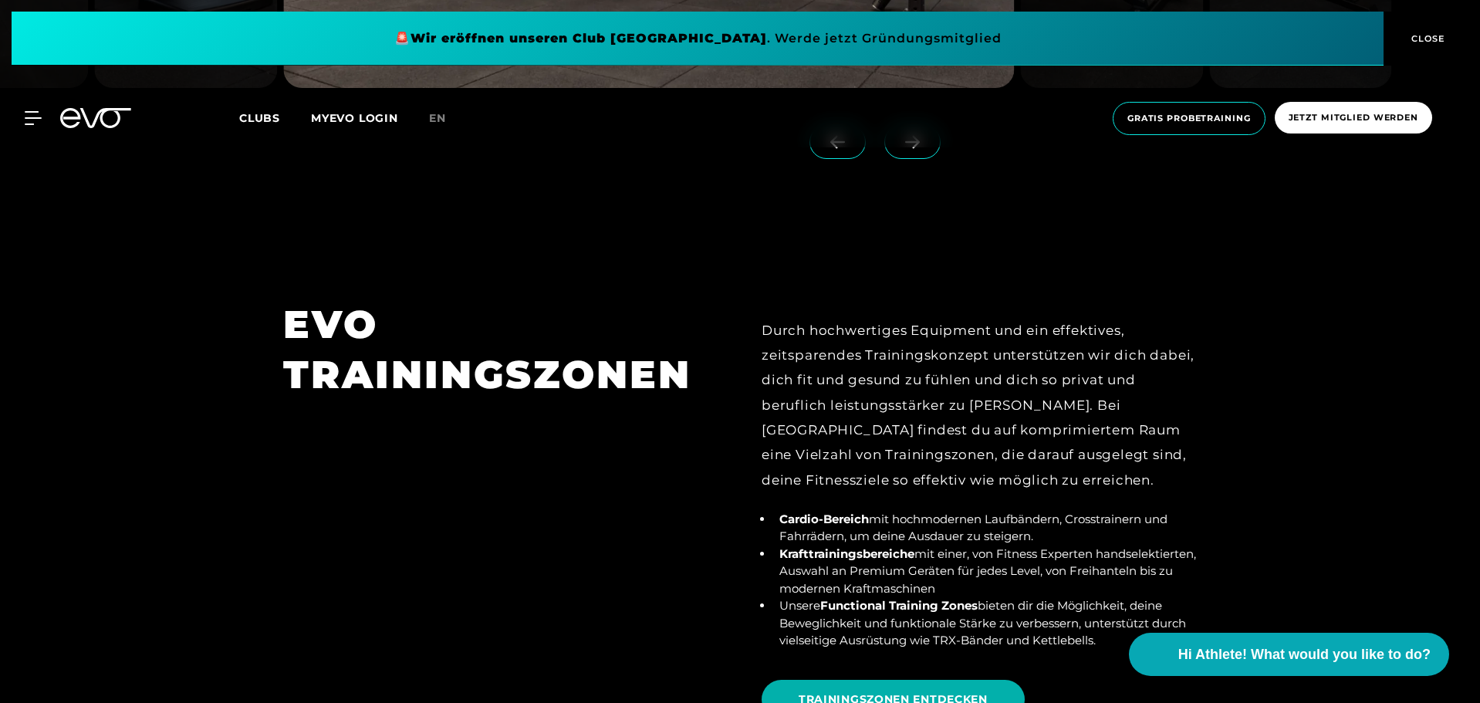
scroll to position [5594, 0]
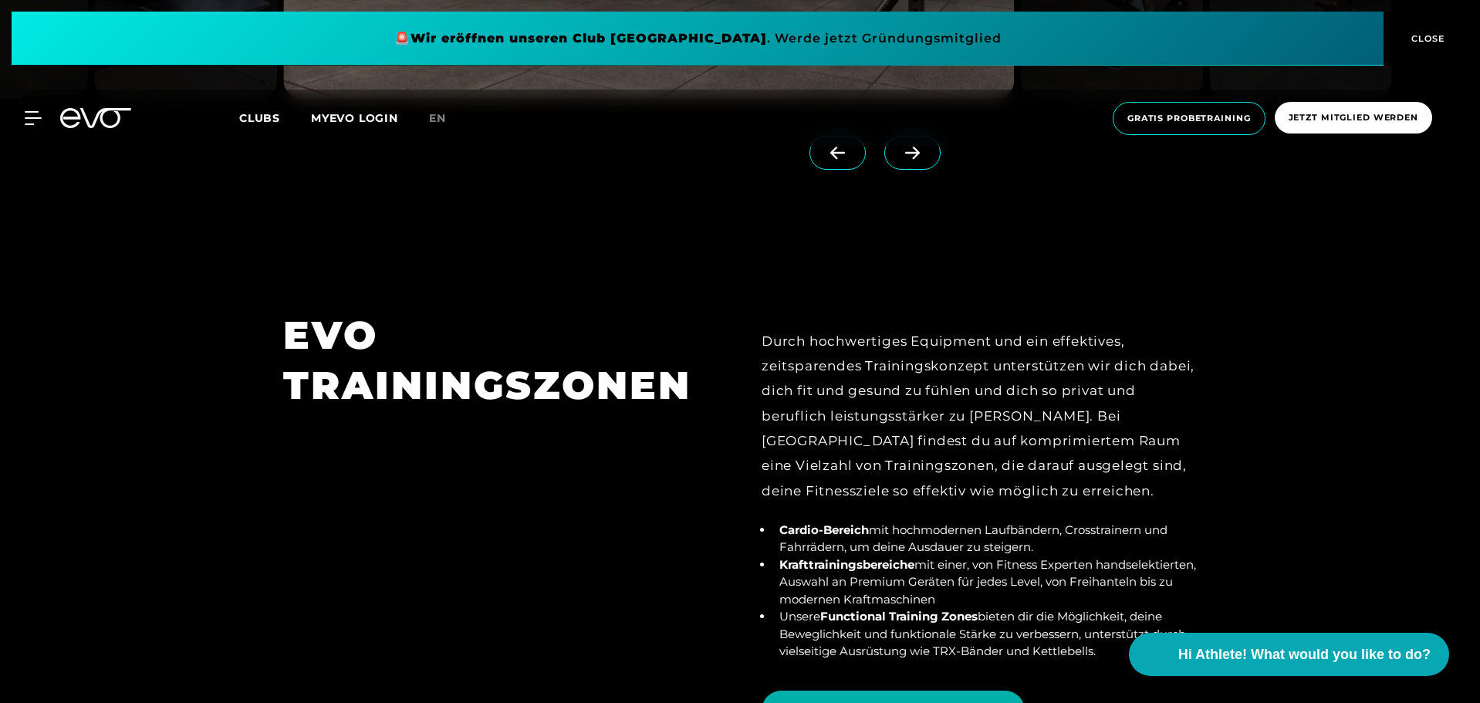
click at [954, 406] on div "Durch hochwertiges Equipment und ein effektives, zeitsparendes Trainingskonzept…" at bounding box center [979, 495] width 435 height 332
click at [945, 522] on li "Cardio-Bereich mit hochmodernen Laufbändern, Crosstrainern und Fahrrädern, um d…" at bounding box center [985, 539] width 424 height 35
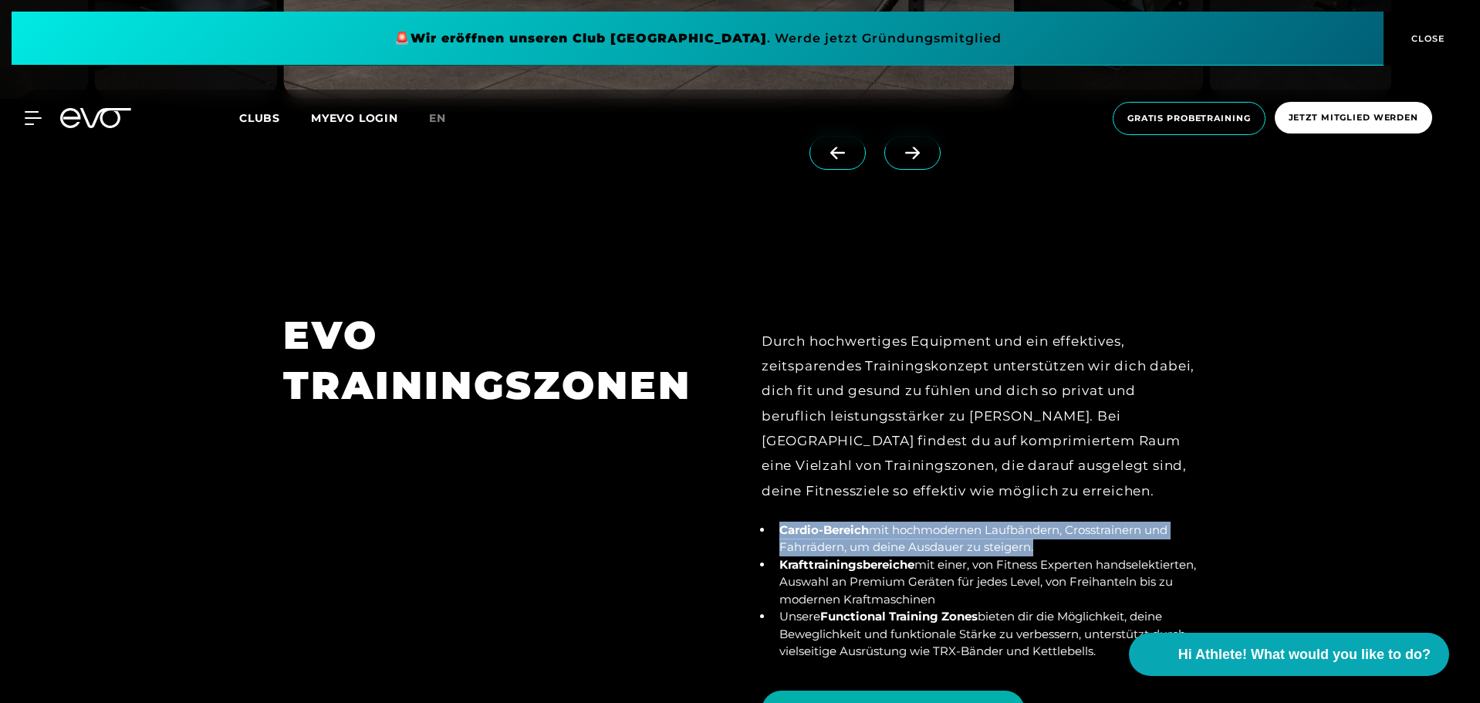
click at [945, 522] on li "Cardio-Bereich mit hochmodernen Laufbändern, Crosstrainern und Fahrrädern, um d…" at bounding box center [985, 539] width 424 height 35
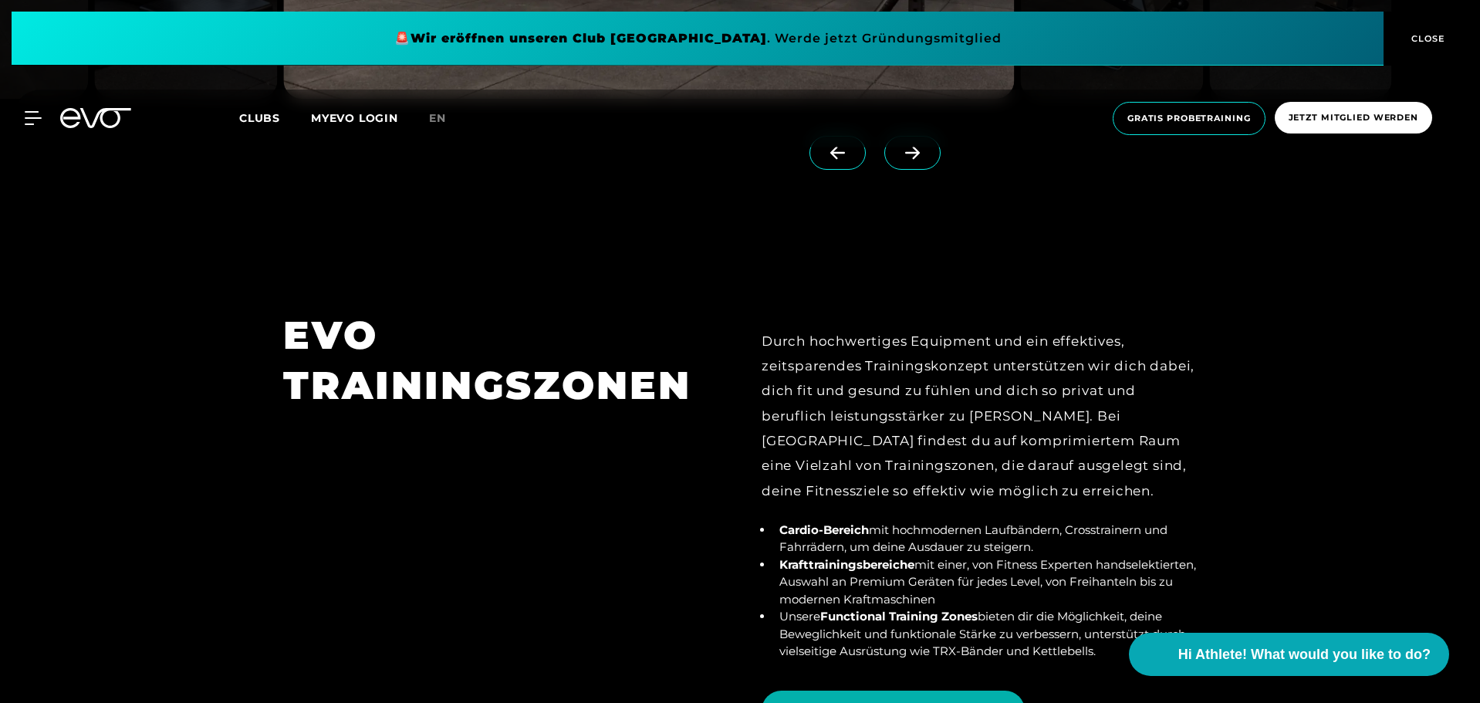
click at [929, 557] on li "Krafttrainingsbereiche mit einer, von Fitness Experten handselektierten, Auswah…" at bounding box center [985, 583] width 424 height 52
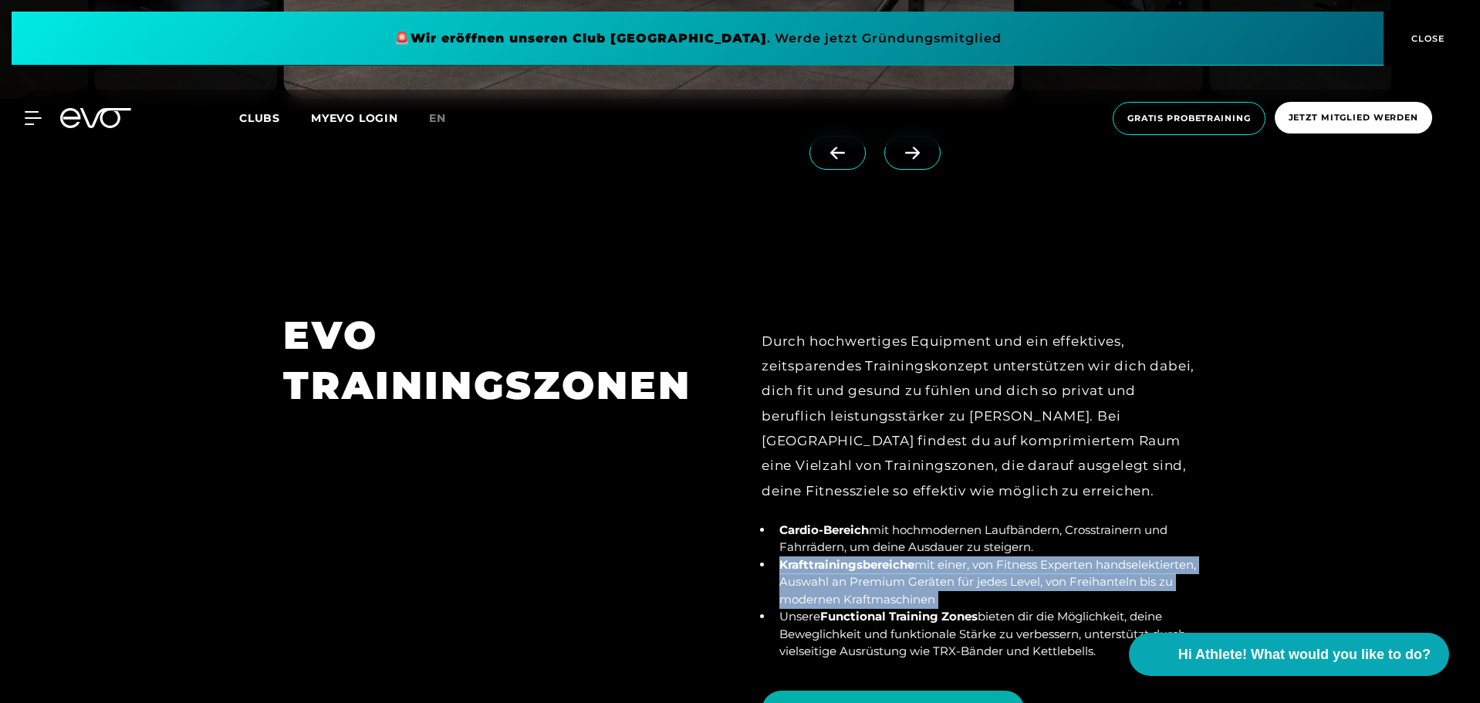
click at [929, 557] on li "Krafttrainingsbereiche mit einer, von Fitness Experten handselektierten, Auswah…" at bounding box center [985, 583] width 424 height 52
click at [894, 557] on li "Krafttrainingsbereiche mit einer, von Fitness Experten handselektierten, Auswah…" at bounding box center [985, 583] width 424 height 52
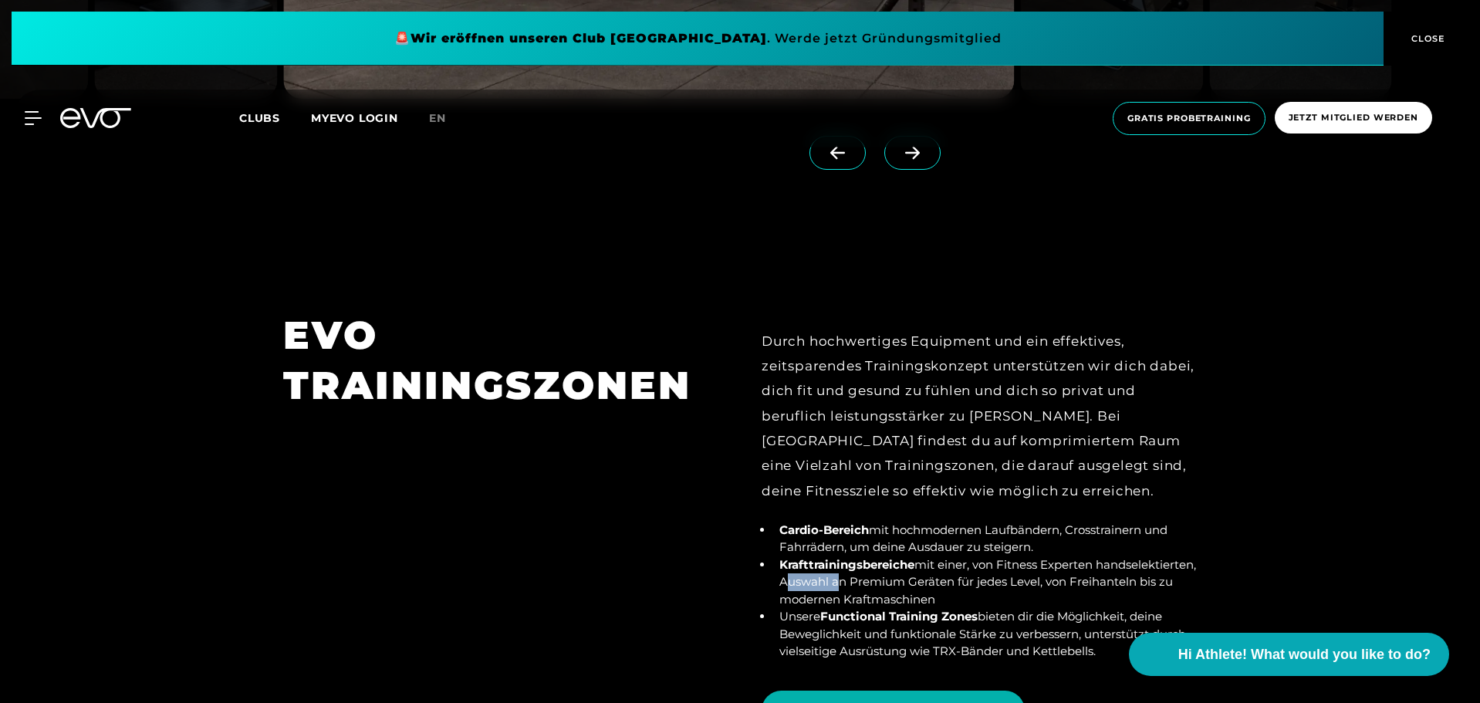
click at [894, 557] on li "Krafttrainingsbereiche mit einer, von Fitness Experten handselektierten, Auswah…" at bounding box center [985, 583] width 424 height 52
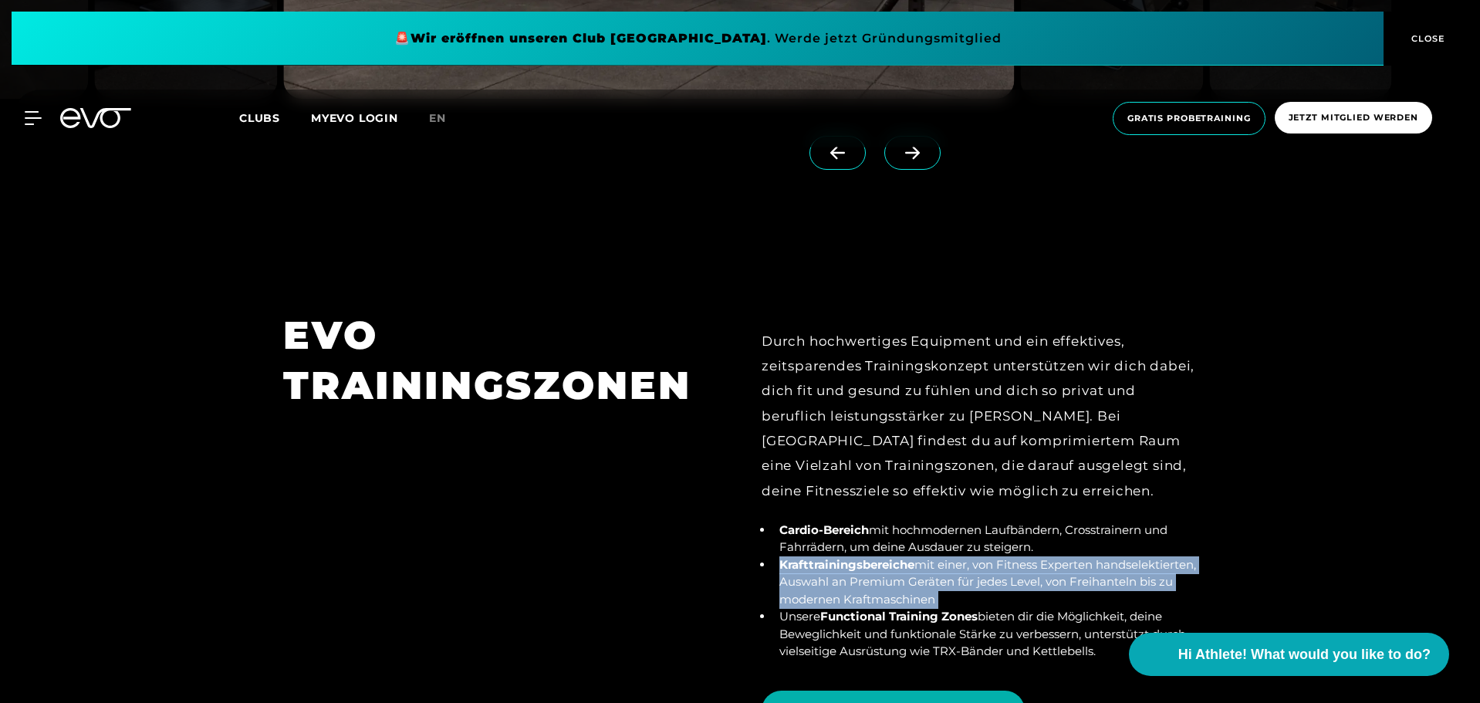
click at [894, 557] on li "Krafttrainingsbereiche mit einer, von Fitness Experten handselektierten, Auswah…" at bounding box center [985, 583] width 424 height 52
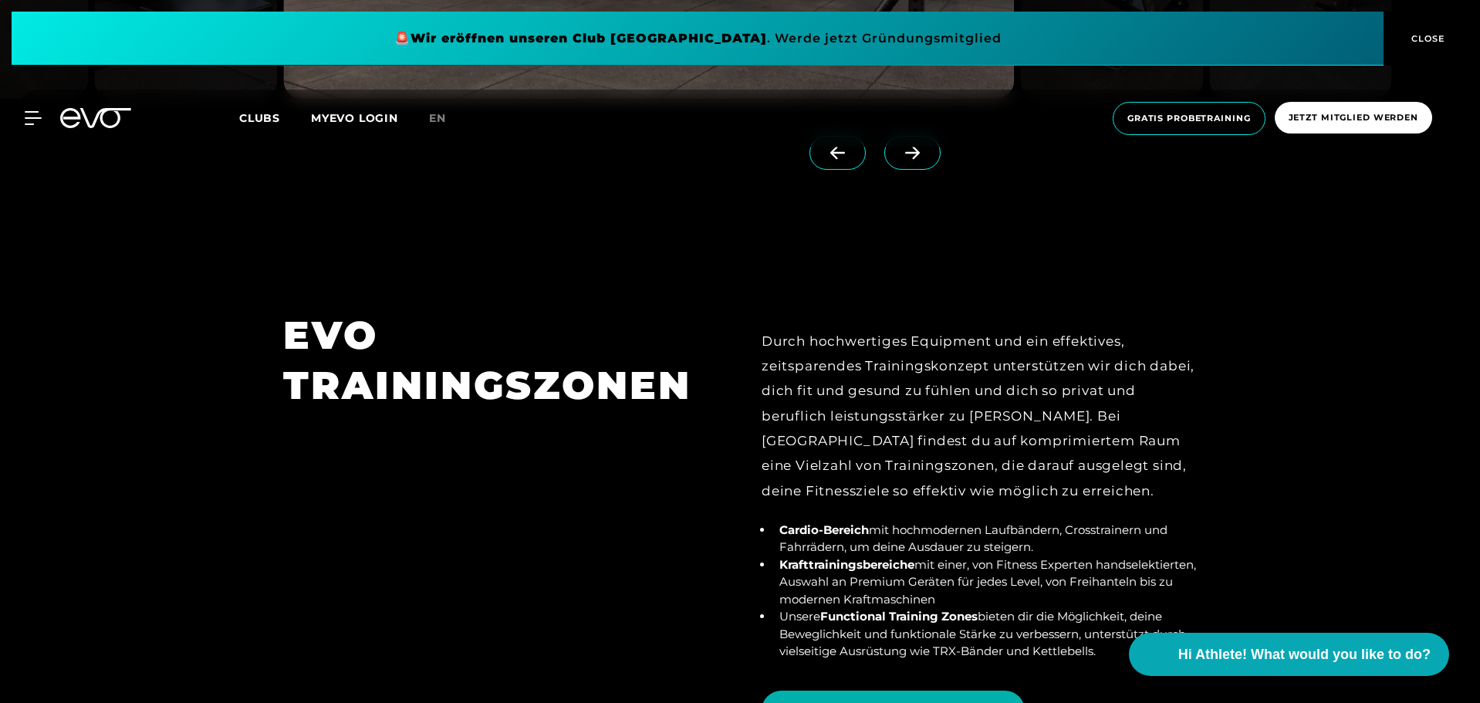
click at [882, 608] on li "Unsere Functional Training Zones bieten dir die Möglichkeit, deine Beweglichkei…" at bounding box center [985, 634] width 424 height 52
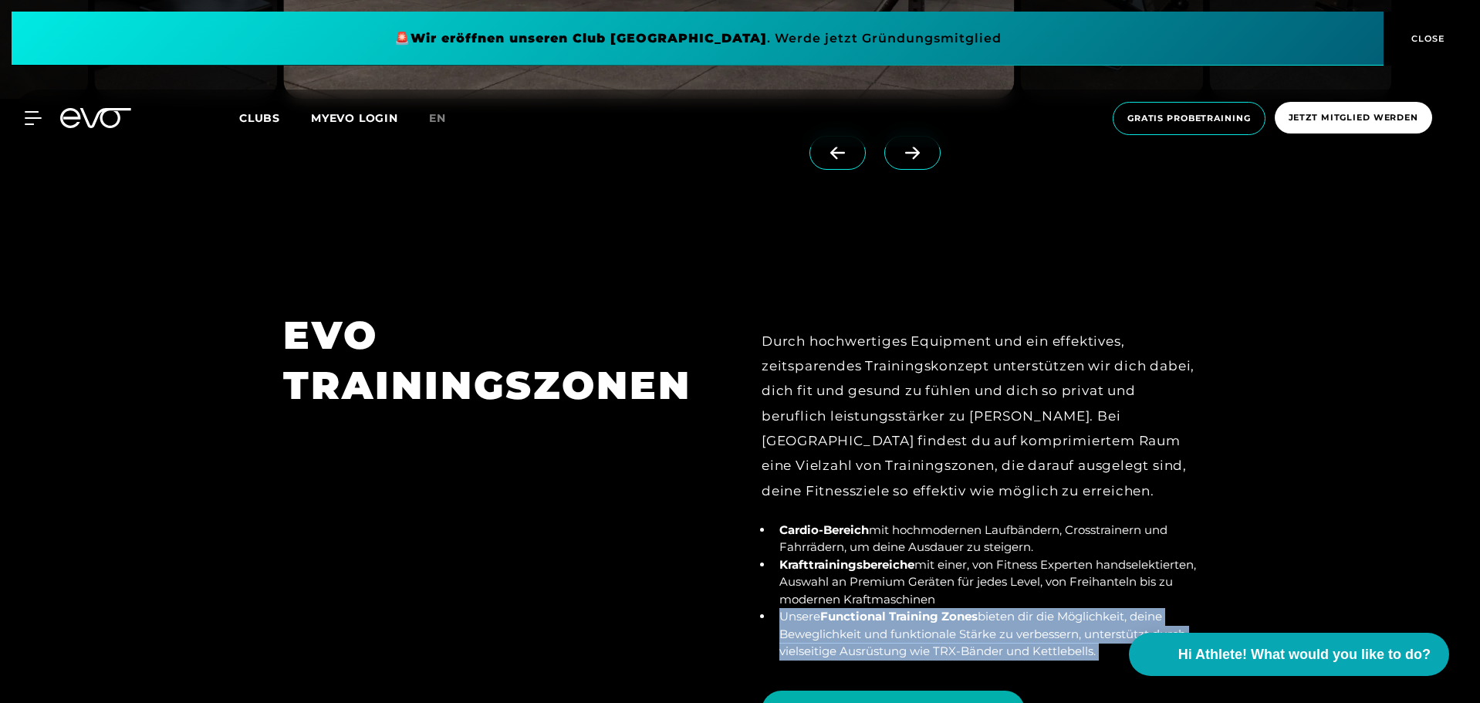
click at [882, 608] on li "Unsere Functional Training Zones bieten dir die Möglichkeit, deine Beweglichkei…" at bounding box center [985, 634] width 424 height 52
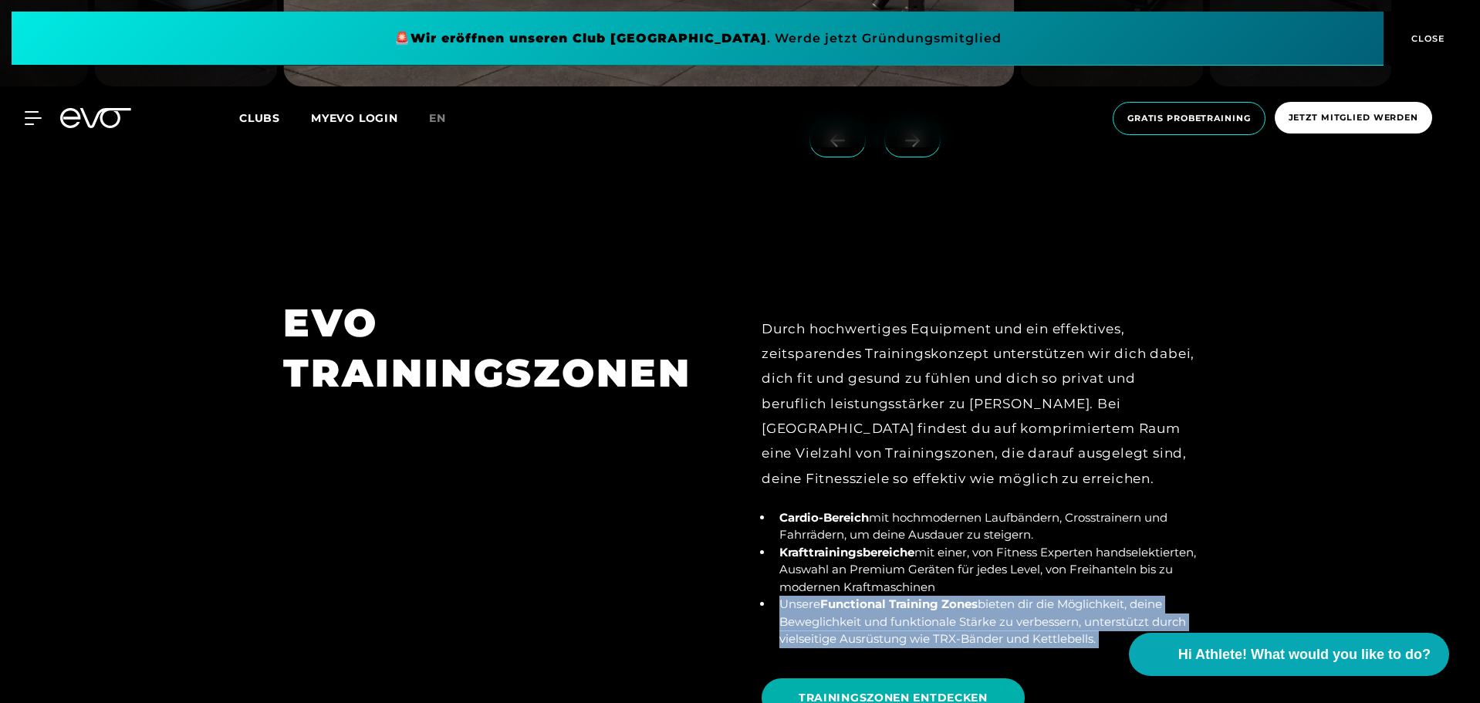
scroll to position [5607, 0]
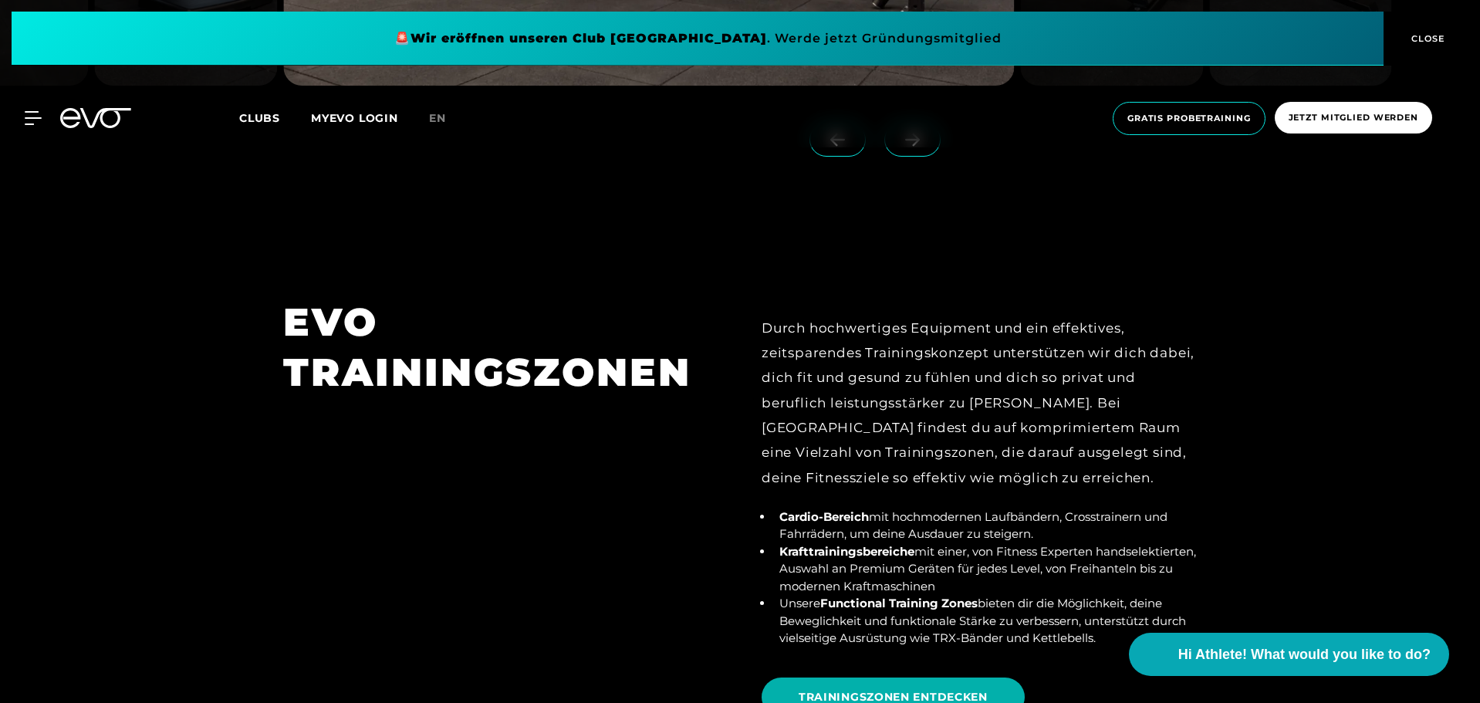
click at [866, 509] on strong "Cardio-Bereich" at bounding box center [825, 516] width 90 height 15
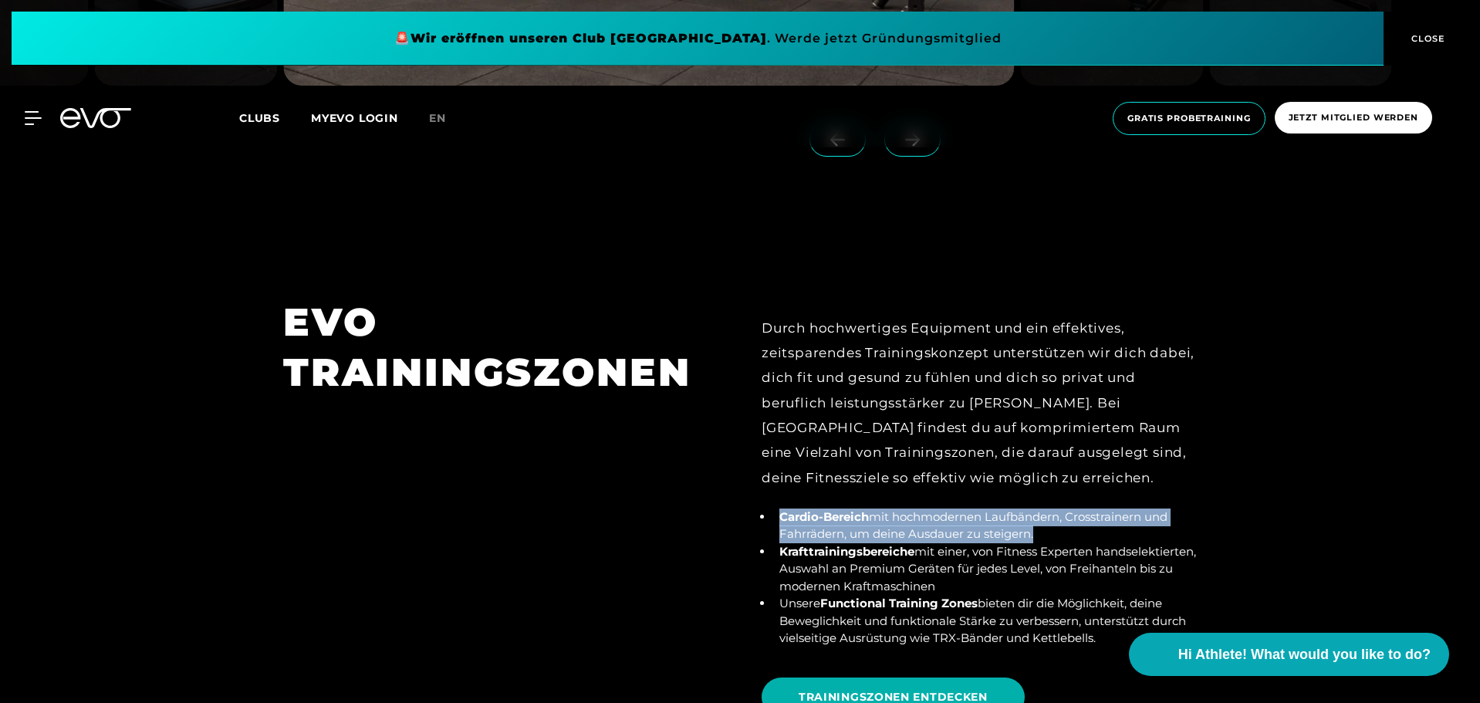
click at [866, 509] on strong "Cardio-Bereich" at bounding box center [825, 516] width 90 height 15
click at [846, 509] on strong "Cardio-Bereich" at bounding box center [825, 516] width 90 height 15
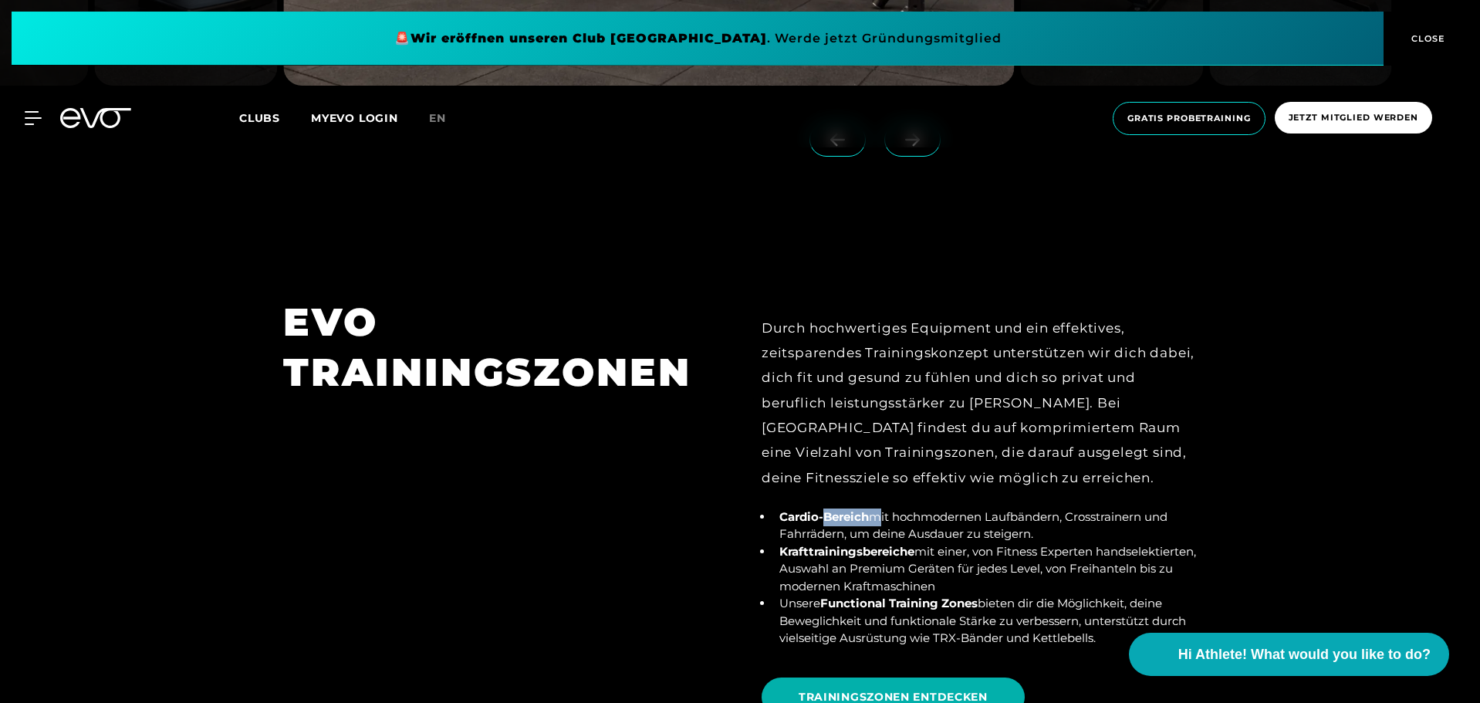
click at [846, 509] on strong "Cardio-Bereich" at bounding box center [825, 516] width 90 height 15
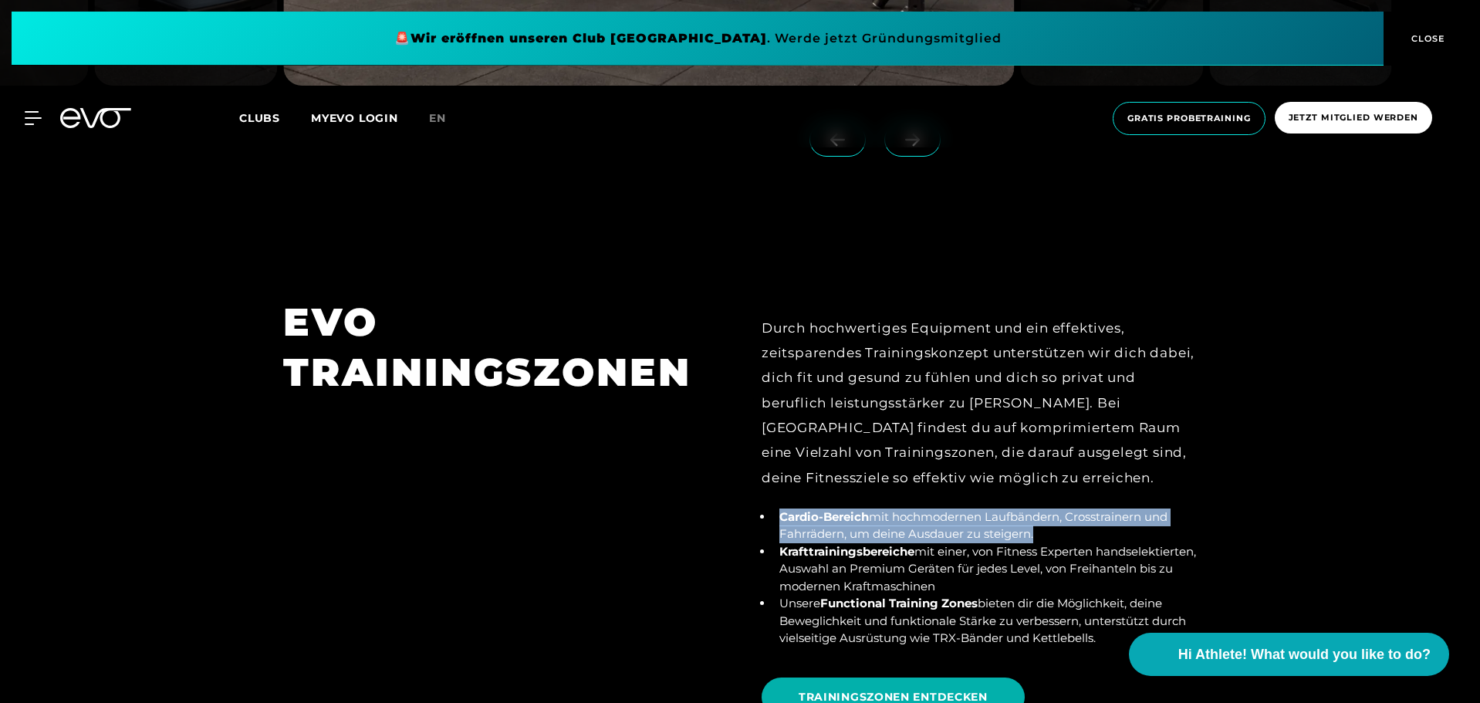
click at [846, 509] on strong "Cardio-Bereich" at bounding box center [825, 516] width 90 height 15
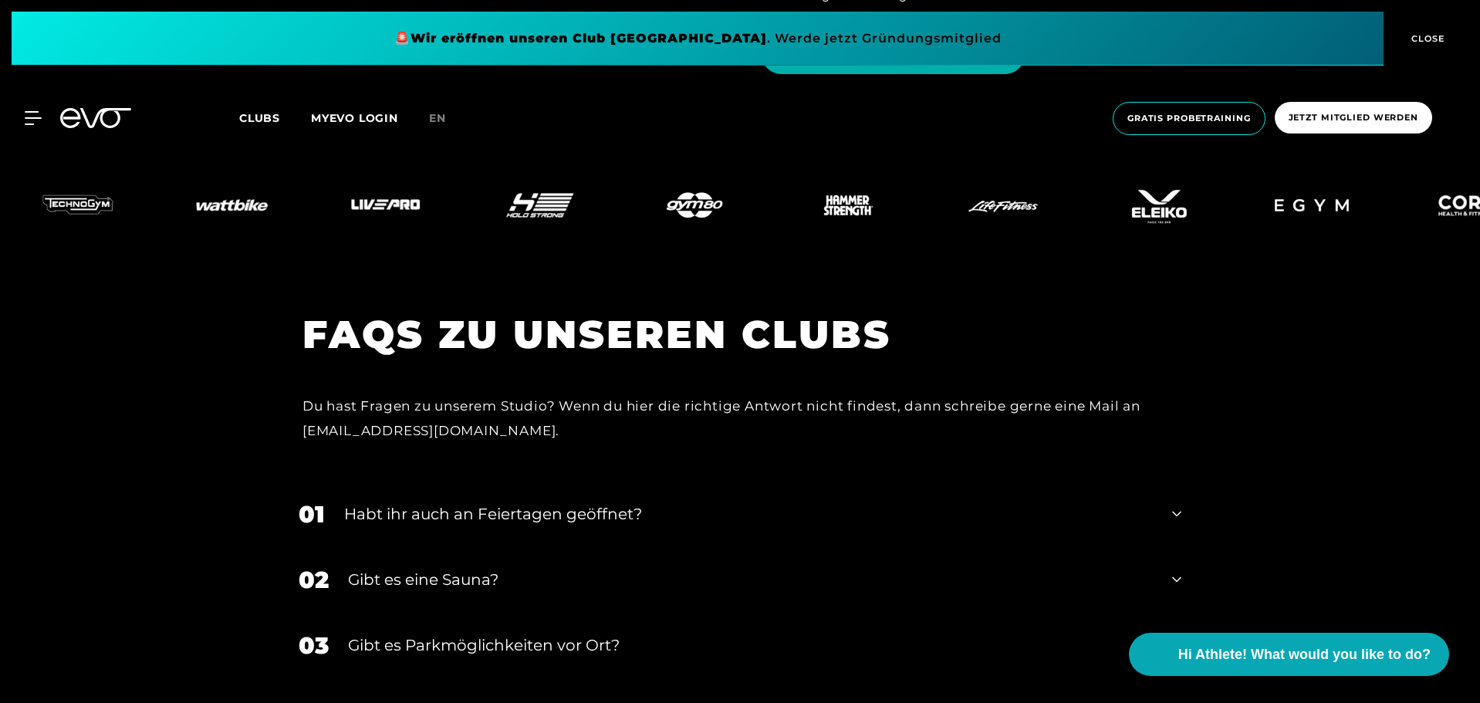
scroll to position [6261, 0]
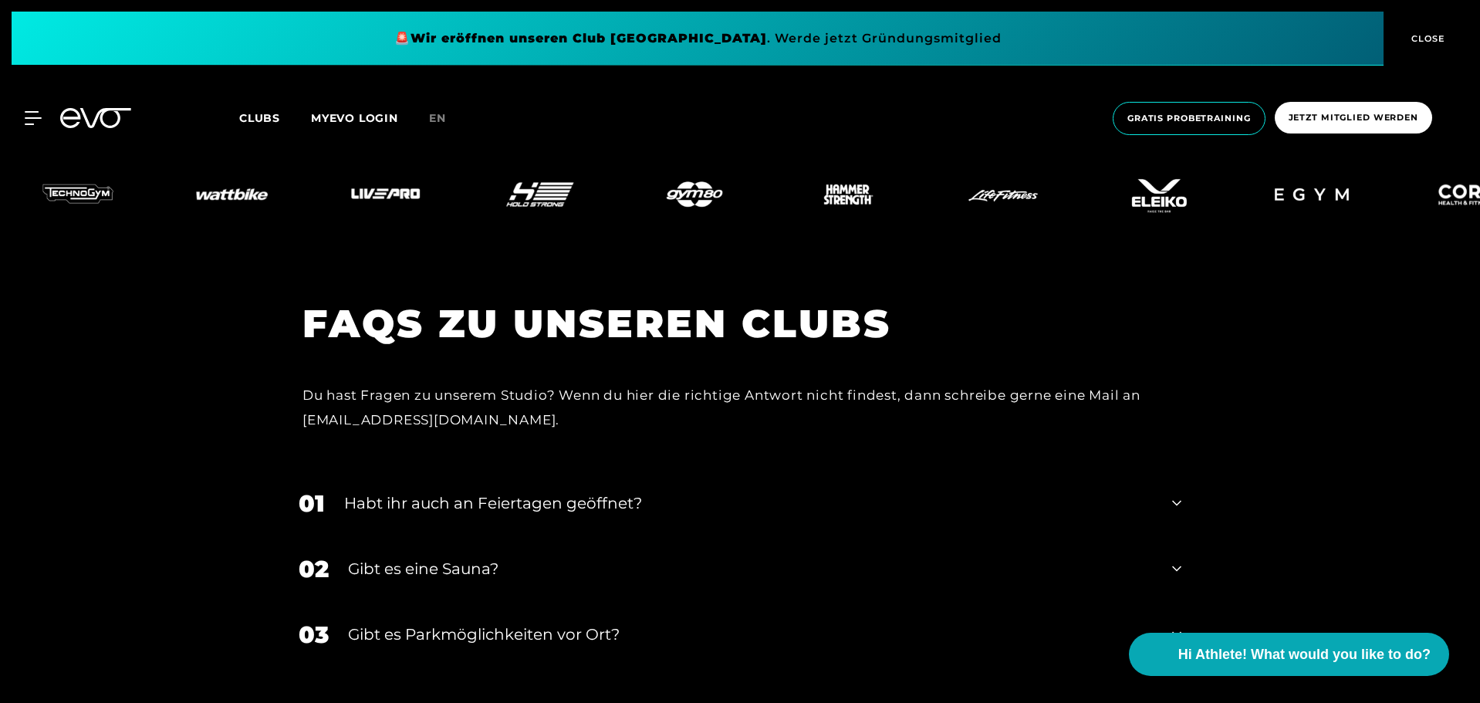
click at [544, 492] on div "Habt ihr auch an Feiertagen geöffnet?" at bounding box center [748, 503] width 809 height 23
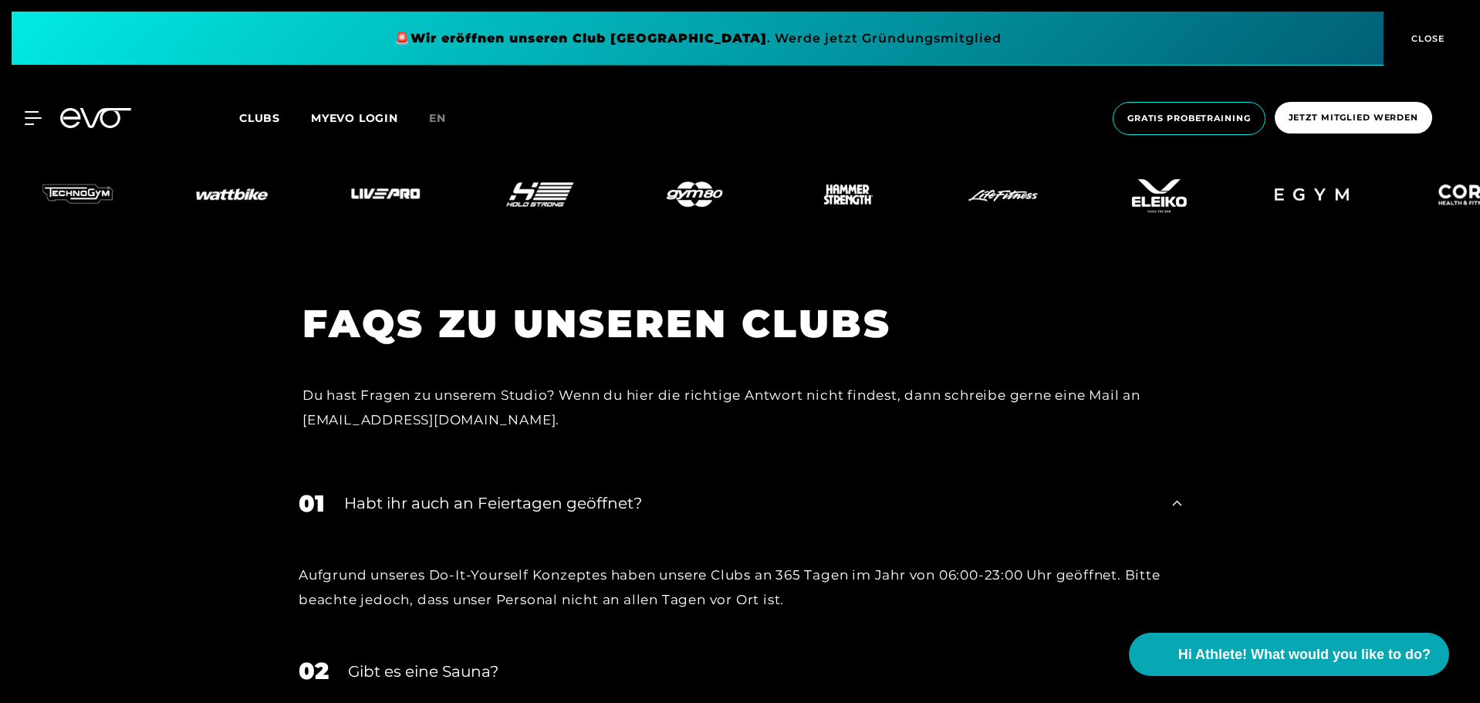
click at [468, 660] on div "Gibt es eine Sauna?" at bounding box center [750, 671] width 805 height 23
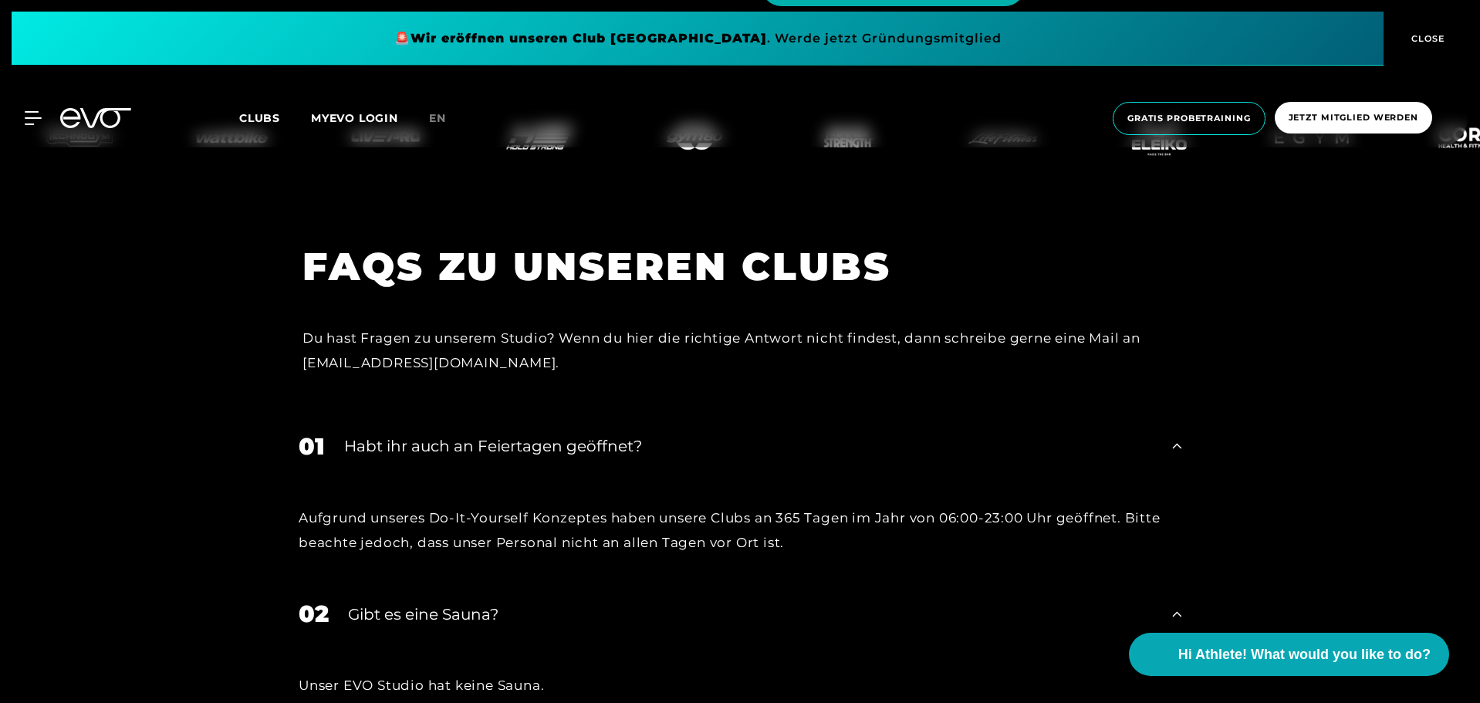
scroll to position [6318, 0]
click at [492, 672] on div "Unser EVO Studio hat keine Sauna." at bounding box center [740, 684] width 883 height 25
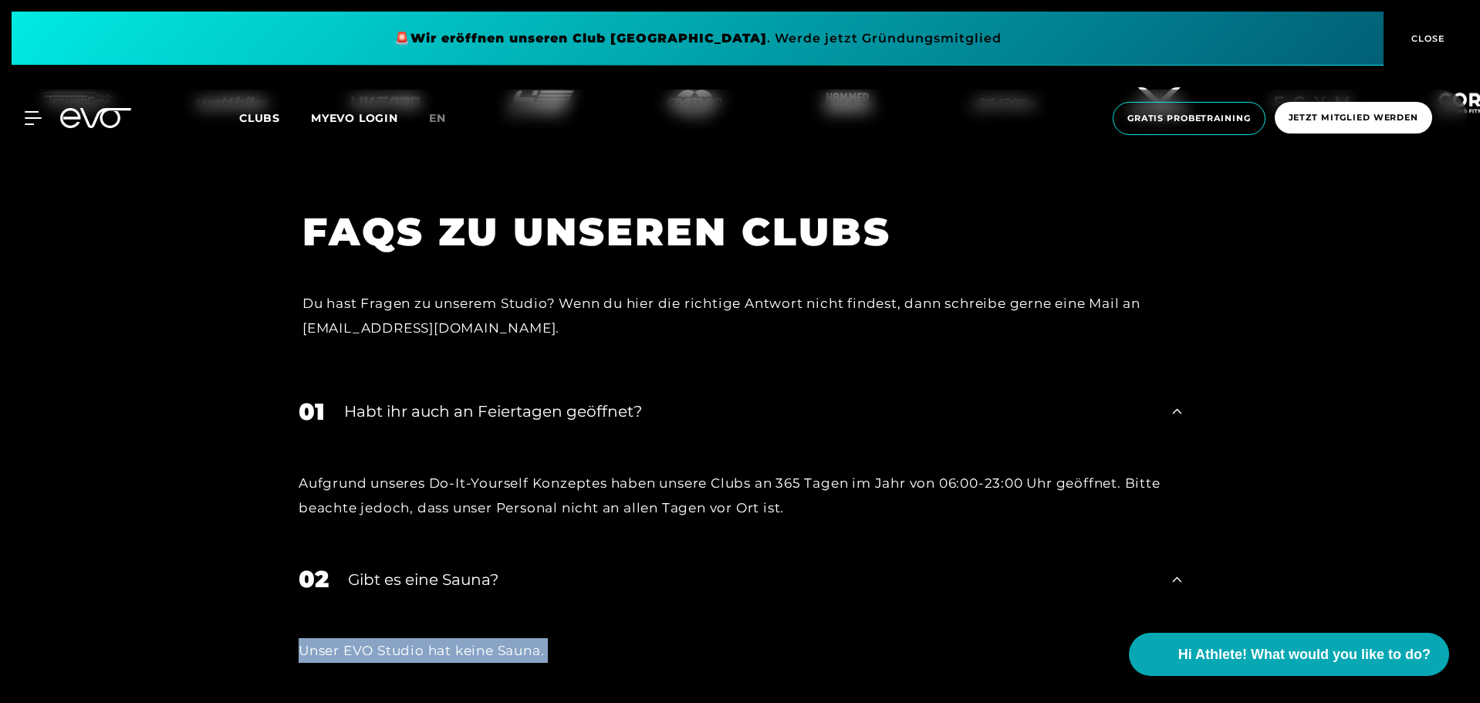
scroll to position [6373, 0]
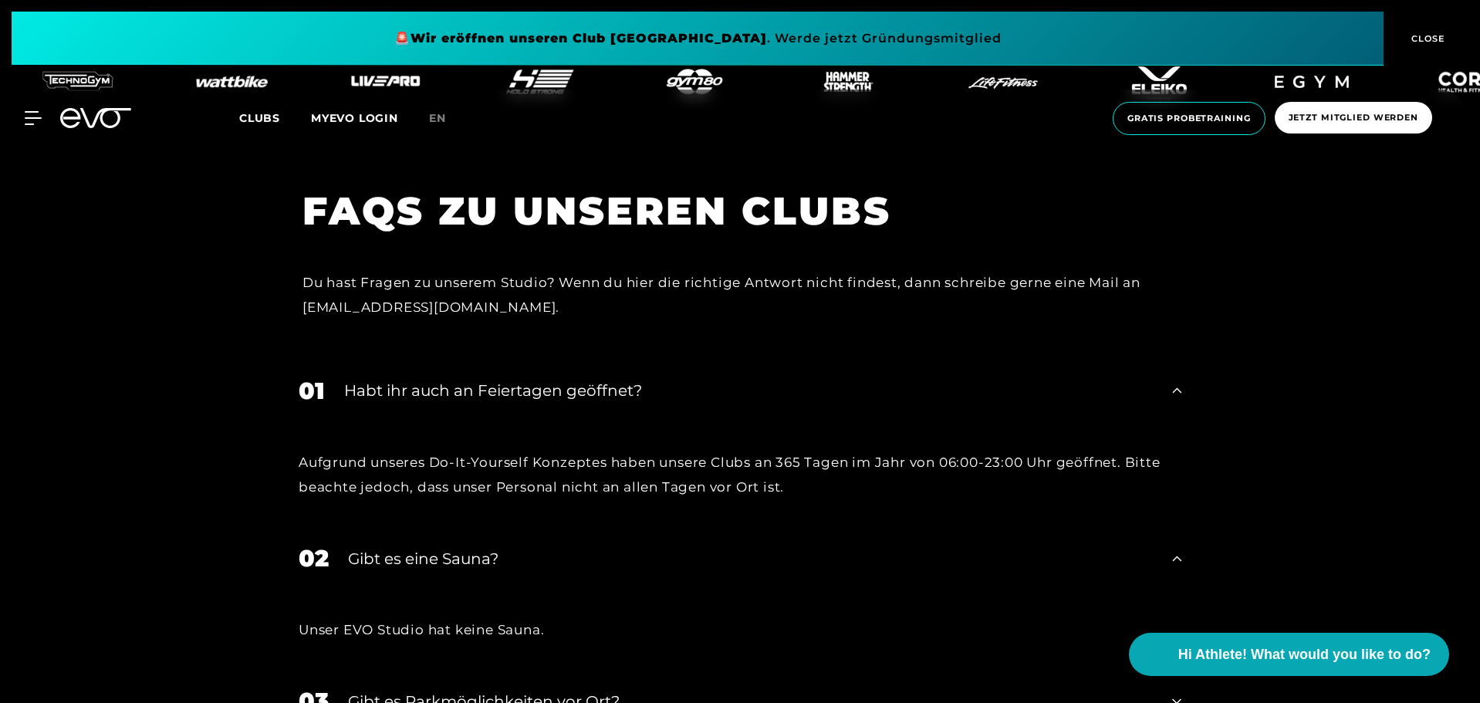
click at [493, 668] on div "03 Gibt es Parkmöglichkeiten vor Ort?" at bounding box center [740, 701] width 914 height 66
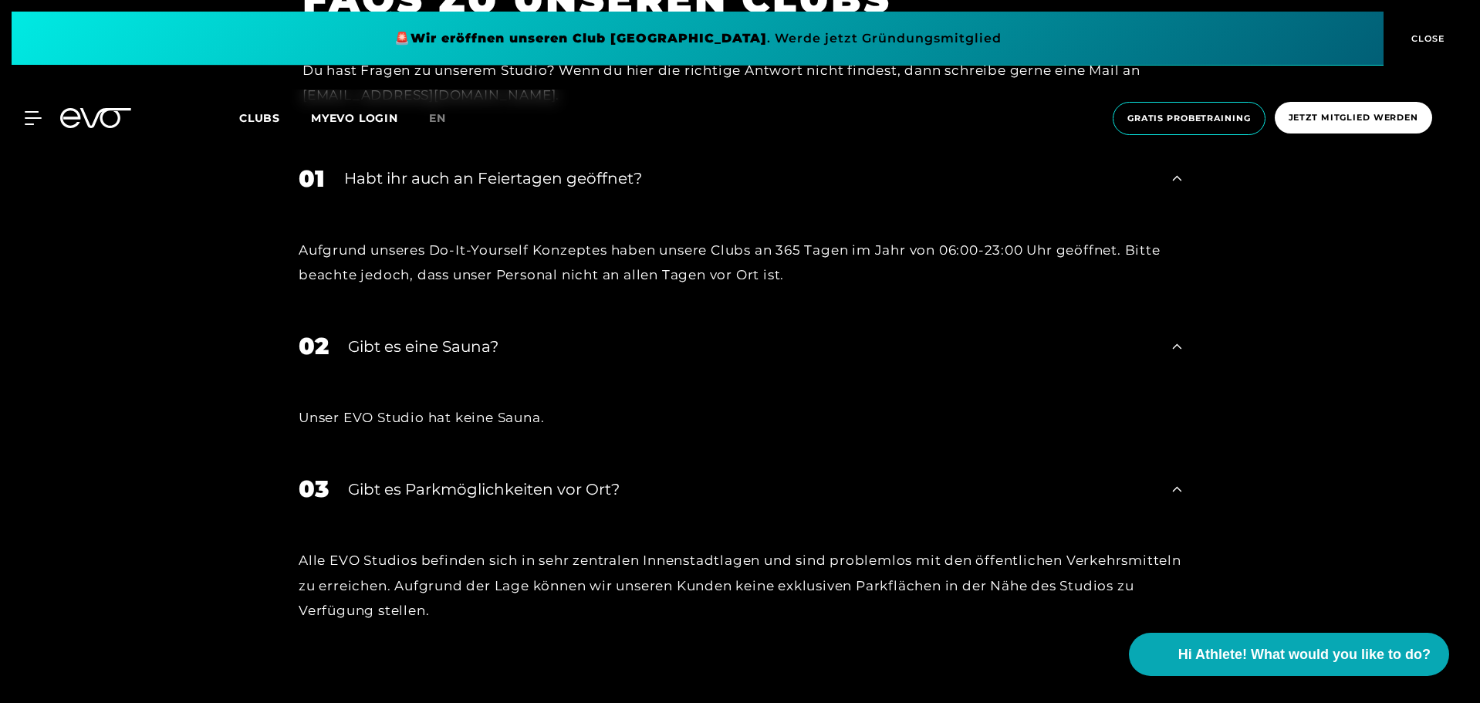
scroll to position [6594, 0]
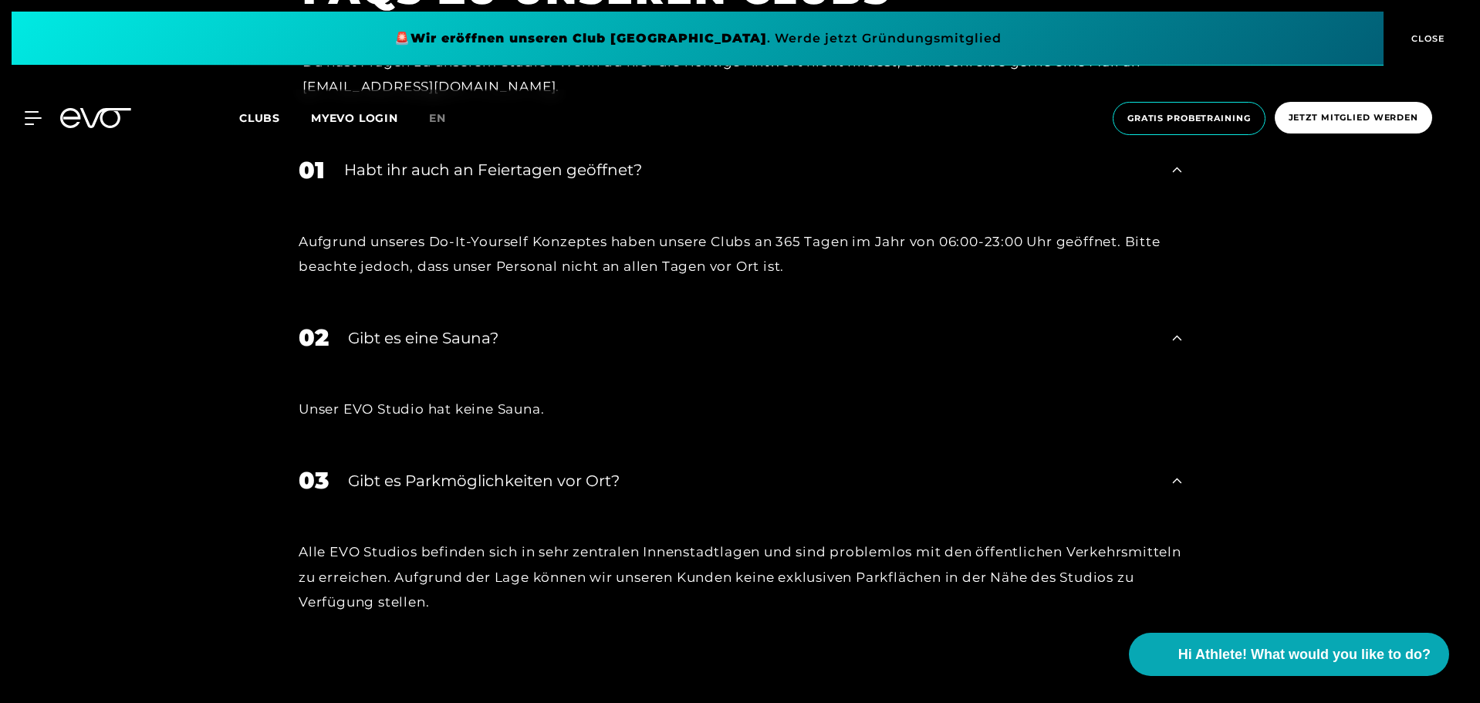
click at [482, 540] on div "Alle EVO Studios befinden sich in sehr zentralen Innenstadtlagen und sind probl…" at bounding box center [740, 577] width 883 height 75
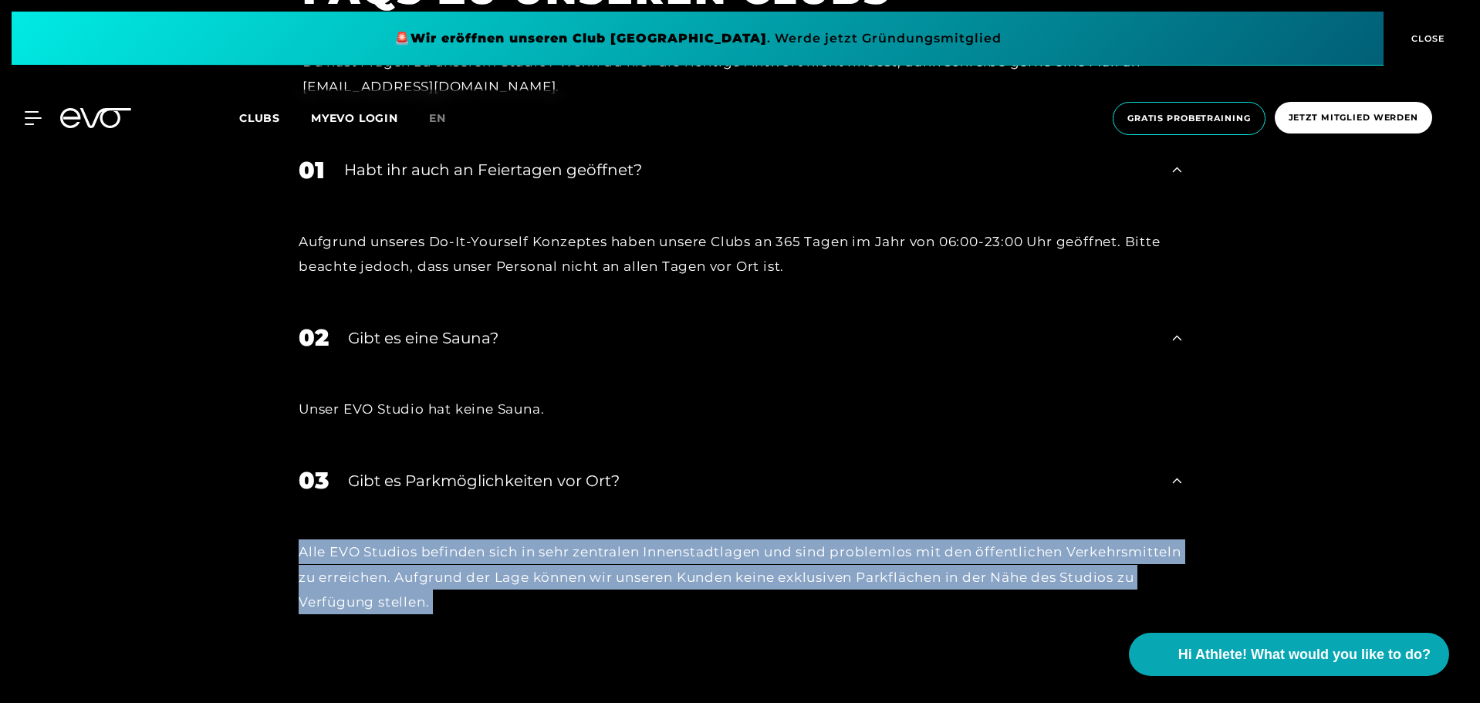
click at [482, 540] on div "Alle EVO Studios befinden sich in sehr zentralen Innenstadtlagen und sind probl…" at bounding box center [740, 577] width 883 height 75
click at [535, 540] on div "Alle EVO Studios befinden sich in sehr zentralen Innenstadtlagen und sind probl…" at bounding box center [740, 577] width 883 height 75
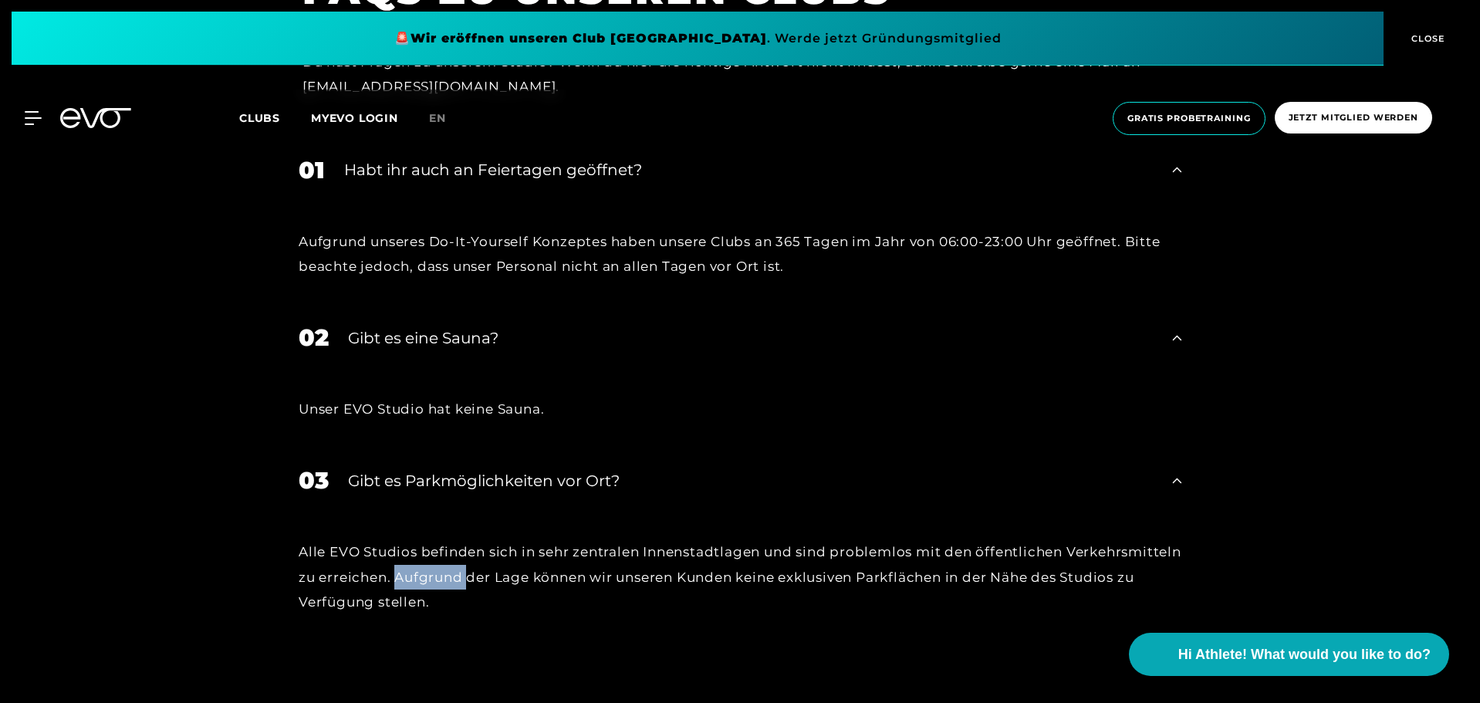
click at [535, 540] on div "Alle EVO Studios befinden sich in sehr zentralen Innenstadtlagen und sind probl…" at bounding box center [740, 577] width 883 height 75
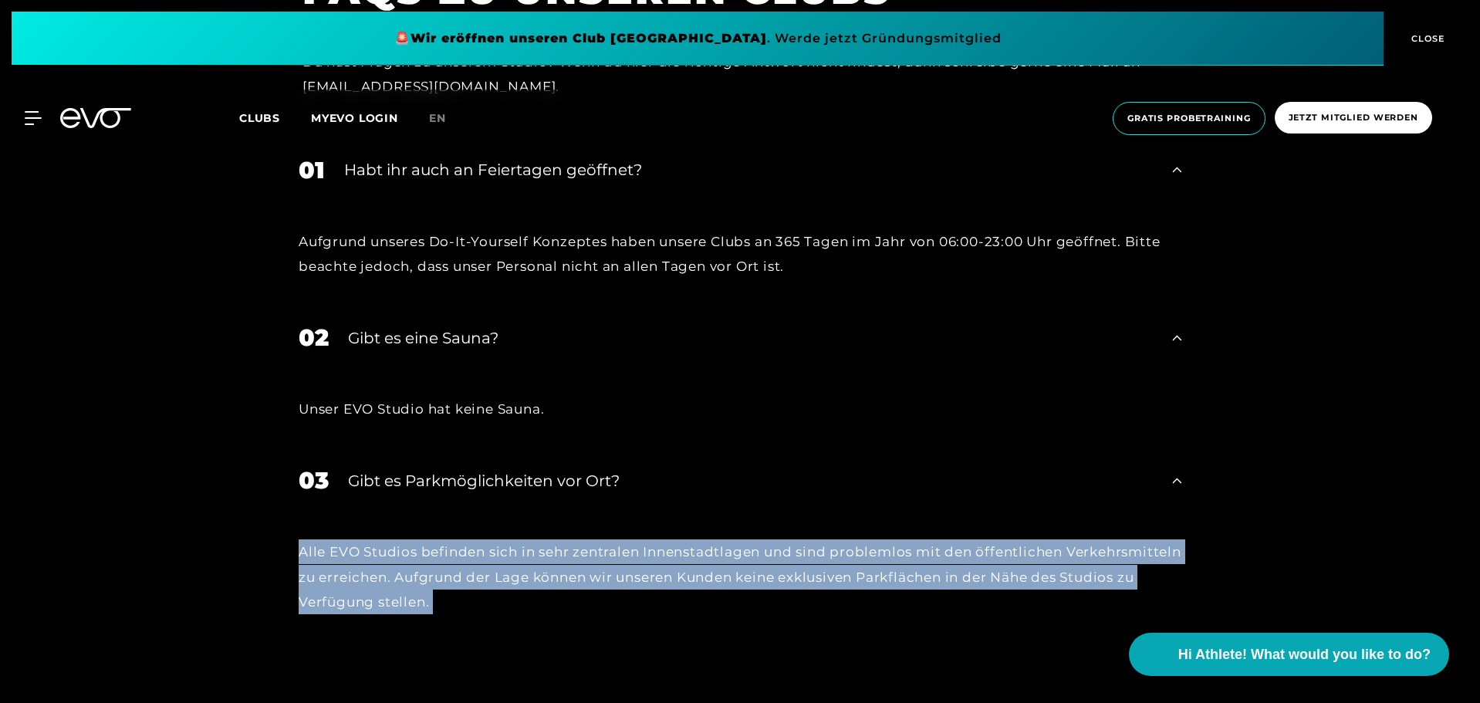
click at [535, 540] on div "Alle EVO Studios befinden sich in sehr zentralen Innenstadtlagen und sind probl…" at bounding box center [740, 577] width 883 height 75
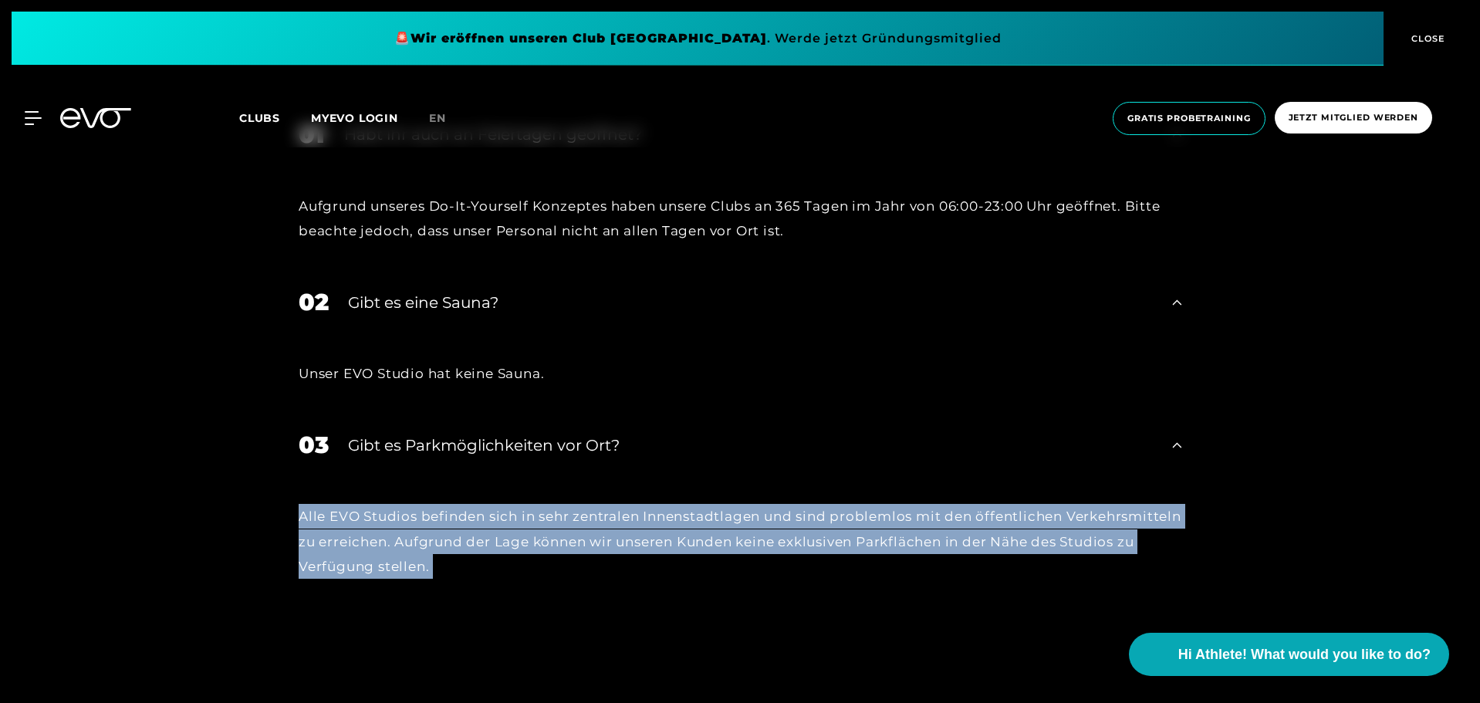
scroll to position [6632, 0]
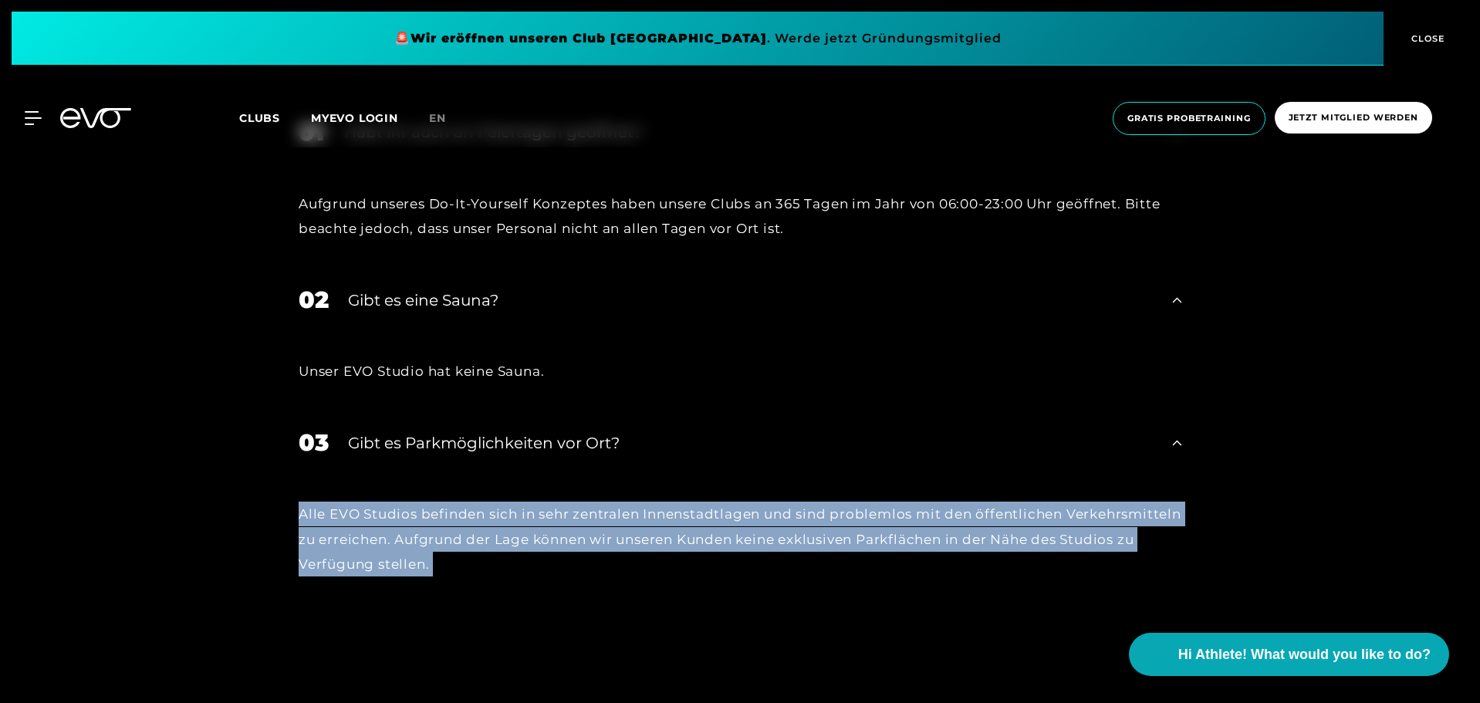
click at [431, 502] on div "Alle EVO Studios befinden sich in sehr zentralen Innenstadtlagen und sind probl…" at bounding box center [740, 539] width 883 height 75
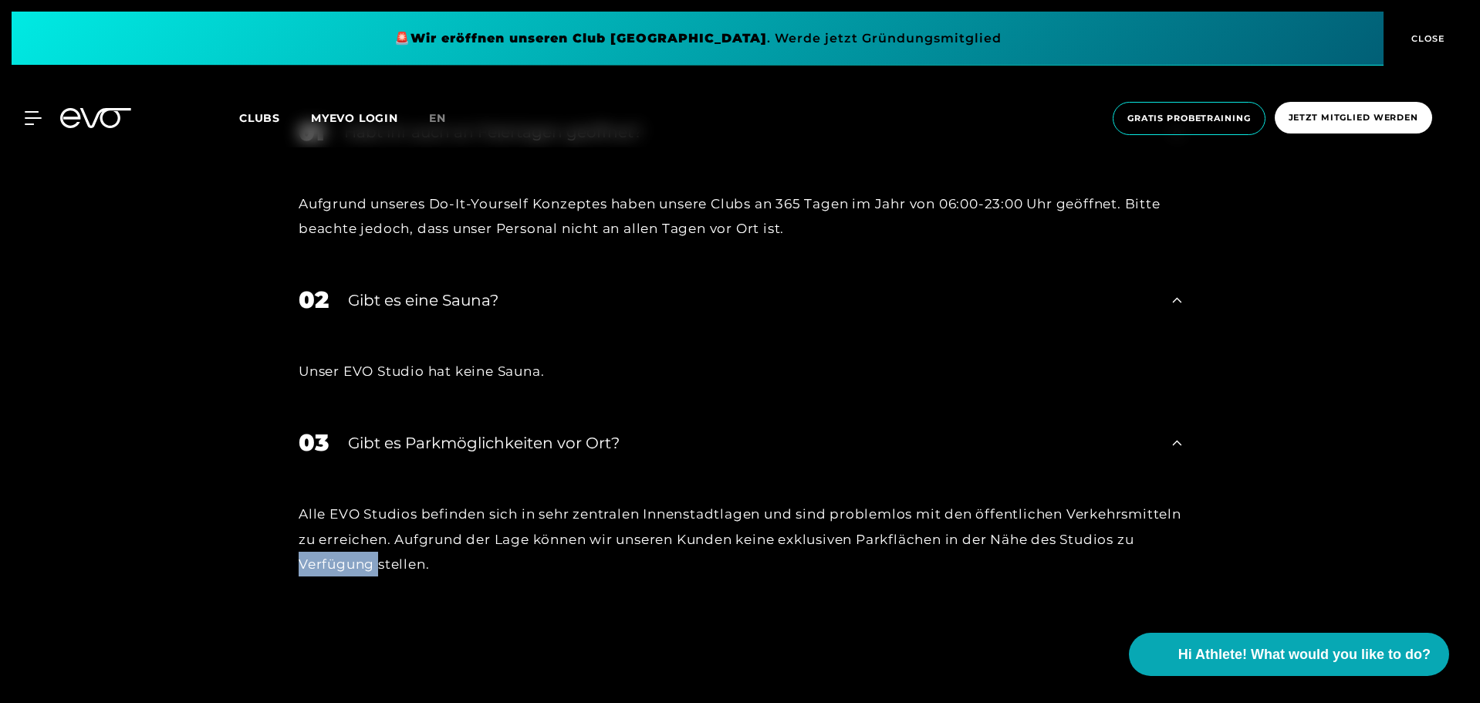
click at [431, 502] on div "Alle EVO Studios befinden sich in sehr zentralen Innenstadtlagen und sind probl…" at bounding box center [740, 539] width 883 height 75
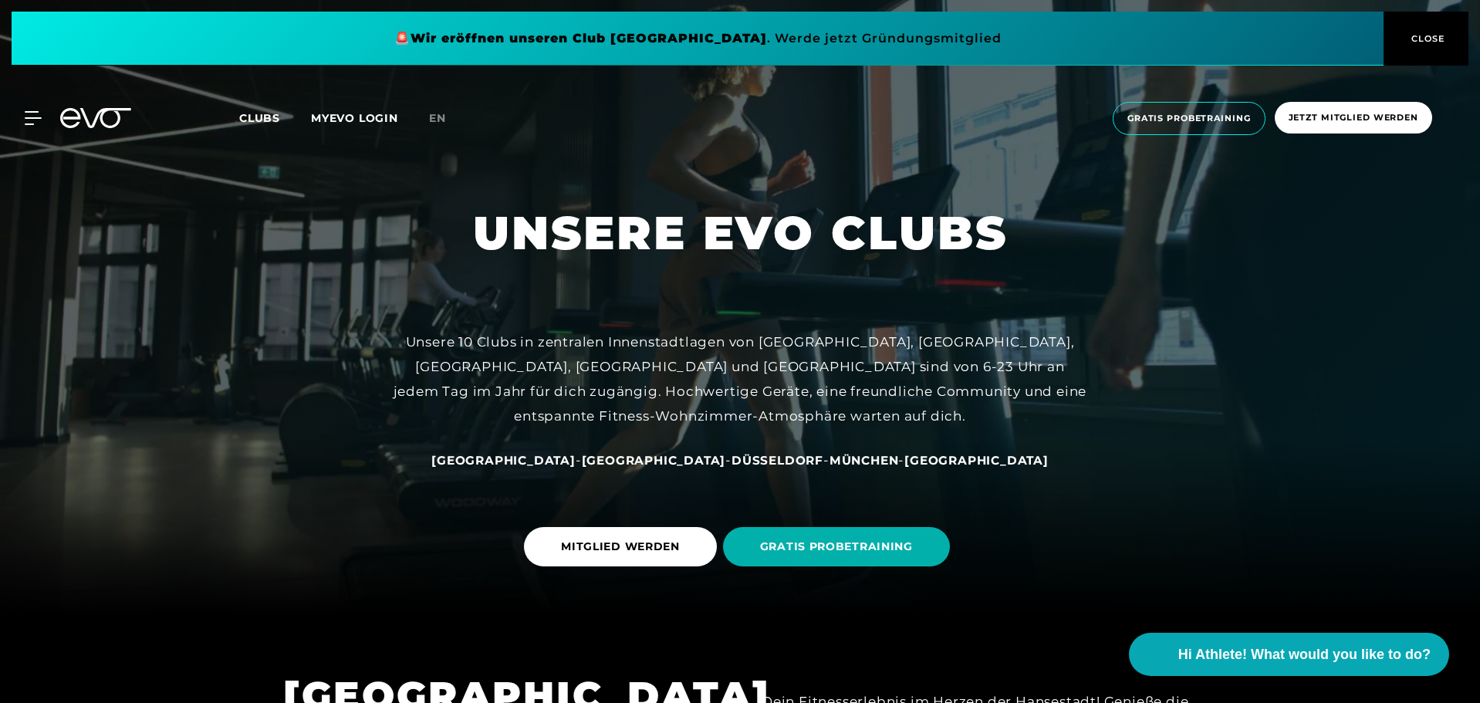
scroll to position [0, 0]
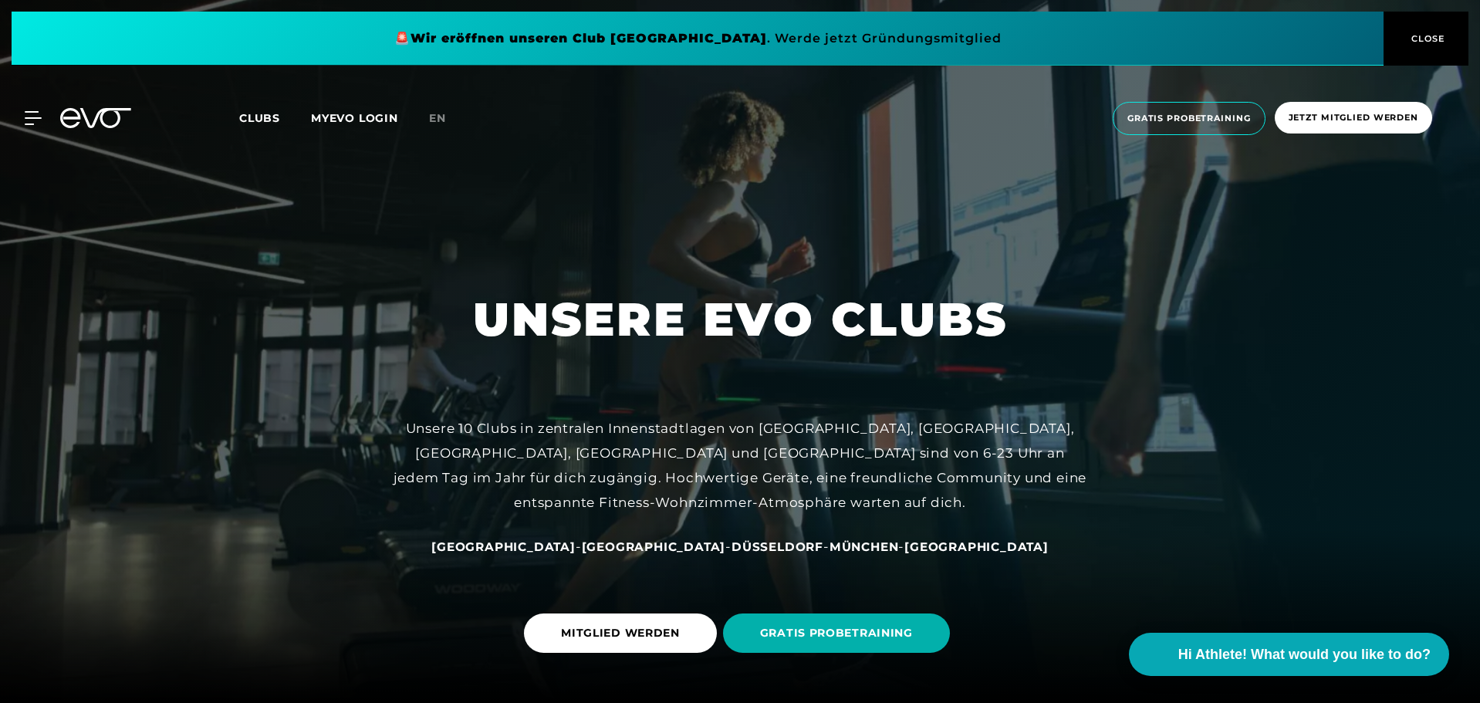
click at [558, 51] on span at bounding box center [698, 39] width 1372 height 54
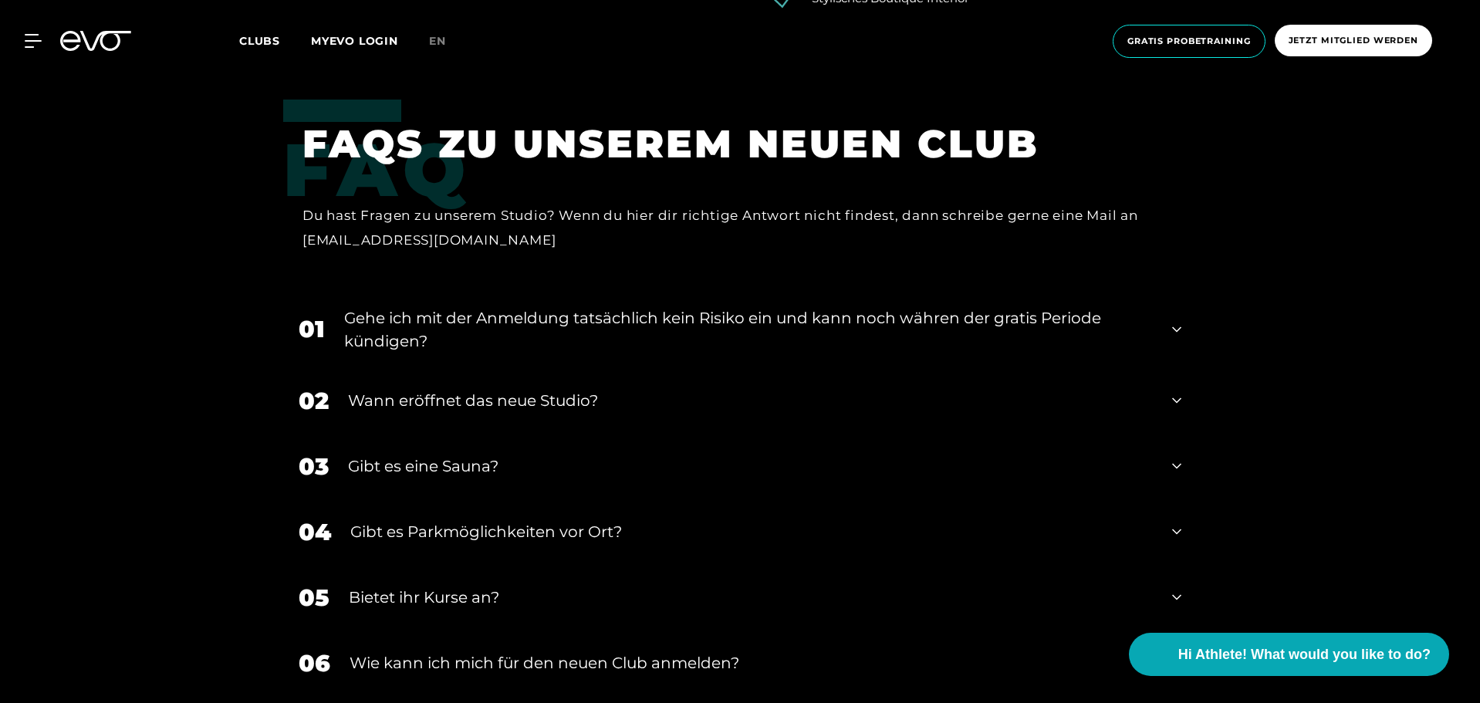
scroll to position [3254, 0]
